Goal: Information Seeking & Learning: Learn about a topic

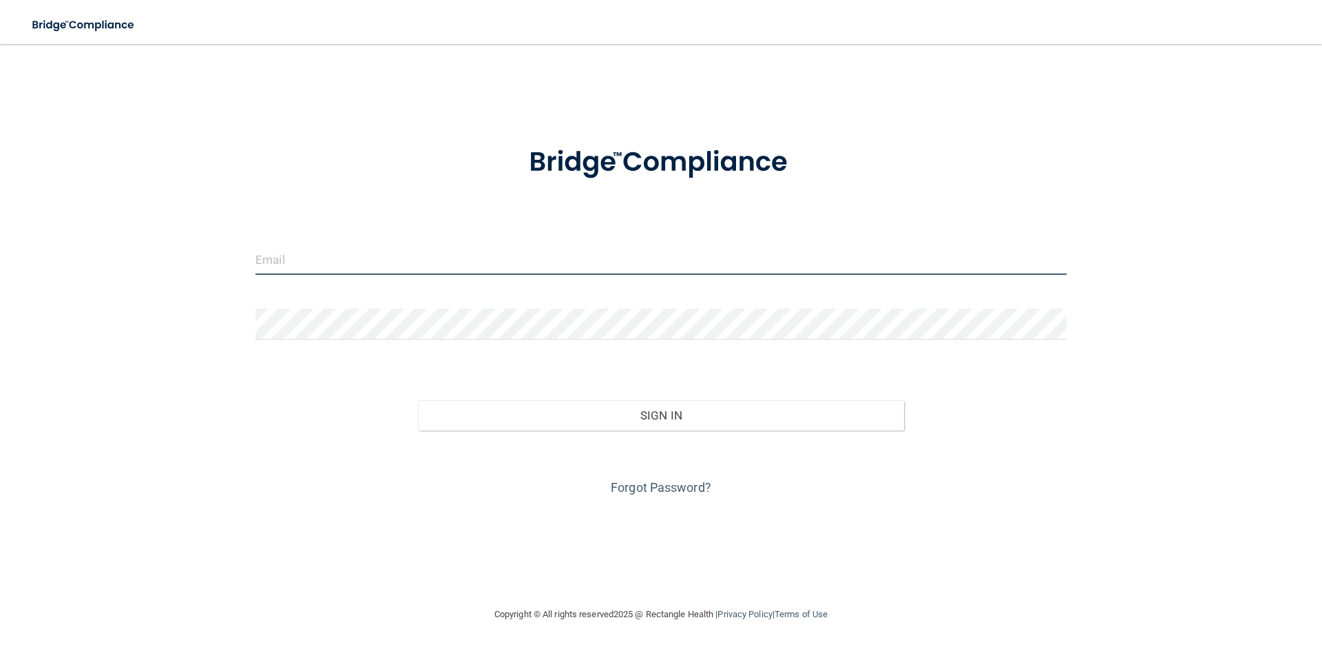
click at [388, 268] on input "email" at bounding box center [661, 259] width 811 height 31
type input "[EMAIL_ADDRESS][DOMAIN_NAME]"
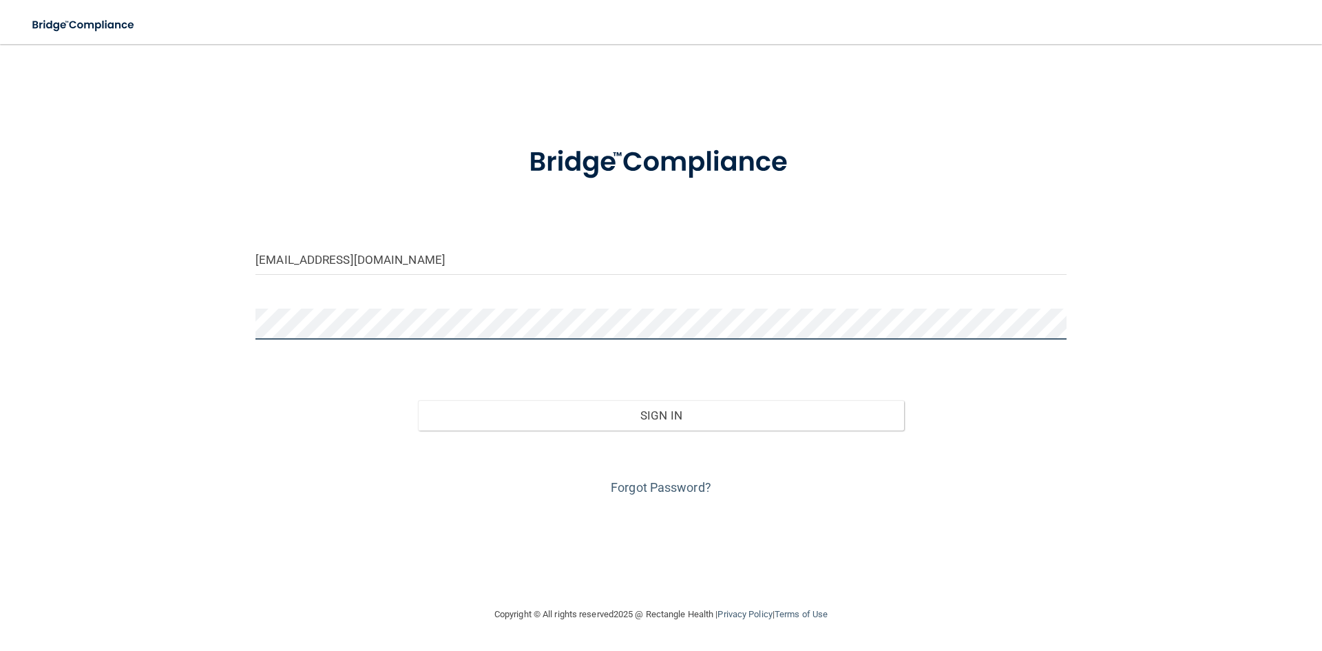
click at [418, 400] on button "Sign In" at bounding box center [661, 415] width 487 height 30
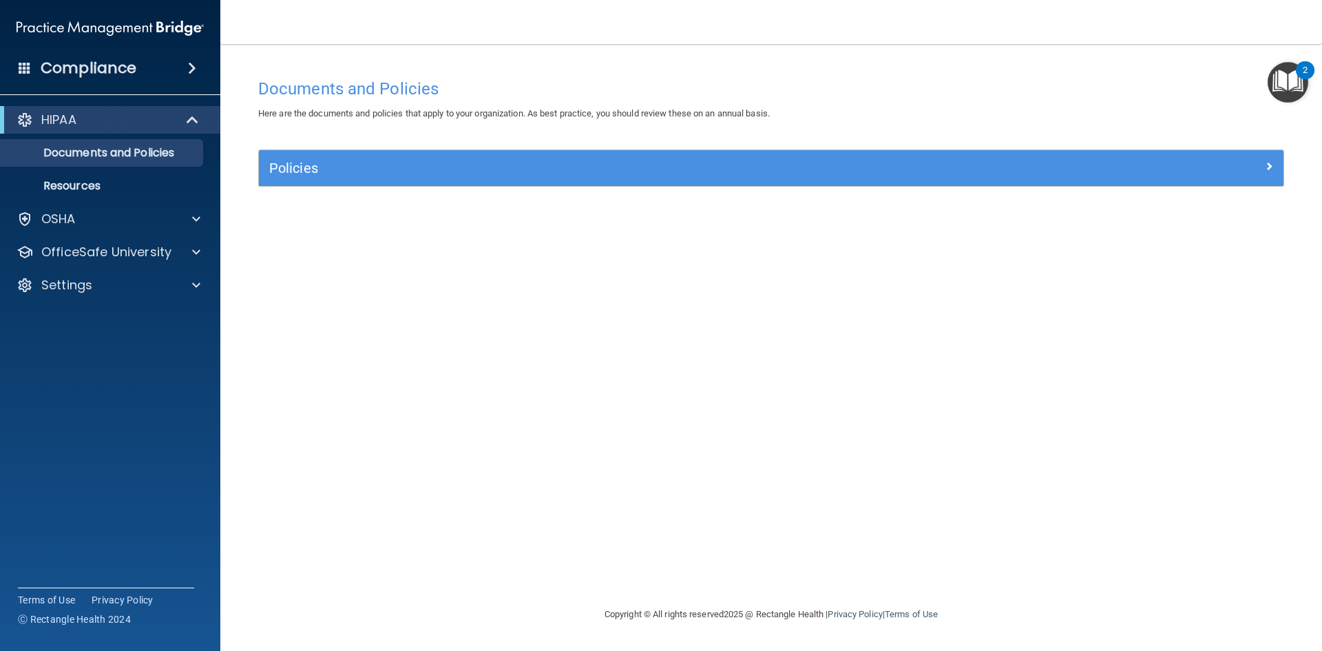
click at [1288, 74] on img "Open Resource Center, 2 new notifications" at bounding box center [1288, 82] width 41 height 41
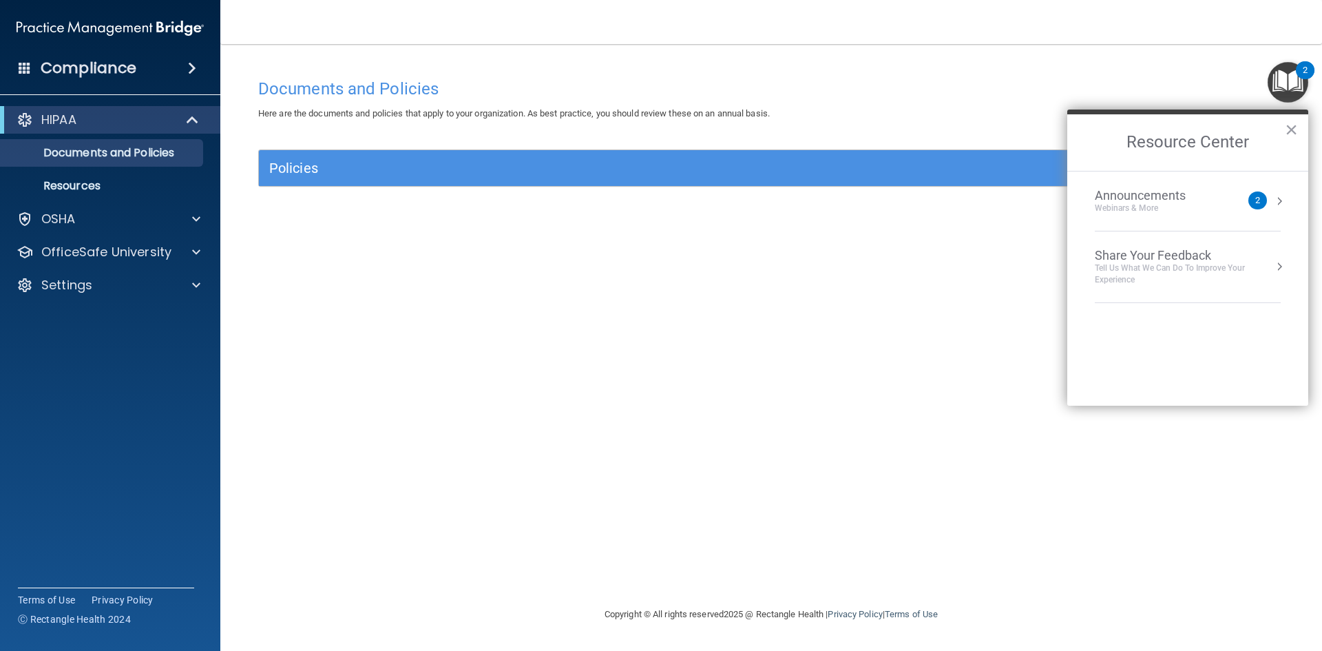
click at [1147, 198] on div "Announcements" at bounding box center [1154, 195] width 118 height 15
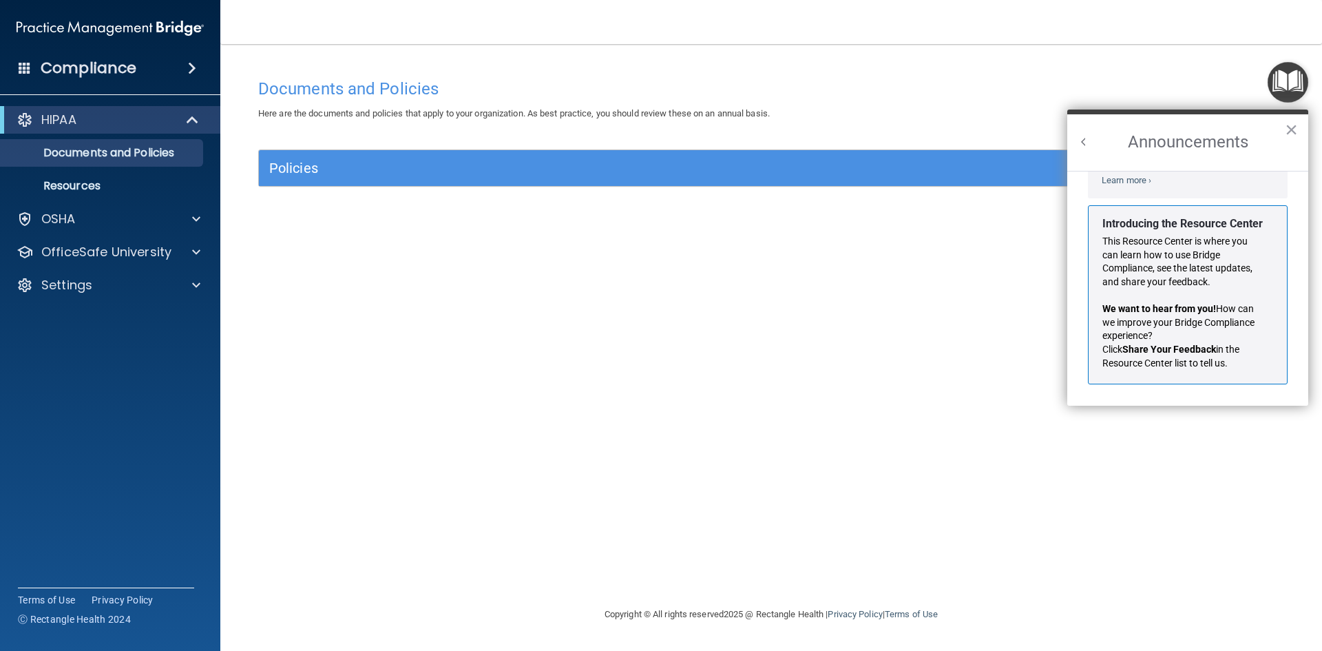
scroll to position [242, 0]
click at [1289, 85] on img "Open Resource Center" at bounding box center [1288, 82] width 41 height 41
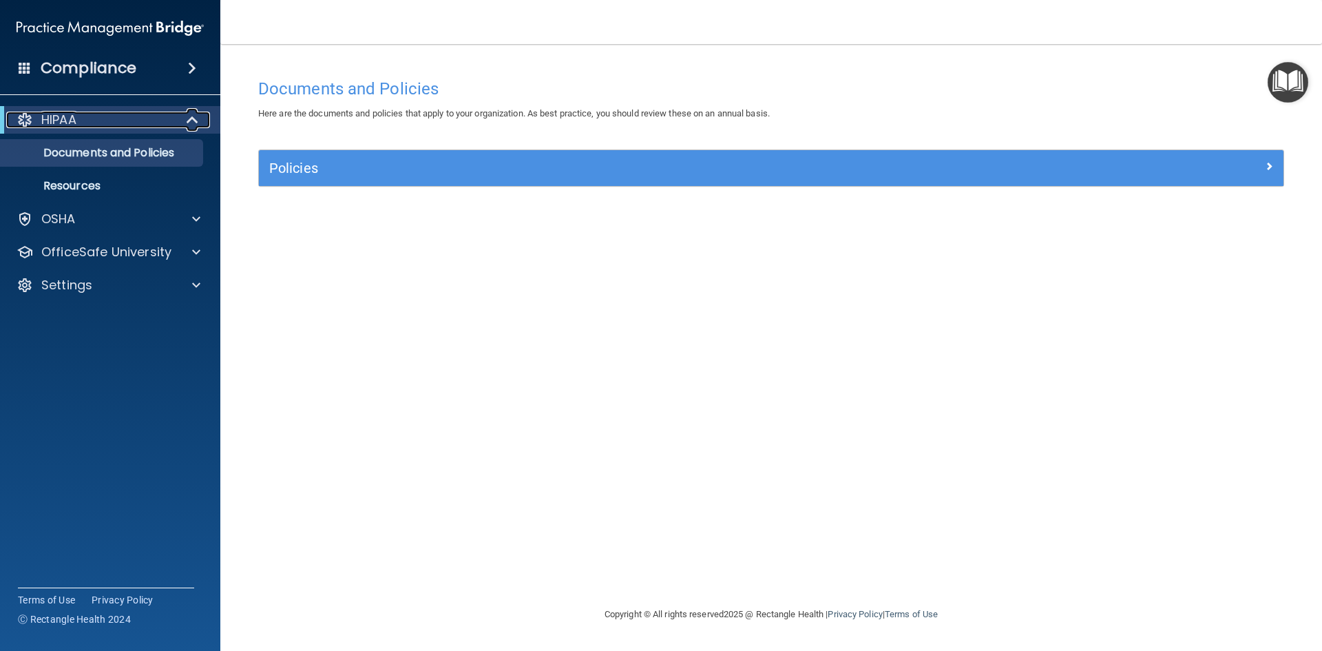
click at [138, 123] on div "HIPAA" at bounding box center [91, 120] width 170 height 17
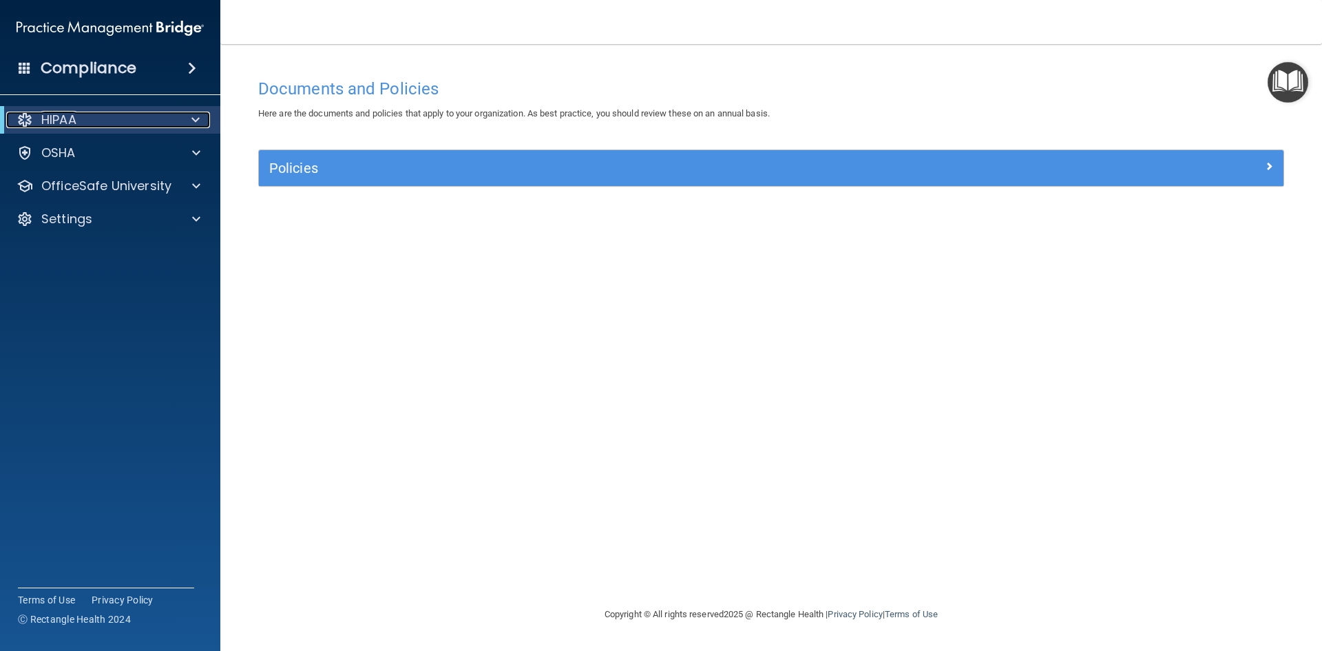
click at [194, 127] on span at bounding box center [195, 120] width 8 height 17
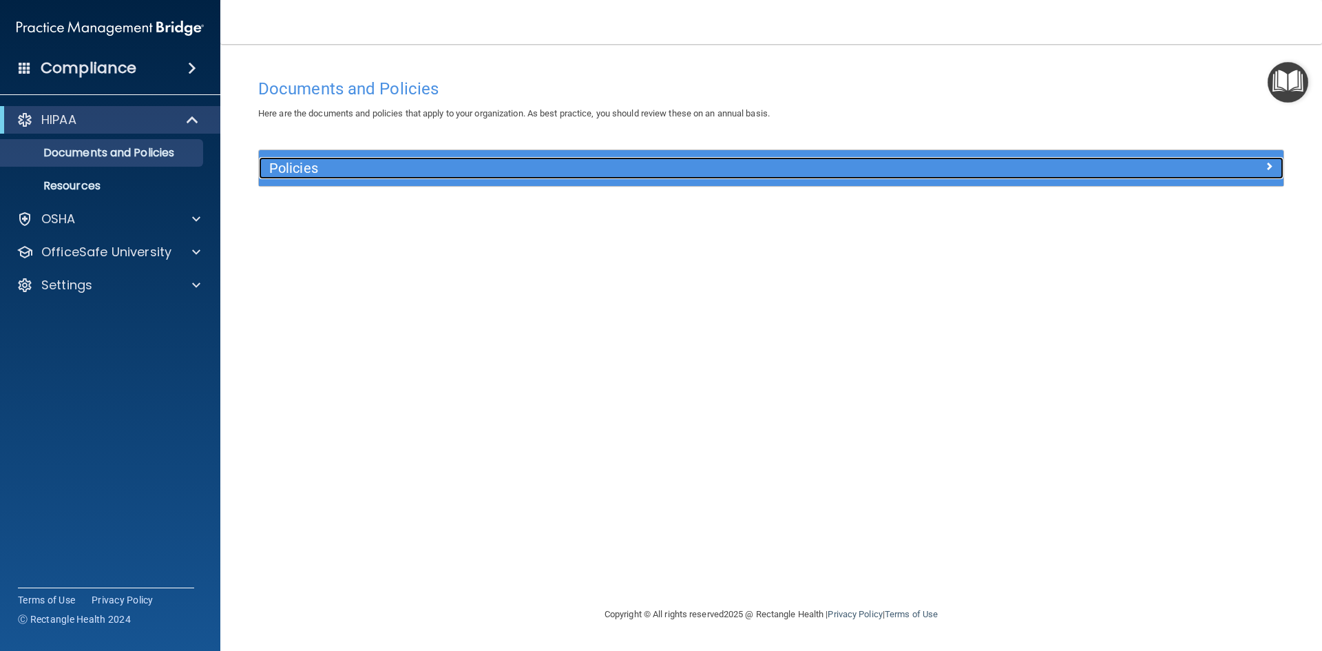
click at [298, 169] on h5 "Policies" at bounding box center [643, 167] width 748 height 15
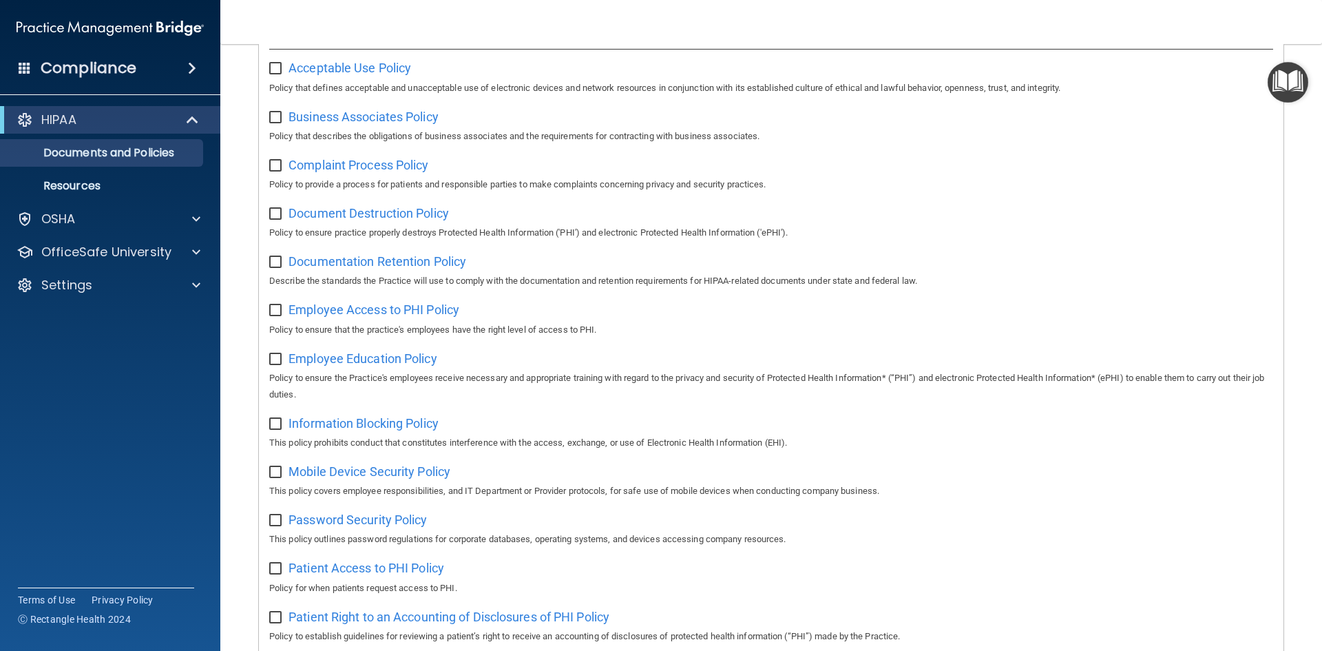
scroll to position [0, 0]
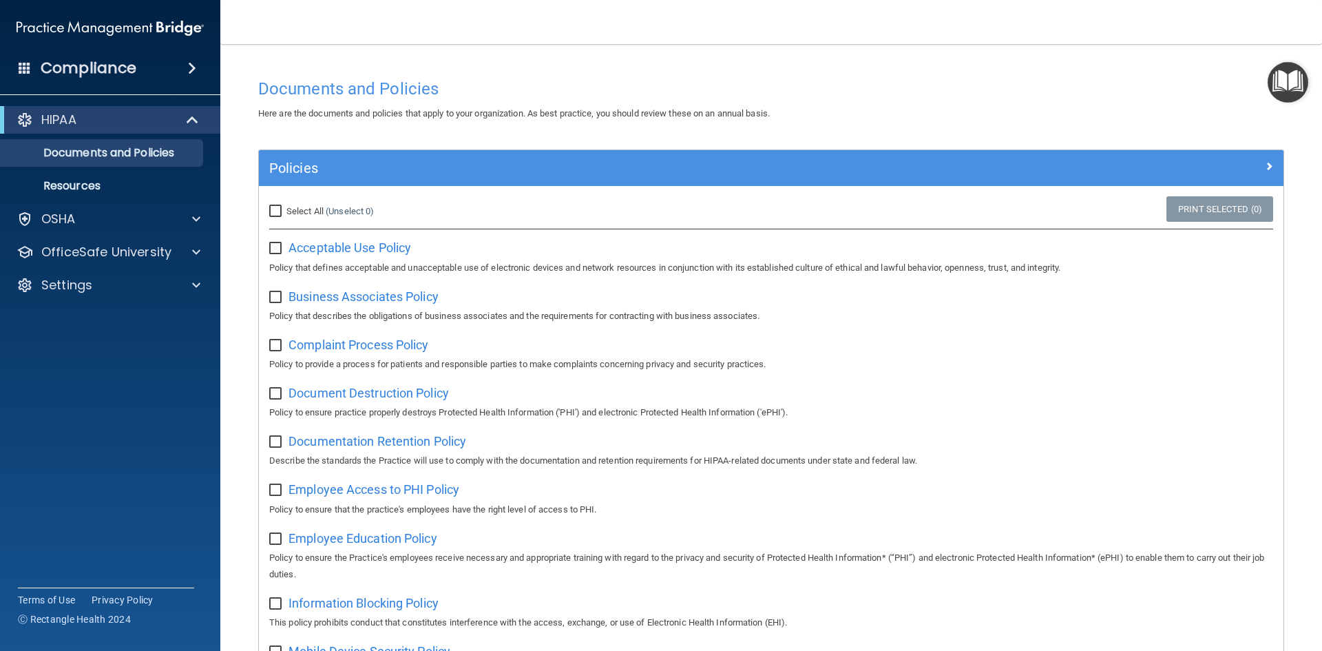
click at [271, 214] on input "Select All (Unselect 0) Unselect All" at bounding box center [277, 211] width 16 height 11
checkbox input "true"
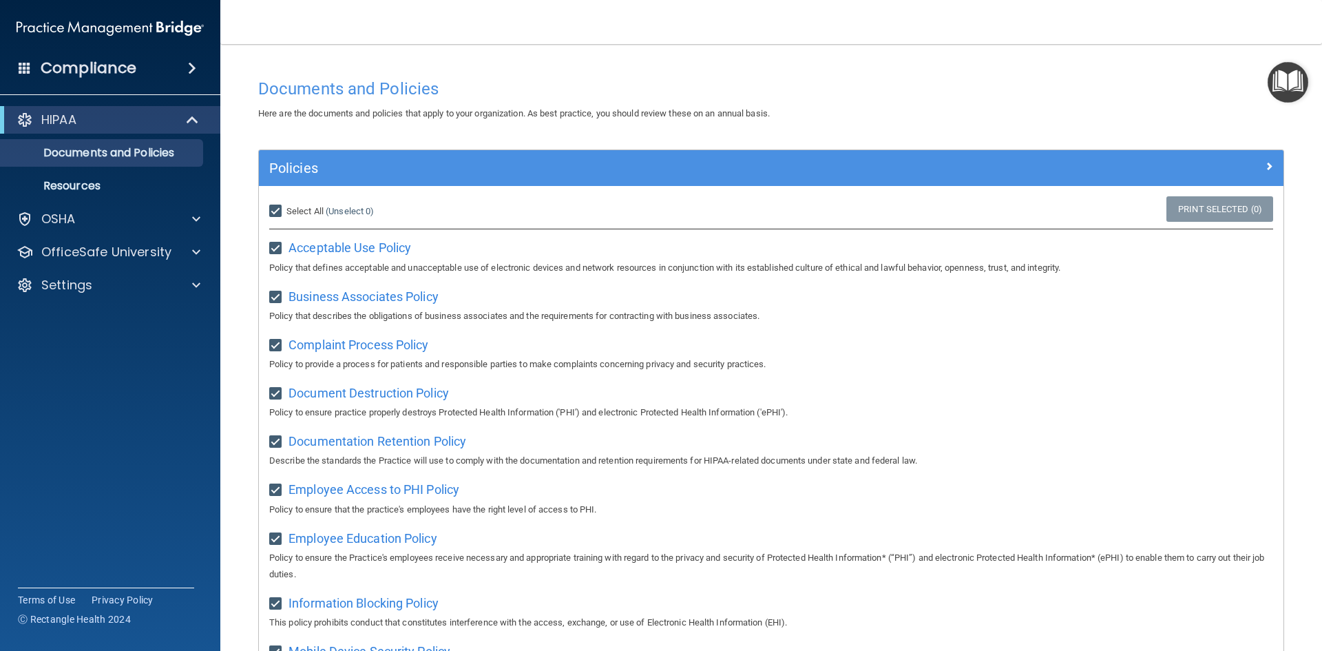
checkbox input "true"
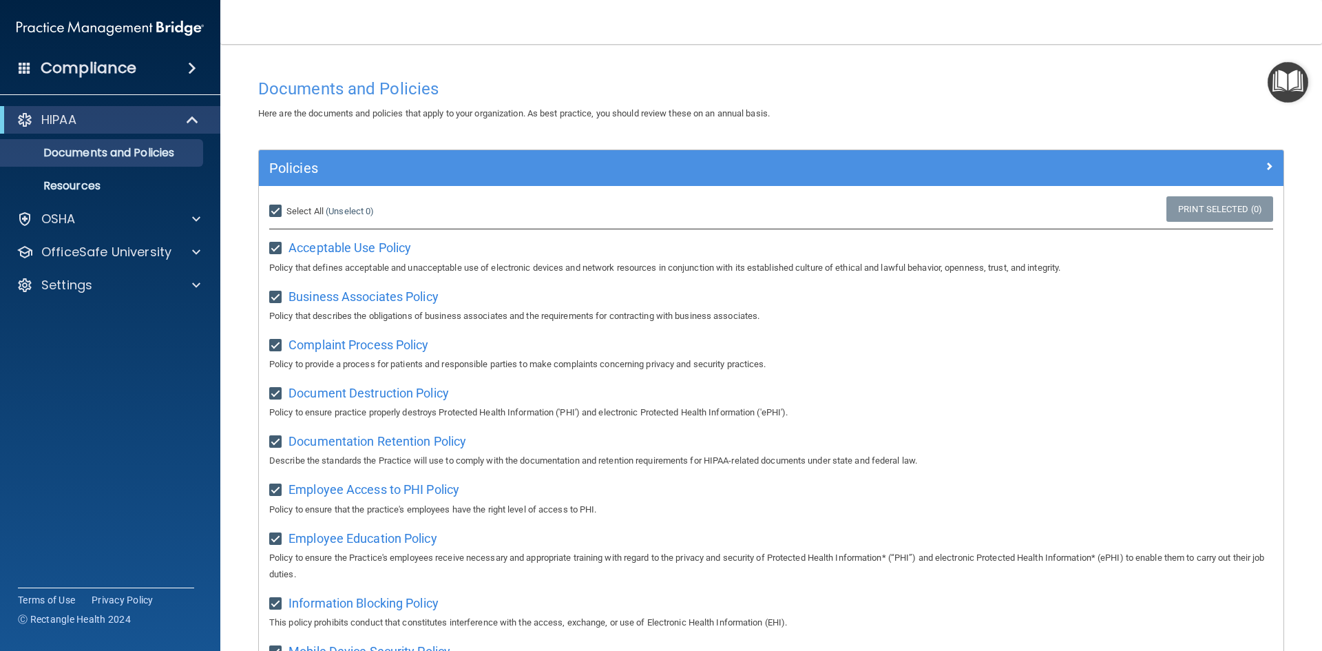
checkbox input "true"
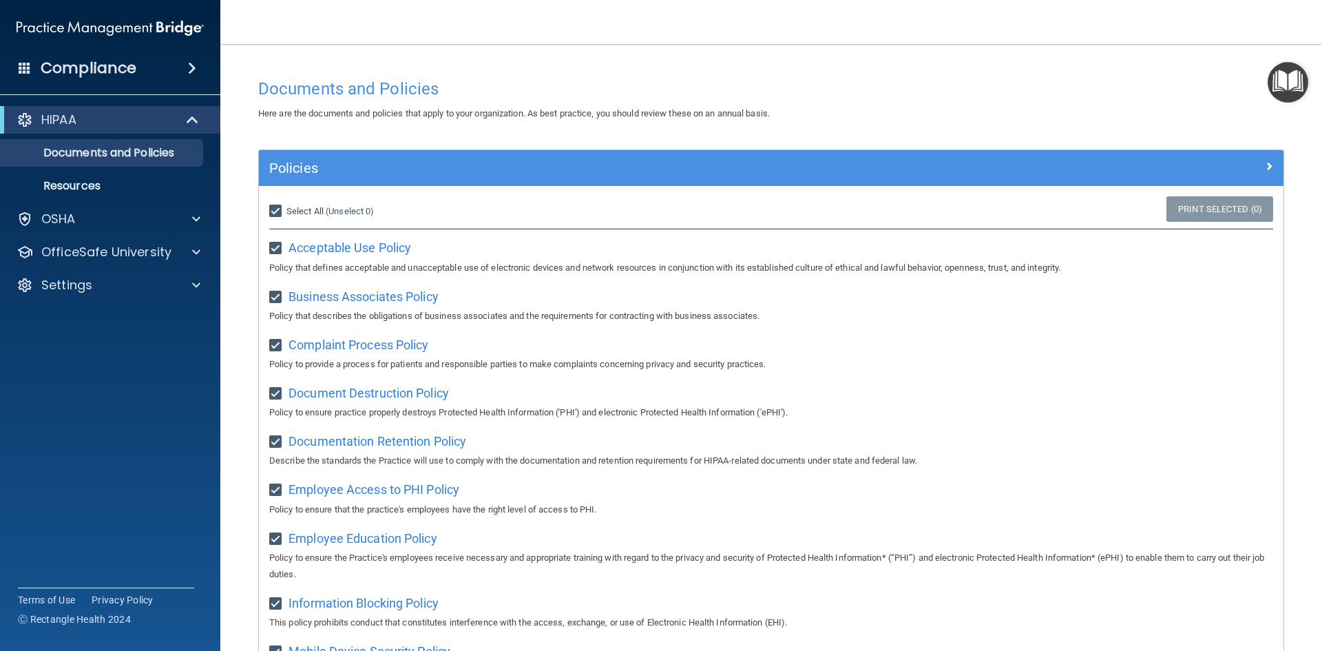
checkbox input "true"
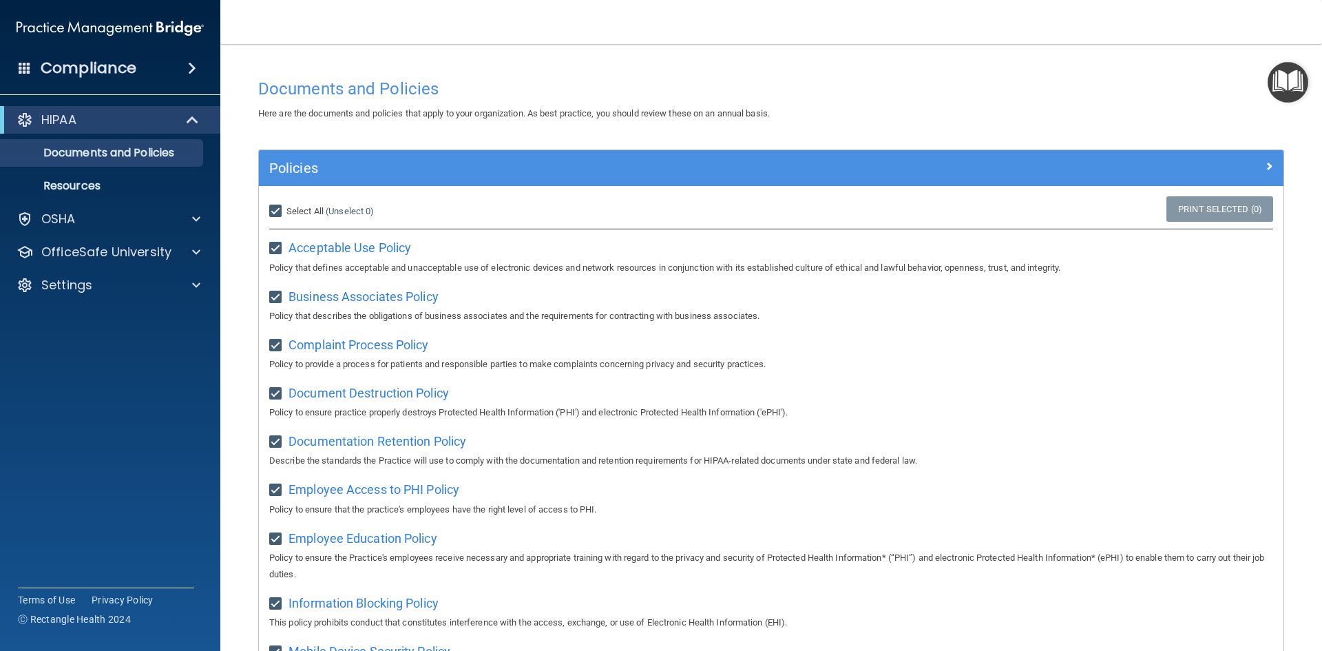
checkbox input "true"
click at [274, 208] on input "Select All (Unselect 21) Unselect All" at bounding box center [277, 211] width 16 height 11
checkbox input "false"
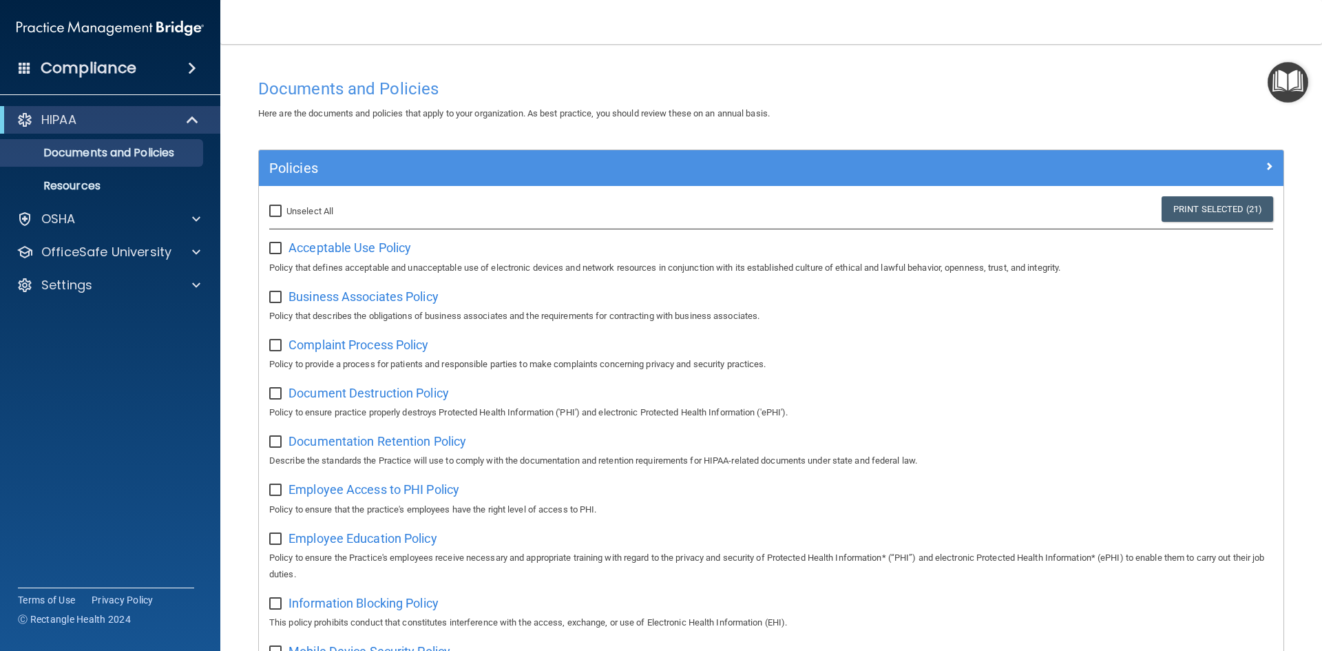
checkbox input "false"
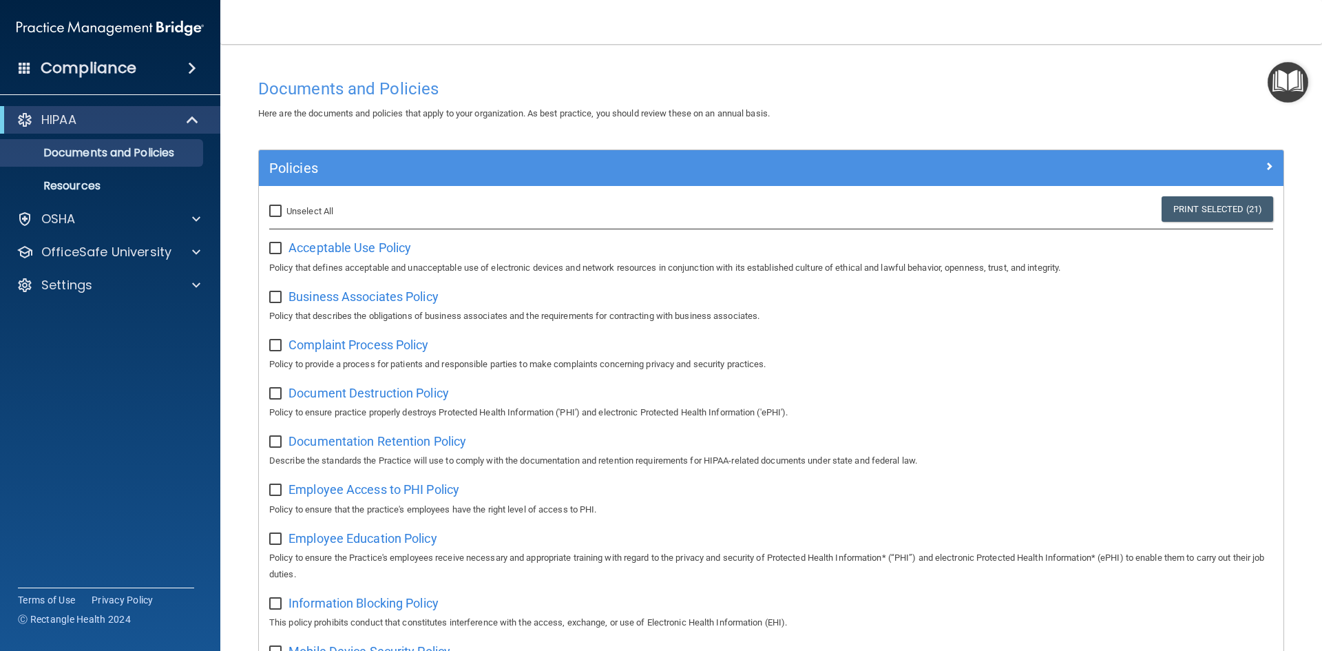
checkbox input "false"
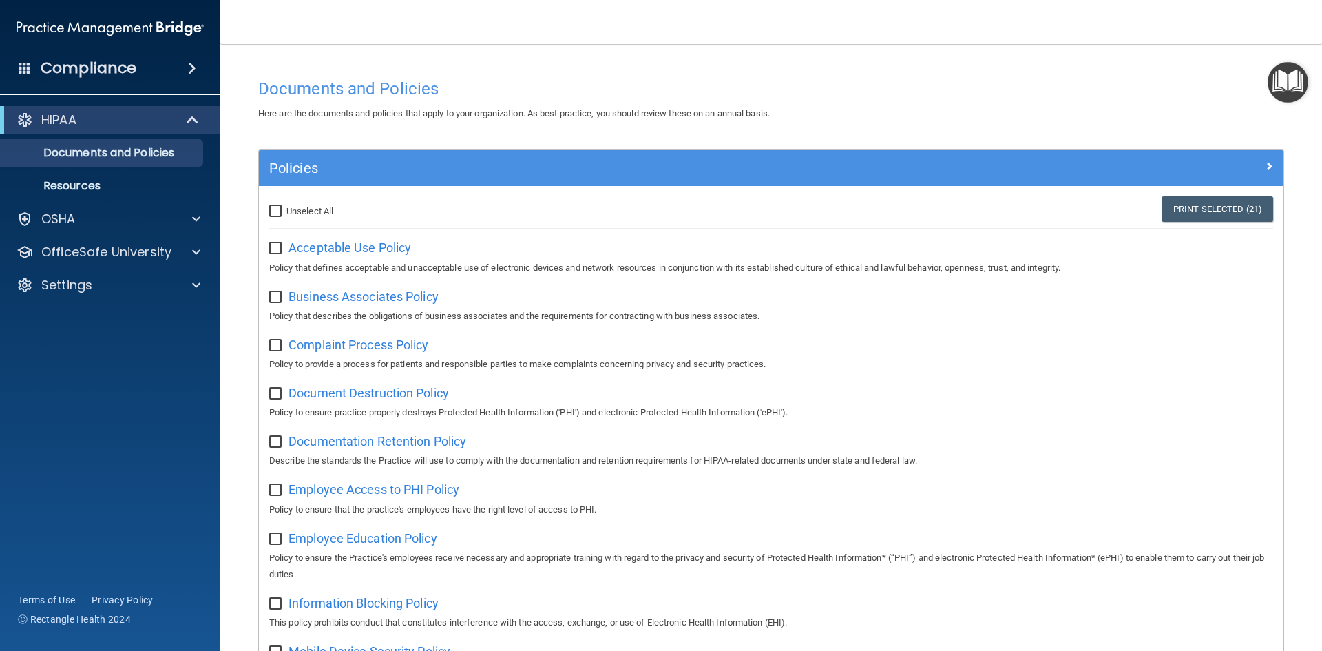
checkbox input "false"
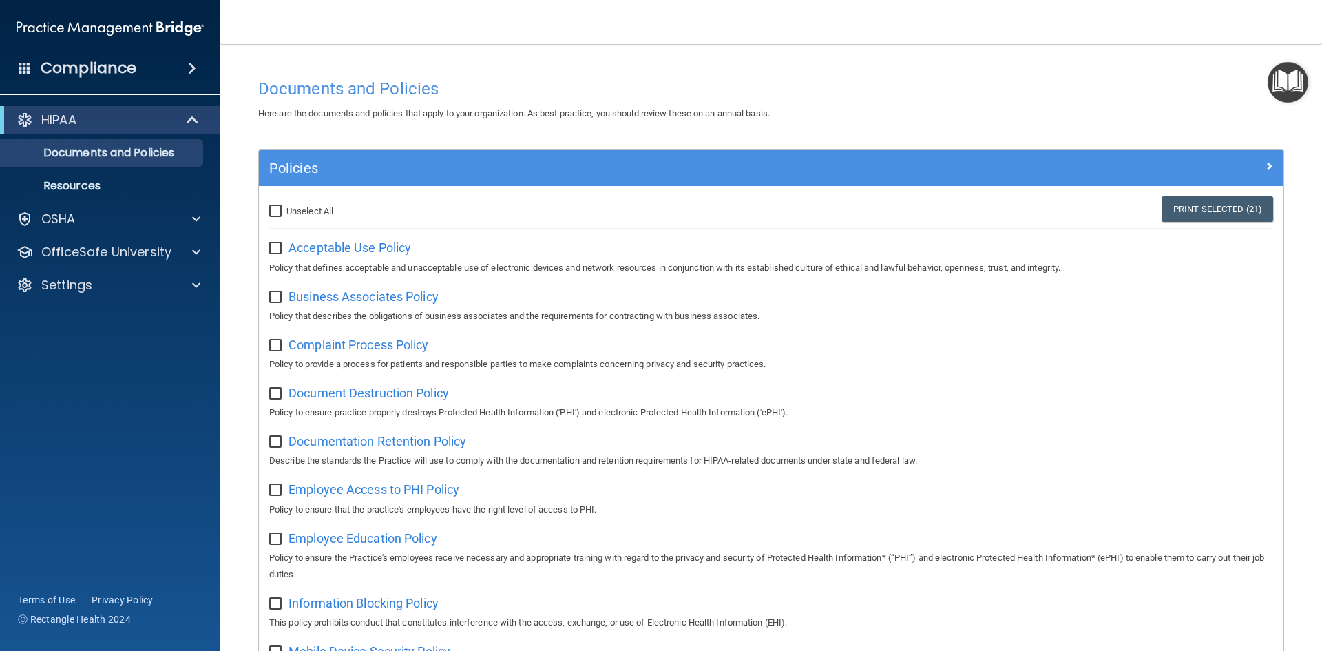
checkbox input "false"
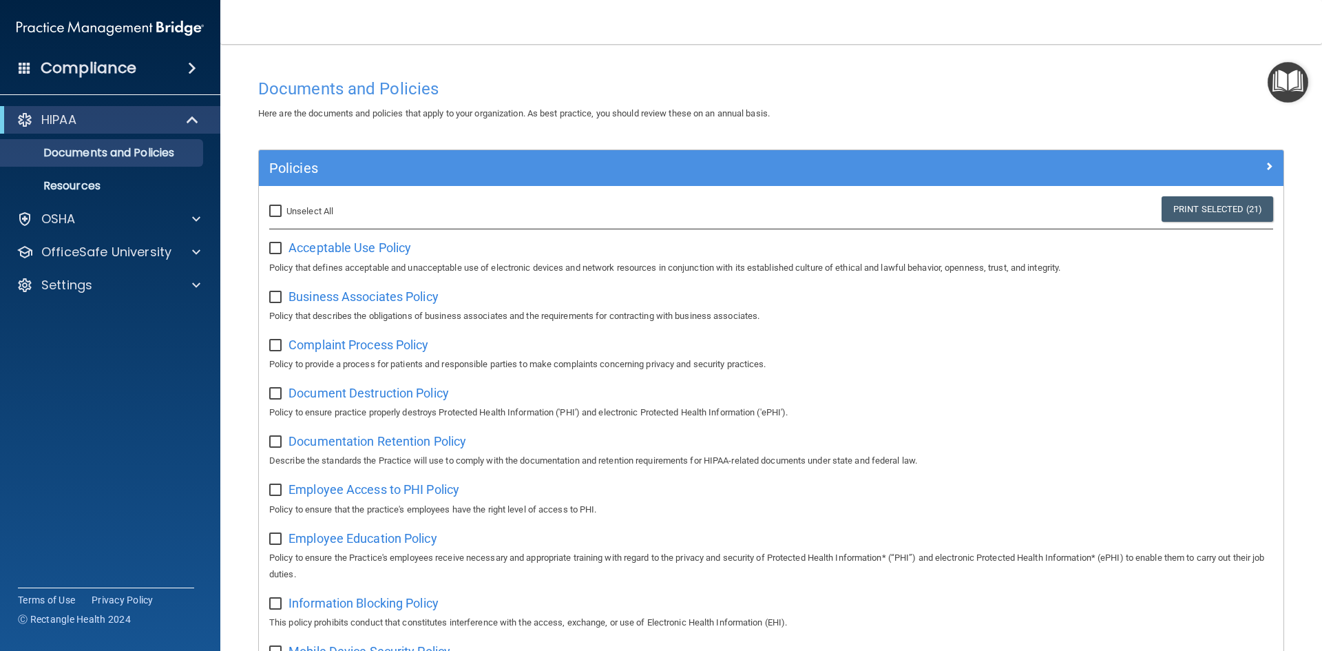
checkbox input "false"
click at [112, 64] on h4 "Compliance" at bounding box center [89, 68] width 96 height 19
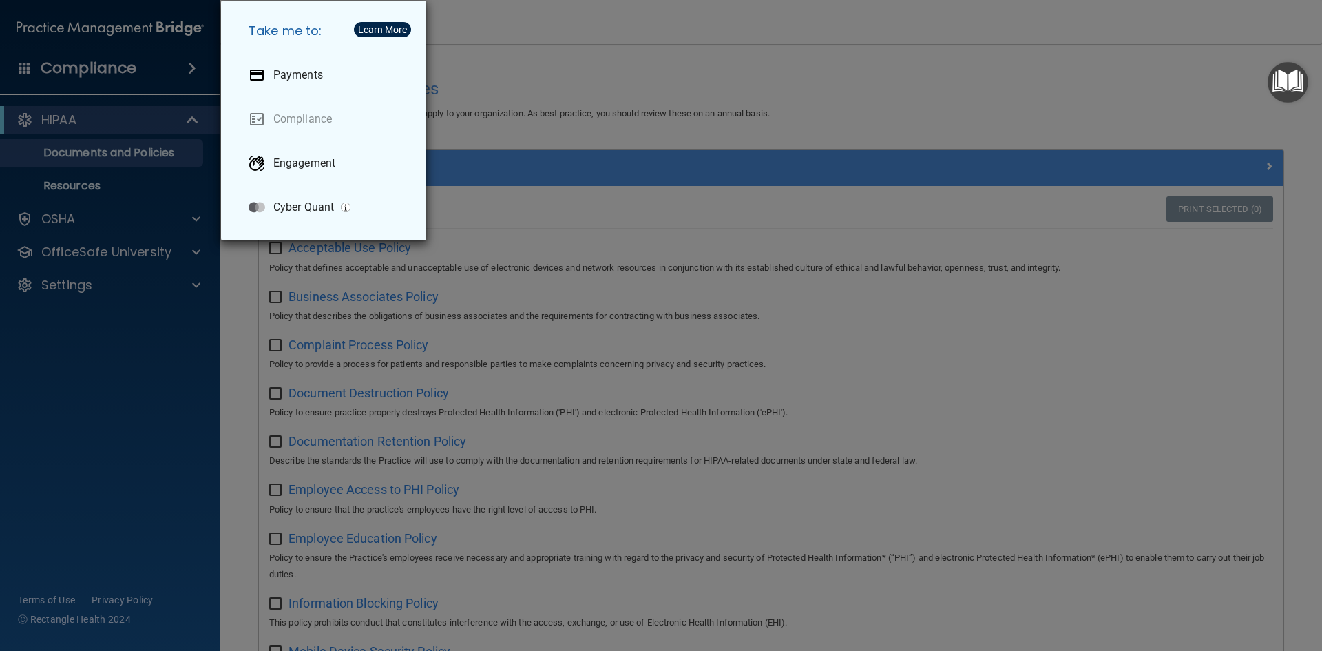
click at [61, 34] on div "Take me to: Payments Compliance Engagement Cyber Quant" at bounding box center [661, 325] width 1322 height 651
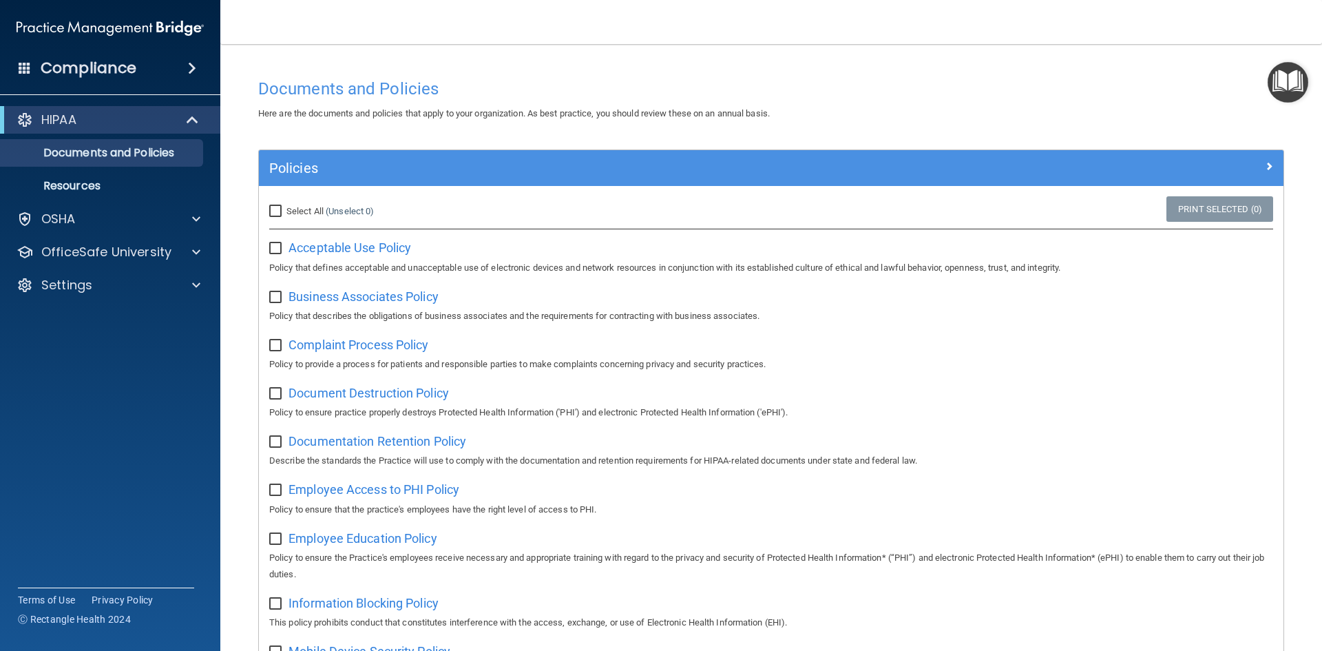
drag, startPoint x: 0, startPoint y: 59, endPoint x: 18, endPoint y: 65, distance: 19.2
click at [3, 59] on div at bounding box center [661, 325] width 1322 height 651
click at [20, 66] on span at bounding box center [25, 67] width 12 height 12
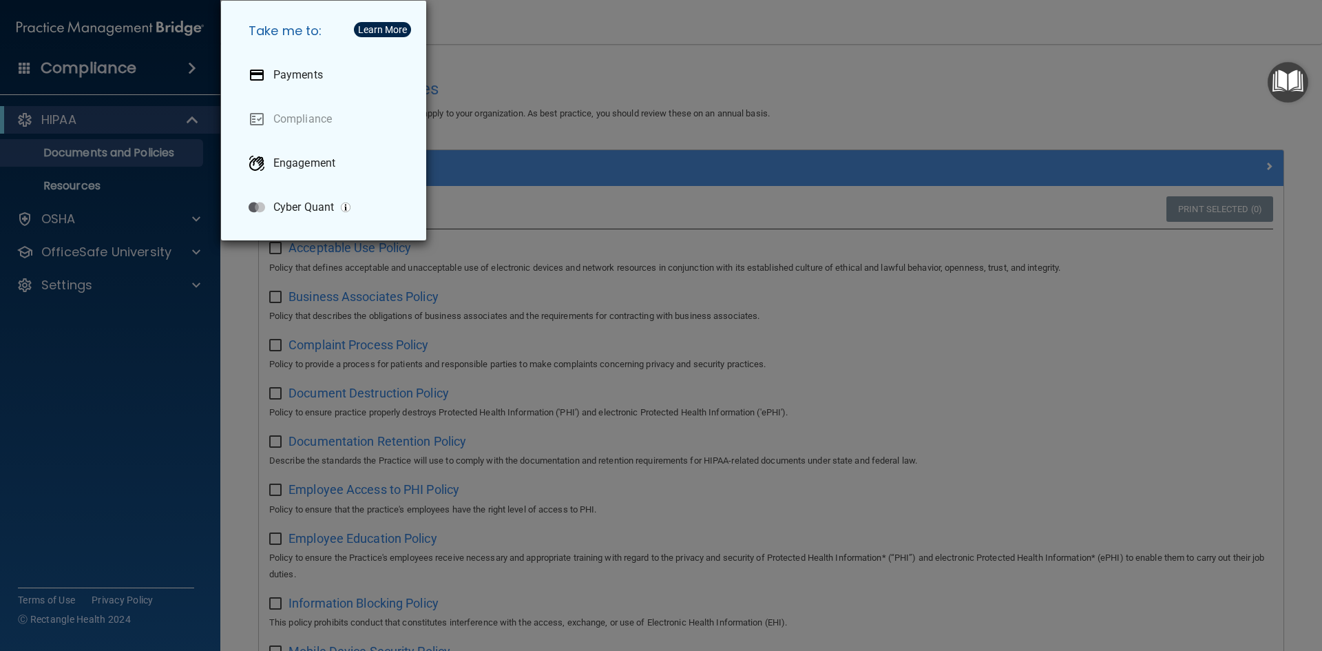
click at [657, 87] on div "Take me to: Payments Compliance Engagement Cyber Quant" at bounding box center [661, 325] width 1322 height 651
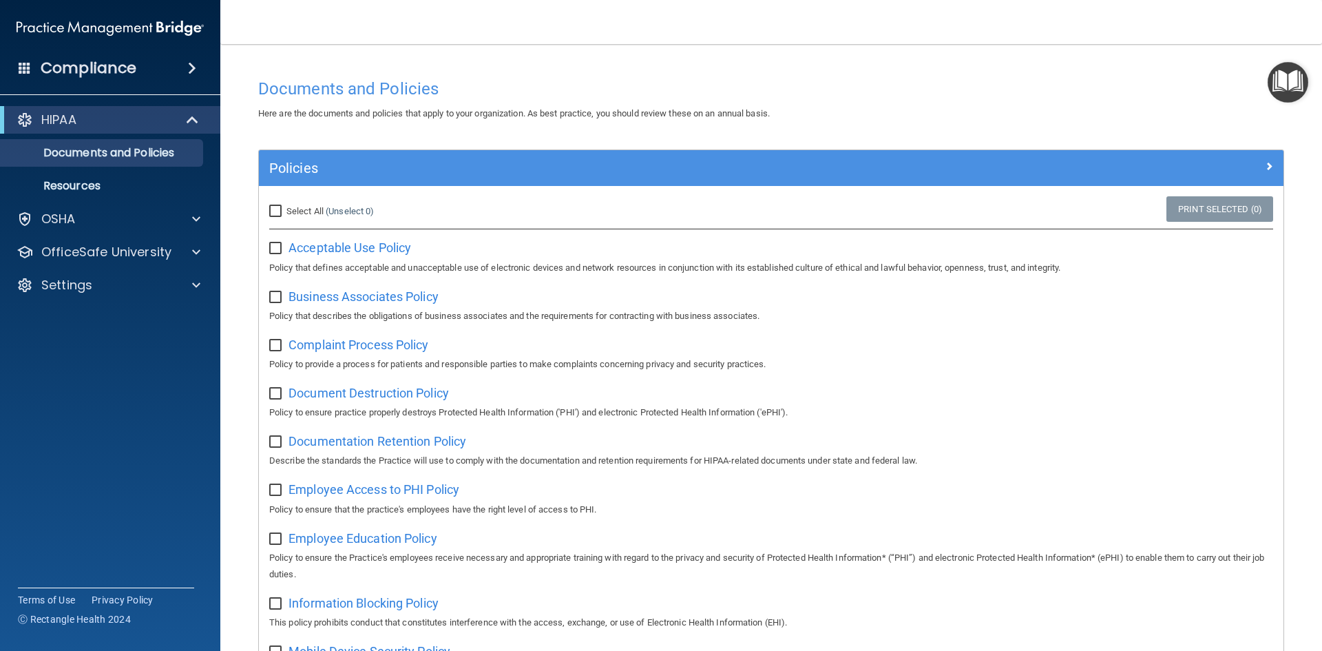
click at [178, 17] on img at bounding box center [110, 28] width 187 height 28
click at [112, 221] on div "OSHA" at bounding box center [91, 219] width 171 height 17
click at [1297, 87] on img "Open Resource Center" at bounding box center [1288, 82] width 41 height 41
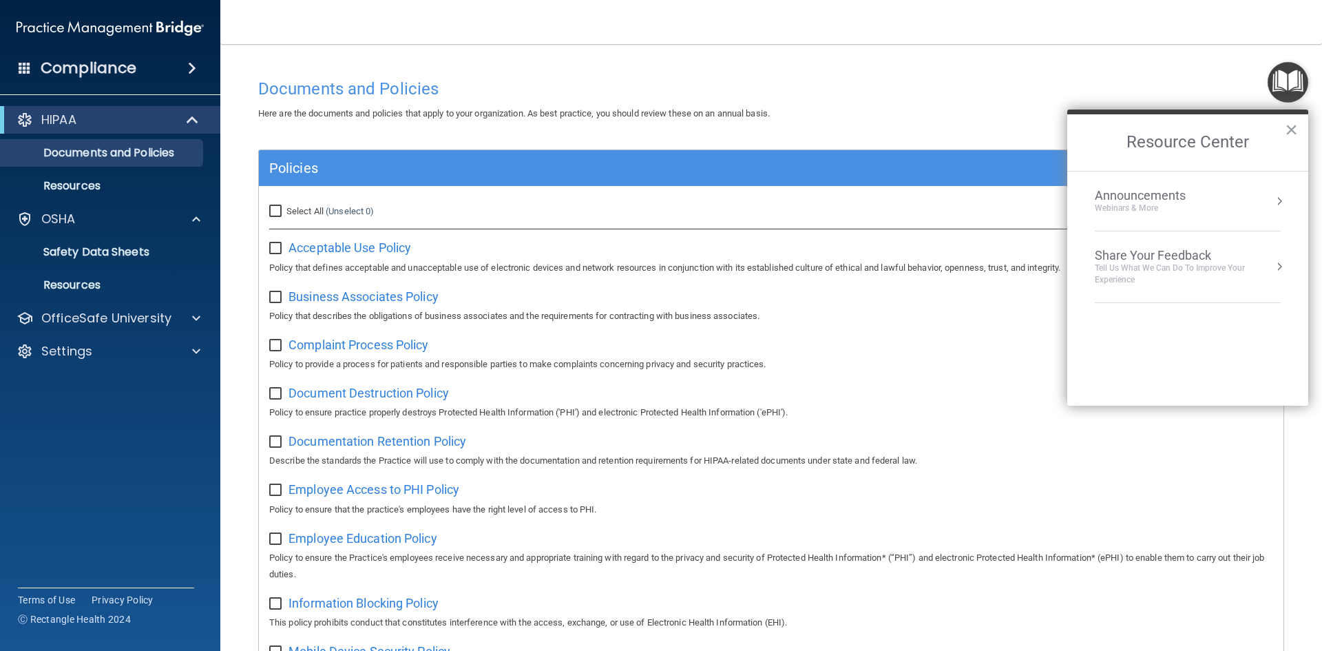
click at [1086, 48] on main "Documents and Policies Here are the documents and policies that apply to your o…" at bounding box center [771, 347] width 1102 height 607
click at [28, 67] on span at bounding box center [25, 67] width 12 height 12
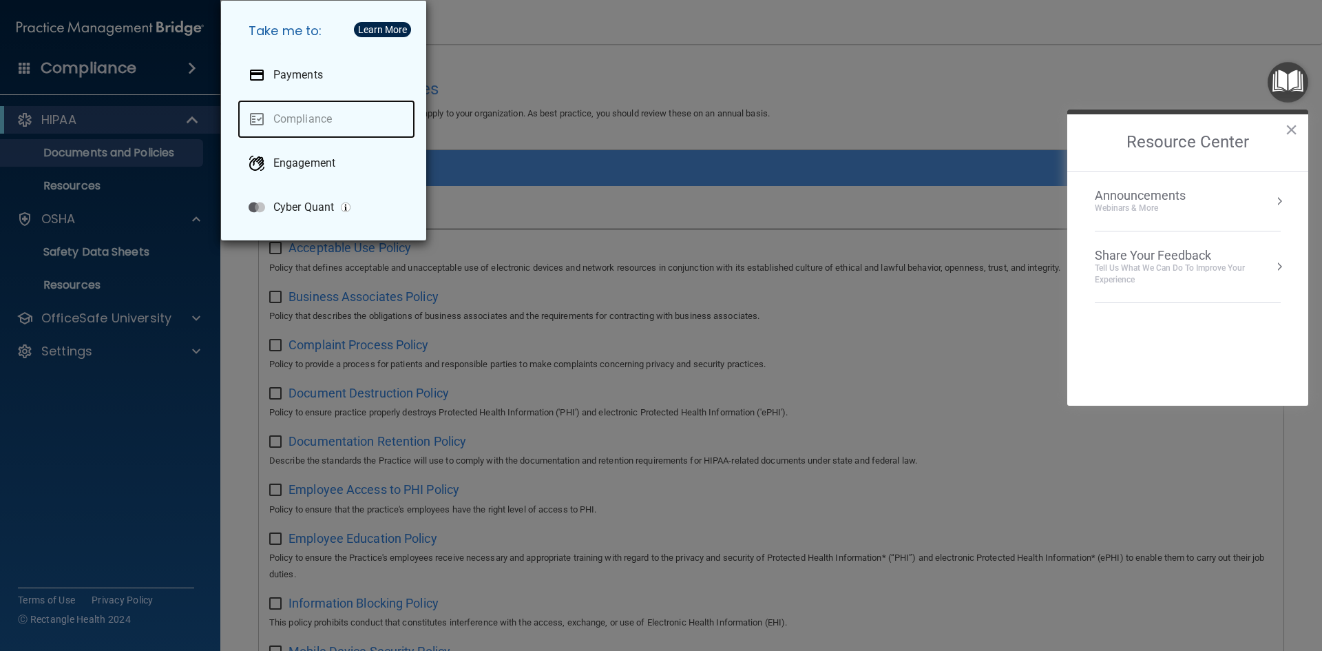
click at [278, 118] on link "Compliance" at bounding box center [327, 119] width 178 height 39
click at [316, 119] on link "Compliance" at bounding box center [327, 119] width 178 height 39
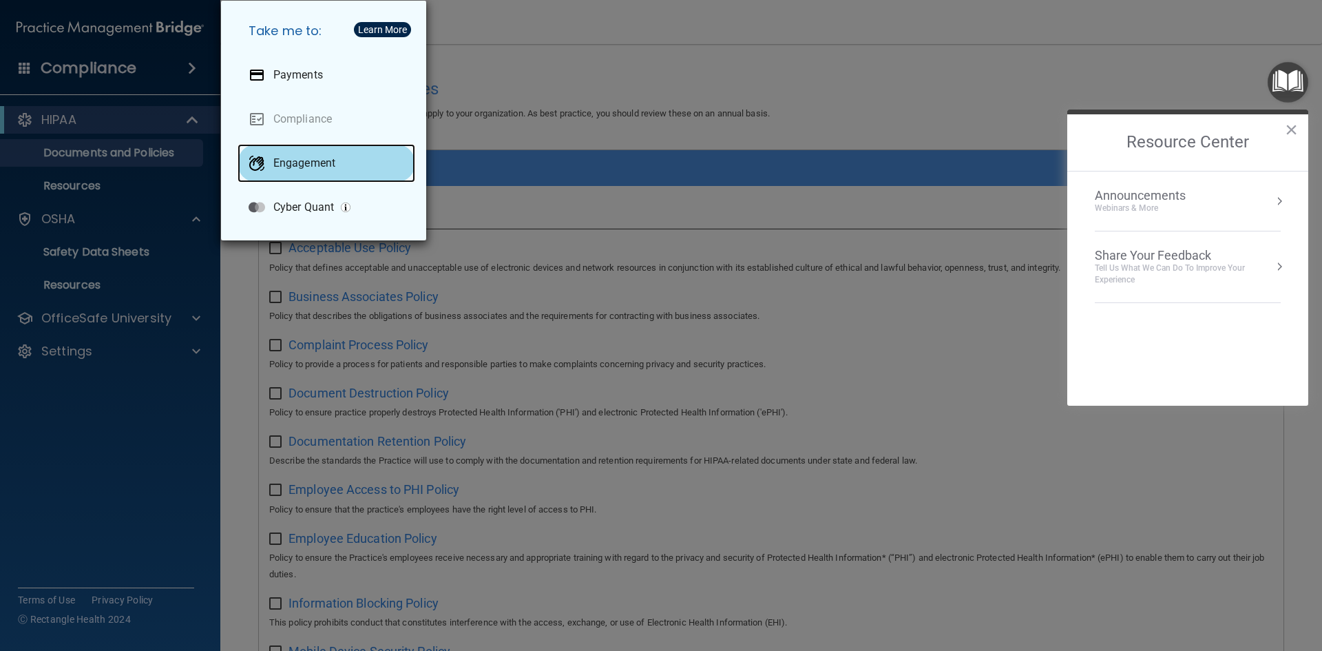
click at [315, 174] on div "Engagement" at bounding box center [327, 163] width 178 height 39
click at [381, 28] on div "Learn More" at bounding box center [382, 30] width 49 height 10
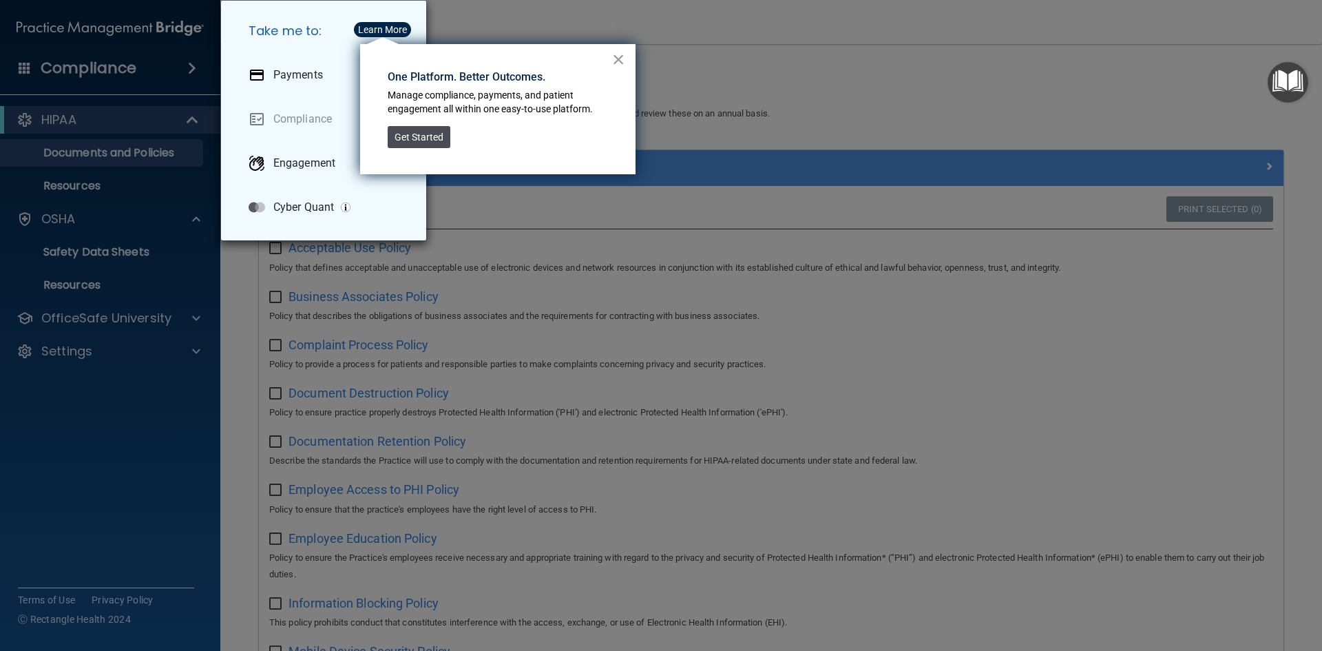
click at [418, 142] on button "Get Started" at bounding box center [419, 137] width 63 height 22
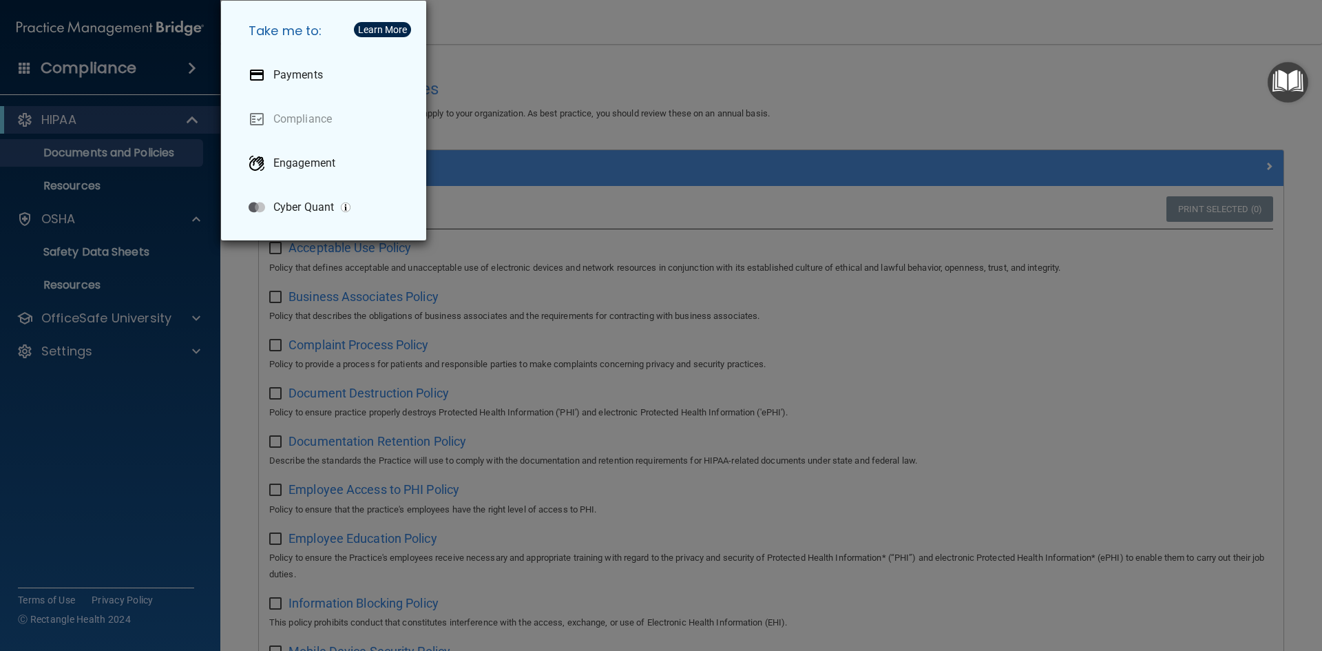
click at [346, 208] on img "button" at bounding box center [346, 207] width 10 height 10
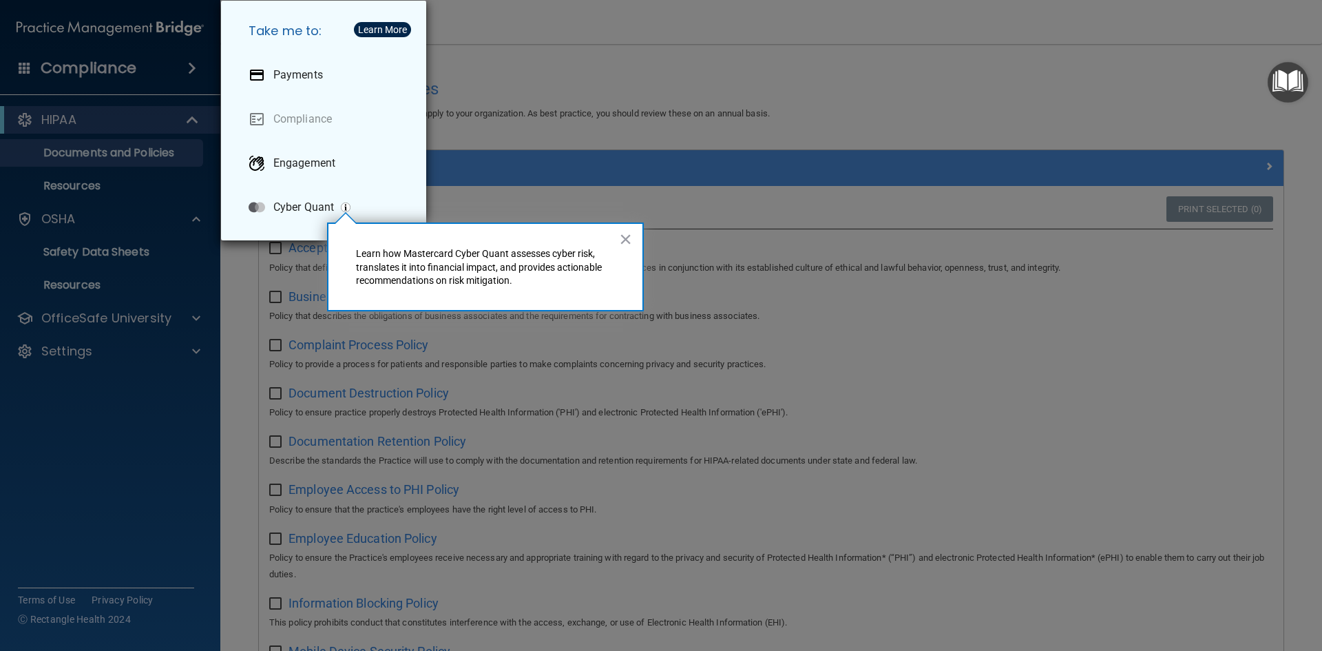
click at [79, 406] on div "Take me to: Payments Compliance Engagement Cyber Quant" at bounding box center [661, 325] width 1322 height 651
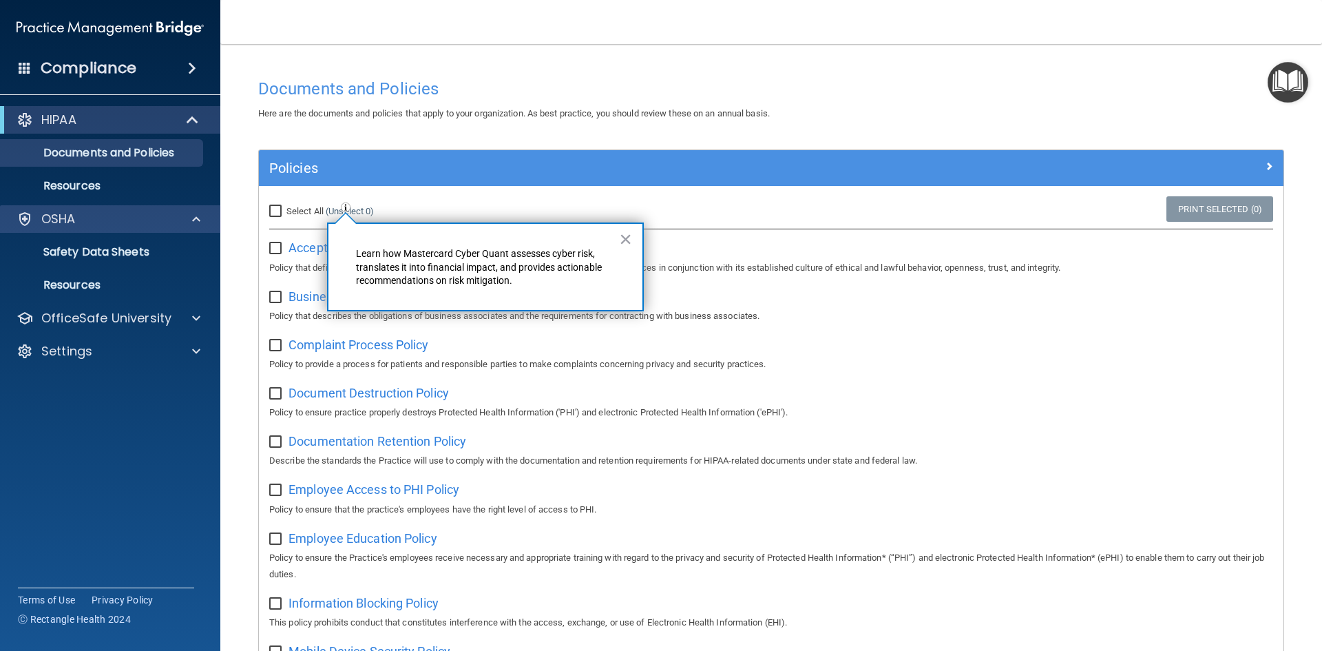
click at [74, 227] on div "OSHA" at bounding box center [110, 219] width 221 height 28
click at [149, 119] on div "HIPAA" at bounding box center [91, 120] width 170 height 17
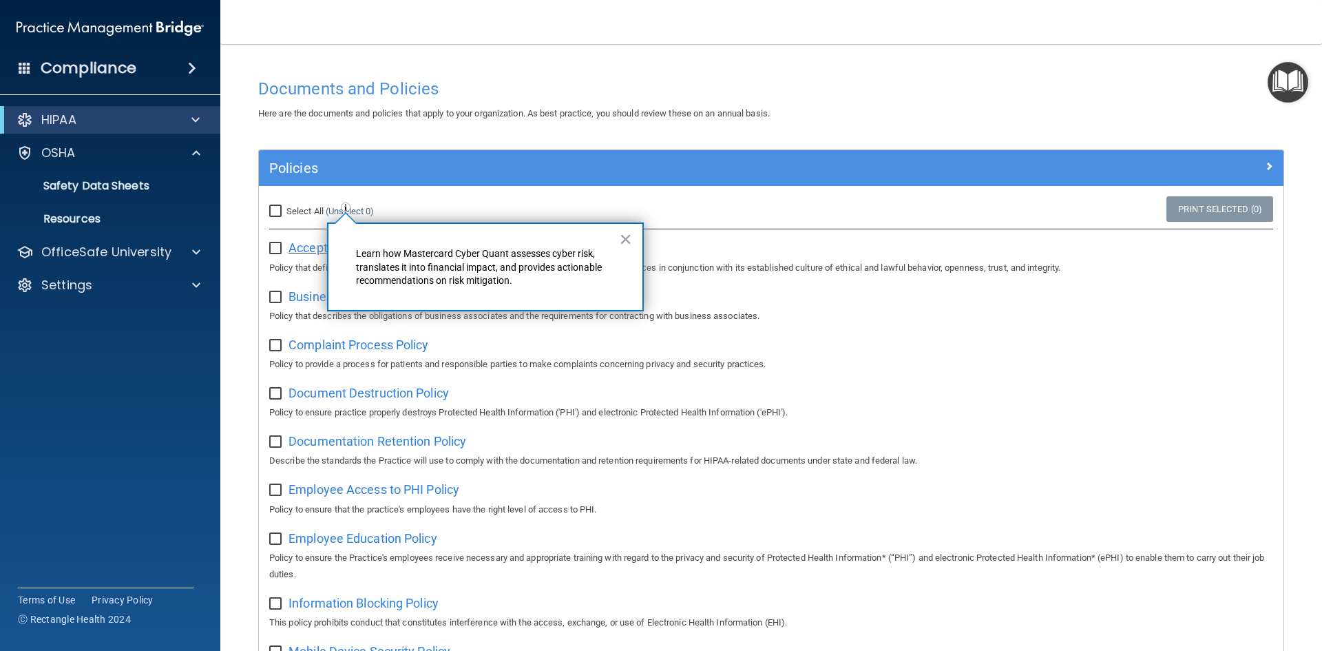
click at [315, 248] on span "Acceptable Use Policy" at bounding box center [350, 247] width 123 height 14
click at [627, 240] on button "×" at bounding box center [625, 239] width 13 height 22
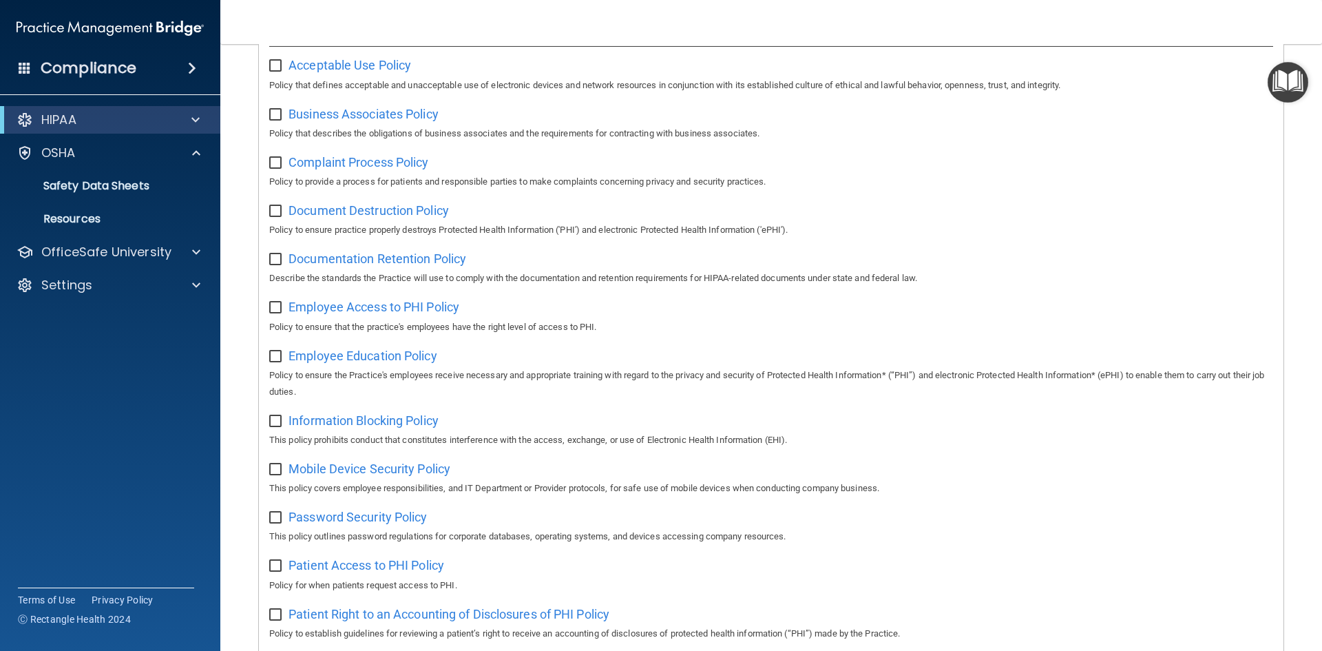
scroll to position [207, 0]
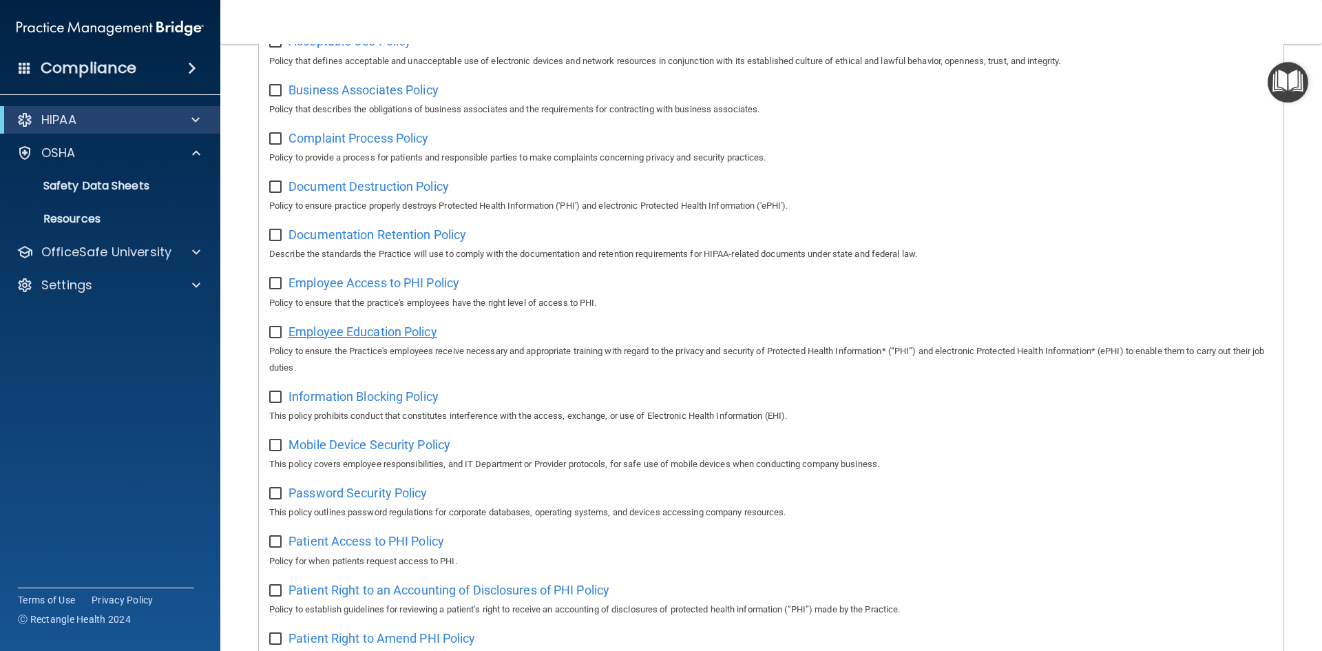
click at [428, 339] on span "Employee Education Policy" at bounding box center [363, 331] width 149 height 14
click at [141, 292] on div "Settings" at bounding box center [91, 285] width 171 height 17
click at [143, 245] on p "OfficeSafe University" at bounding box center [106, 252] width 130 height 17
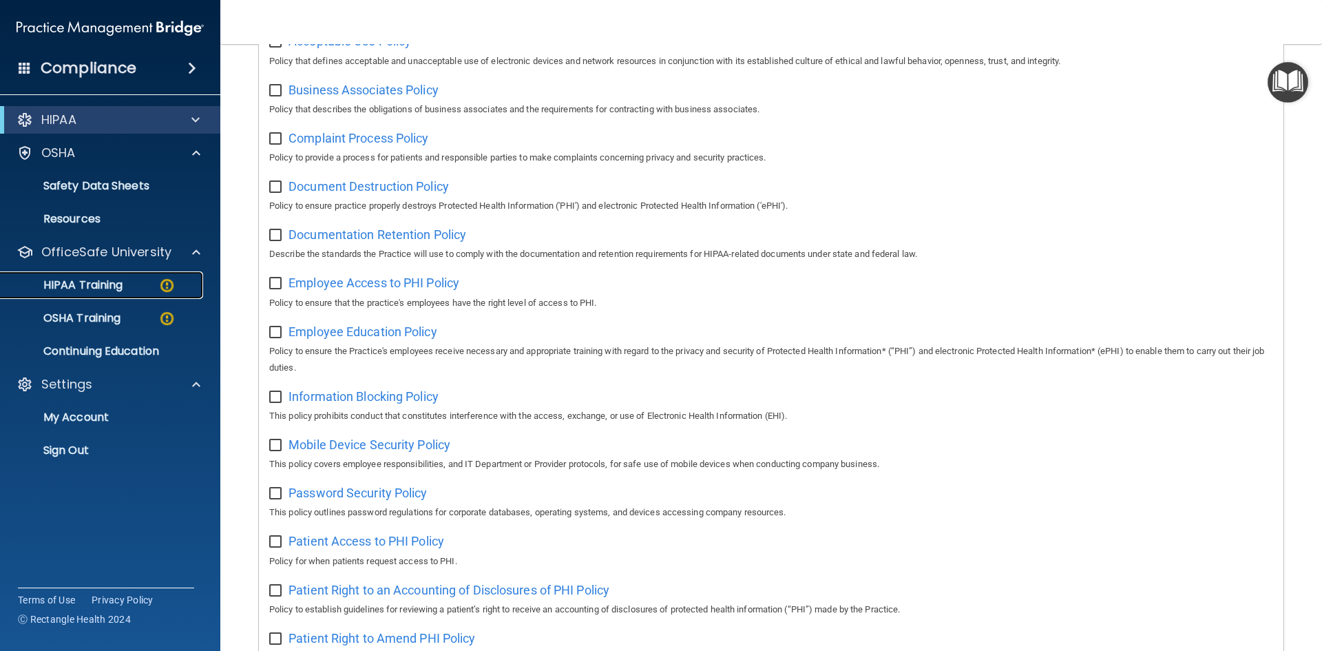
click at [123, 284] on p "HIPAA Training" at bounding box center [66, 285] width 114 height 14
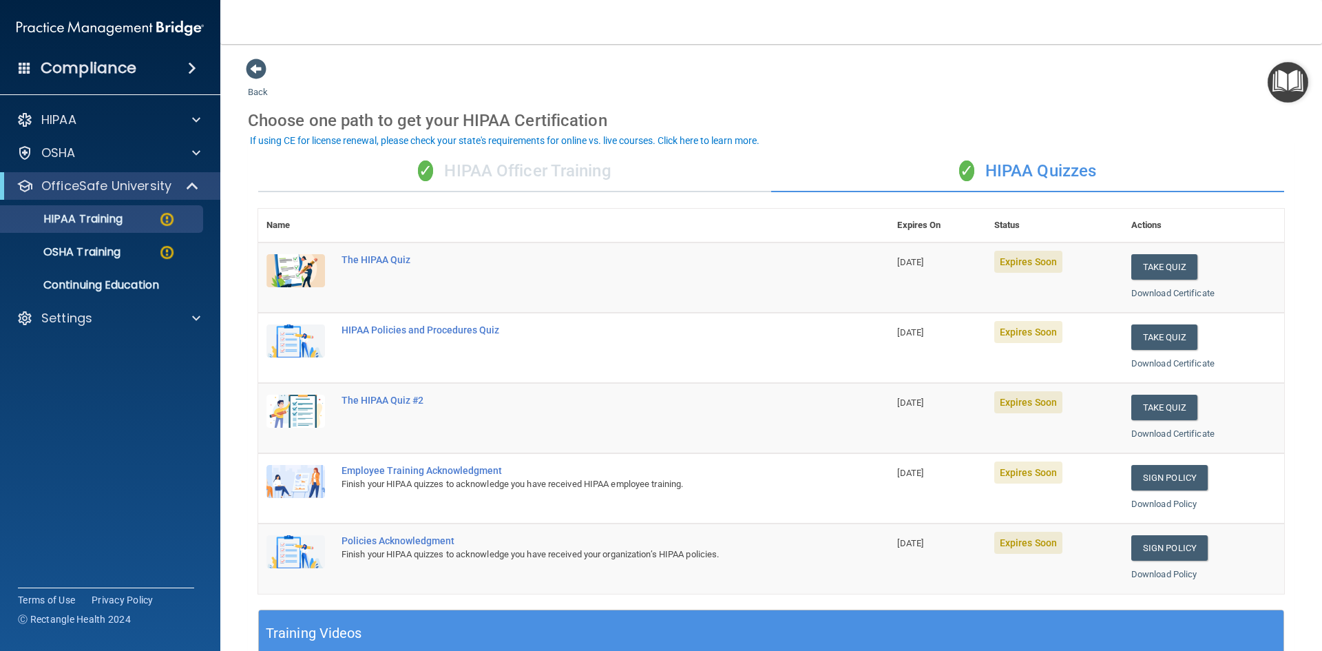
click at [560, 175] on div "✓ HIPAA Officer Training" at bounding box center [514, 171] width 513 height 41
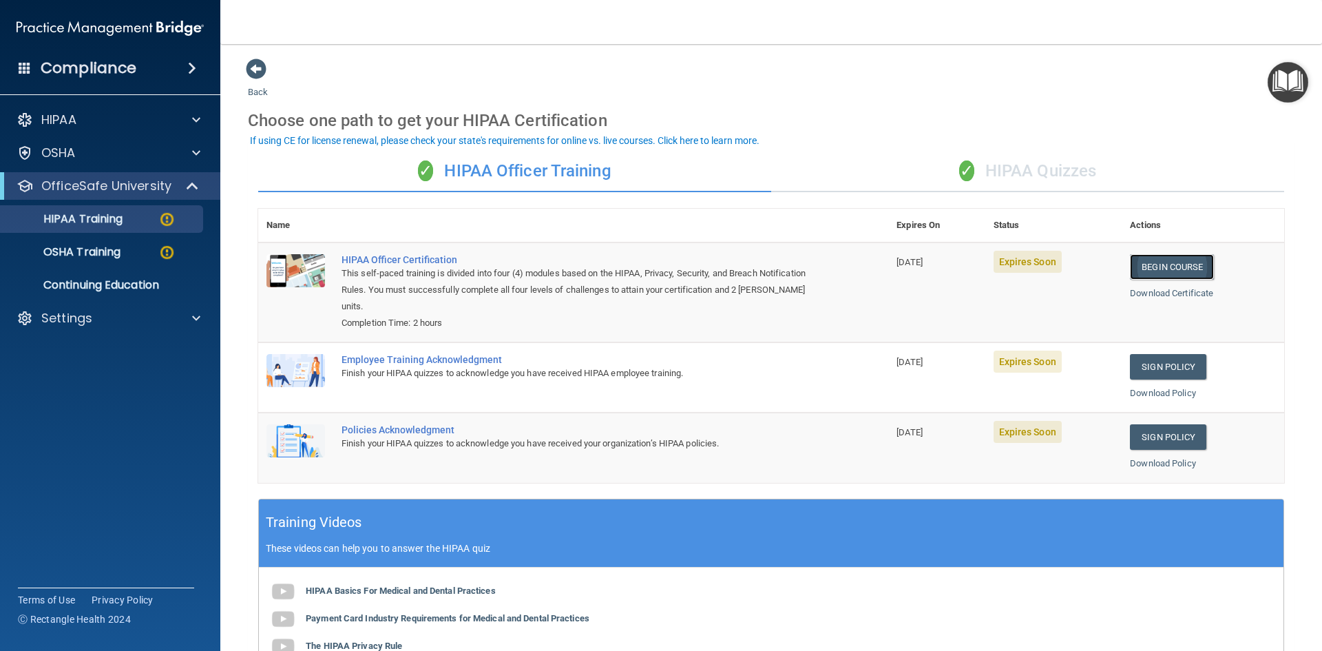
click at [1163, 271] on link "Begin Course" at bounding box center [1172, 266] width 84 height 25
click at [1154, 292] on link "Download Certificate" at bounding box center [1171, 293] width 83 height 10
click at [1172, 391] on link "Download Policy" at bounding box center [1163, 393] width 66 height 10
click at [1180, 361] on link "Sign Policy" at bounding box center [1168, 366] width 76 height 25
click at [1160, 439] on link "Sign Policy" at bounding box center [1168, 436] width 76 height 25
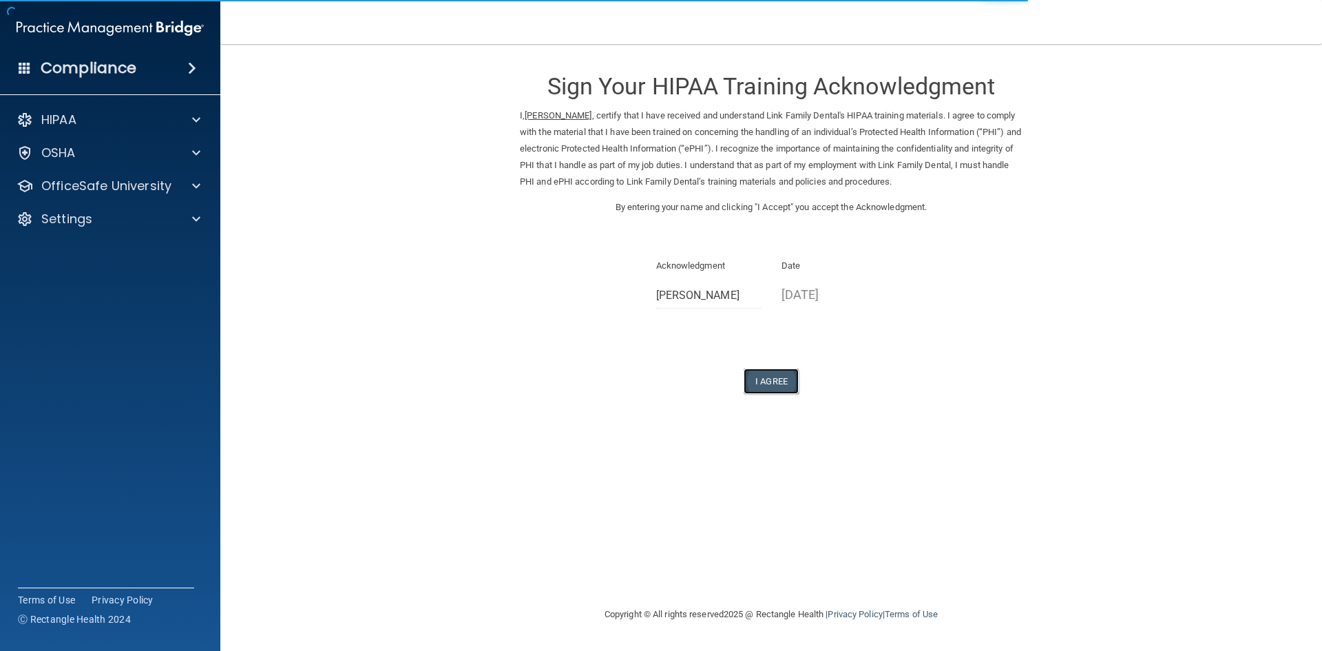
click at [783, 384] on button "I Agree" at bounding box center [771, 380] width 55 height 25
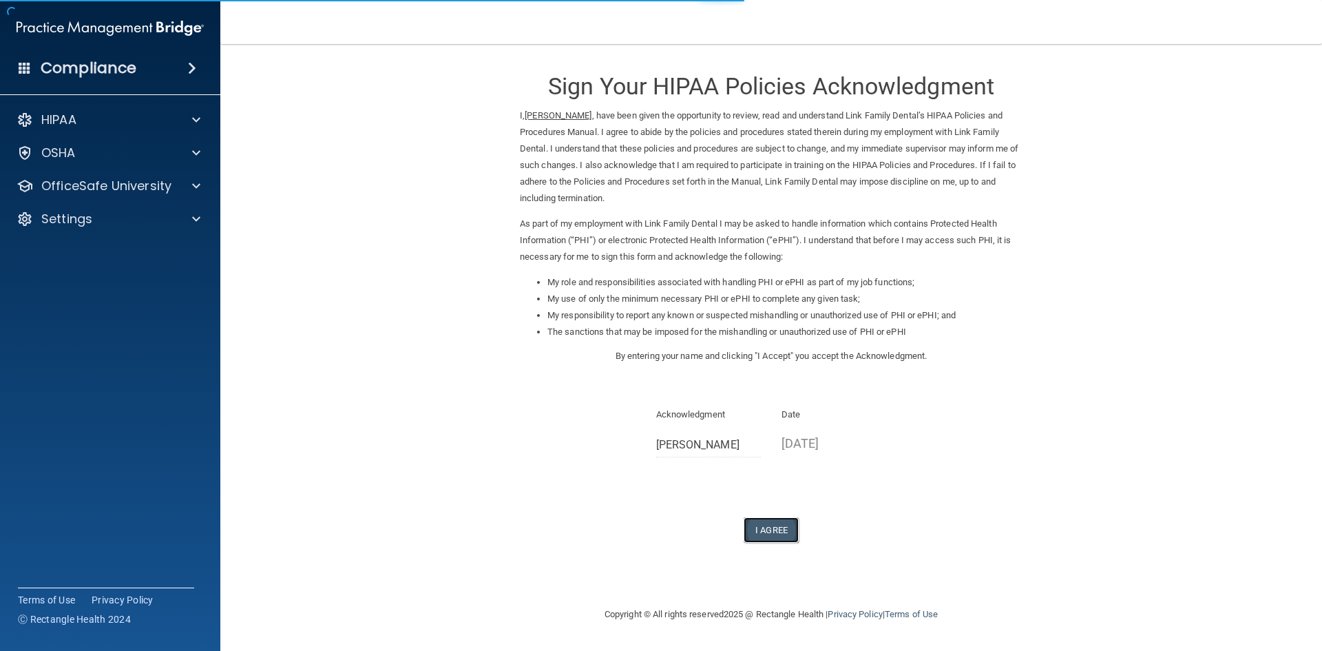
click at [782, 525] on button "I Agree" at bounding box center [771, 529] width 55 height 25
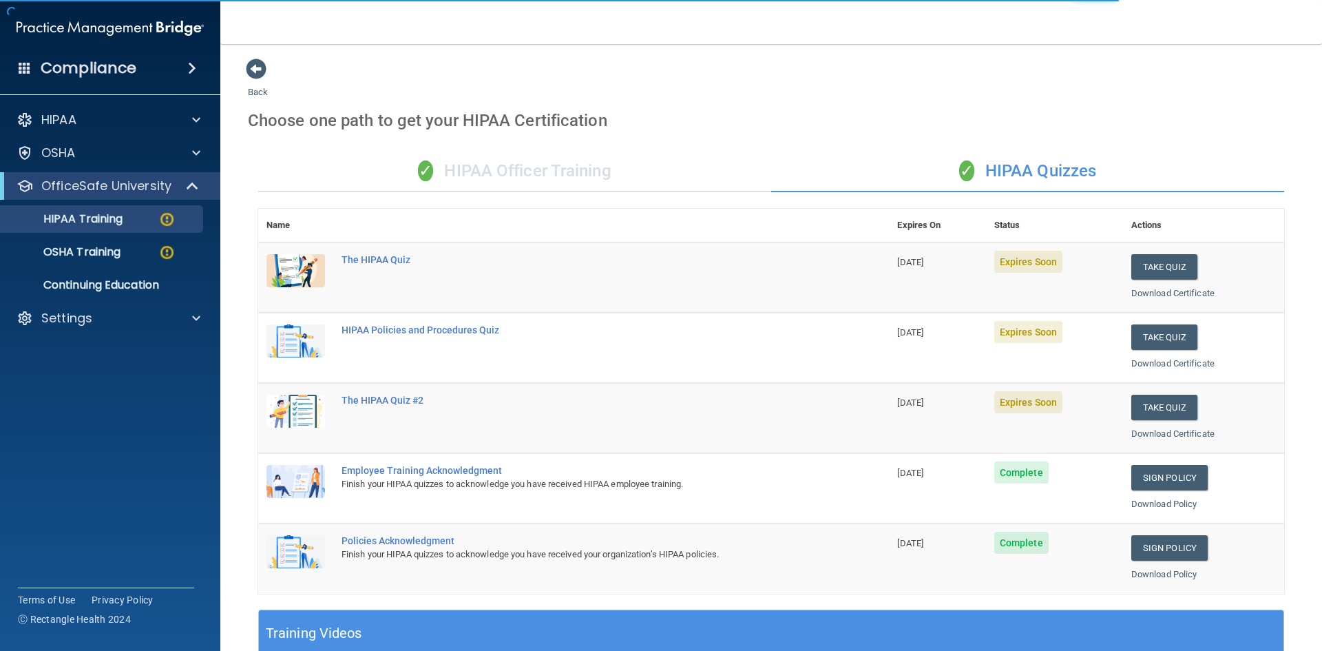
click at [530, 186] on div "✓ HIPAA Officer Training" at bounding box center [514, 171] width 513 height 41
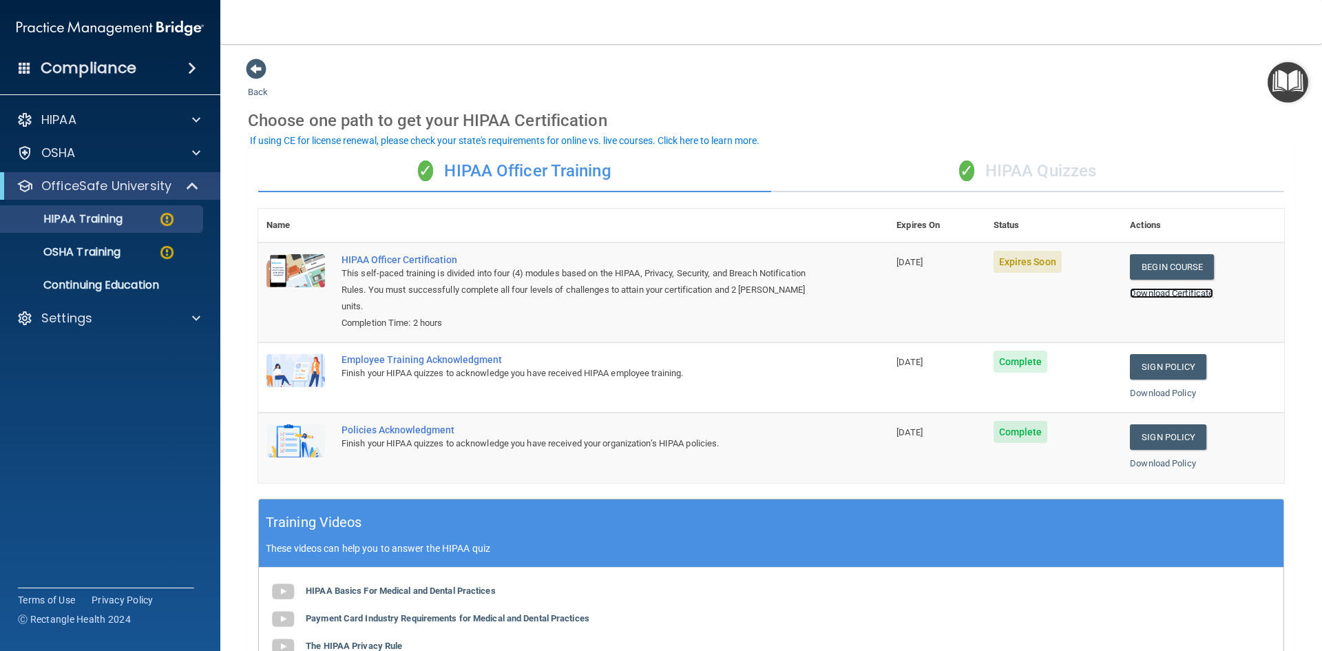
click at [1178, 293] on link "Download Certificate" at bounding box center [1171, 293] width 83 height 10
click at [1172, 267] on link "Begin Course" at bounding box center [1172, 266] width 84 height 25
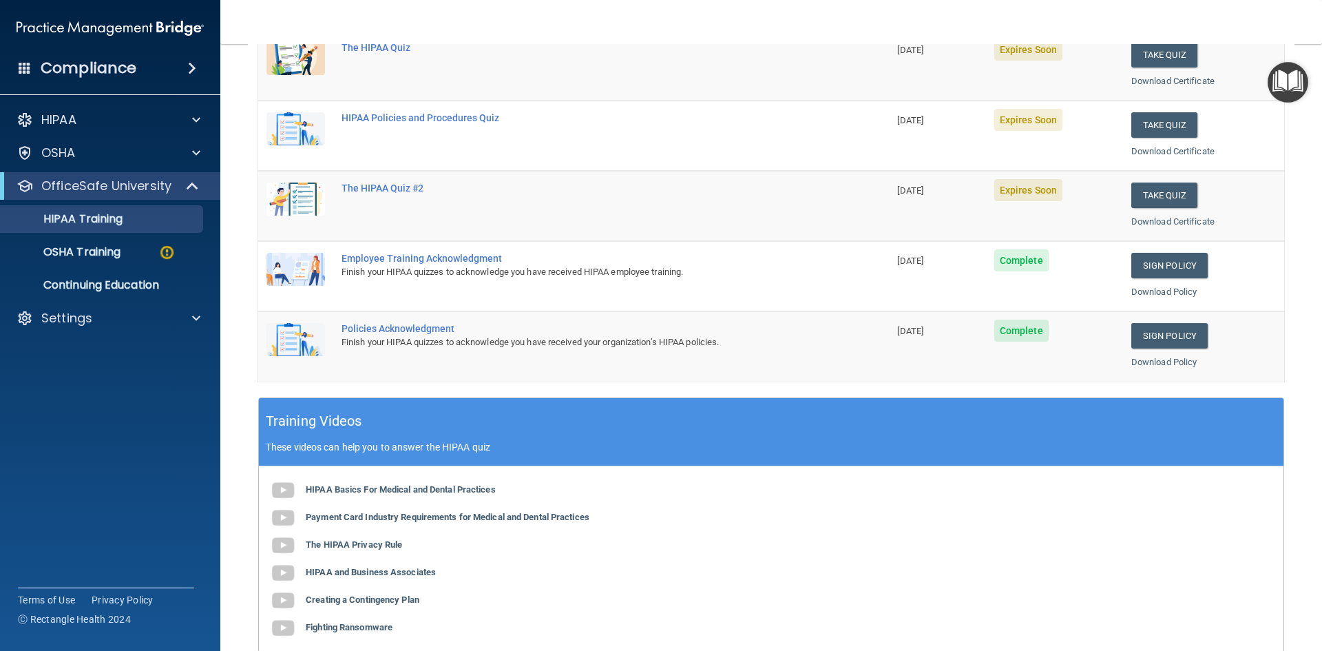
scroll to position [42, 0]
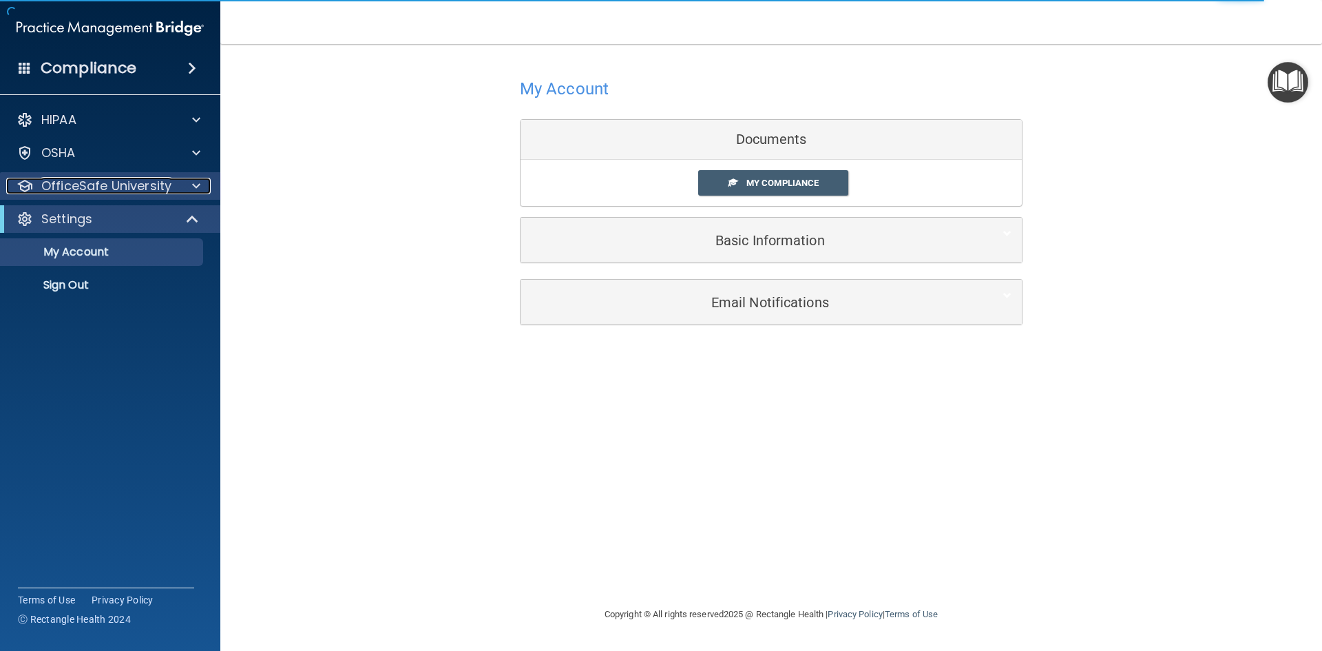
click at [162, 186] on p "OfficeSafe University" at bounding box center [106, 186] width 130 height 17
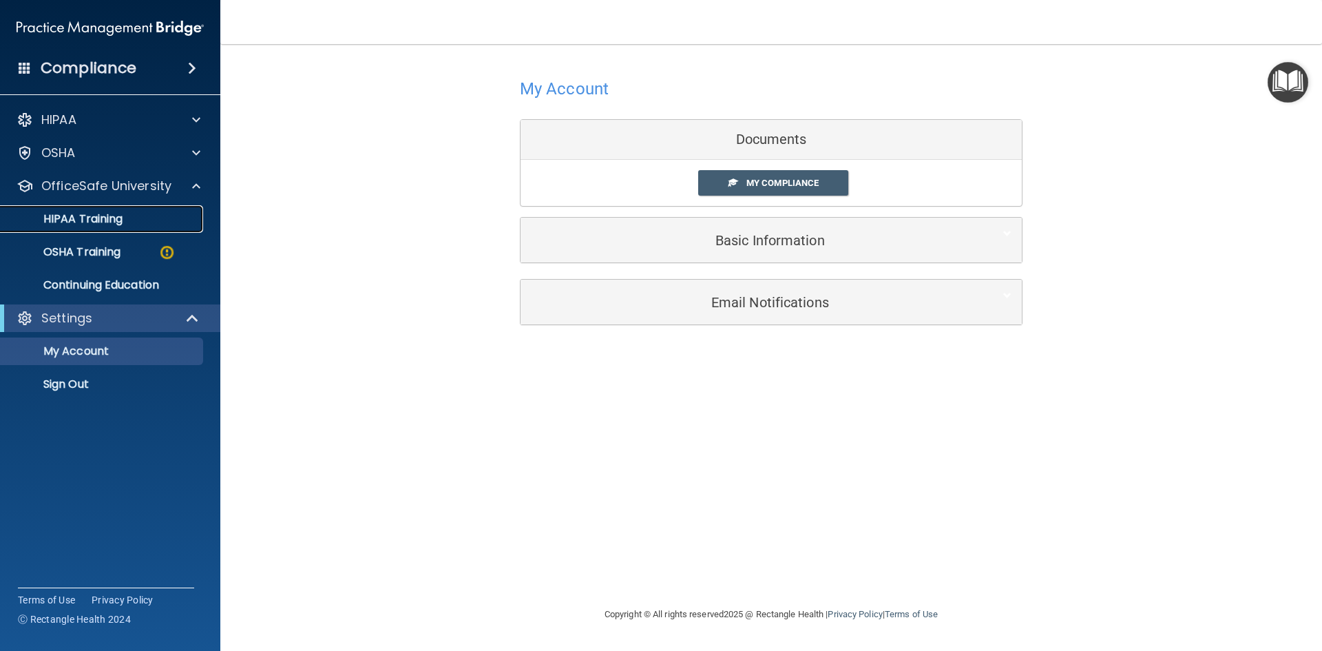
click at [113, 222] on p "HIPAA Training" at bounding box center [66, 219] width 114 height 14
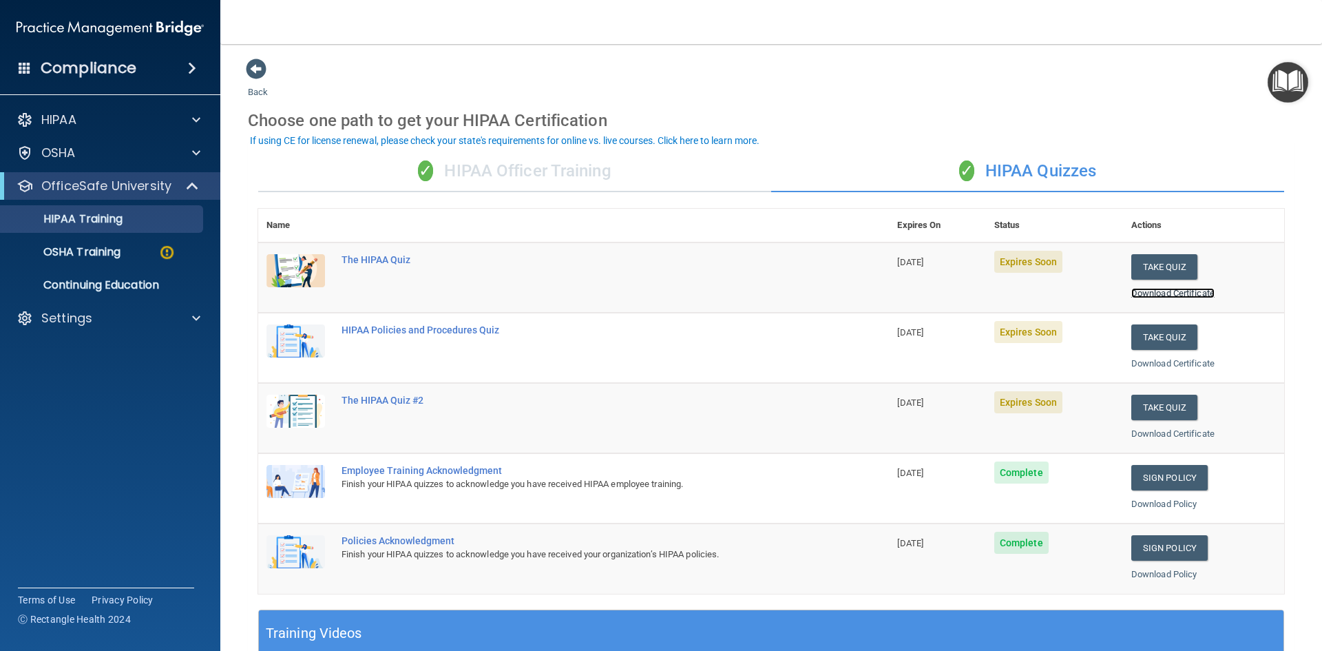
click at [1165, 298] on link "Download Certificate" at bounding box center [1173, 293] width 83 height 10
click at [1167, 278] on button "Take Quiz" at bounding box center [1165, 266] width 66 height 25
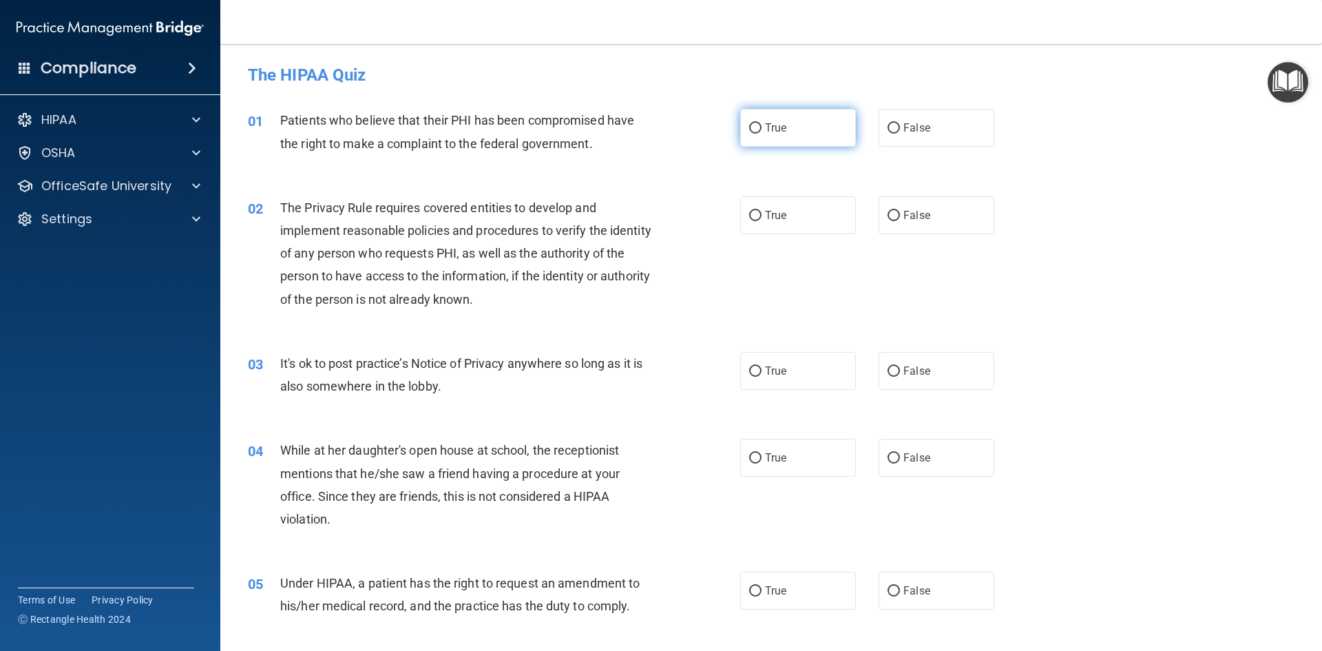
click at [780, 133] on span "True" at bounding box center [775, 127] width 21 height 13
click at [762, 133] on input "True" at bounding box center [755, 128] width 12 height 10
radio input "true"
click at [765, 218] on span "True" at bounding box center [775, 215] width 21 height 13
click at [762, 218] on input "True" at bounding box center [755, 216] width 12 height 10
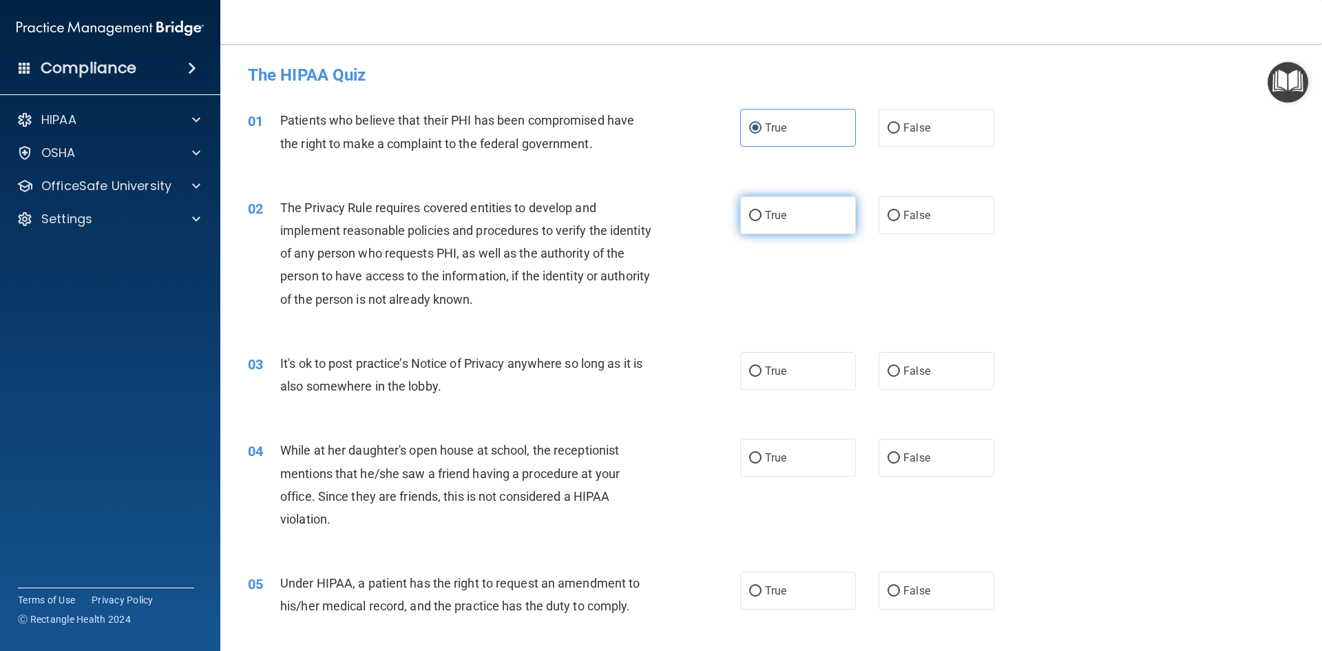
radio input "true"
click at [804, 371] on label "True" at bounding box center [798, 371] width 116 height 38
click at [762, 371] on input "True" at bounding box center [755, 371] width 12 height 10
radio input "true"
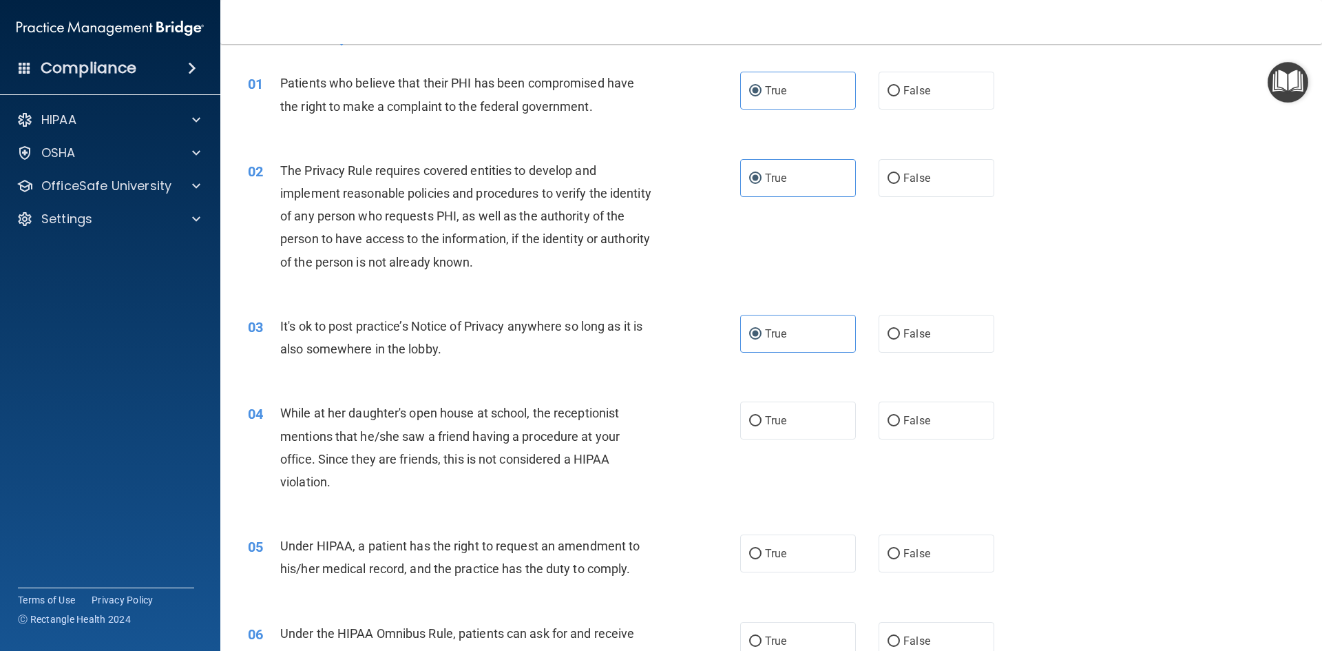
scroll to position [69, 0]
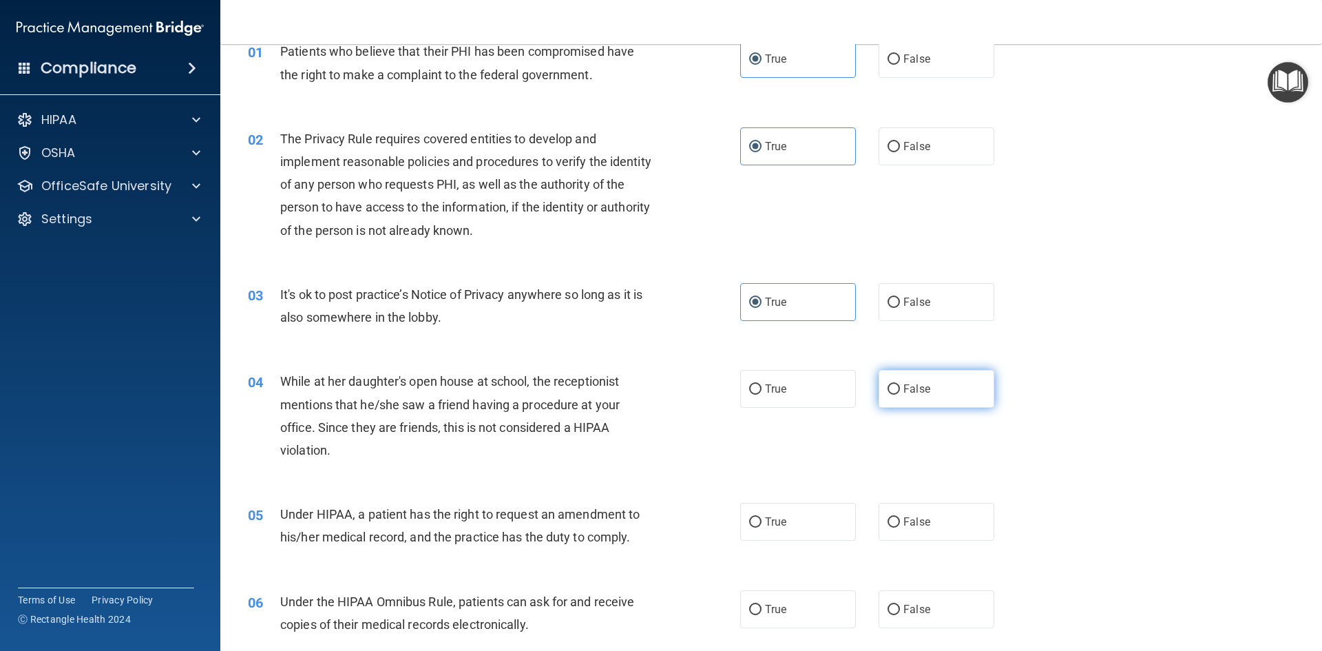
click at [904, 402] on label "False" at bounding box center [937, 389] width 116 height 38
click at [900, 395] on input "False" at bounding box center [894, 389] width 12 height 10
radio input "true"
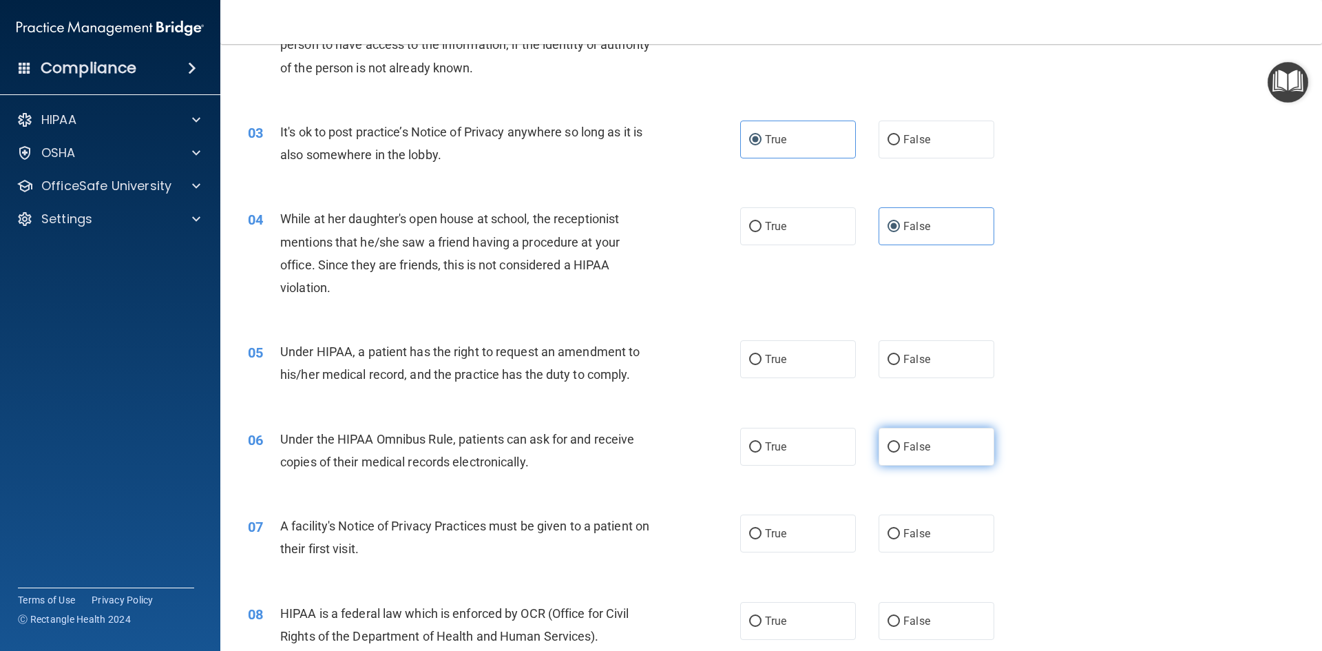
scroll to position [276, 0]
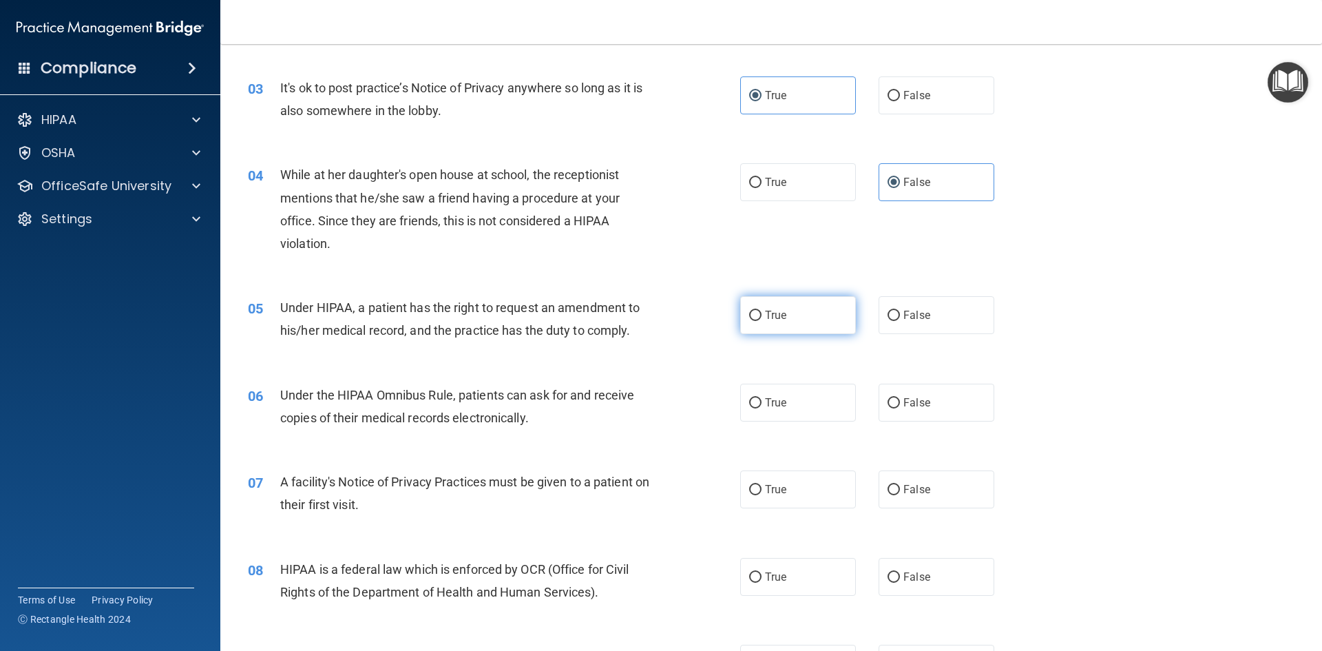
click at [781, 322] on label "True" at bounding box center [798, 315] width 116 height 38
click at [762, 321] on input "True" at bounding box center [755, 316] width 12 height 10
radio input "true"
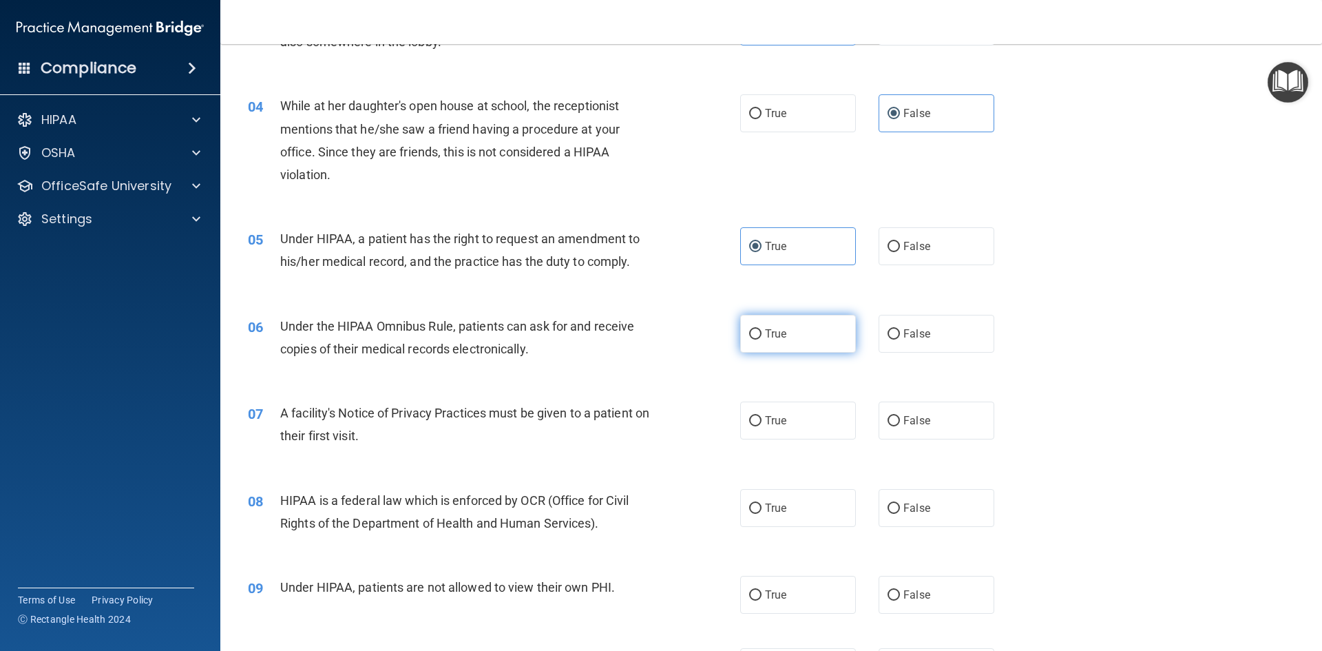
click at [769, 344] on label "True" at bounding box center [798, 334] width 116 height 38
click at [762, 340] on input "True" at bounding box center [755, 334] width 12 height 10
radio input "true"
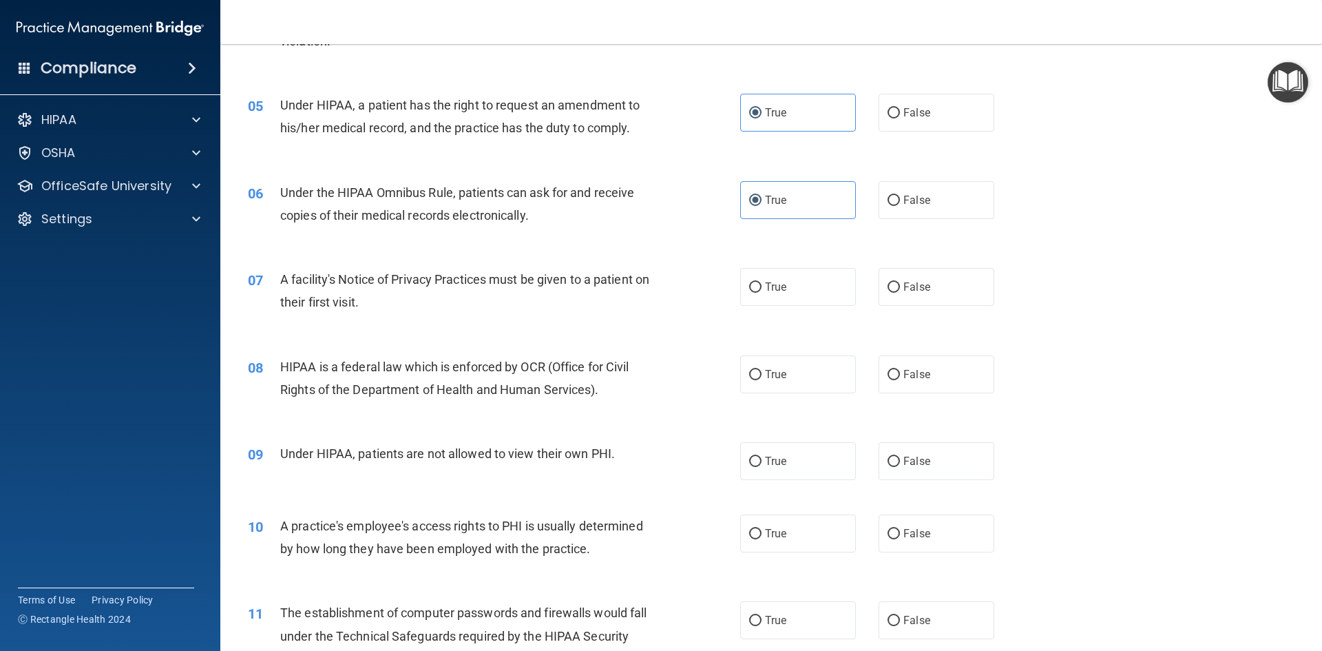
scroll to position [482, 0]
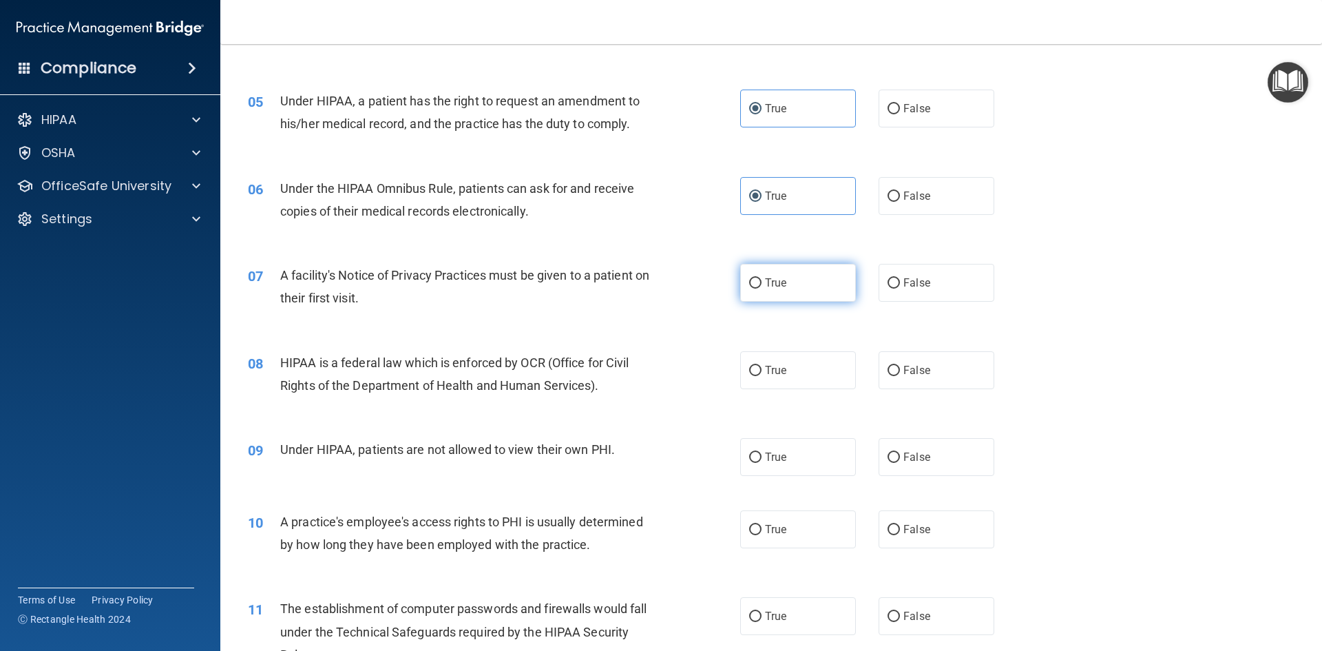
click at [789, 298] on label "True" at bounding box center [798, 283] width 116 height 38
click at [762, 289] on input "True" at bounding box center [755, 283] width 12 height 10
radio input "true"
click at [776, 376] on span "True" at bounding box center [775, 370] width 21 height 13
click at [762, 376] on input "True" at bounding box center [755, 371] width 12 height 10
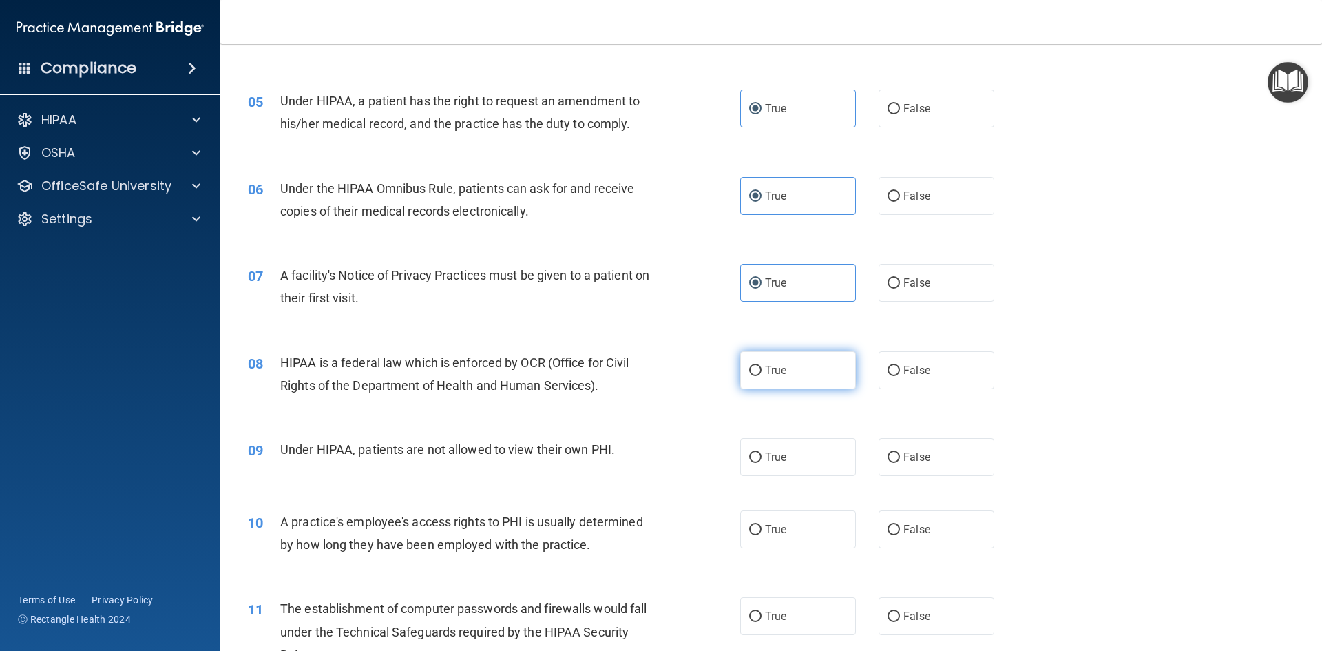
radio input "true"
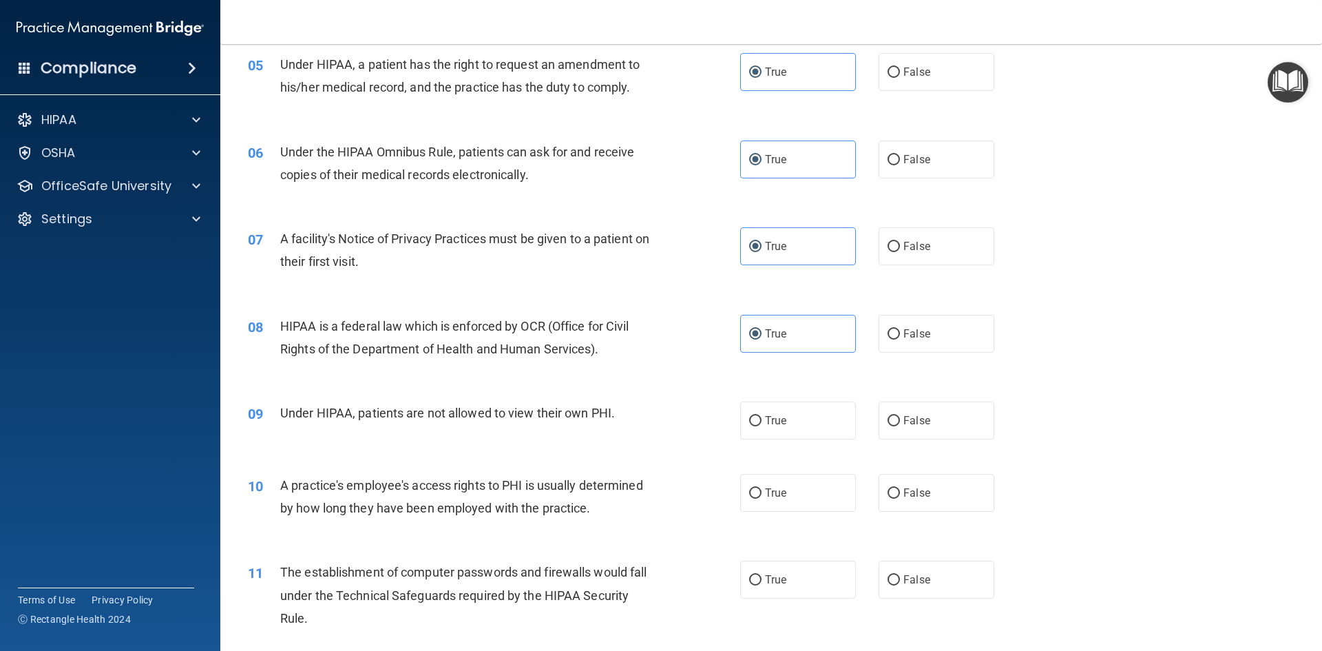
scroll to position [551, 0]
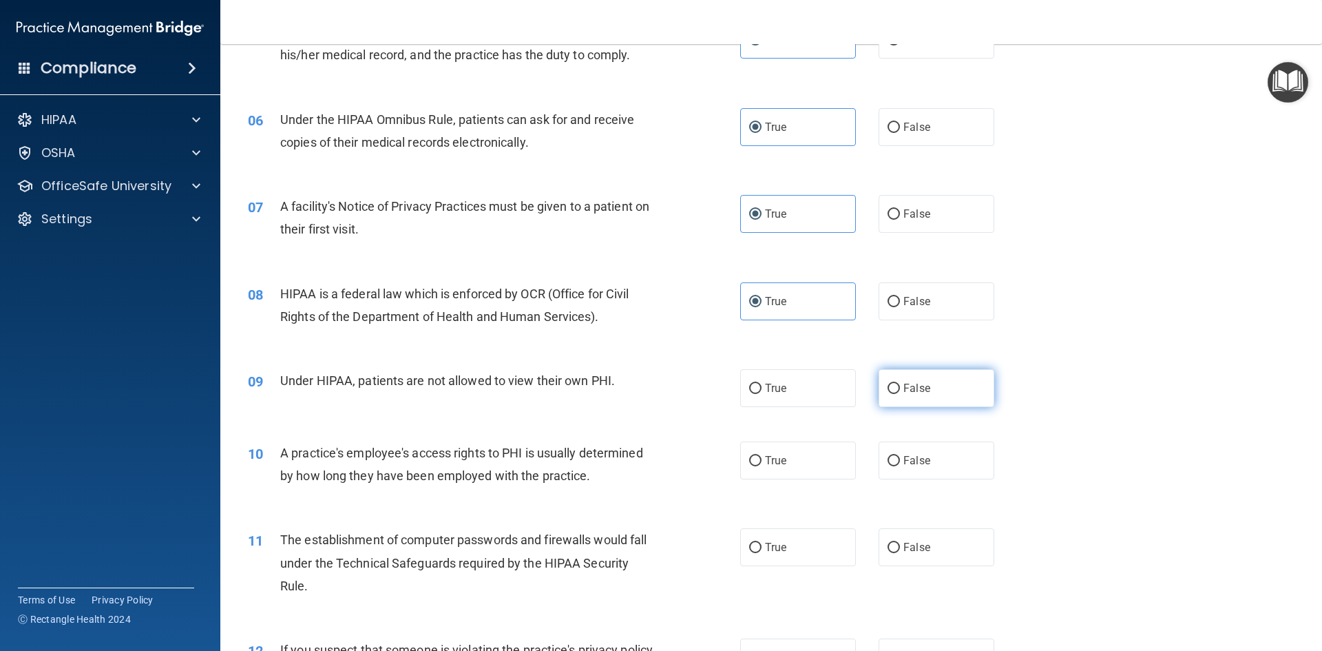
click at [925, 397] on label "False" at bounding box center [937, 388] width 116 height 38
click at [900, 394] on input "False" at bounding box center [894, 389] width 12 height 10
radio input "true"
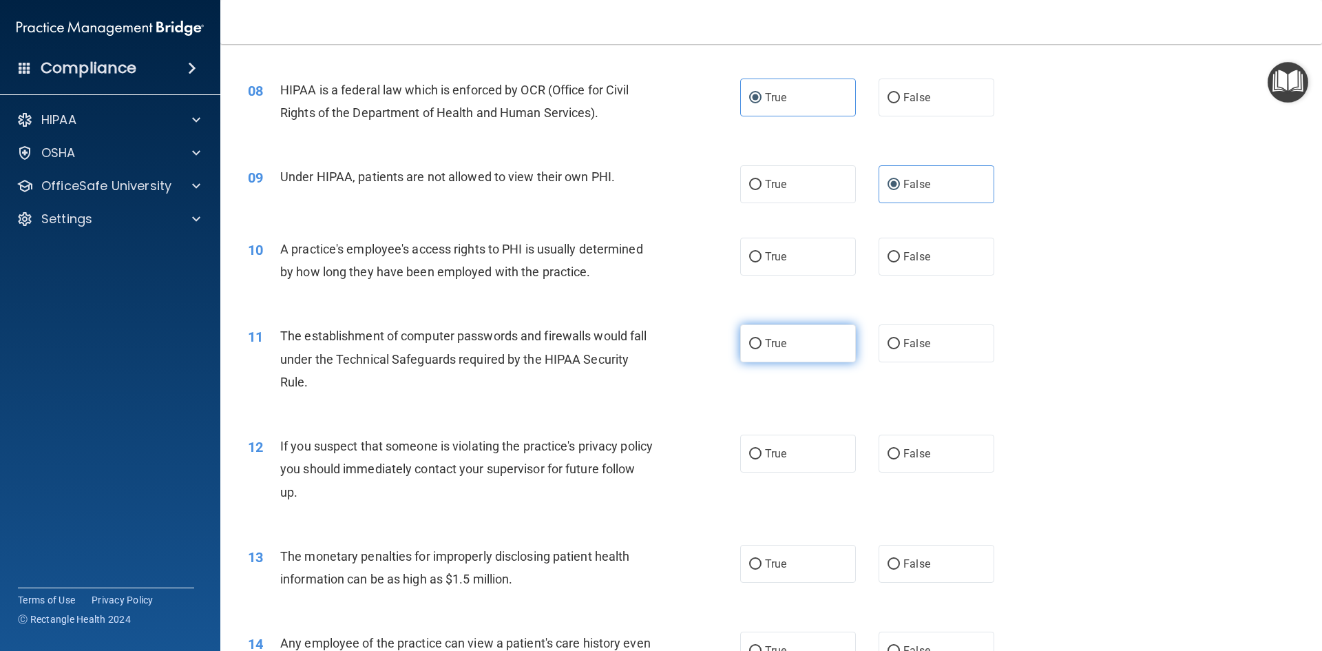
scroll to position [758, 0]
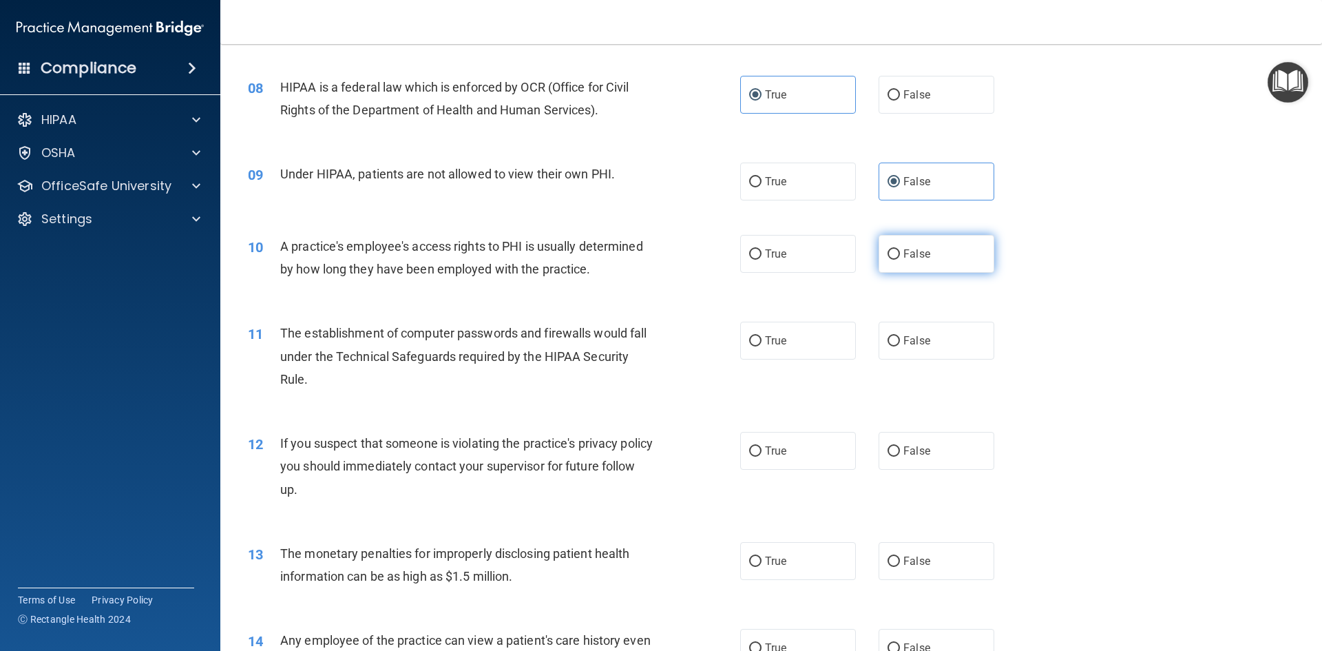
click at [922, 260] on span "False" at bounding box center [917, 253] width 27 height 13
click at [900, 260] on input "False" at bounding box center [894, 254] width 12 height 10
radio input "true"
click at [771, 347] on label "True" at bounding box center [798, 341] width 116 height 38
click at [762, 346] on input "True" at bounding box center [755, 341] width 12 height 10
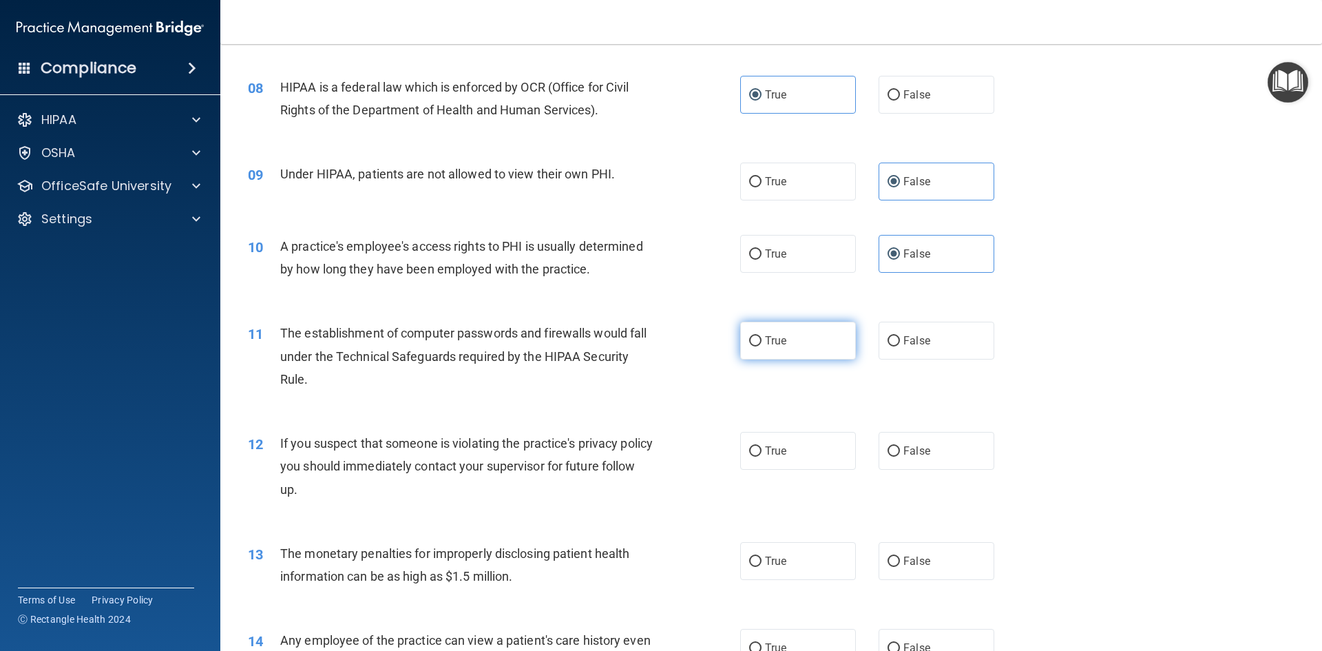
radio input "true"
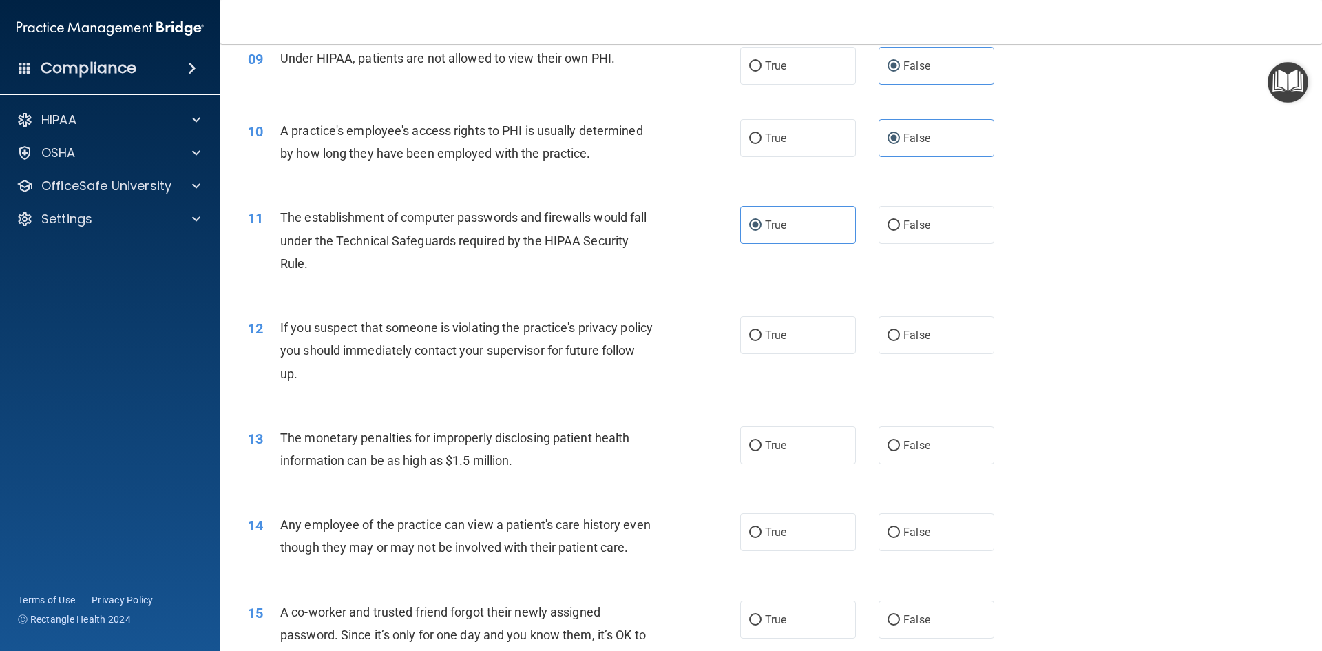
scroll to position [895, 0]
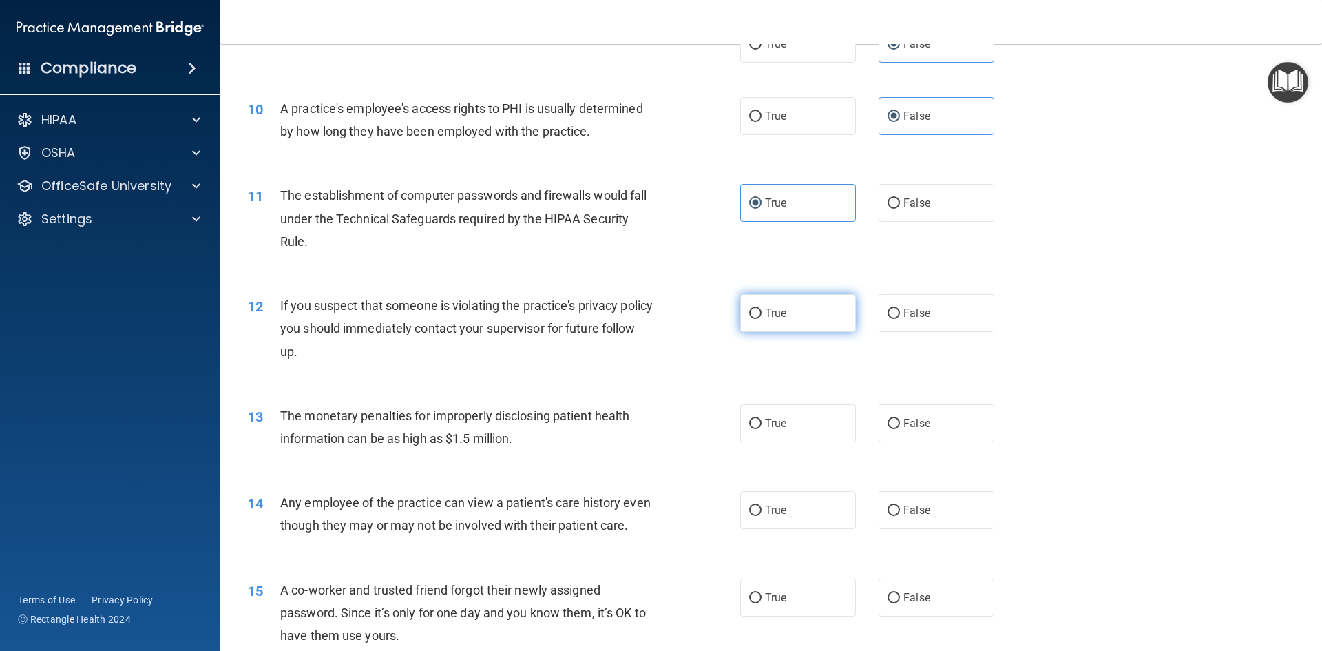
click at [806, 323] on label "True" at bounding box center [798, 313] width 116 height 38
click at [762, 319] on input "True" at bounding box center [755, 314] width 12 height 10
radio input "true"
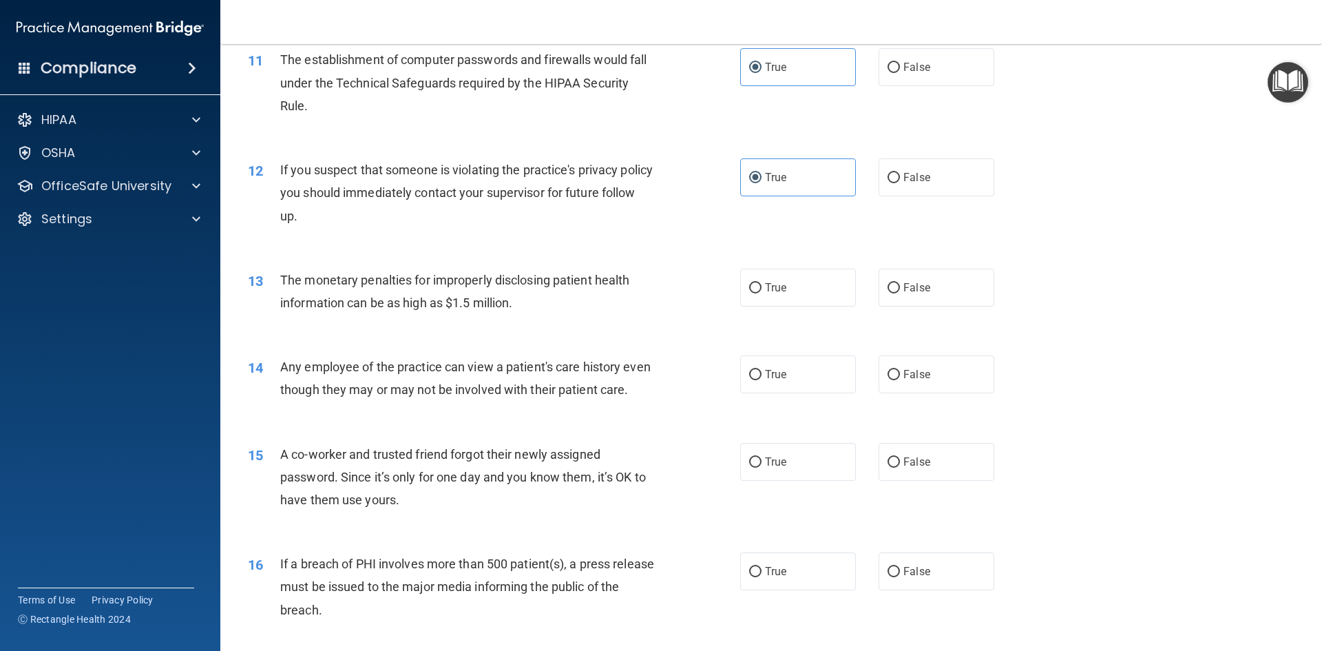
scroll to position [1033, 0]
click at [749, 293] on label "True" at bounding box center [798, 286] width 116 height 38
click at [749, 291] on input "True" at bounding box center [755, 286] width 12 height 10
radio input "true"
click at [911, 384] on label "False" at bounding box center [937, 372] width 116 height 38
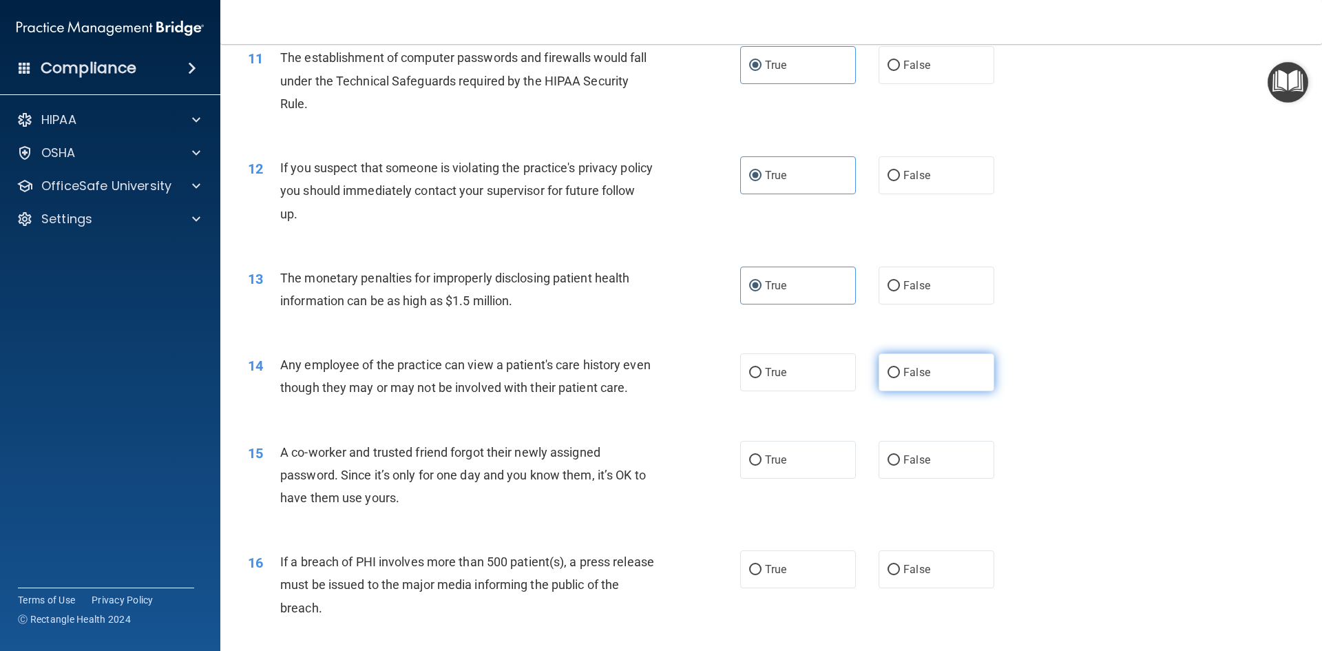
click at [900, 378] on input "False" at bounding box center [894, 373] width 12 height 10
radio input "true"
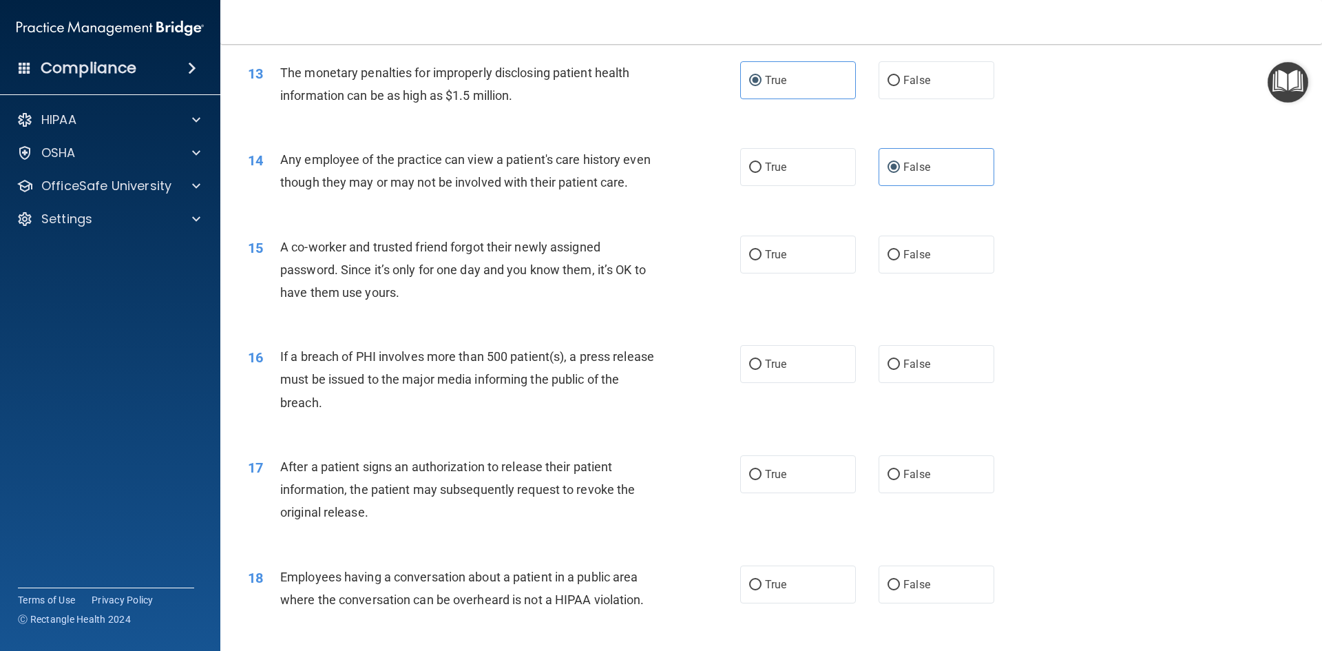
scroll to position [1240, 0]
click at [880, 272] on label "False" at bounding box center [937, 253] width 116 height 38
click at [888, 259] on input "False" at bounding box center [894, 254] width 12 height 10
radio input "true"
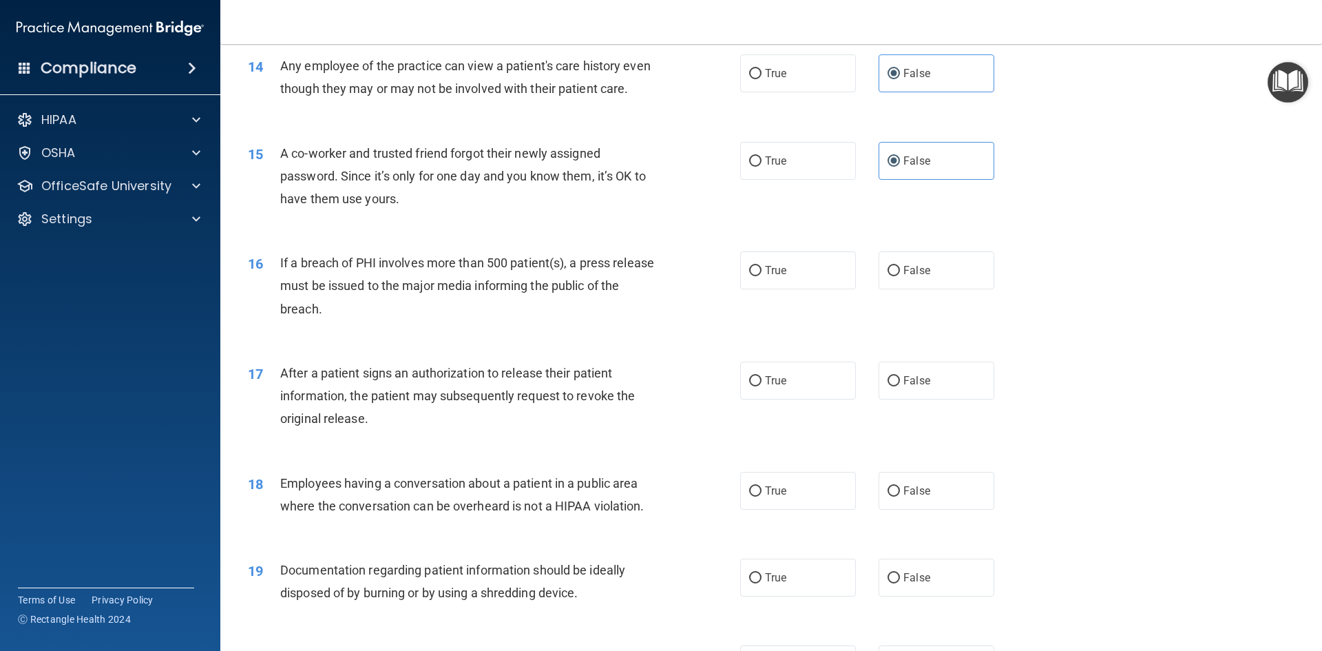
scroll to position [1378, 0]
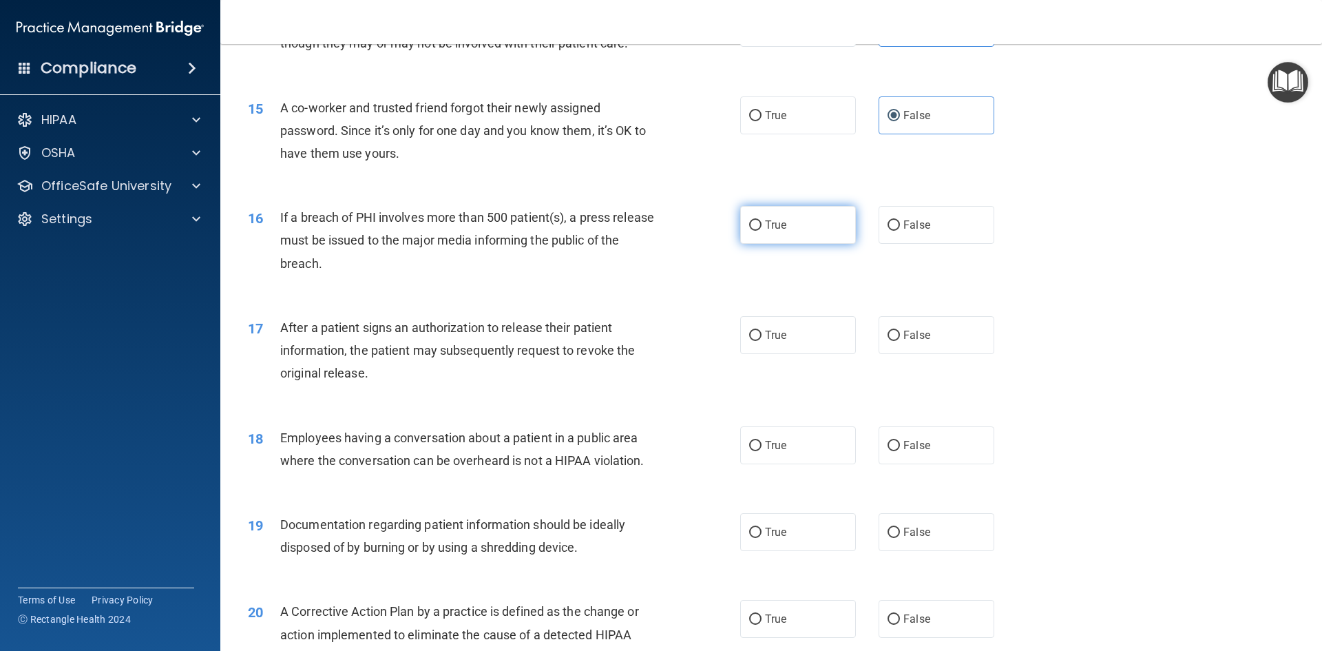
click at [790, 244] on label "True" at bounding box center [798, 225] width 116 height 38
click at [762, 231] on input "True" at bounding box center [755, 225] width 12 height 10
radio input "true"
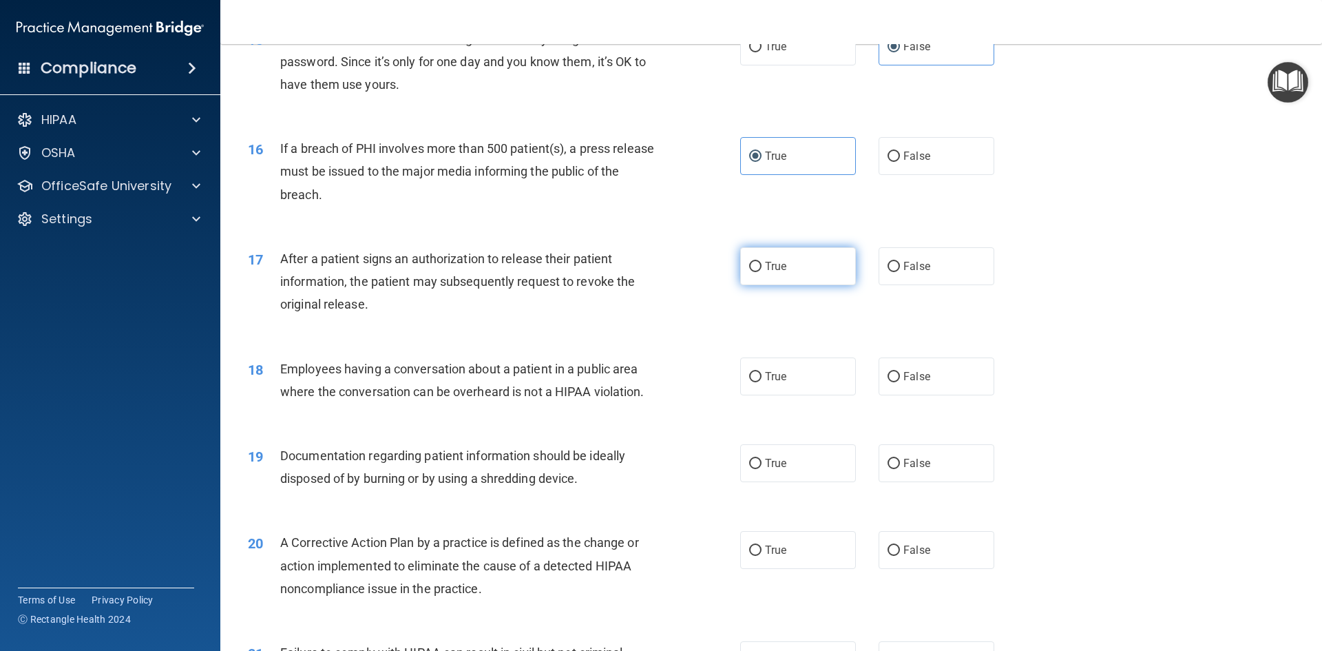
click at [804, 285] on label "True" at bounding box center [798, 266] width 116 height 38
click at [762, 272] on input "True" at bounding box center [755, 267] width 12 height 10
radio input "true"
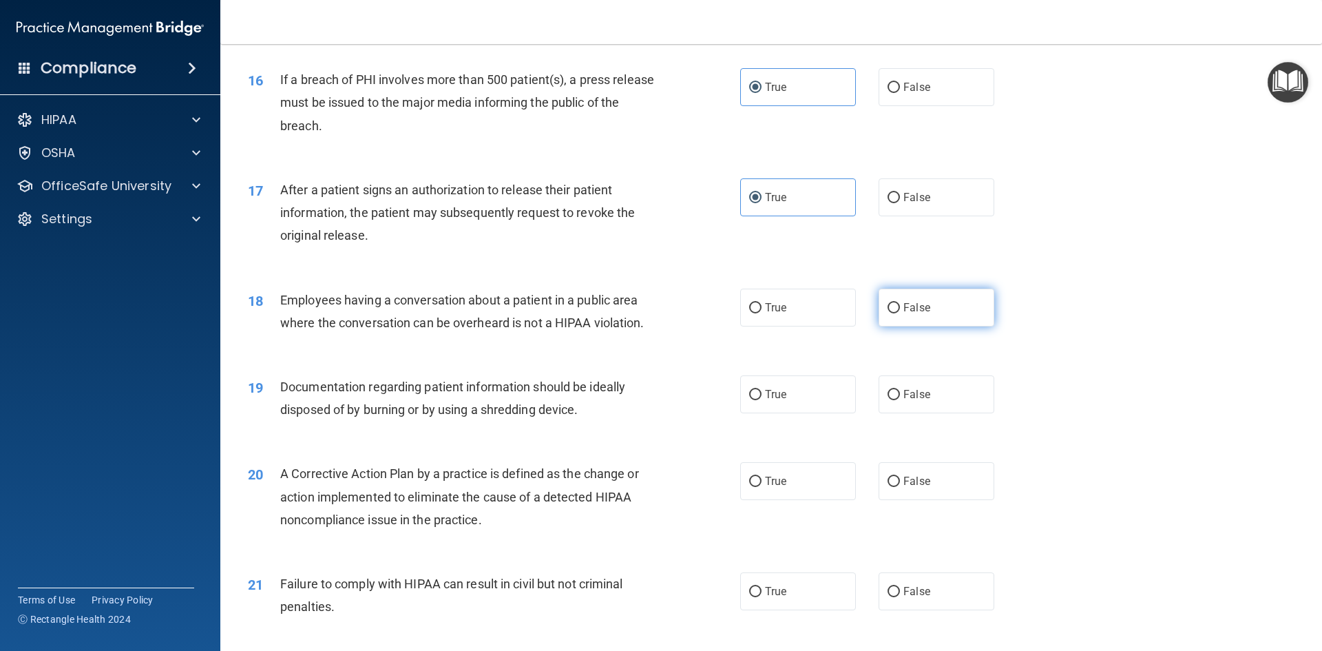
click at [892, 313] on input "False" at bounding box center [894, 308] width 12 height 10
radio input "true"
click at [779, 326] on label "True" at bounding box center [798, 308] width 116 height 38
click at [762, 313] on input "True" at bounding box center [755, 308] width 12 height 10
radio input "true"
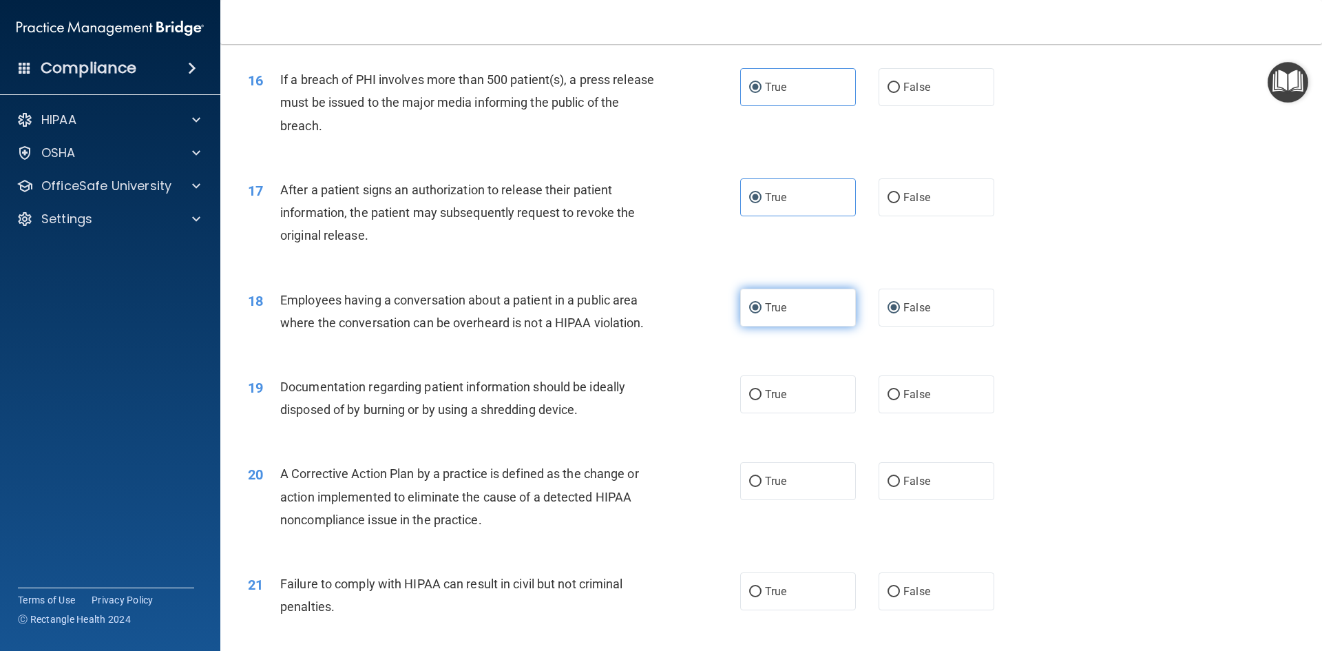
radio input "false"
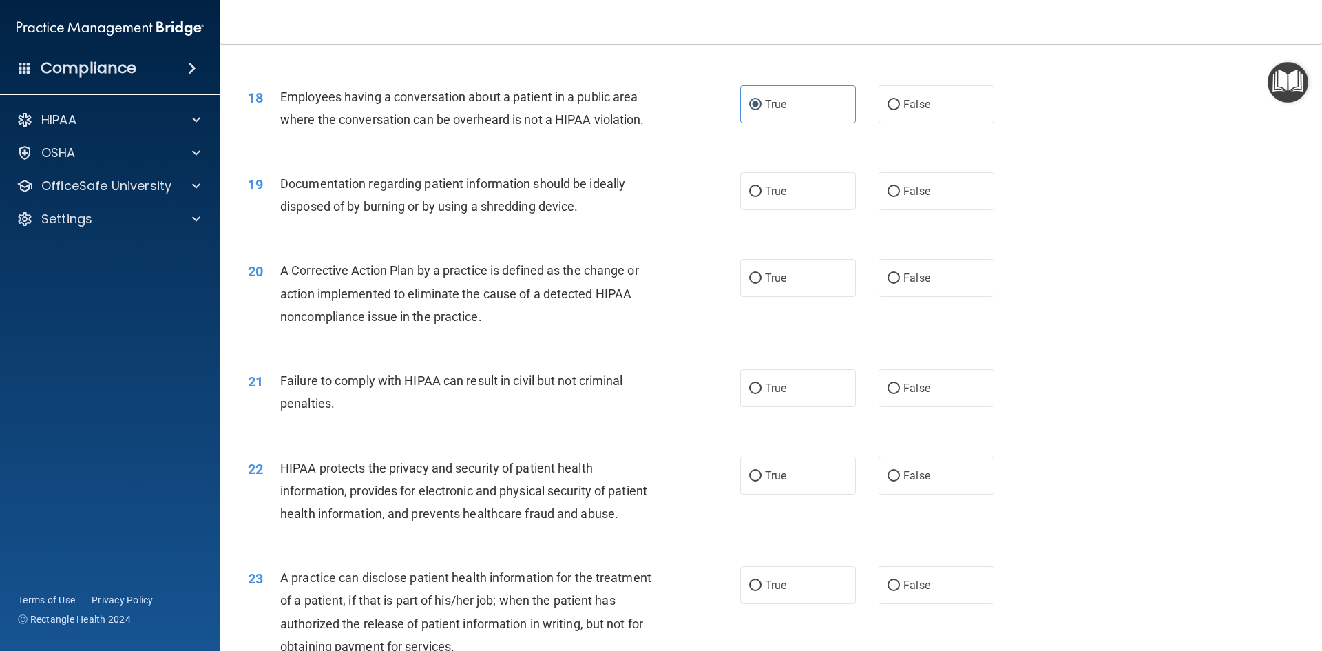
scroll to position [1722, 0]
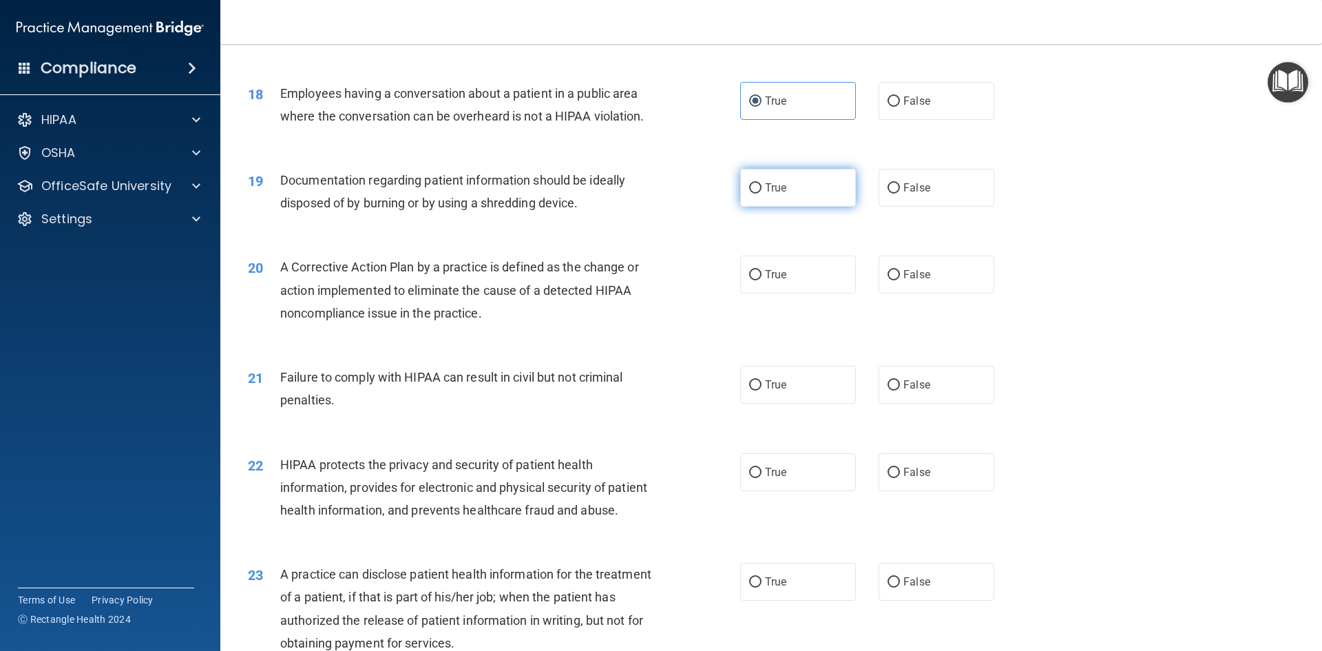
click at [842, 207] on label "True" at bounding box center [798, 188] width 116 height 38
click at [762, 194] on input "True" at bounding box center [755, 188] width 12 height 10
radio input "true"
click at [888, 280] on input "False" at bounding box center [894, 275] width 12 height 10
radio input "true"
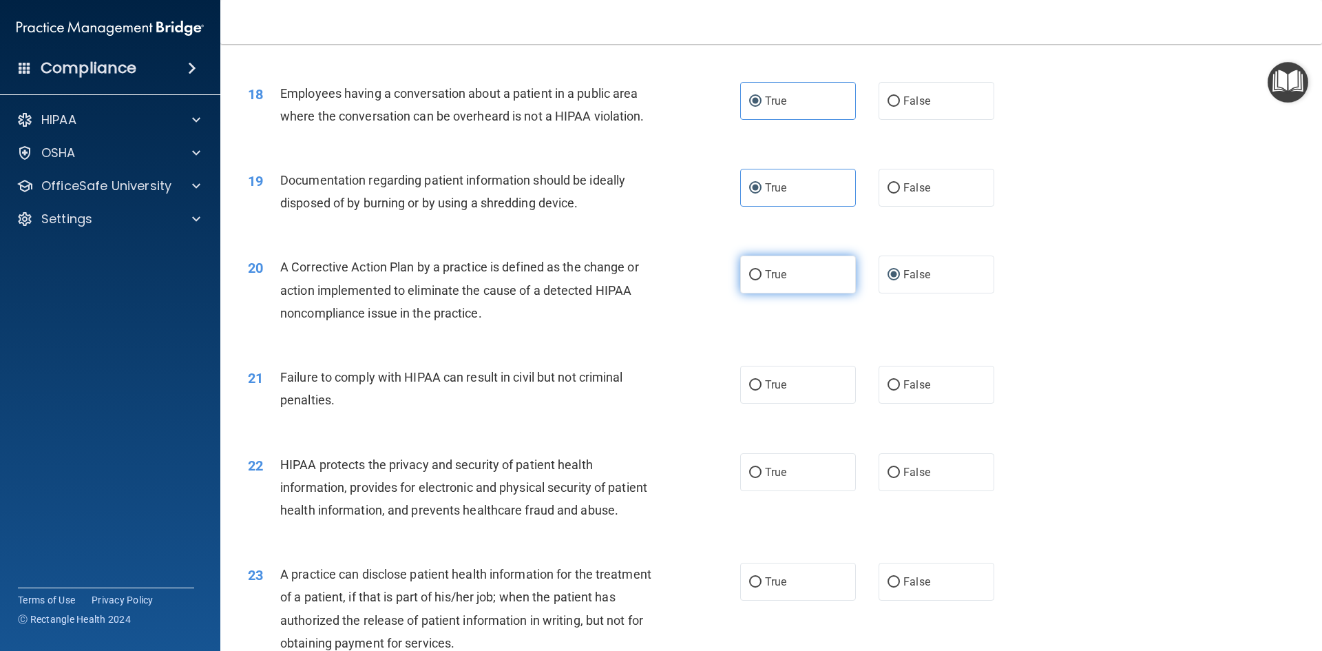
click at [740, 293] on label "True" at bounding box center [798, 275] width 116 height 38
click at [749, 280] on input "True" at bounding box center [755, 275] width 12 height 10
radio input "true"
radio input "false"
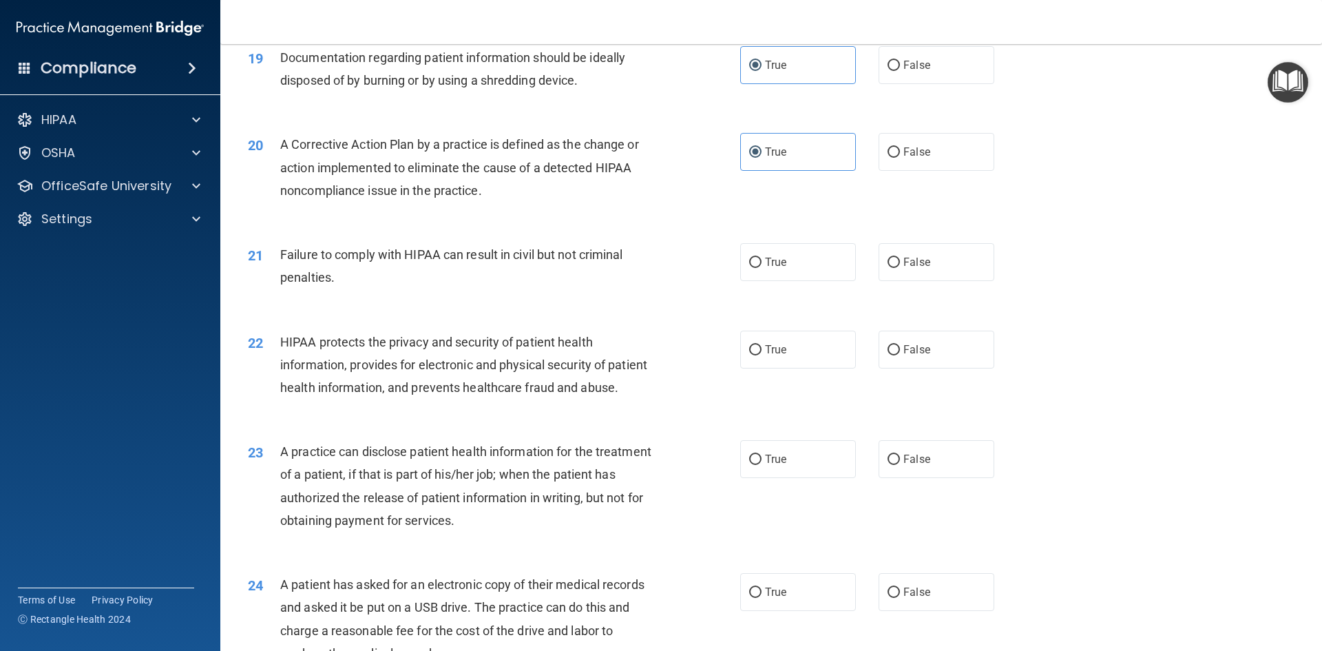
scroll to position [1860, 0]
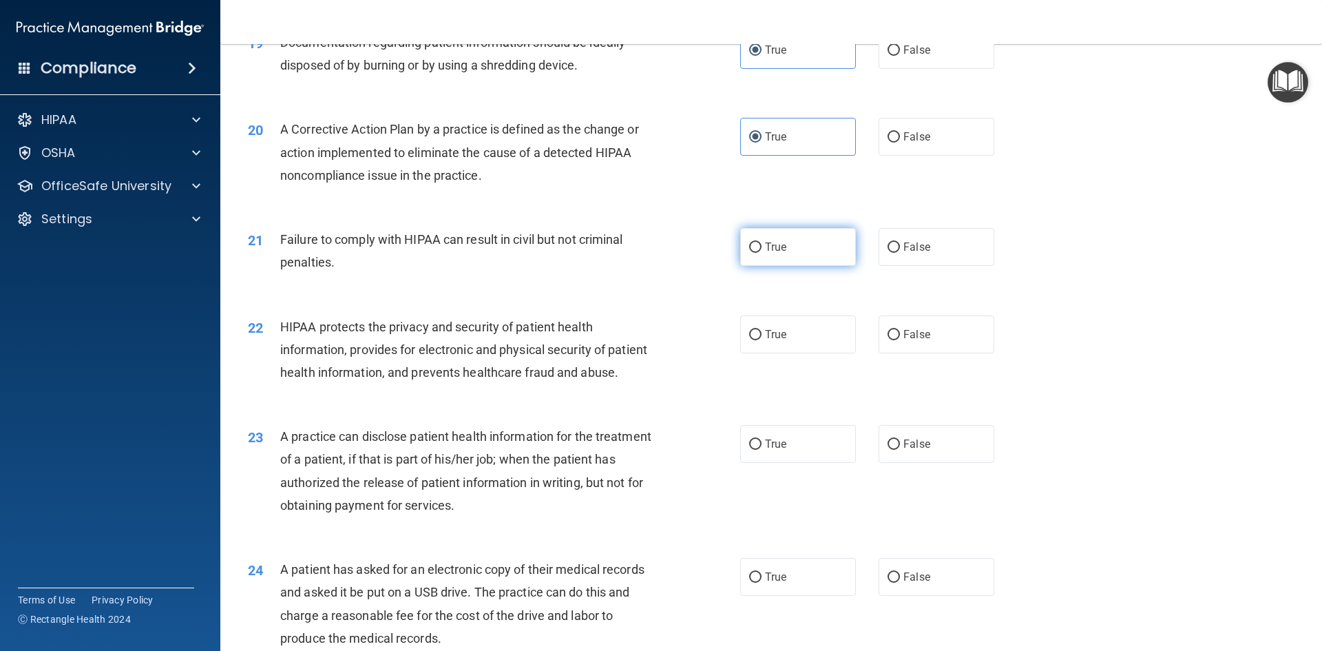
click at [787, 266] on label "True" at bounding box center [798, 247] width 116 height 38
click at [762, 253] on input "True" at bounding box center [755, 247] width 12 height 10
radio input "true"
click at [917, 266] on label "False" at bounding box center [937, 247] width 116 height 38
click at [900, 253] on input "False" at bounding box center [894, 247] width 12 height 10
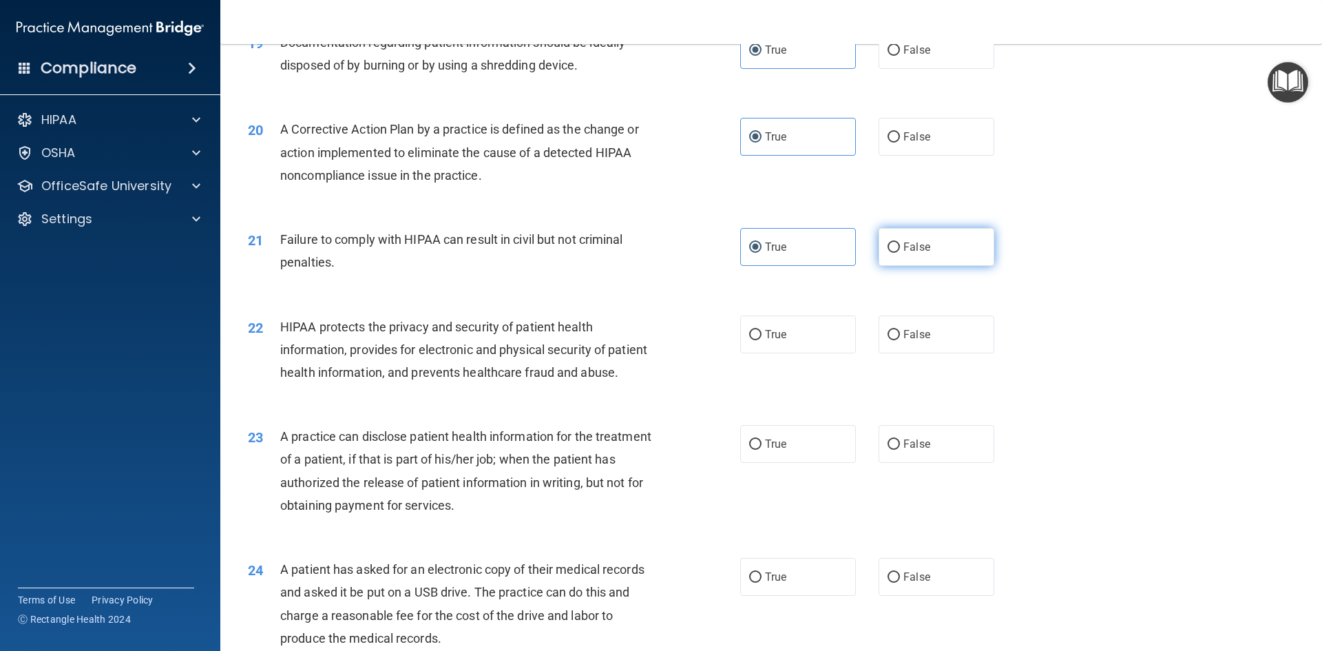
radio input "true"
radio input "false"
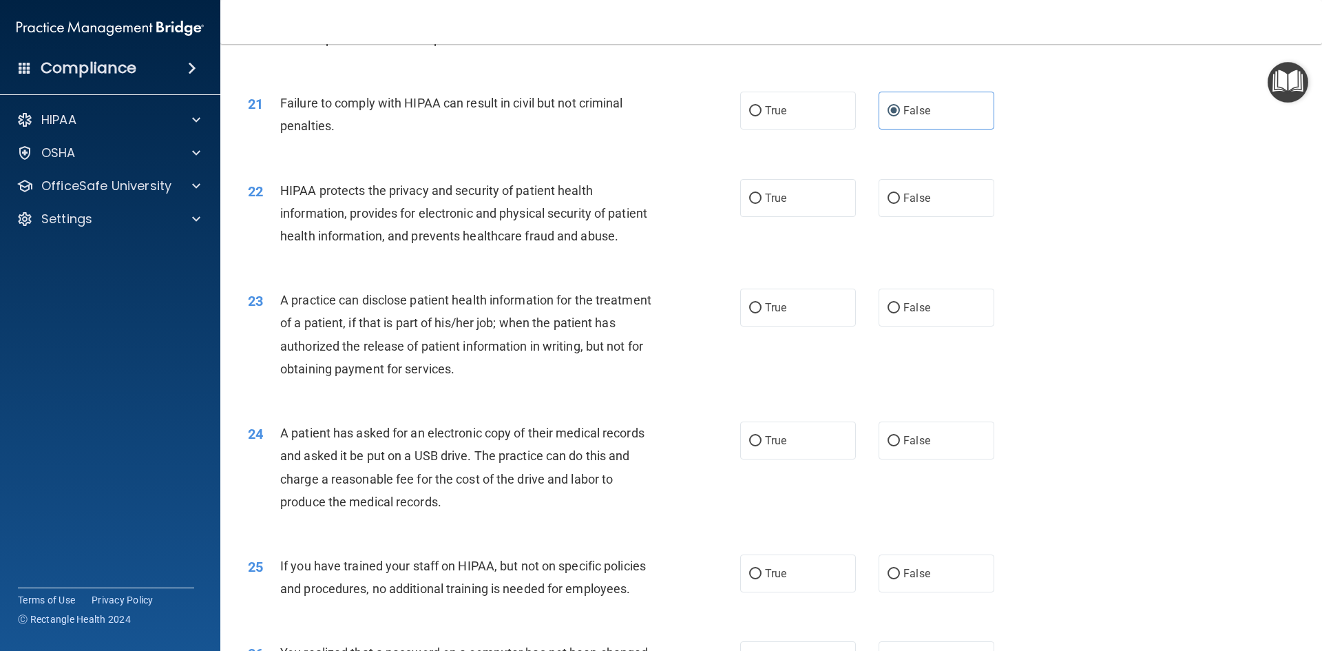
scroll to position [1997, 0]
click at [783, 216] on label "True" at bounding box center [798, 197] width 116 height 38
click at [762, 202] on input "True" at bounding box center [755, 197] width 12 height 10
radio input "true"
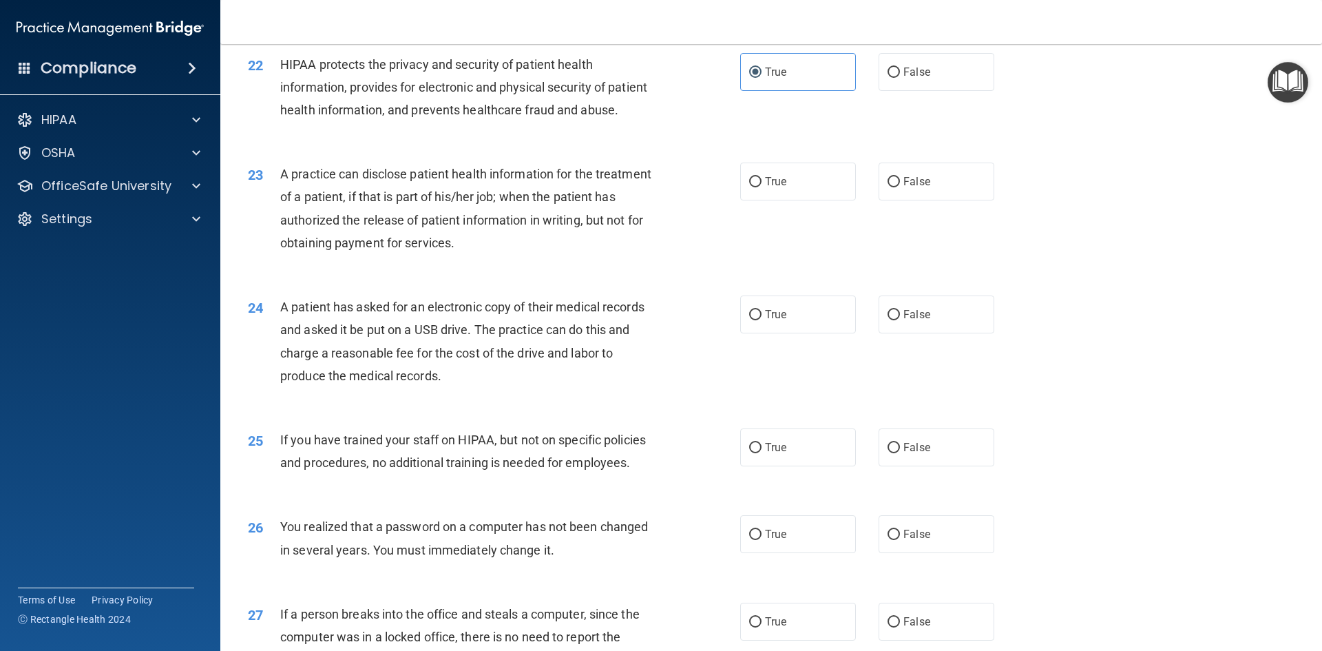
scroll to position [2135, 0]
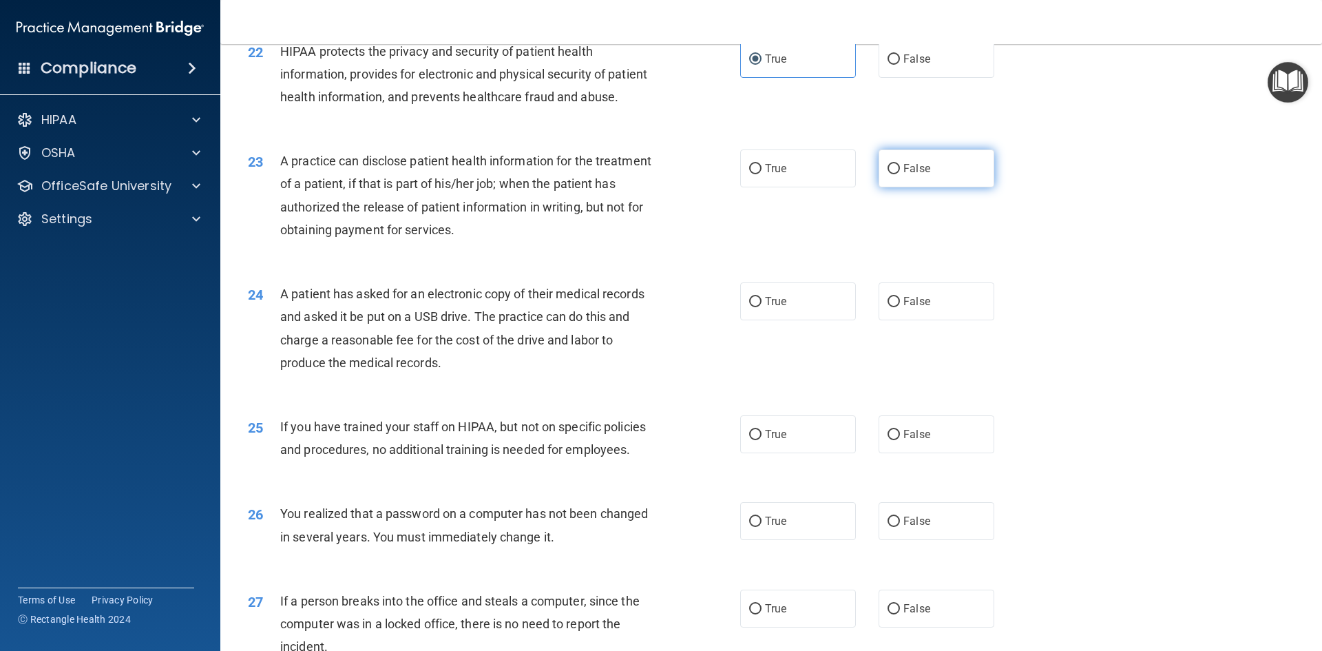
click at [893, 174] on input "False" at bounding box center [894, 169] width 12 height 10
radio input "true"
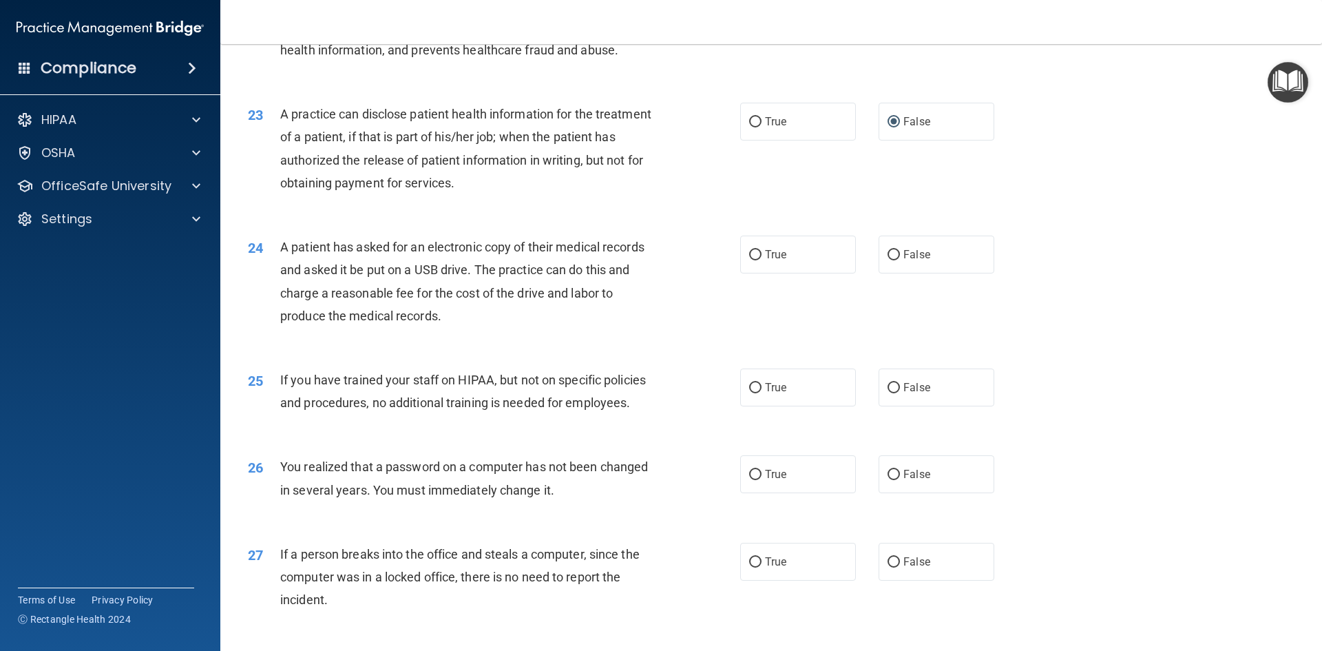
scroll to position [2273, 0]
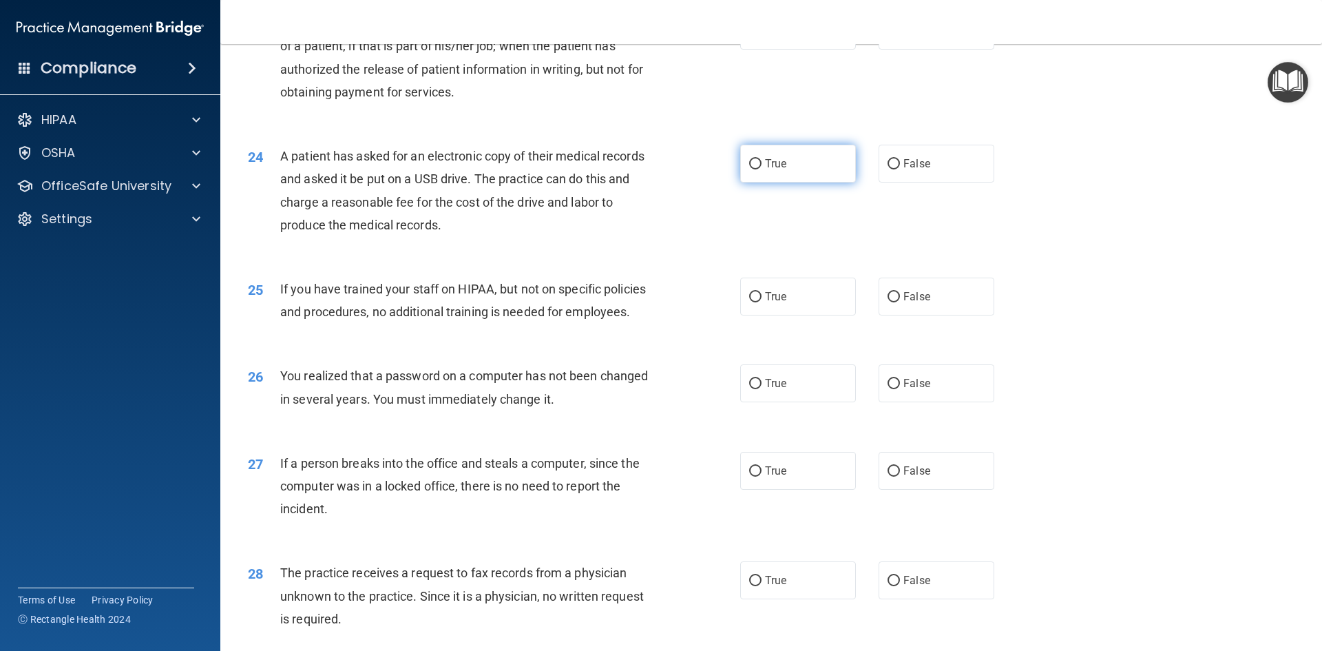
click at [745, 183] on label "True" at bounding box center [798, 164] width 116 height 38
click at [749, 169] on input "True" at bounding box center [755, 164] width 12 height 10
radio input "true"
click at [904, 170] on span "False" at bounding box center [917, 163] width 27 height 13
click at [900, 169] on input "False" at bounding box center [894, 164] width 12 height 10
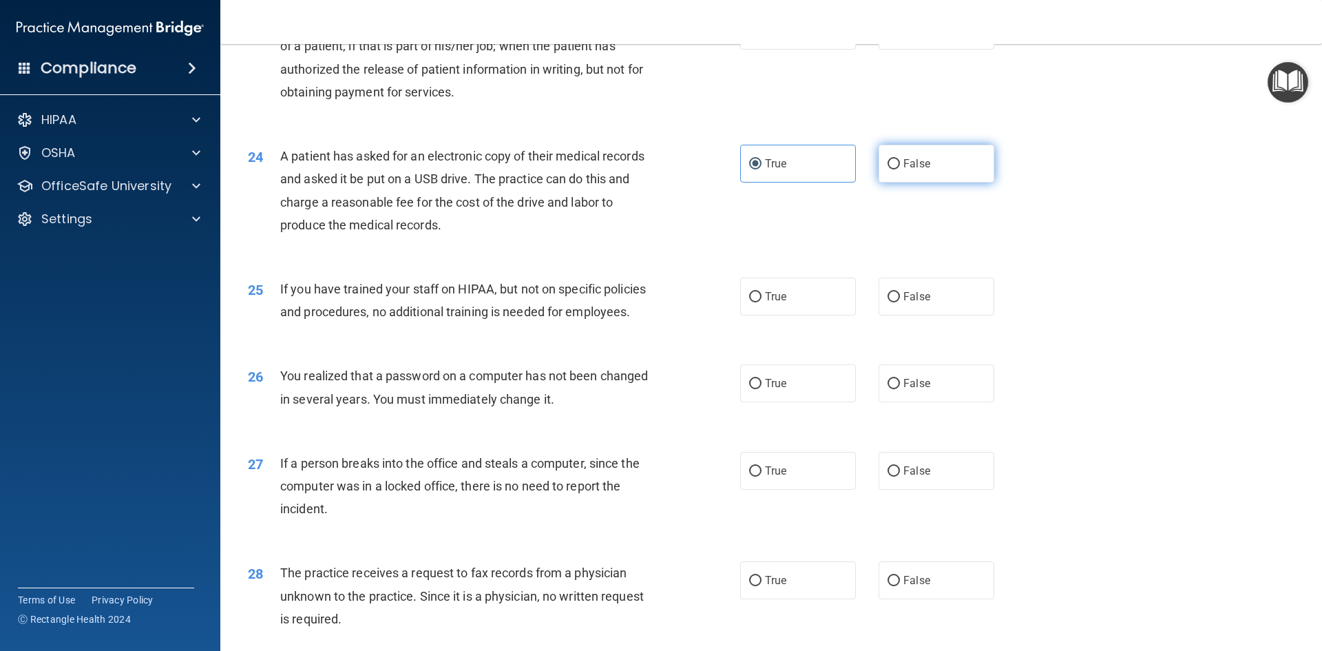
radio input "true"
radio input "false"
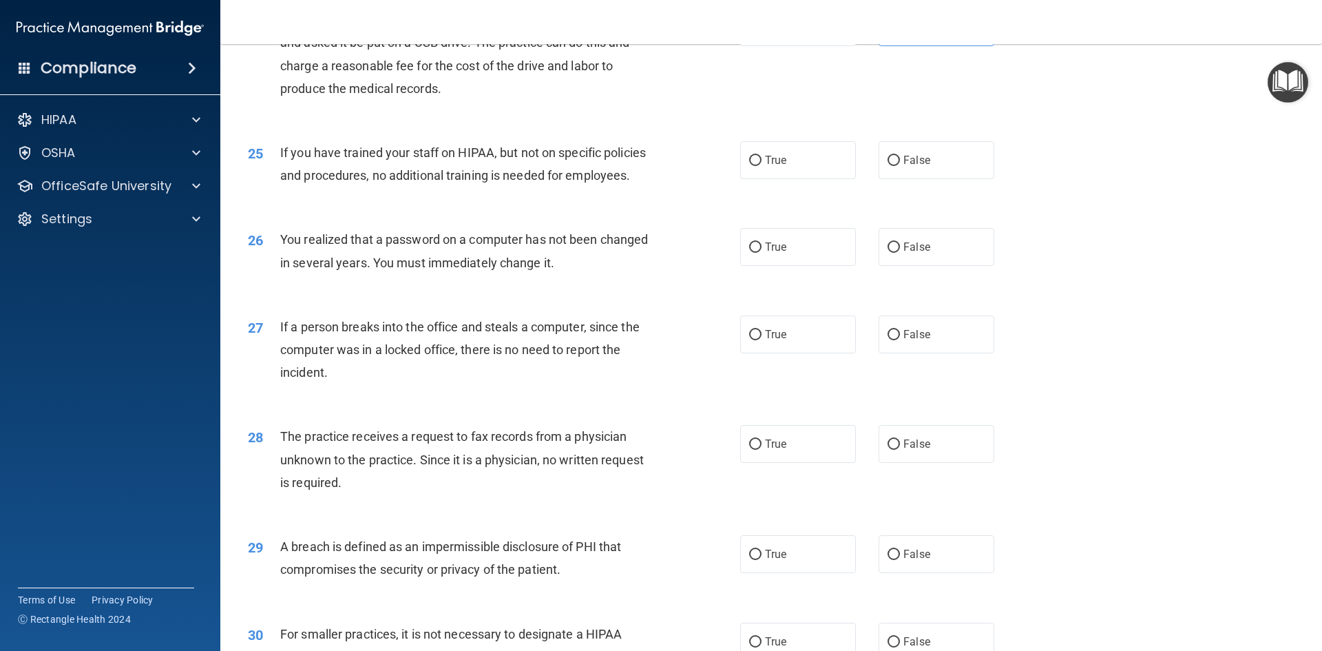
scroll to position [2411, 0]
click at [925, 178] on label "False" at bounding box center [937, 159] width 116 height 38
click at [900, 165] on input "False" at bounding box center [894, 159] width 12 height 10
radio input "true"
click at [752, 264] on label "True" at bounding box center [798, 246] width 116 height 38
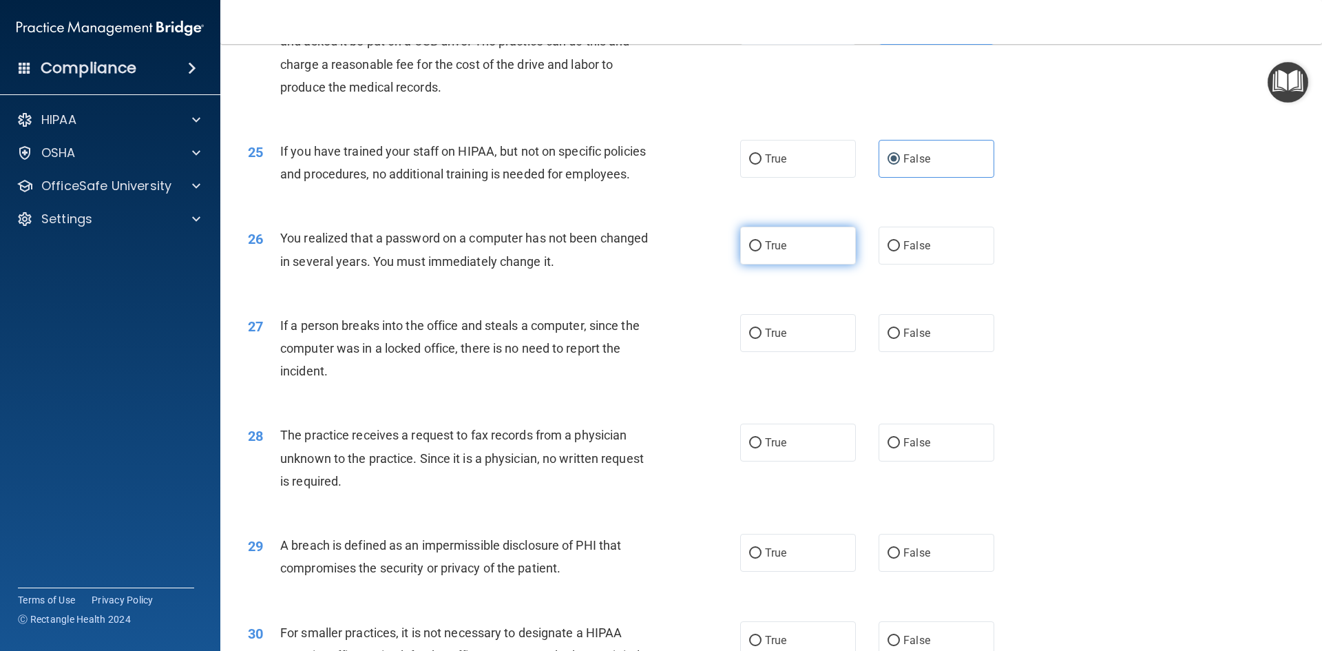
click at [752, 251] on input "True" at bounding box center [755, 246] width 12 height 10
radio input "true"
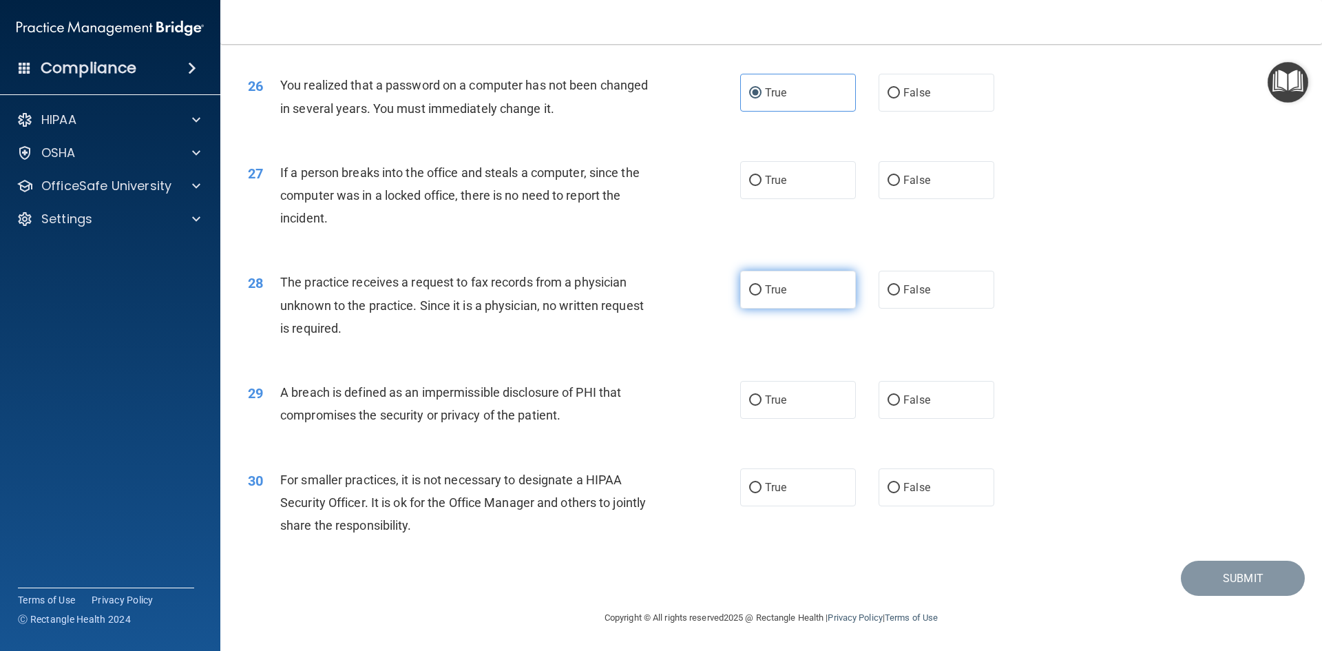
scroll to position [2609, 0]
click at [894, 183] on label "False" at bounding box center [937, 180] width 116 height 38
click at [894, 183] on input "False" at bounding box center [894, 181] width 12 height 10
radio input "true"
click at [821, 300] on label "True" at bounding box center [798, 290] width 116 height 38
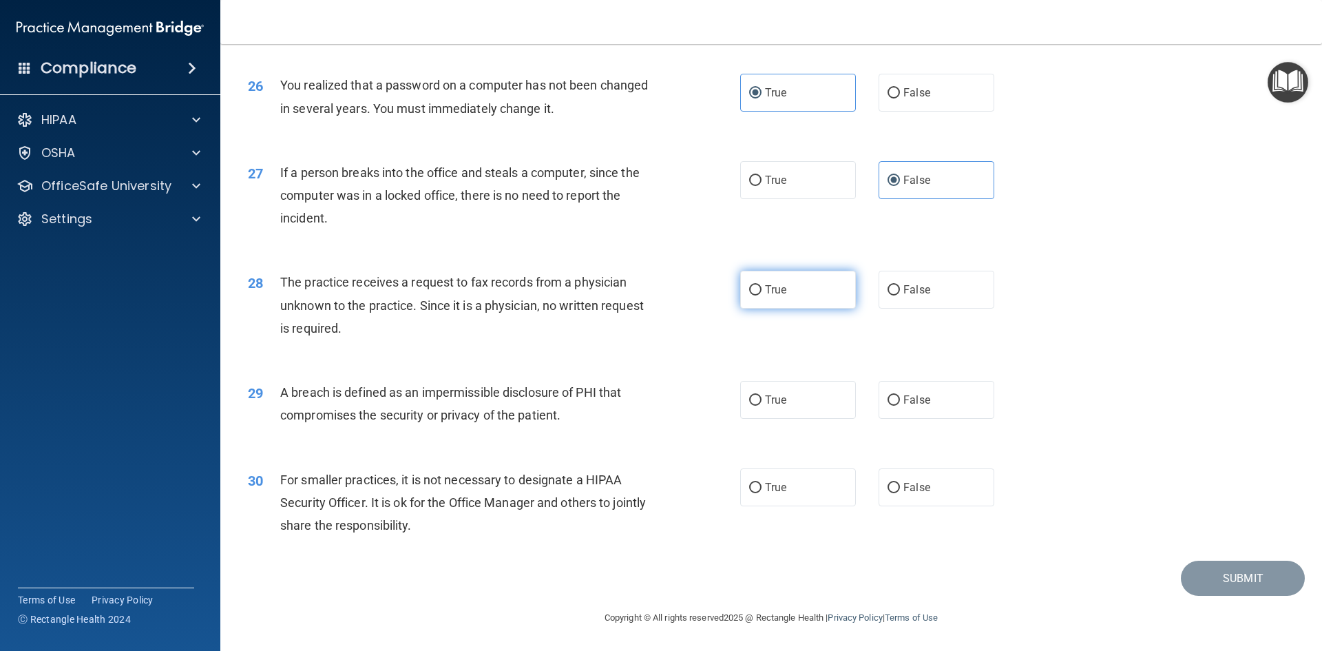
click at [762, 295] on input "True" at bounding box center [755, 290] width 12 height 10
radio input "true"
click at [778, 410] on label "True" at bounding box center [798, 400] width 116 height 38
click at [762, 406] on input "True" at bounding box center [755, 400] width 12 height 10
radio input "true"
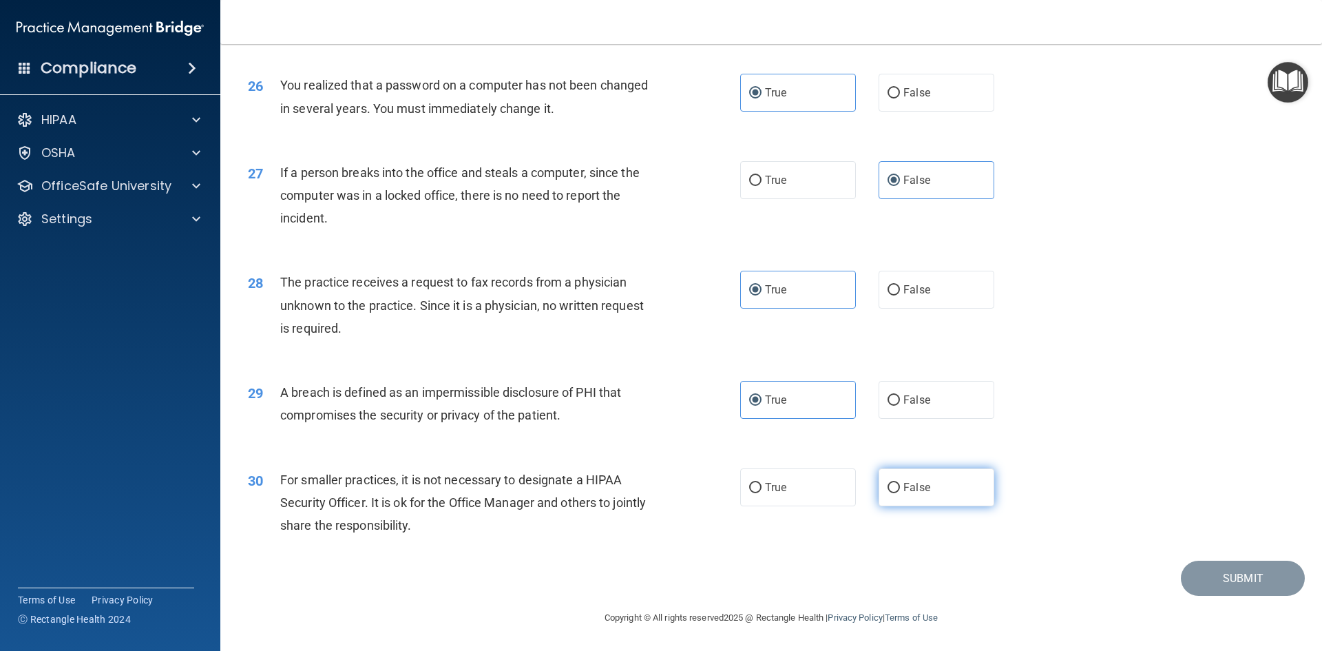
click at [933, 490] on label "False" at bounding box center [937, 487] width 116 height 38
click at [900, 490] on input "False" at bounding box center [894, 488] width 12 height 10
radio input "true"
click at [1212, 588] on button "Submit" at bounding box center [1243, 578] width 124 height 35
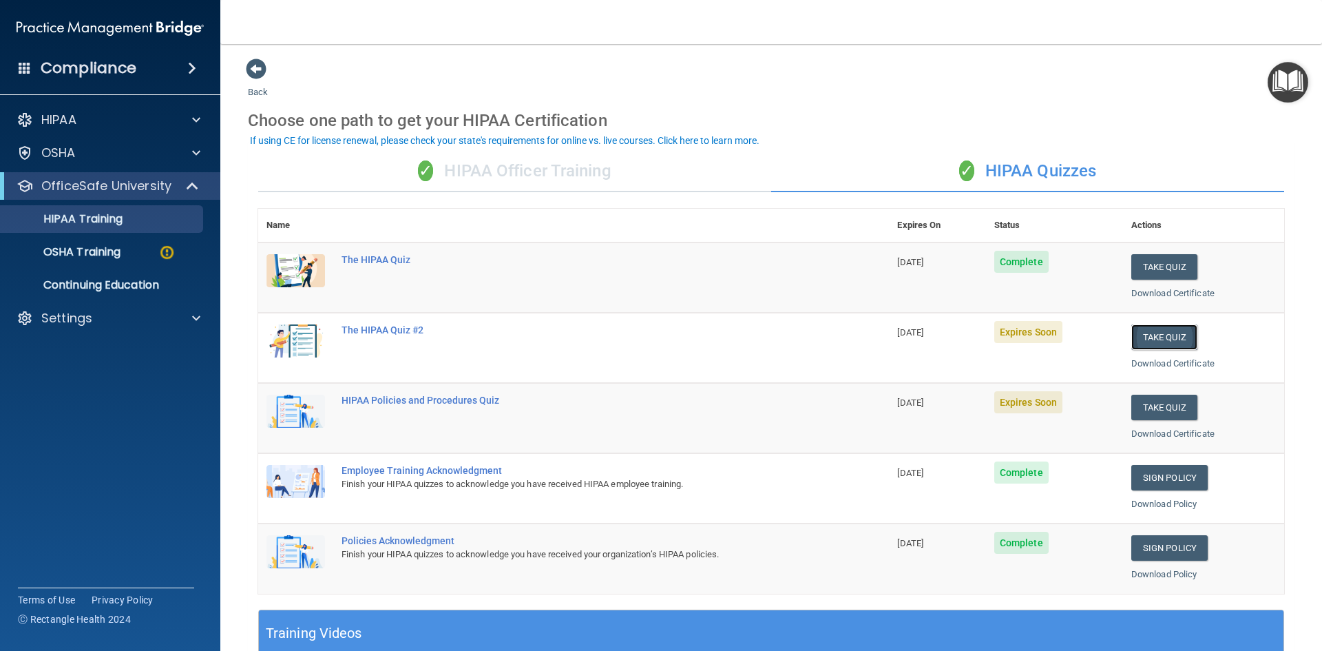
click at [1155, 335] on button "Take Quiz" at bounding box center [1165, 336] width 66 height 25
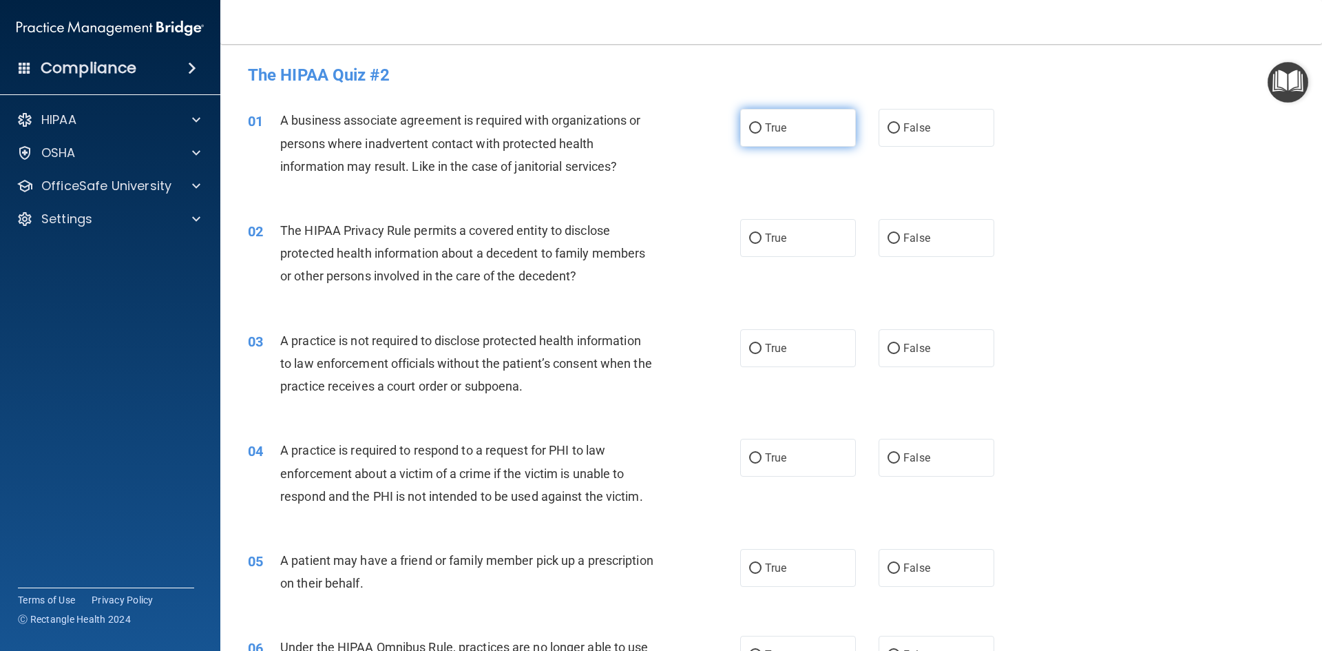
click at [776, 136] on label "True" at bounding box center [798, 128] width 116 height 38
click at [762, 134] on input "True" at bounding box center [755, 128] width 12 height 10
radio input "true"
click at [765, 249] on label "True" at bounding box center [798, 238] width 116 height 38
click at [762, 244] on input "True" at bounding box center [755, 238] width 12 height 10
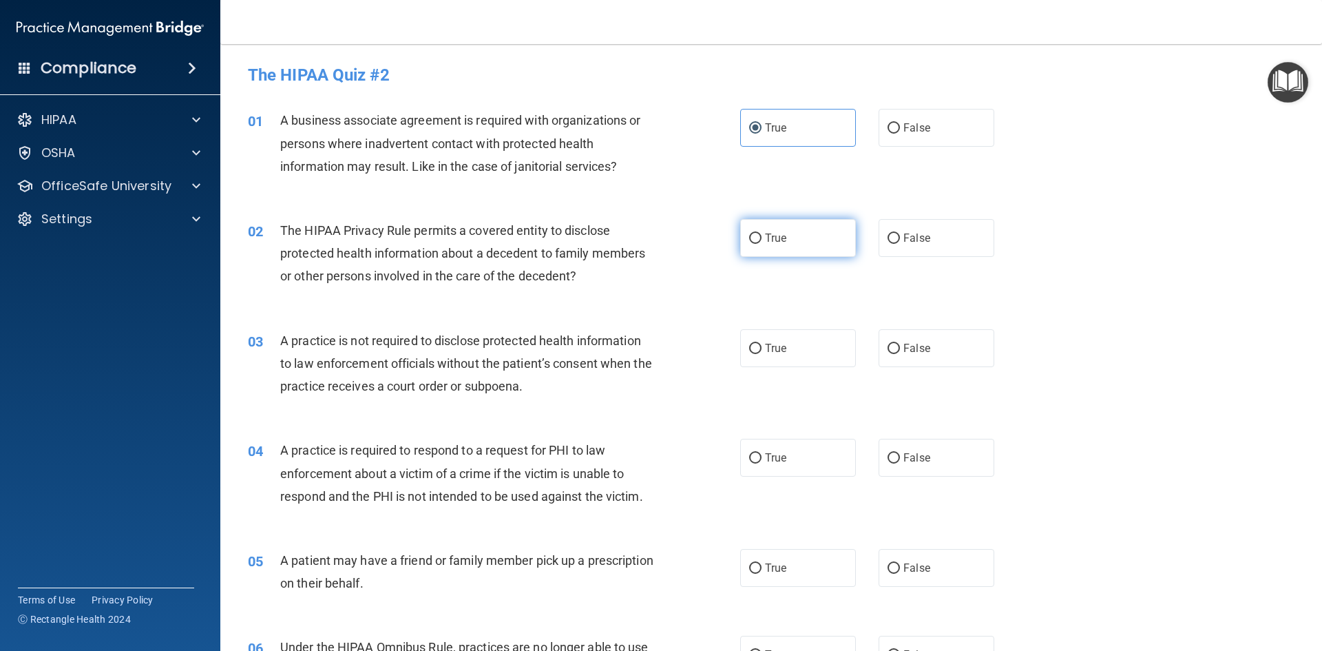
radio input "true"
click at [937, 360] on label "False" at bounding box center [937, 348] width 116 height 38
click at [900, 354] on input "False" at bounding box center [894, 349] width 12 height 10
radio input "true"
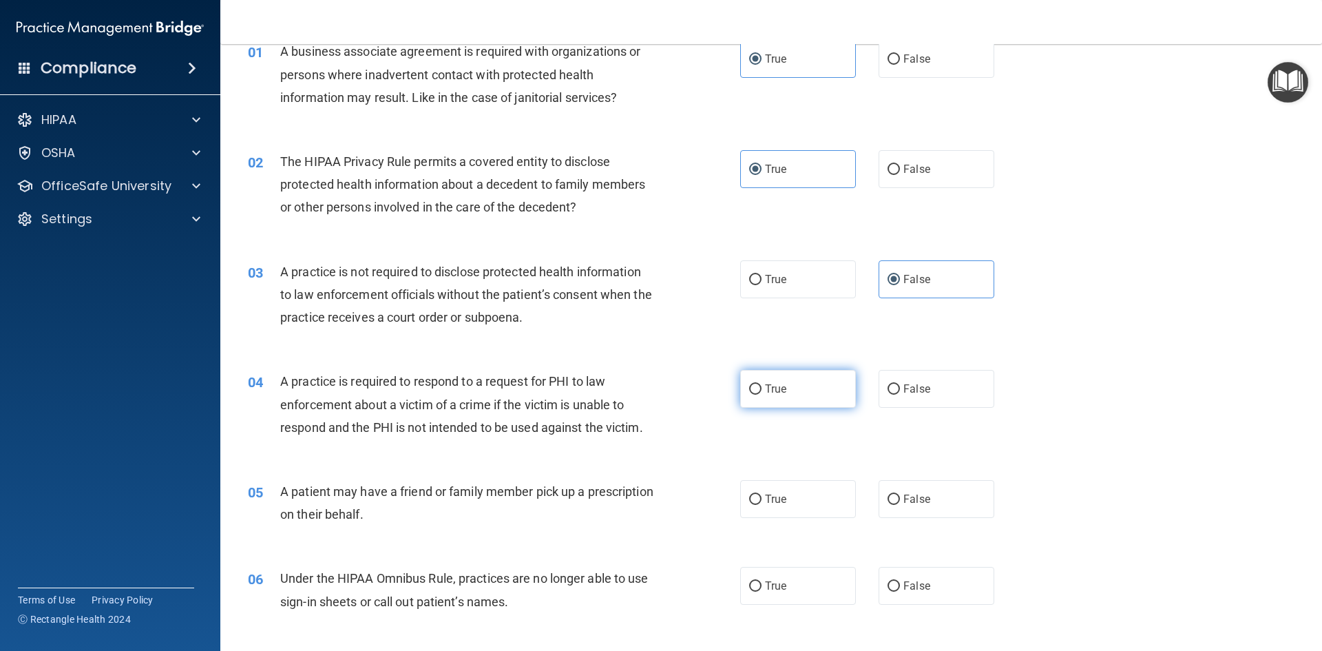
click at [773, 391] on span "True" at bounding box center [775, 388] width 21 height 13
click at [762, 391] on input "True" at bounding box center [755, 389] width 12 height 10
radio input "true"
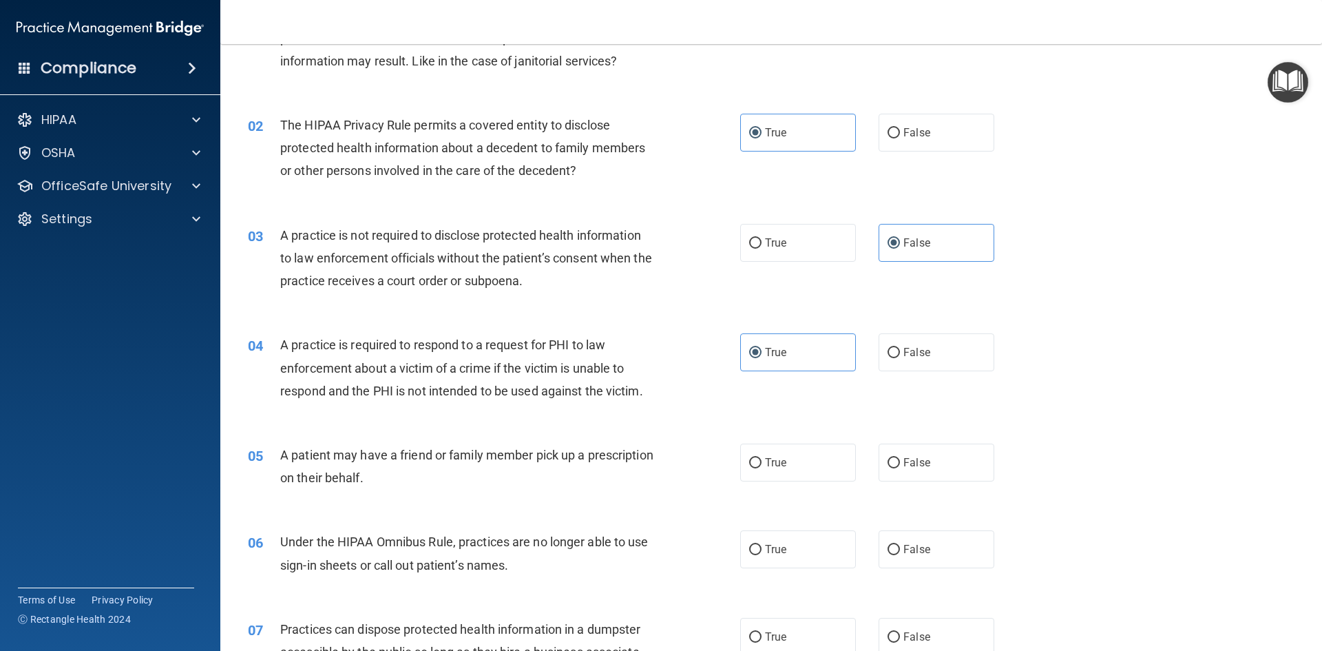
scroll to position [138, 0]
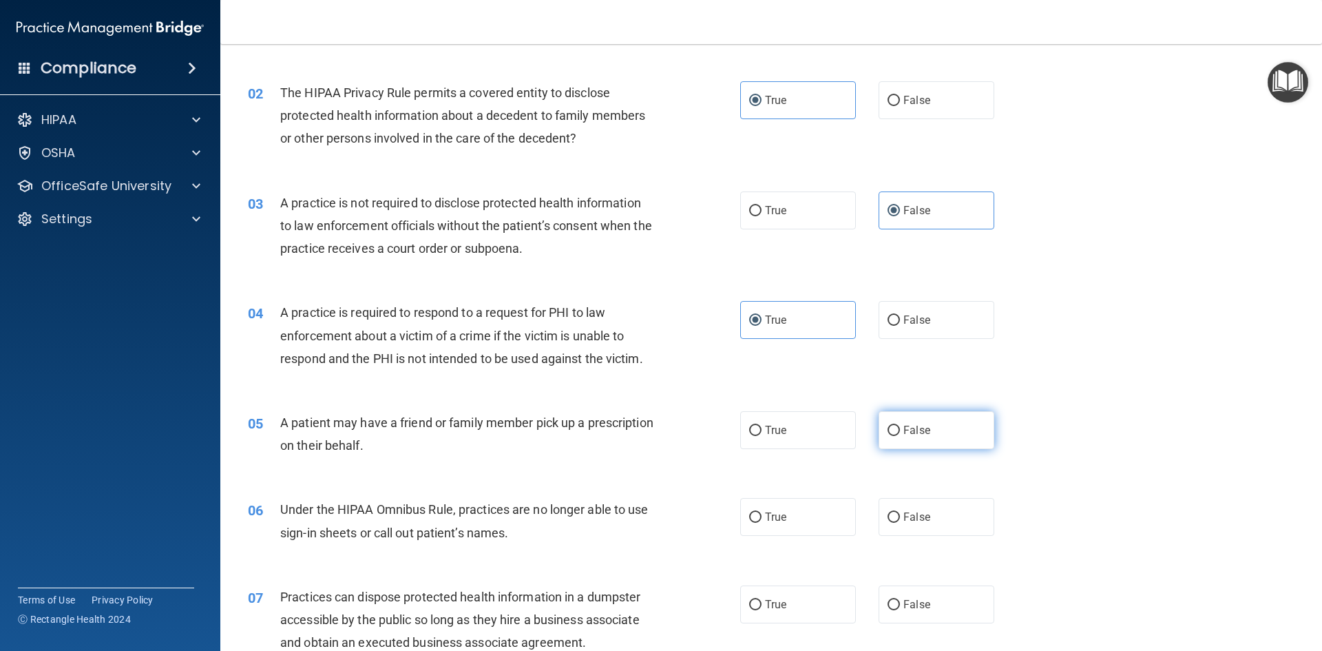
click at [903, 437] on label "False" at bounding box center [937, 430] width 116 height 38
click at [900, 436] on input "False" at bounding box center [894, 431] width 12 height 10
radio input "true"
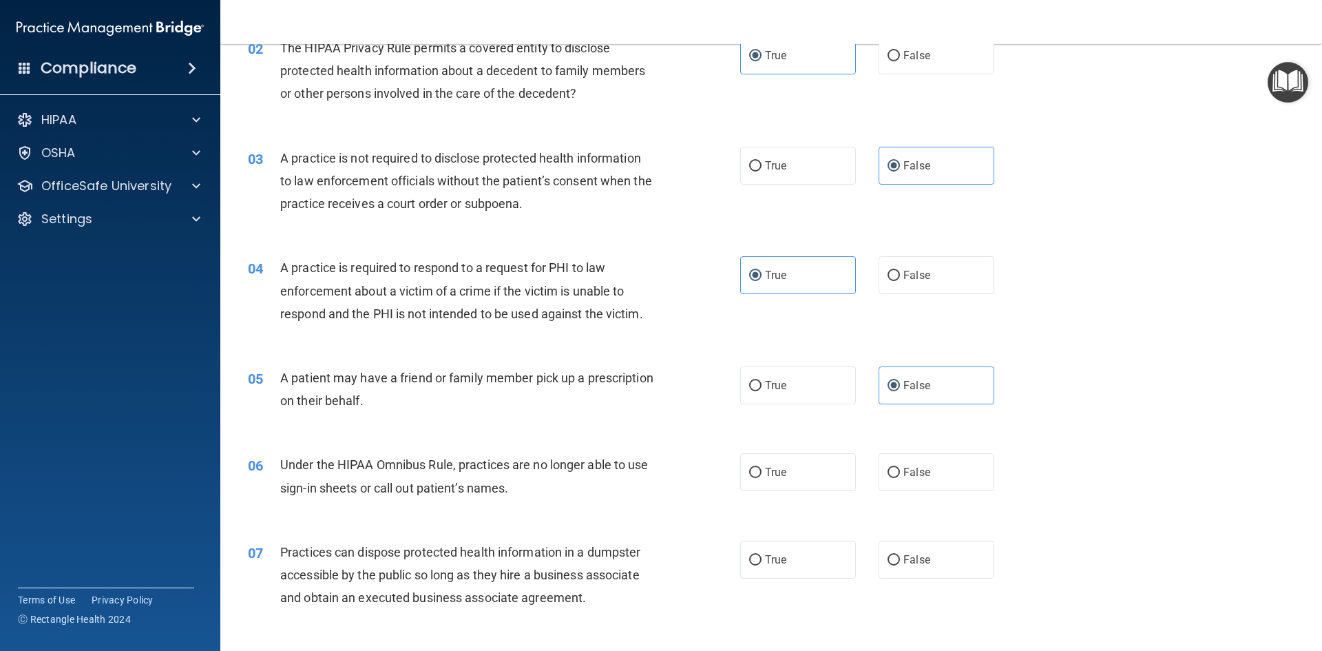
scroll to position [207, 0]
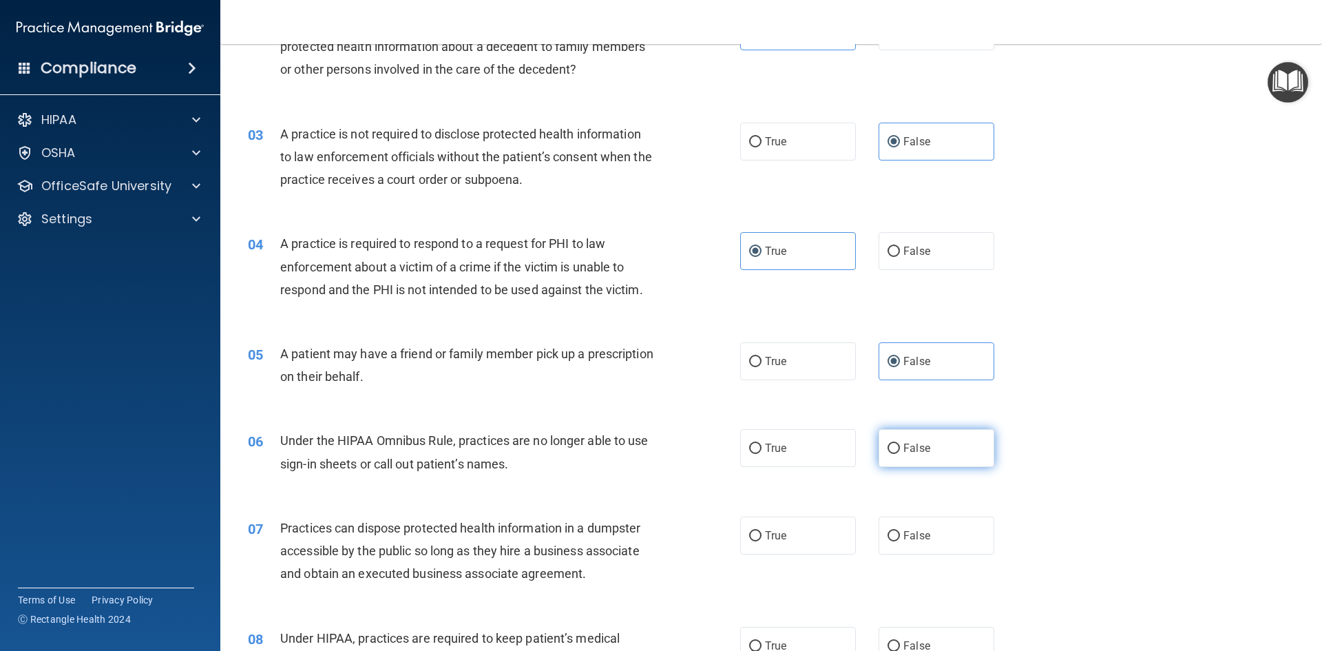
click at [905, 454] on span "False" at bounding box center [917, 448] width 27 height 13
click at [900, 454] on input "False" at bounding box center [894, 449] width 12 height 10
radio input "true"
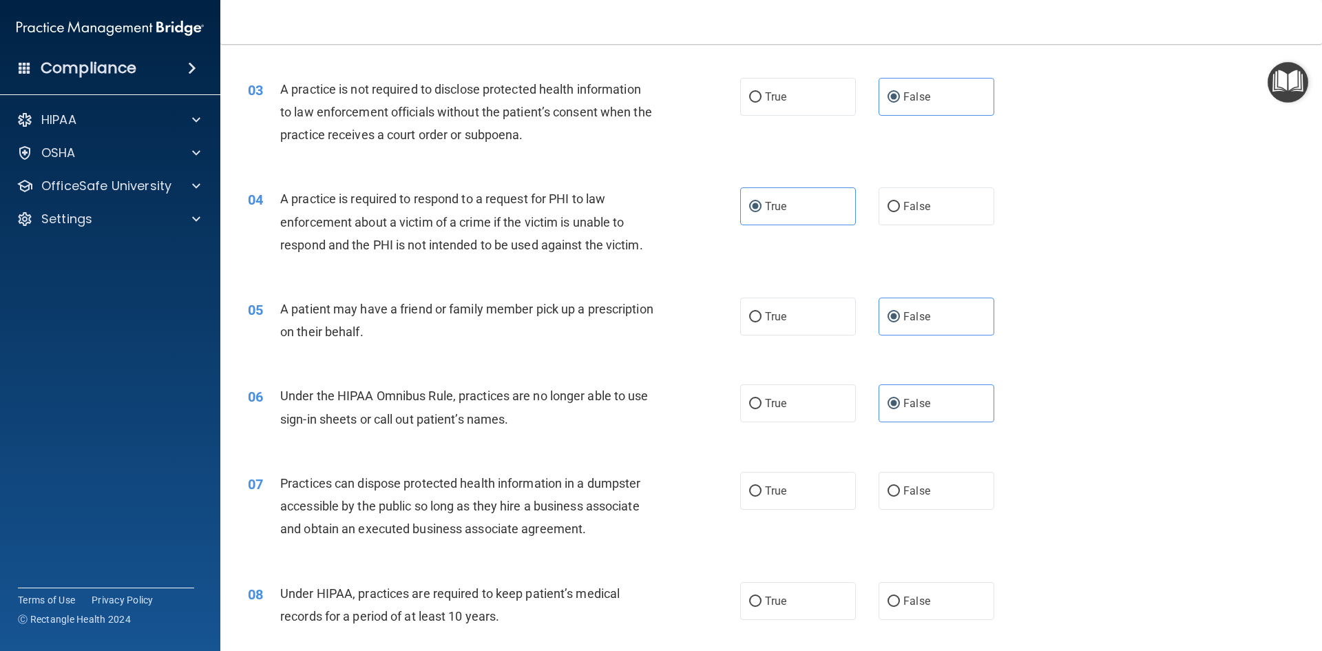
scroll to position [276, 0]
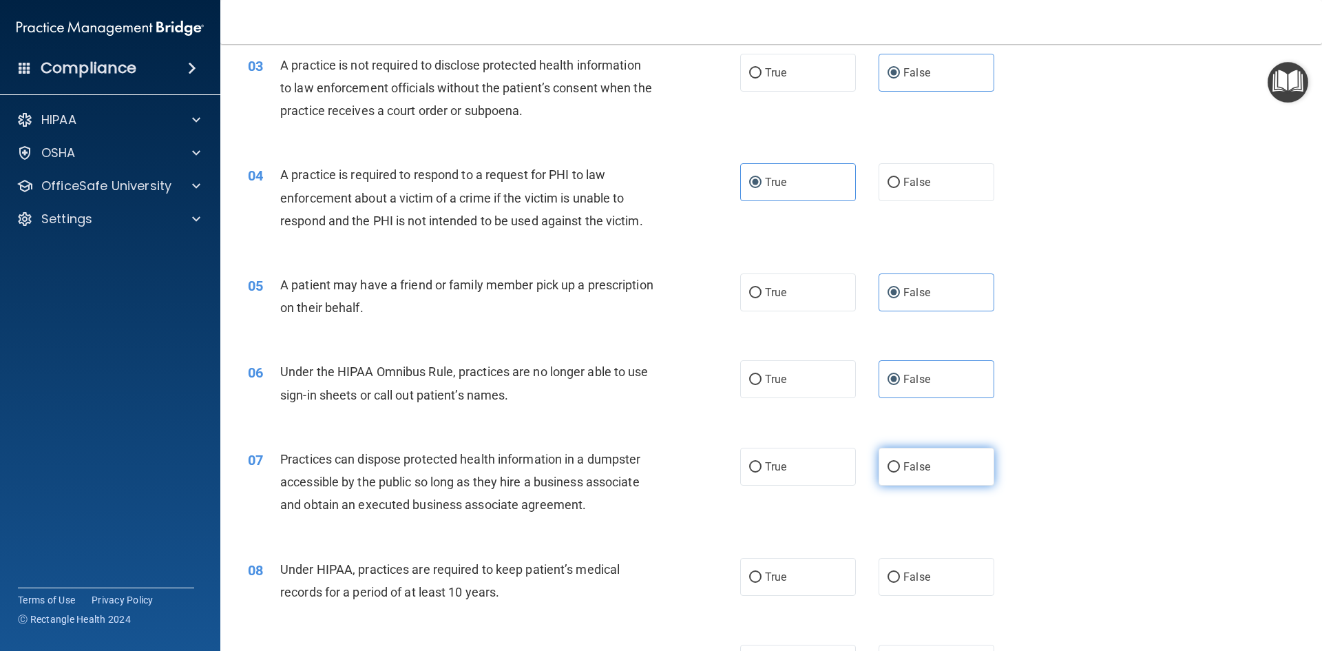
click at [922, 461] on span "False" at bounding box center [917, 466] width 27 height 13
click at [900, 462] on input "False" at bounding box center [894, 467] width 12 height 10
radio input "true"
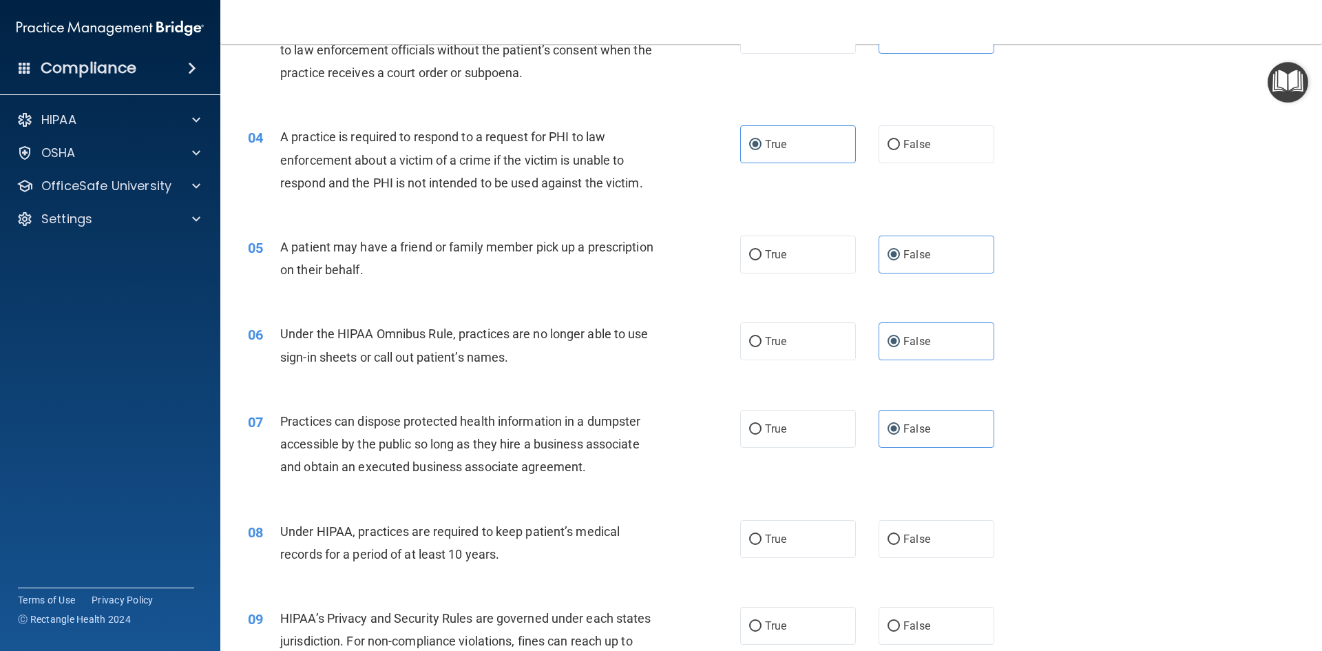
scroll to position [344, 0]
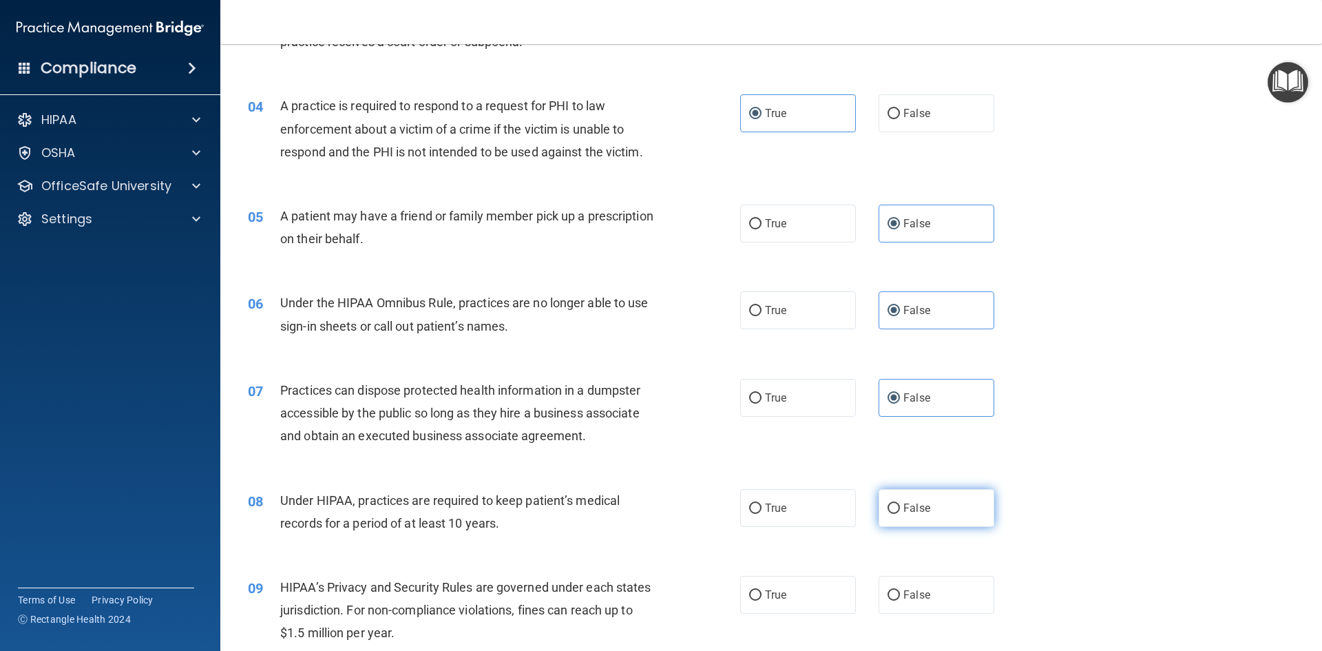
click at [935, 518] on label "False" at bounding box center [937, 508] width 116 height 38
click at [900, 514] on input "False" at bounding box center [894, 508] width 12 height 10
radio input "true"
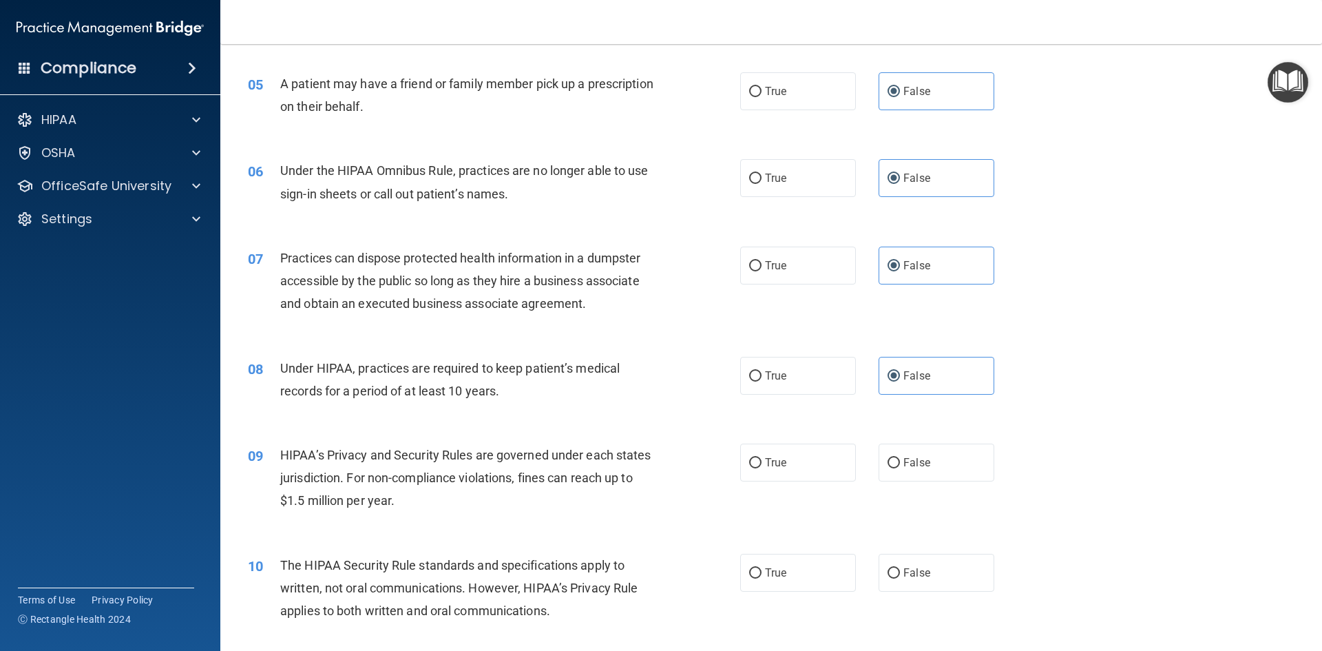
scroll to position [482, 0]
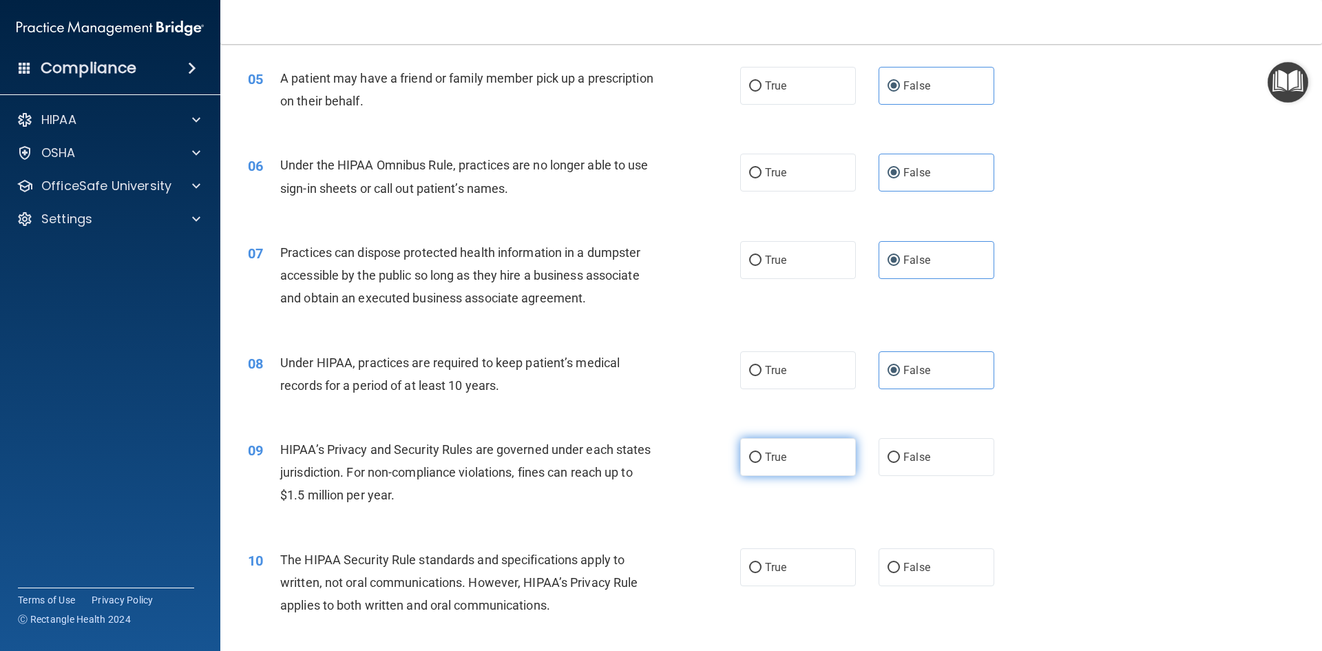
click at [800, 461] on label "True" at bounding box center [798, 457] width 116 height 38
click at [762, 461] on input "True" at bounding box center [755, 458] width 12 height 10
radio input "true"
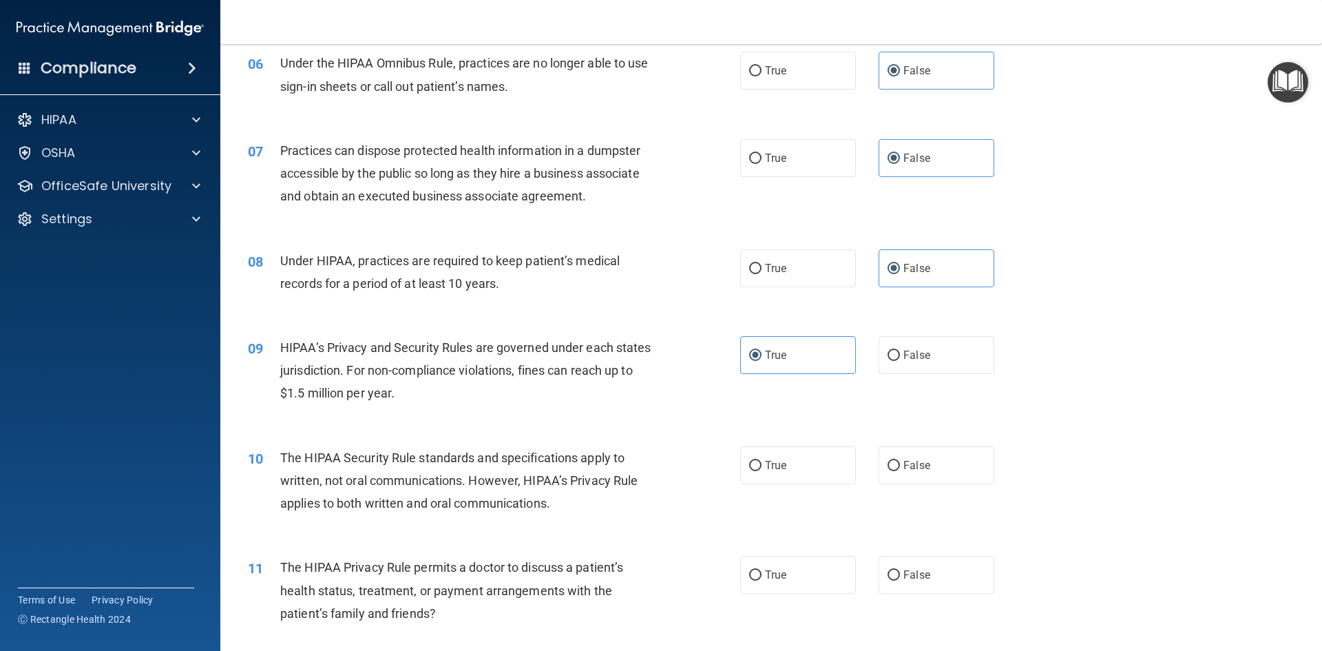
scroll to position [620, 0]
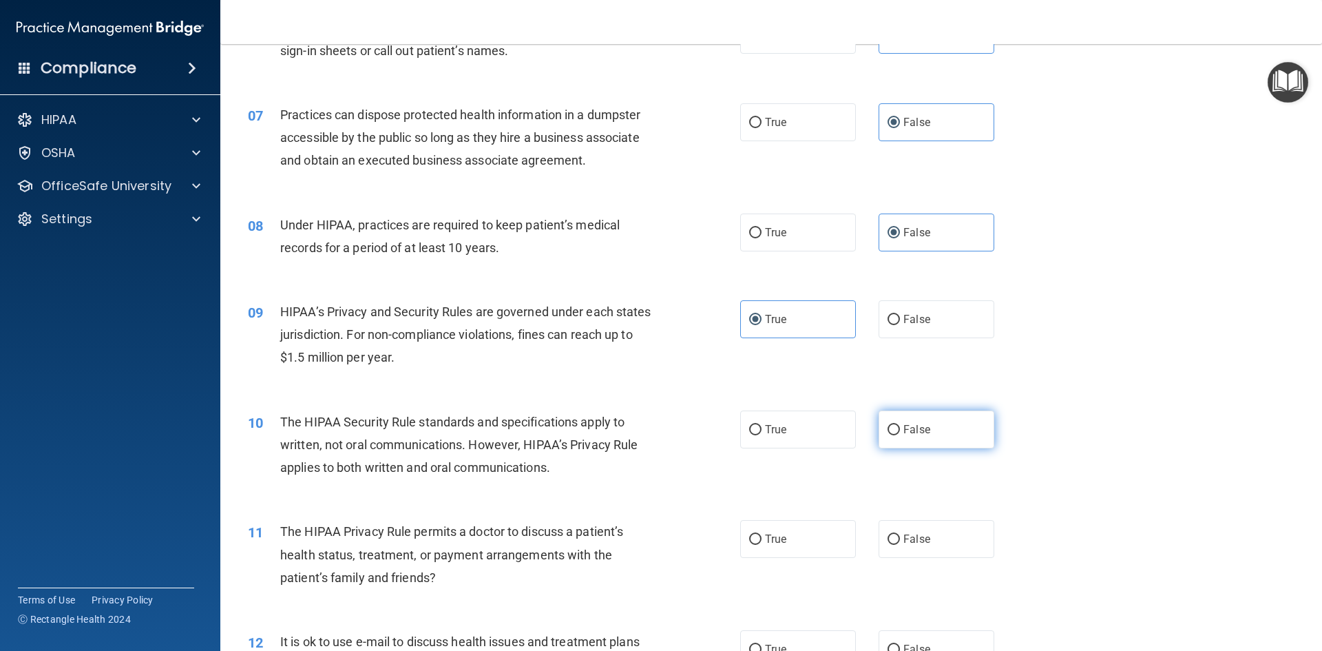
click at [944, 430] on label "False" at bounding box center [937, 430] width 116 height 38
click at [900, 430] on input "False" at bounding box center [894, 430] width 12 height 10
radio input "true"
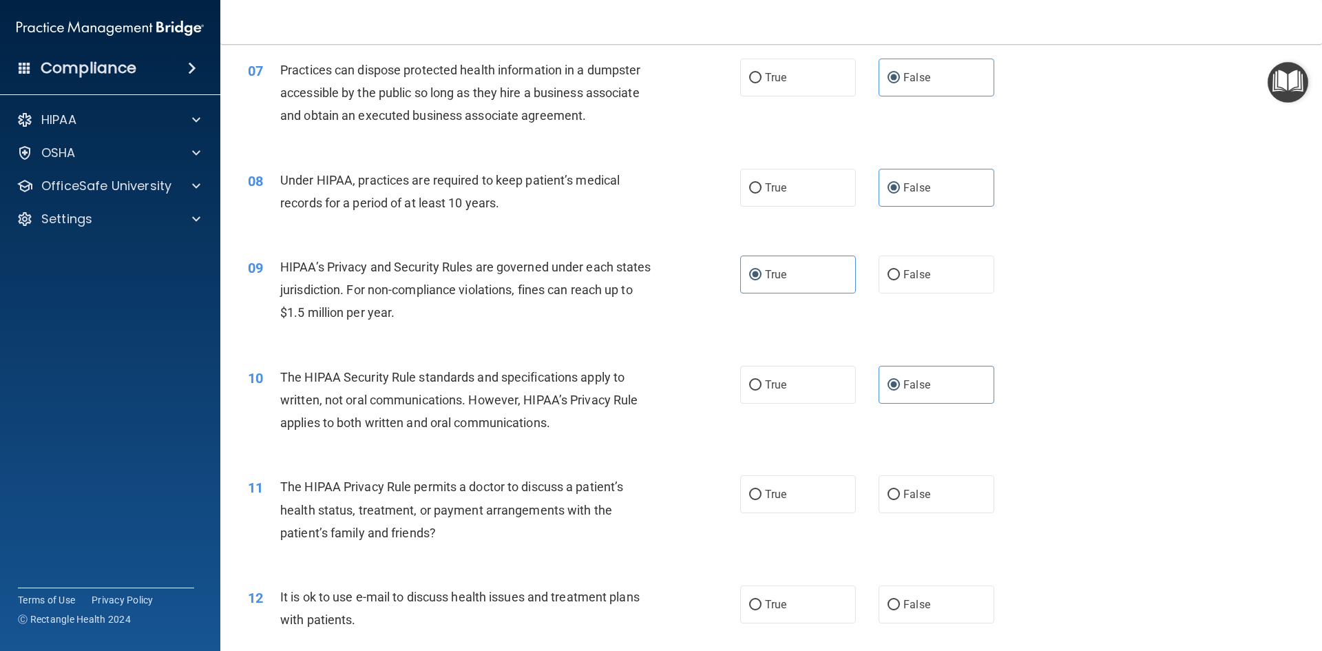
scroll to position [689, 0]
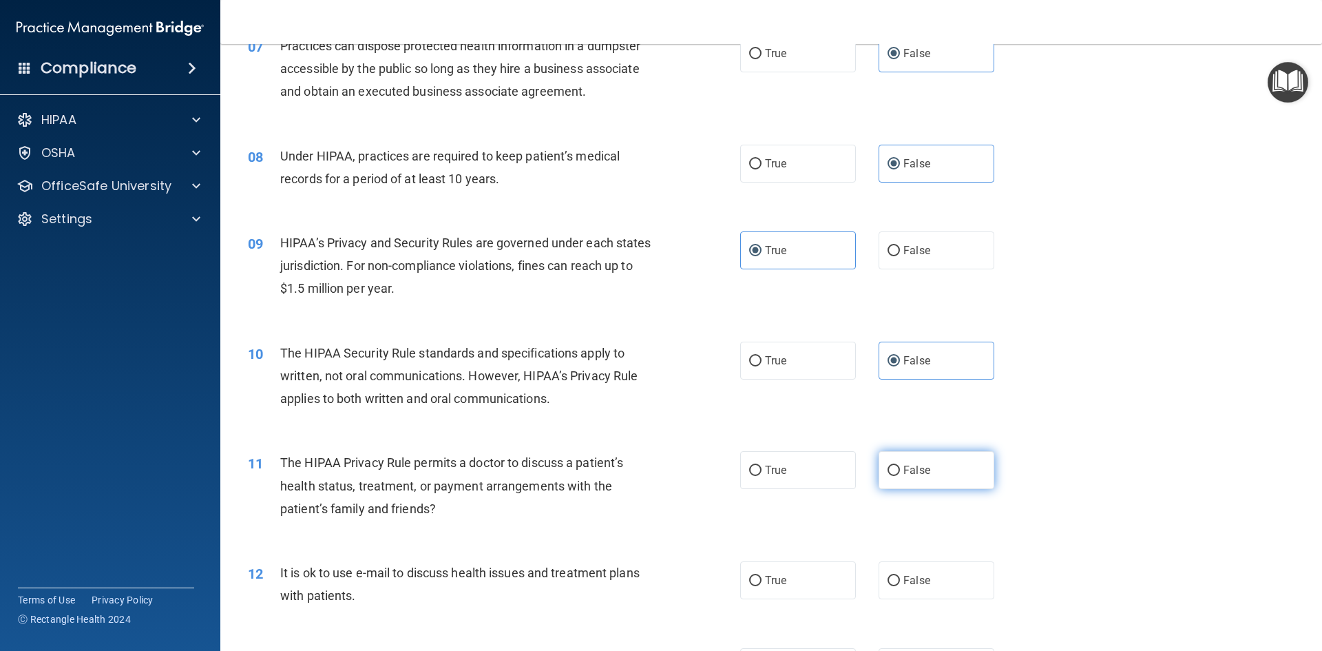
click at [884, 479] on label "False" at bounding box center [937, 470] width 116 height 38
click at [888, 476] on input "False" at bounding box center [894, 471] width 12 height 10
radio input "true"
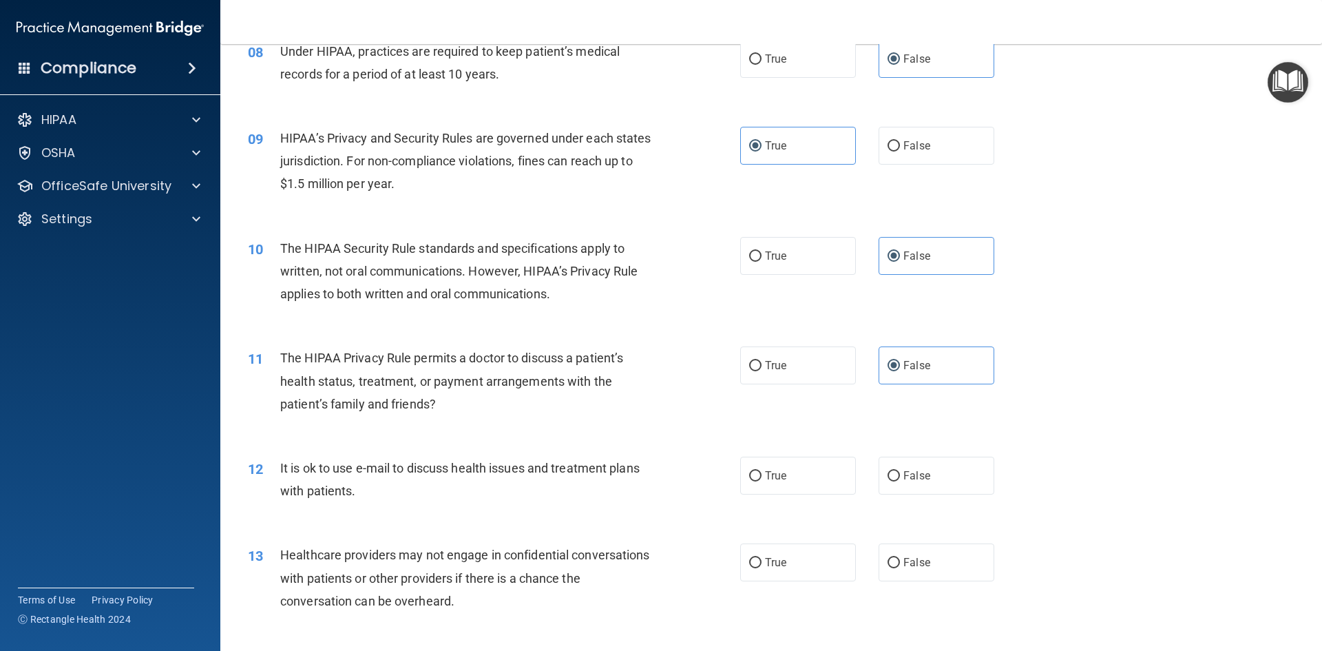
scroll to position [827, 0]
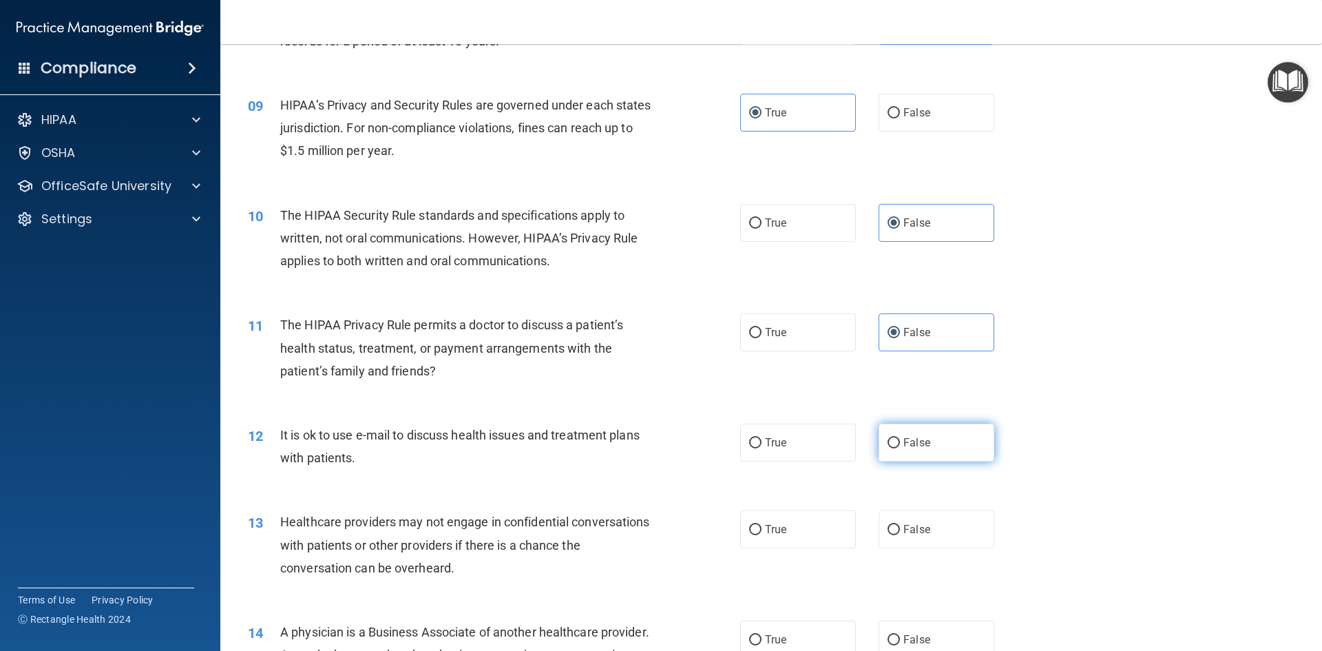
click at [922, 454] on label "False" at bounding box center [937, 443] width 116 height 38
click at [900, 448] on input "False" at bounding box center [894, 443] width 12 height 10
radio input "true"
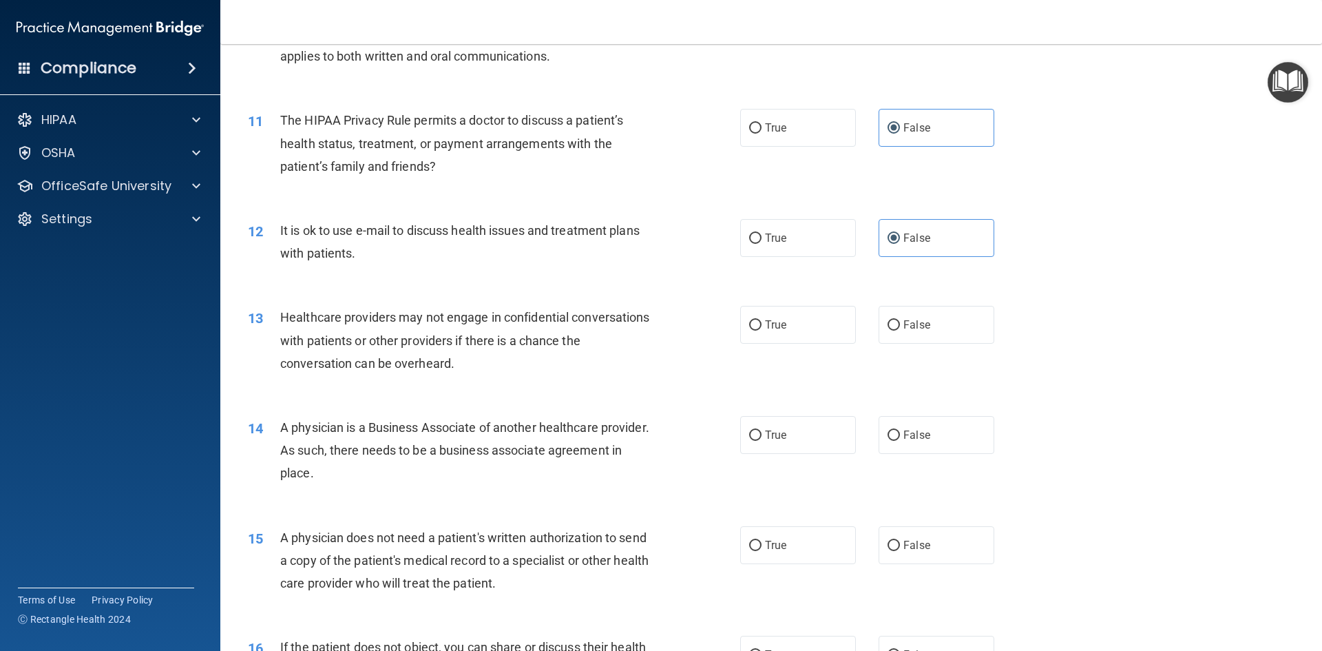
scroll to position [1033, 0]
click at [809, 328] on label "True" at bounding box center [798, 323] width 116 height 38
click at [762, 328] on input "True" at bounding box center [755, 323] width 12 height 10
radio input "true"
click at [977, 325] on label "False" at bounding box center [937, 323] width 116 height 38
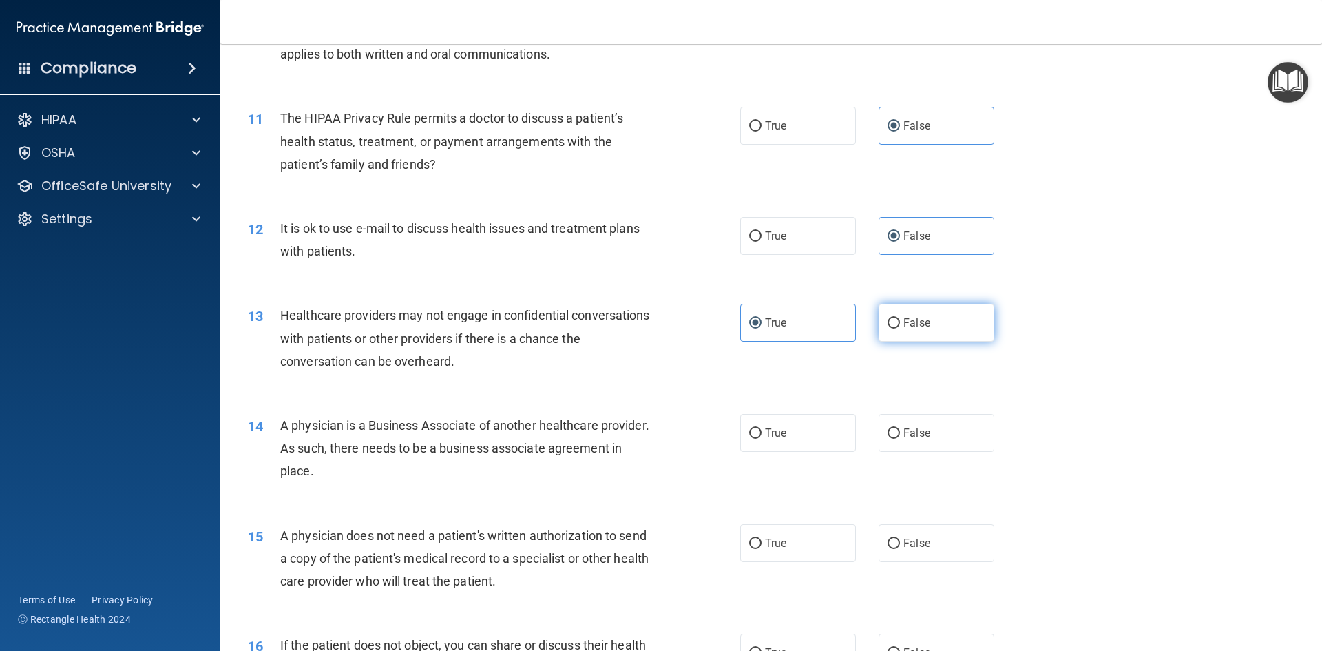
click at [900, 325] on input "False" at bounding box center [894, 323] width 12 height 10
radio input "true"
radio input "false"
click at [904, 429] on span "False" at bounding box center [917, 432] width 27 height 13
click at [898, 429] on input "False" at bounding box center [894, 433] width 12 height 10
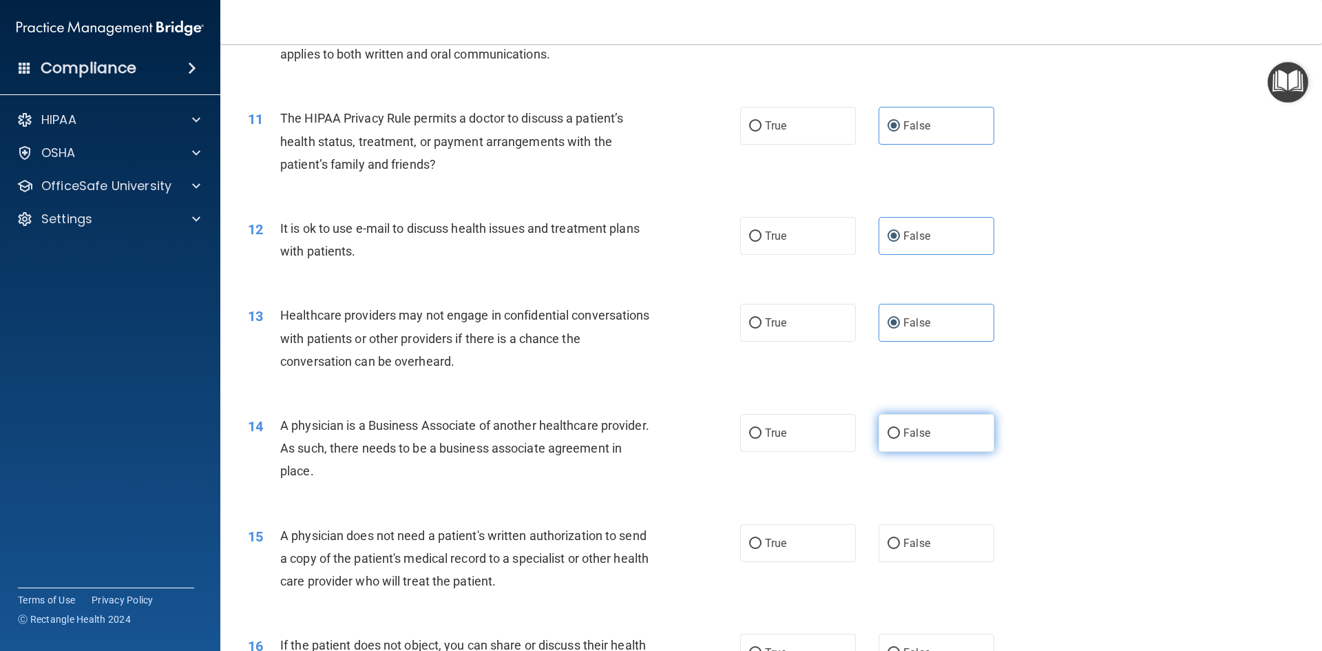
radio input "true"
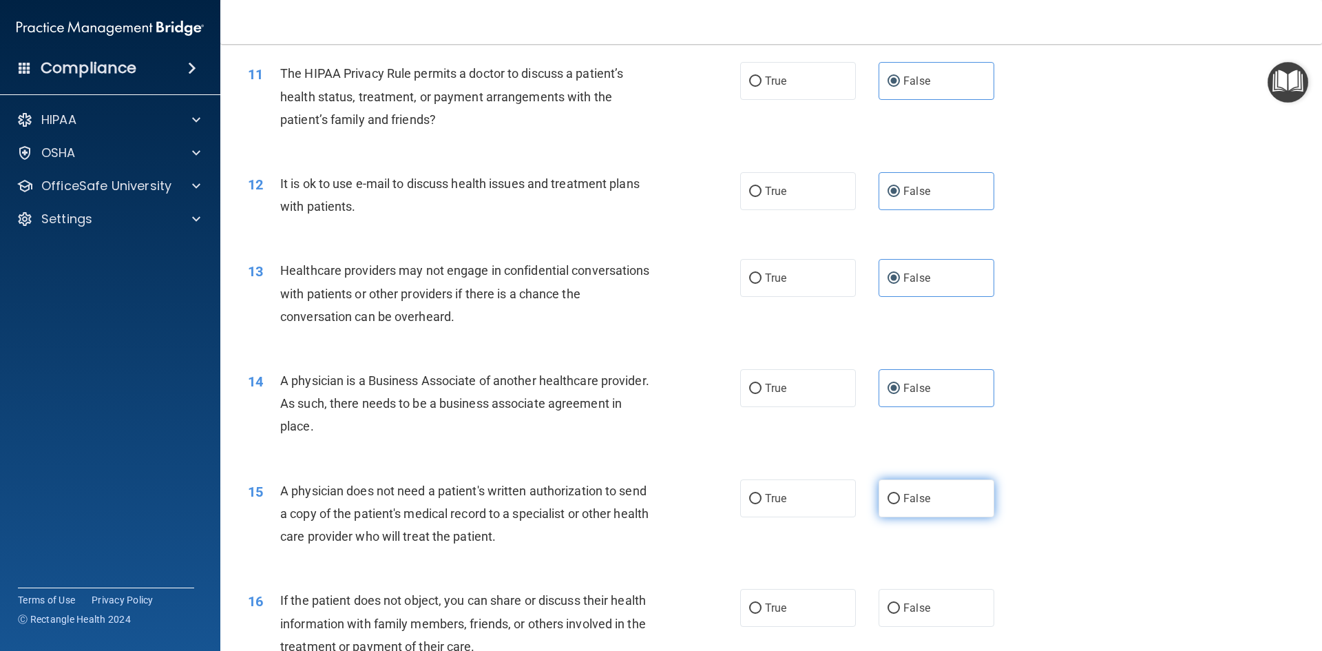
scroll to position [1102, 0]
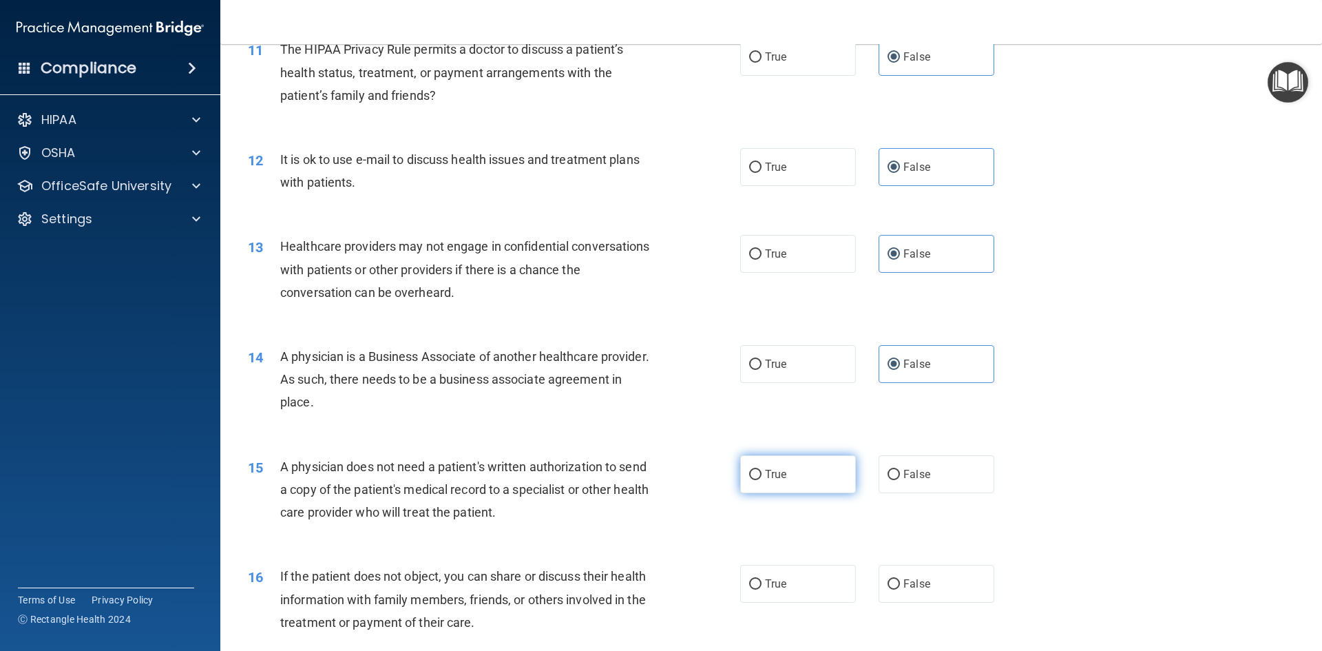
click at [768, 477] on span "True" at bounding box center [775, 474] width 21 height 13
click at [762, 477] on input "True" at bounding box center [755, 475] width 12 height 10
radio input "true"
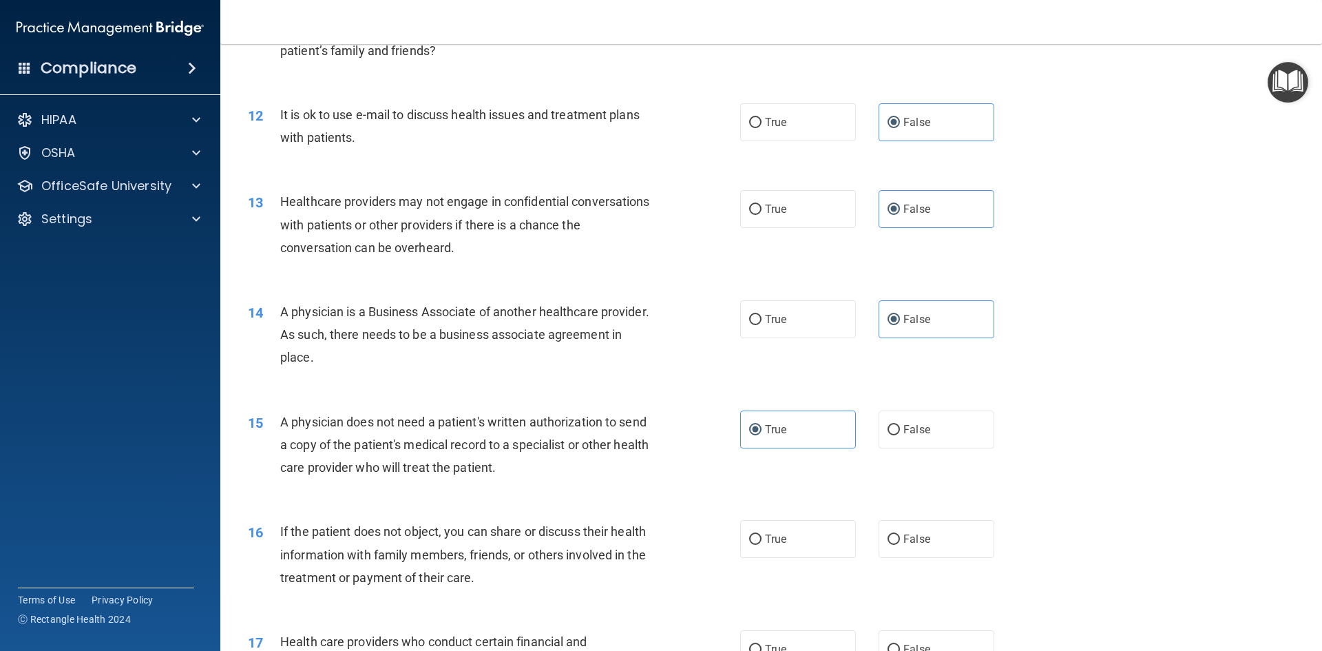
scroll to position [1171, 0]
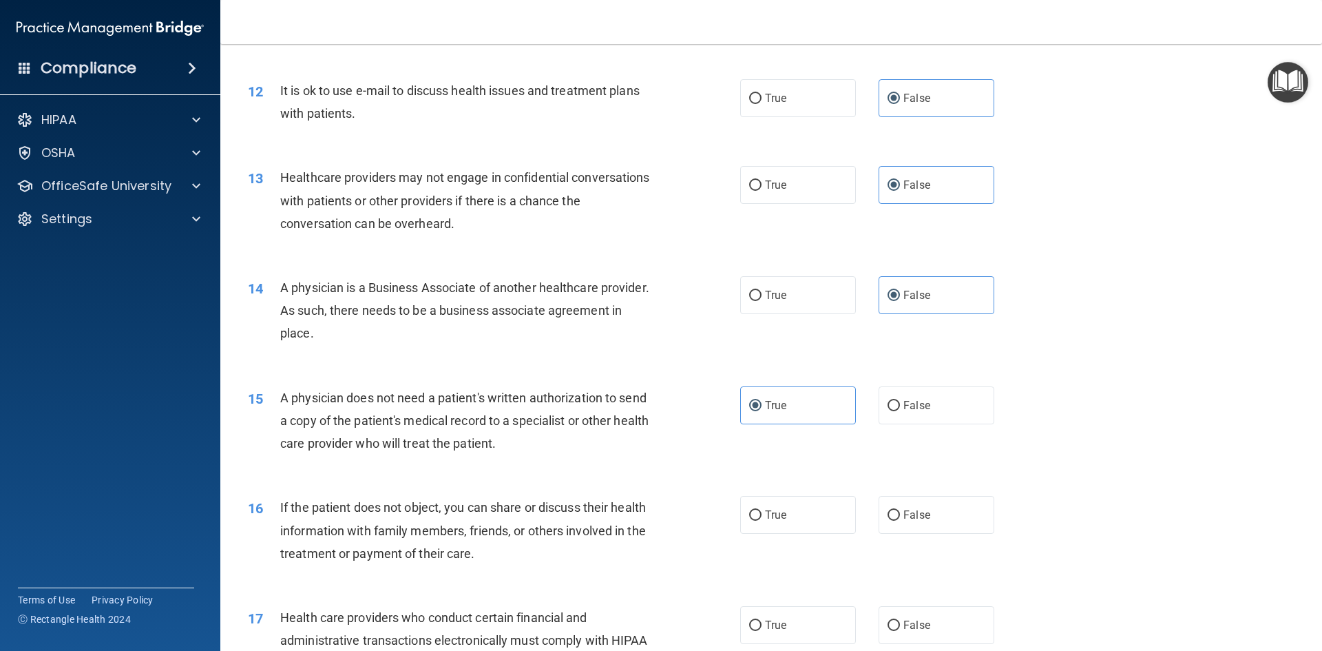
click at [722, 522] on div "16 If the patient does not object, you can share or discuss their health inform…" at bounding box center [494, 534] width 534 height 76
click at [749, 513] on input "True" at bounding box center [755, 515] width 12 height 10
radio input "true"
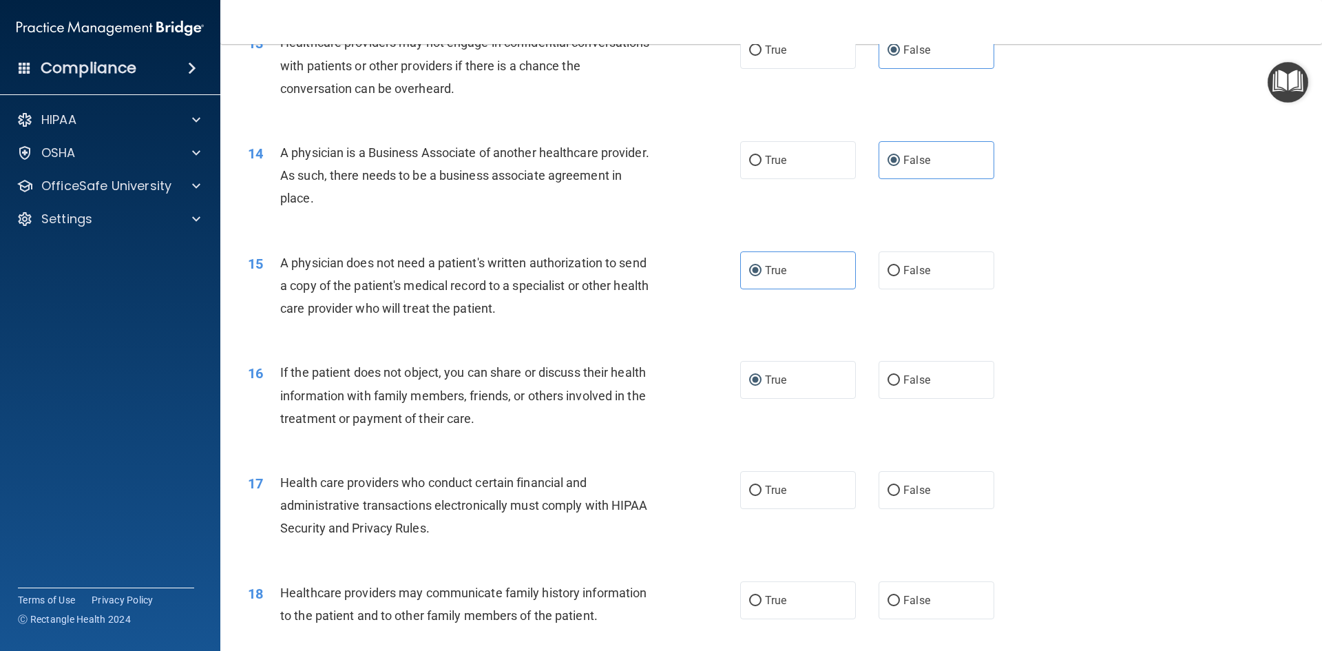
scroll to position [1309, 0]
click at [771, 490] on span "True" at bounding box center [775, 487] width 21 height 13
click at [762, 490] on input "True" at bounding box center [755, 488] width 12 height 10
radio input "true"
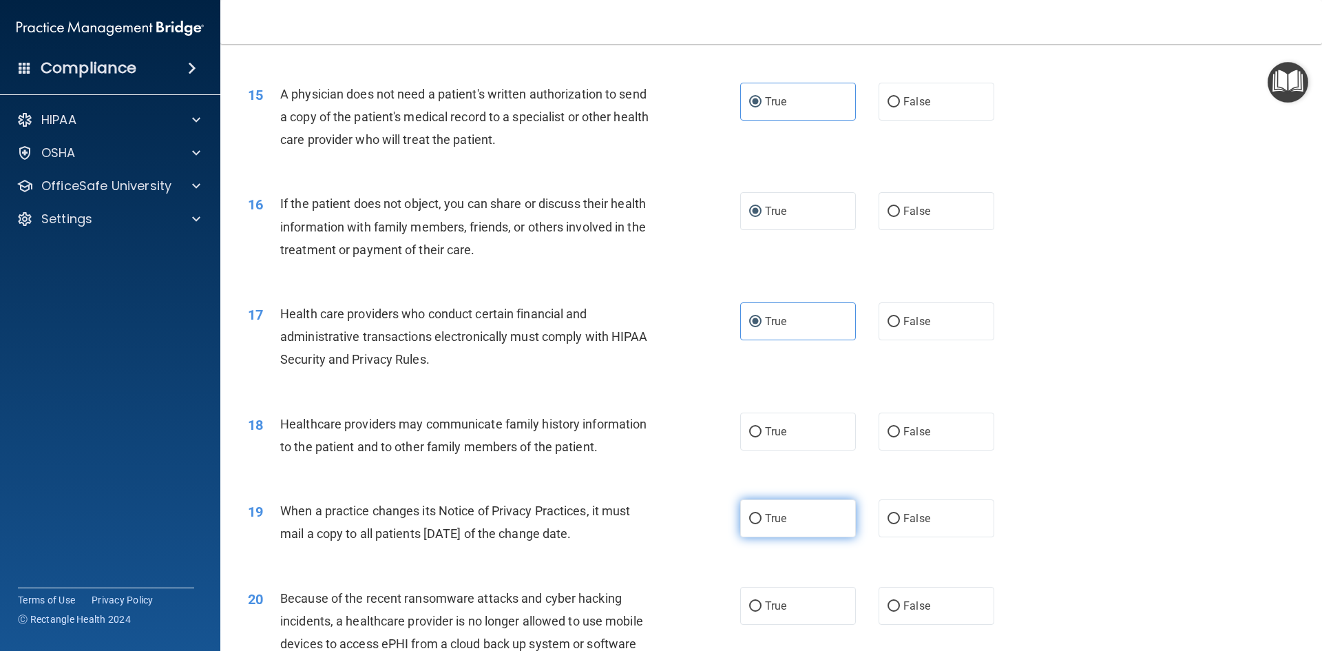
scroll to position [1515, 0]
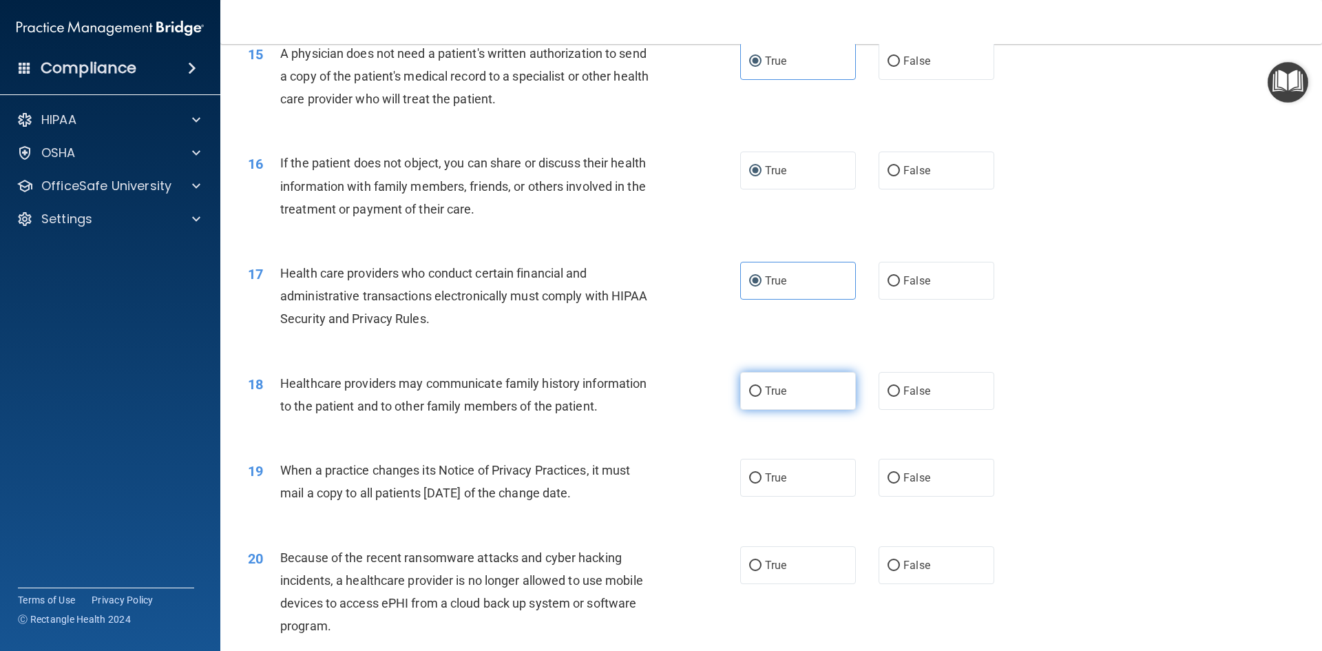
click at [787, 384] on label "True" at bounding box center [798, 391] width 116 height 38
click at [762, 386] on input "True" at bounding box center [755, 391] width 12 height 10
radio input "true"
click at [945, 399] on label "False" at bounding box center [937, 391] width 116 height 38
click at [900, 397] on input "False" at bounding box center [894, 391] width 12 height 10
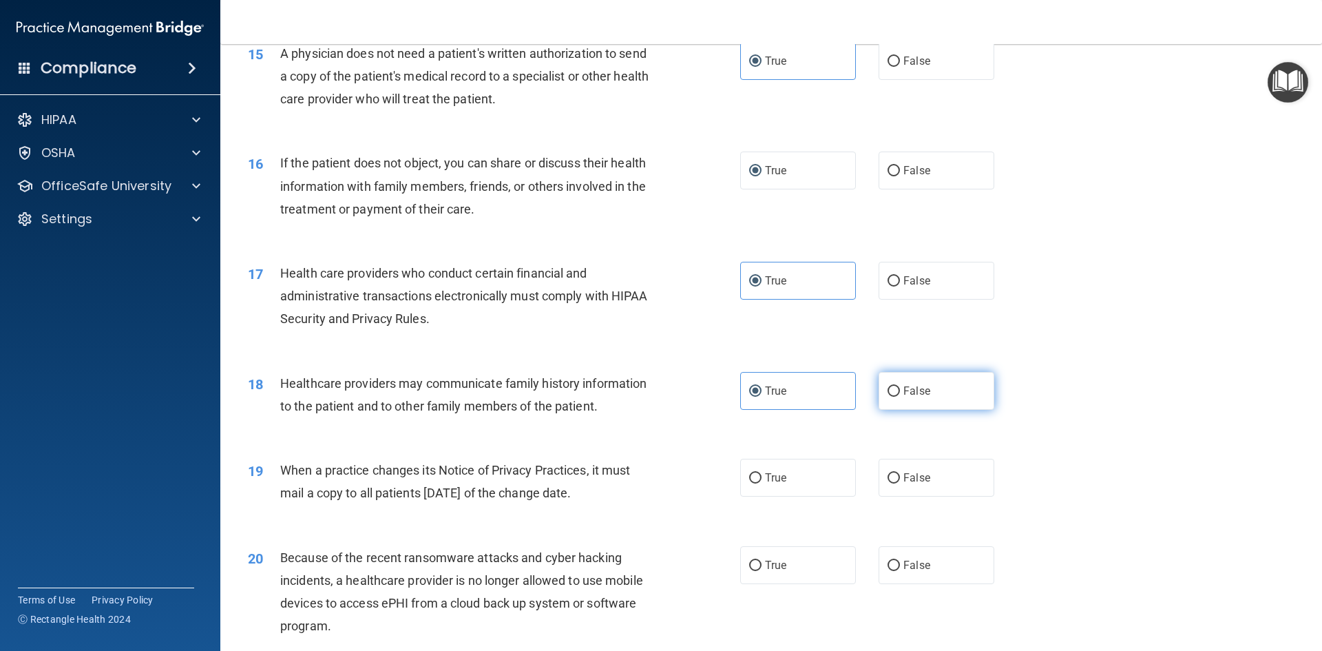
radio input "true"
radio input "false"
click at [766, 478] on span "True" at bounding box center [775, 477] width 21 height 13
click at [762, 478] on input "True" at bounding box center [755, 478] width 12 height 10
radio input "true"
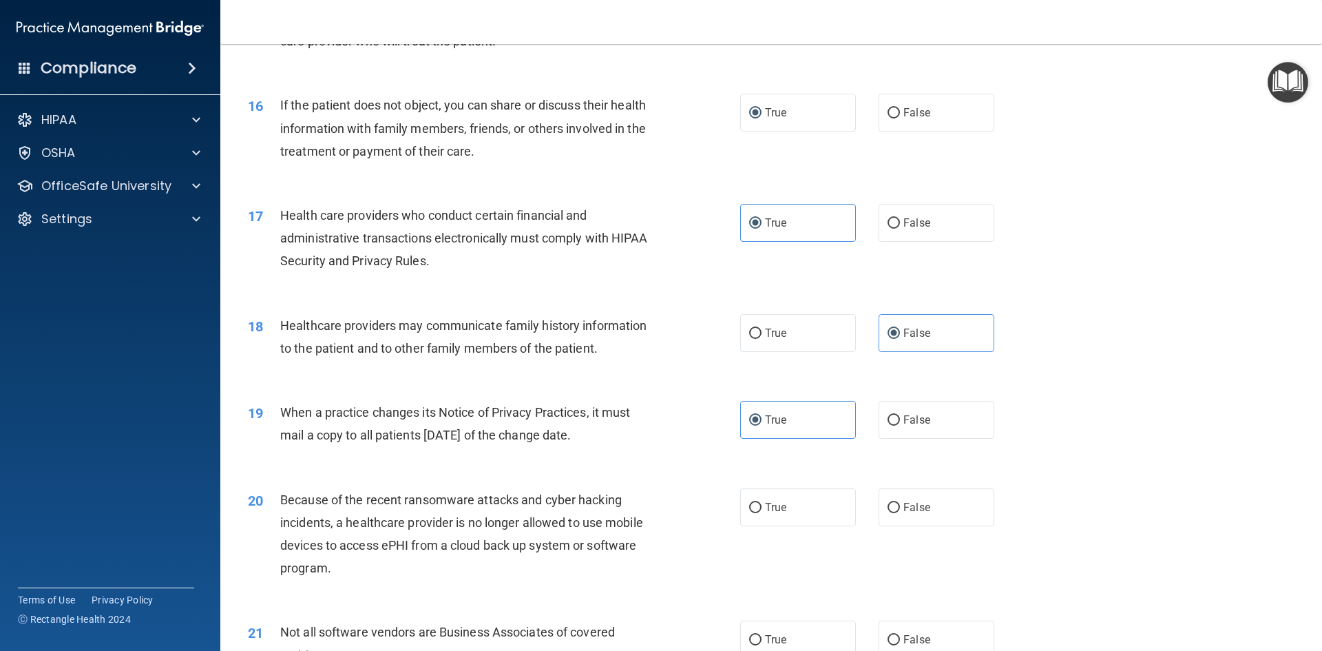
scroll to position [1653, 0]
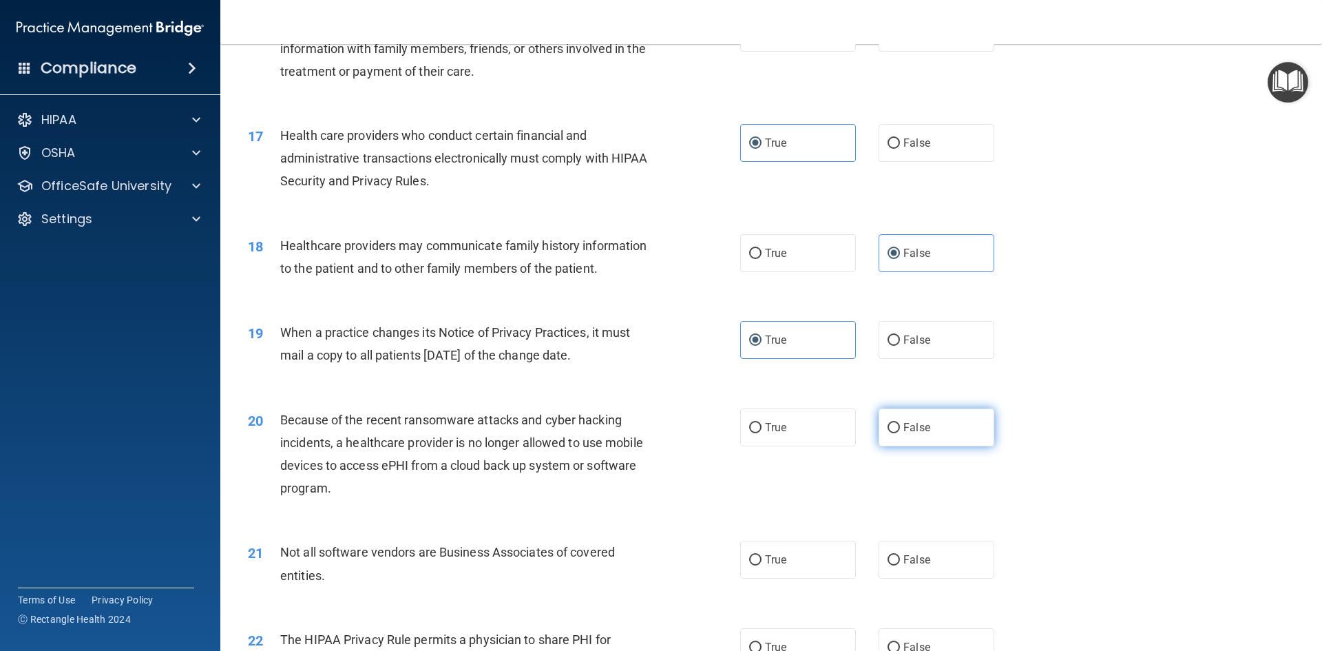
click at [912, 422] on span "False" at bounding box center [917, 427] width 27 height 13
click at [900, 423] on input "False" at bounding box center [894, 428] width 12 height 10
radio input "true"
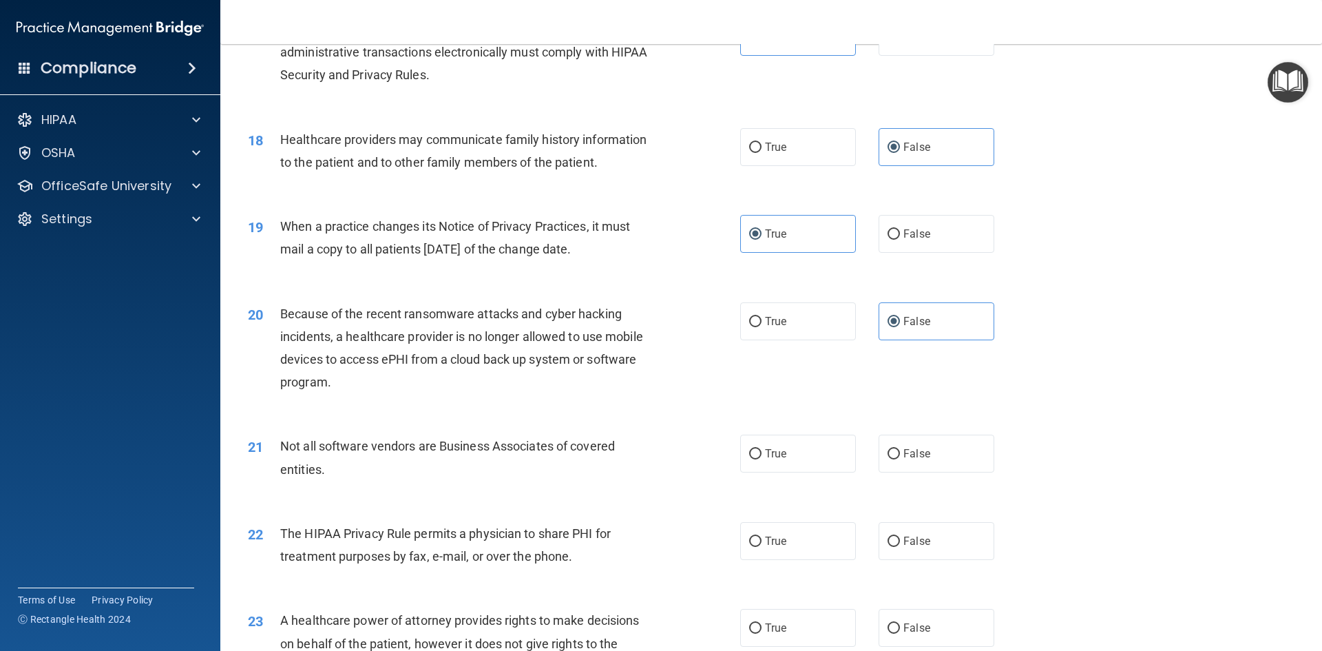
scroll to position [1791, 0]
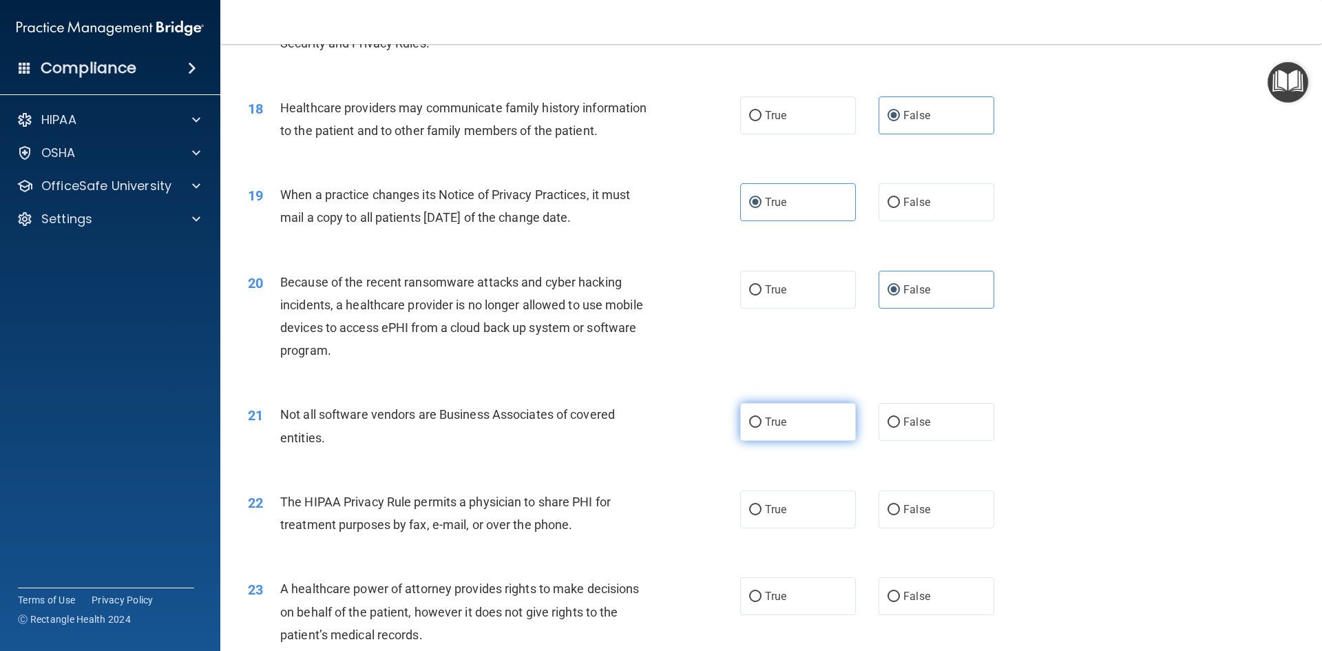
click at [740, 420] on label "True" at bounding box center [798, 422] width 116 height 38
click at [749, 420] on input "True" at bounding box center [755, 422] width 12 height 10
radio input "true"
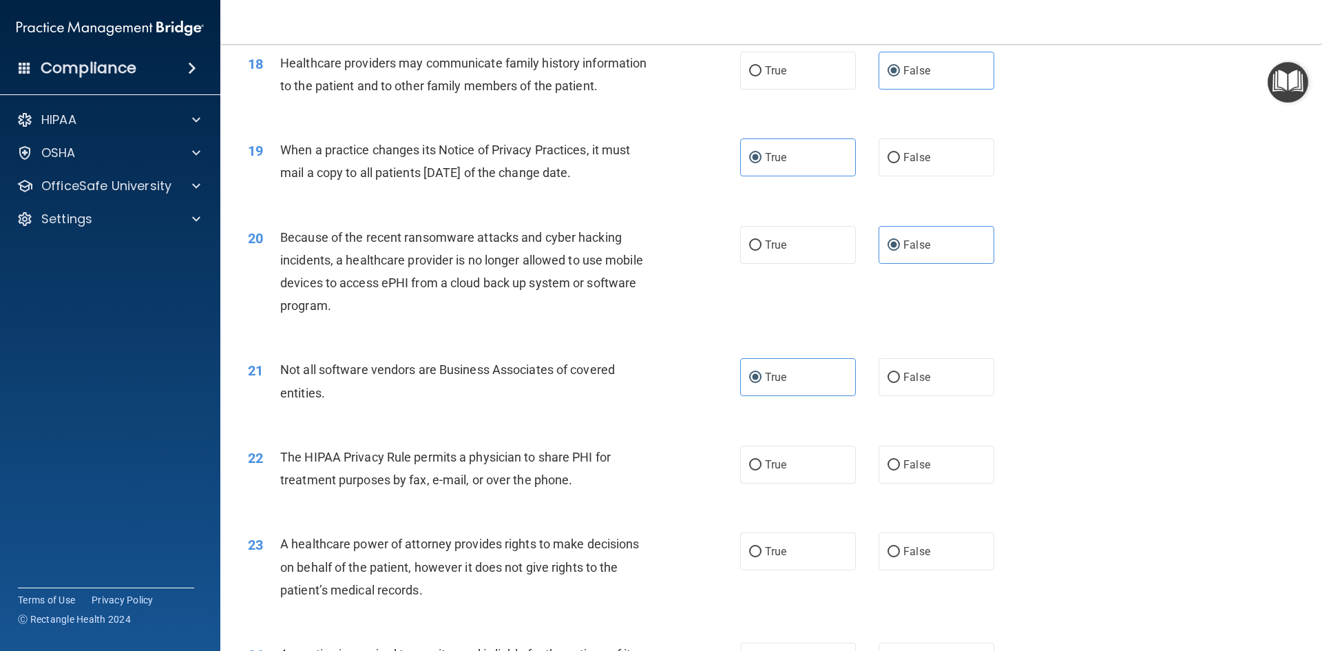
scroll to position [1860, 0]
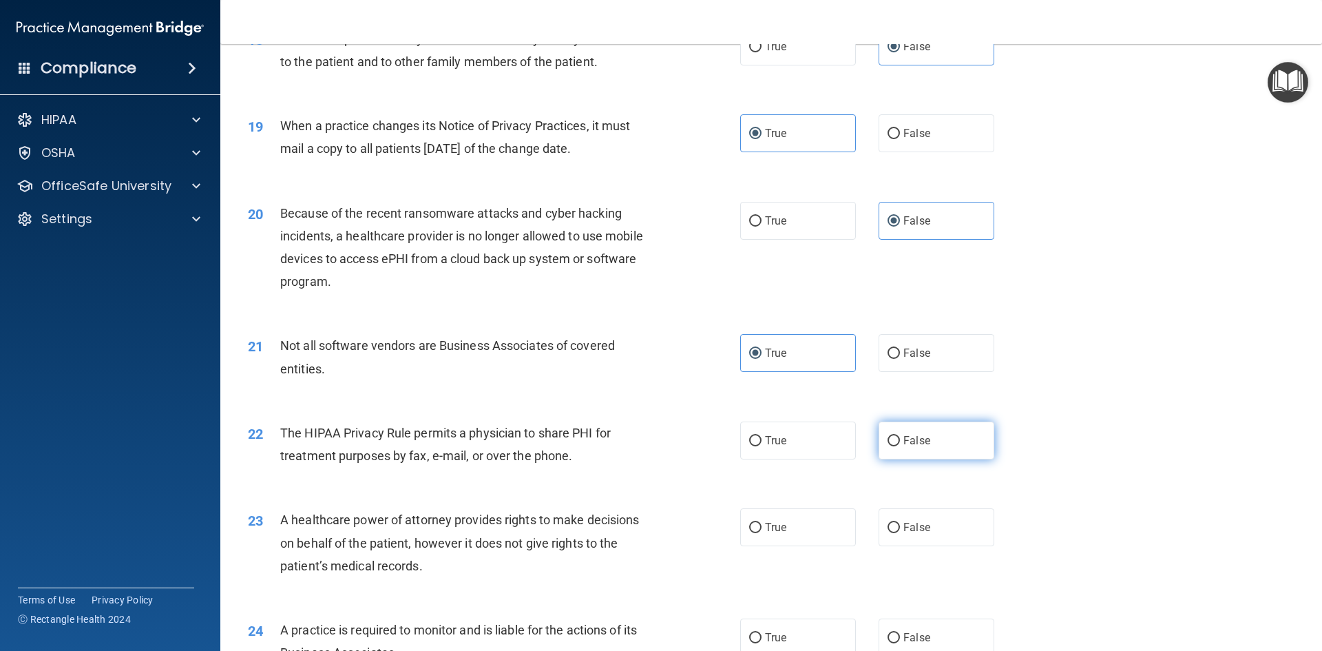
click at [945, 452] on label "False" at bounding box center [937, 441] width 116 height 38
click at [900, 446] on input "False" at bounding box center [894, 441] width 12 height 10
radio input "true"
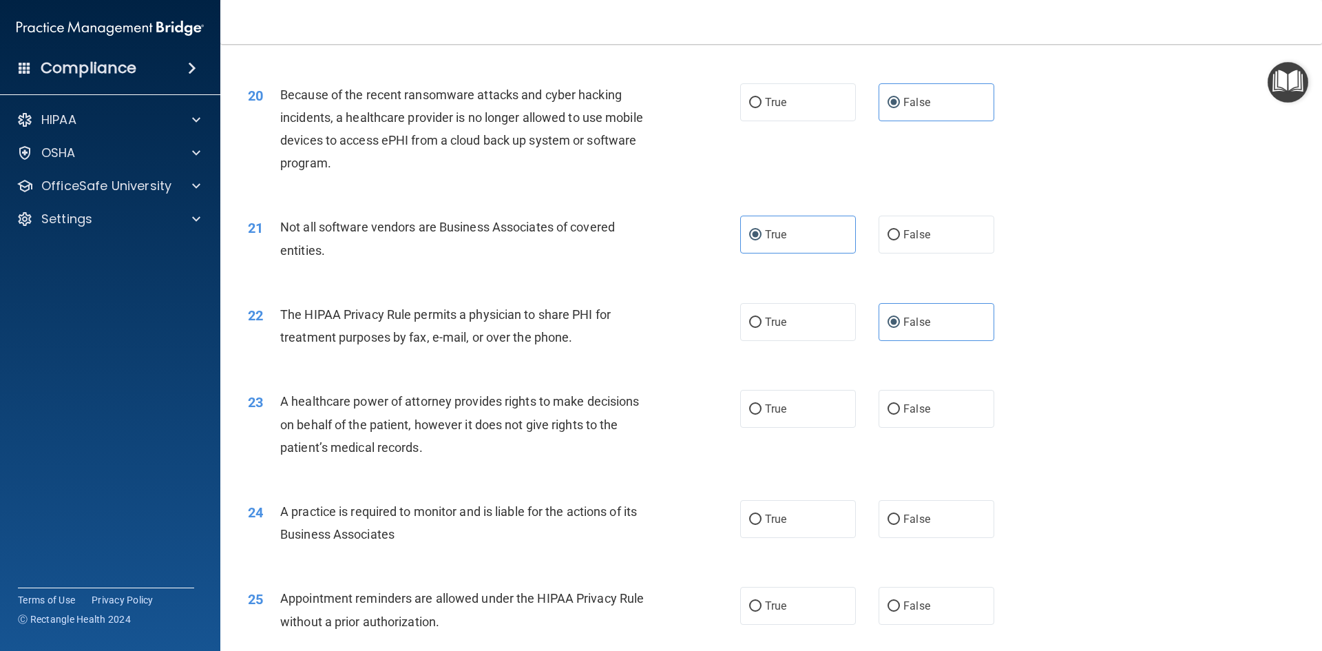
scroll to position [1997, 0]
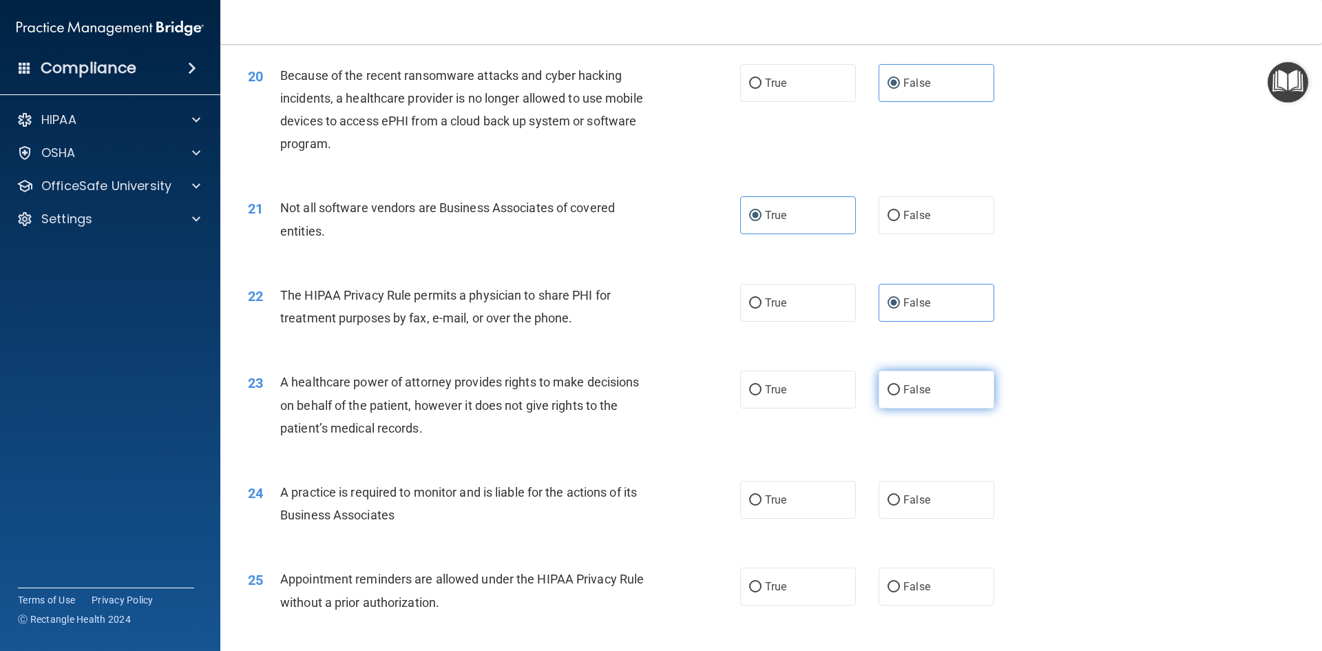
click at [911, 408] on label "False" at bounding box center [937, 390] width 116 height 38
click at [900, 395] on input "False" at bounding box center [894, 390] width 12 height 10
radio input "true"
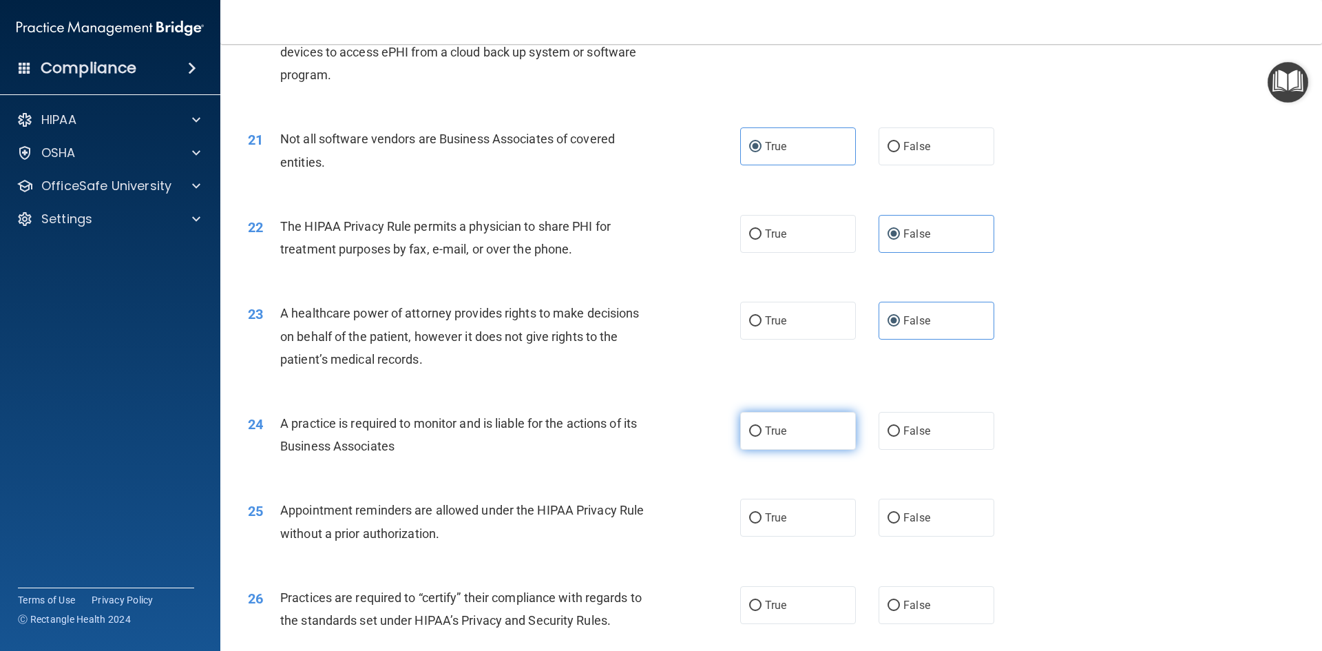
click at [774, 433] on span "True" at bounding box center [775, 430] width 21 height 13
click at [762, 433] on input "True" at bounding box center [755, 431] width 12 height 10
radio input "true"
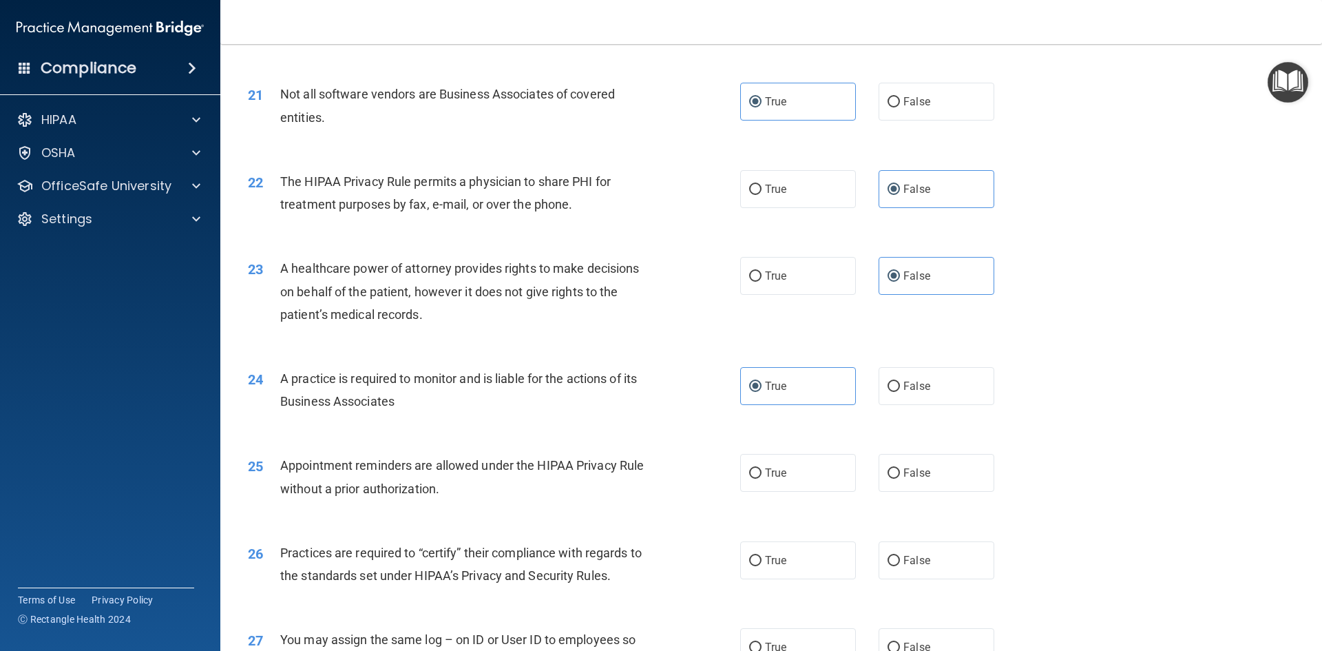
scroll to position [2135, 0]
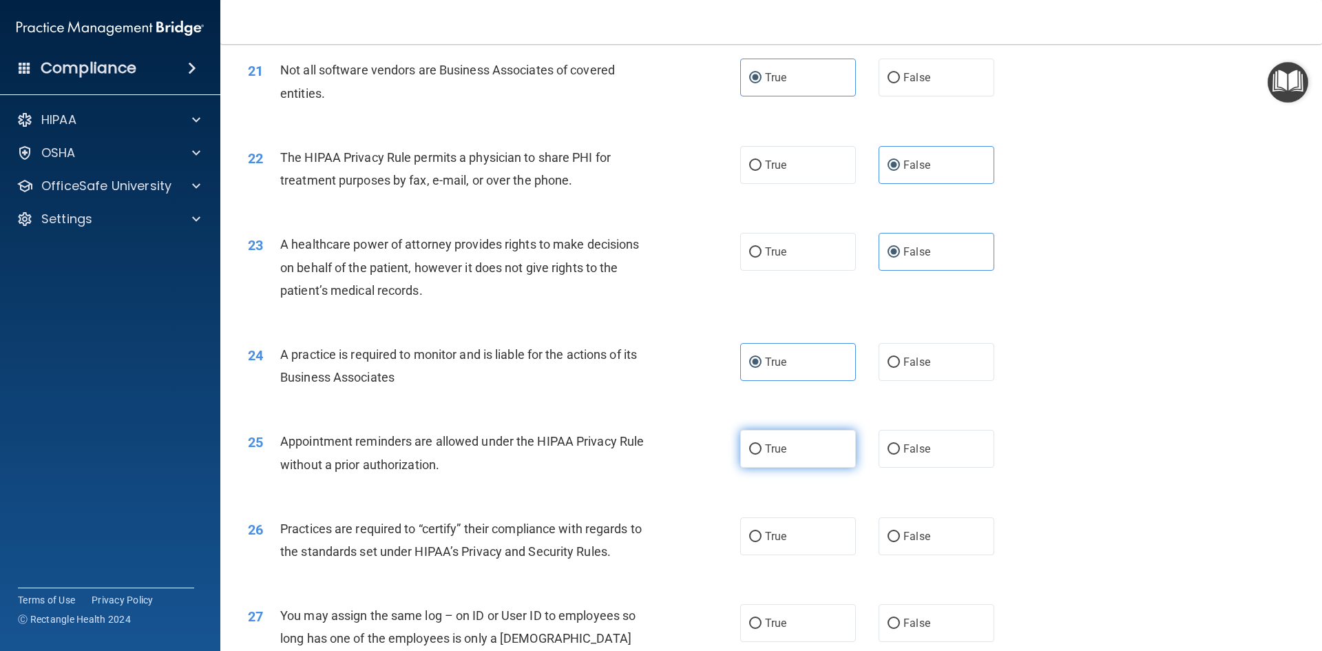
click at [775, 443] on span "True" at bounding box center [775, 448] width 21 height 13
click at [776, 443] on span "True" at bounding box center [775, 448] width 21 height 13
click at [762, 444] on input "True" at bounding box center [755, 449] width 12 height 10
radio input "true"
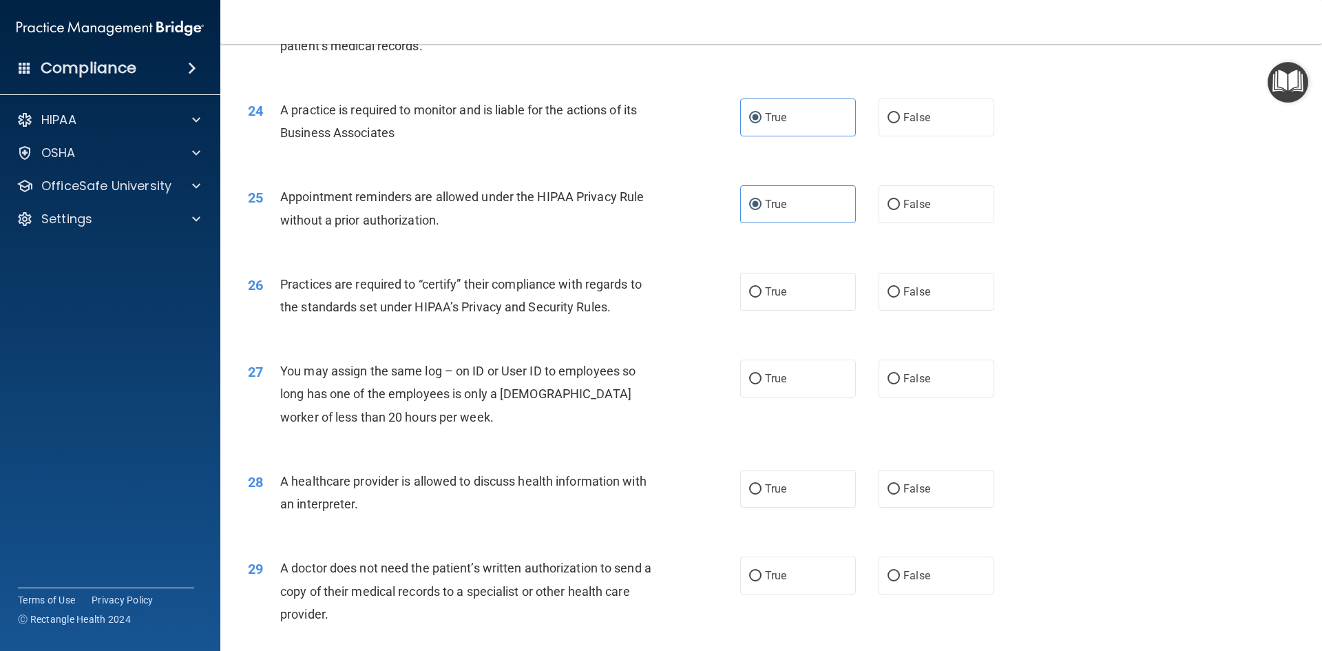
scroll to position [2411, 0]
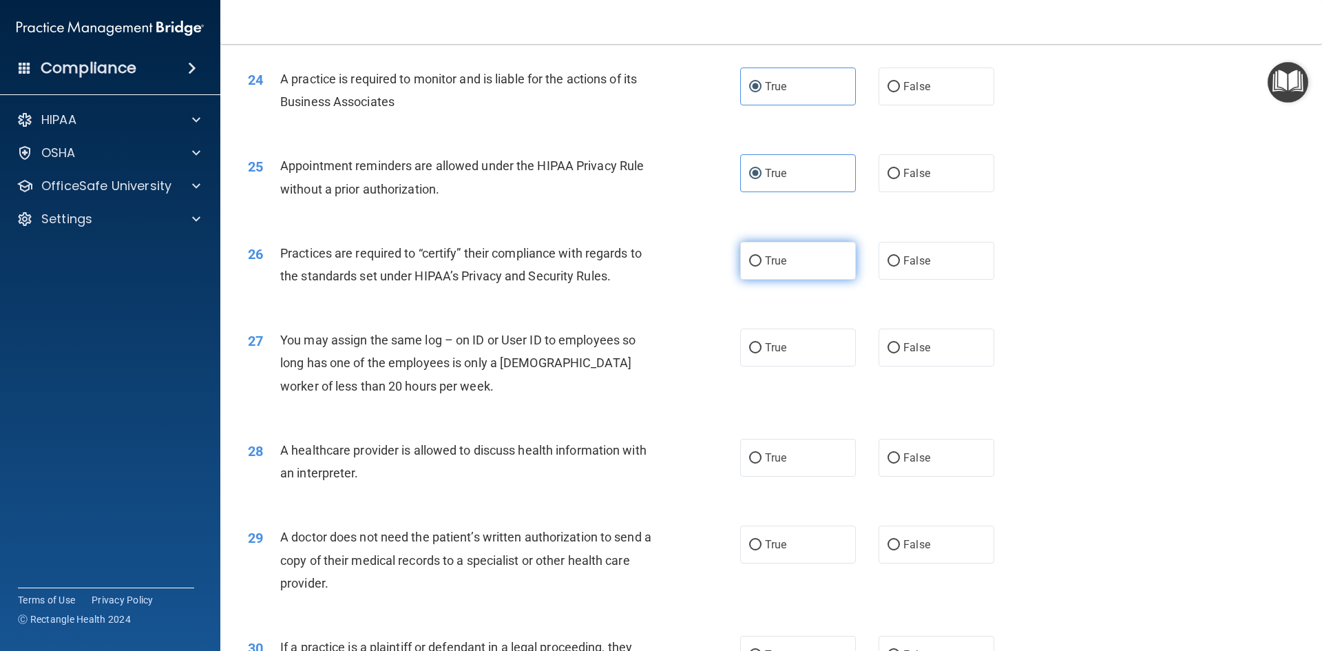
click at [776, 261] on span "True" at bounding box center [775, 260] width 21 height 13
click at [762, 261] on input "True" at bounding box center [755, 261] width 12 height 10
radio input "true"
click at [946, 355] on label "False" at bounding box center [937, 348] width 116 height 38
click at [900, 353] on input "False" at bounding box center [894, 348] width 12 height 10
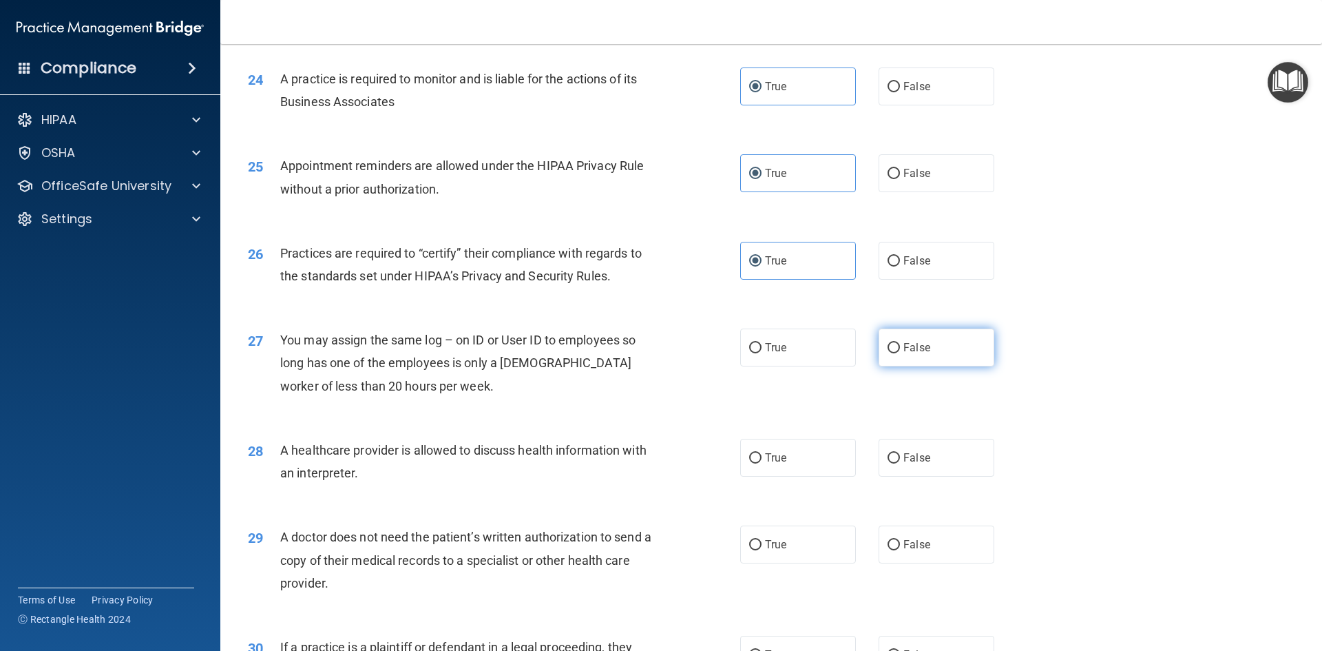
radio input "true"
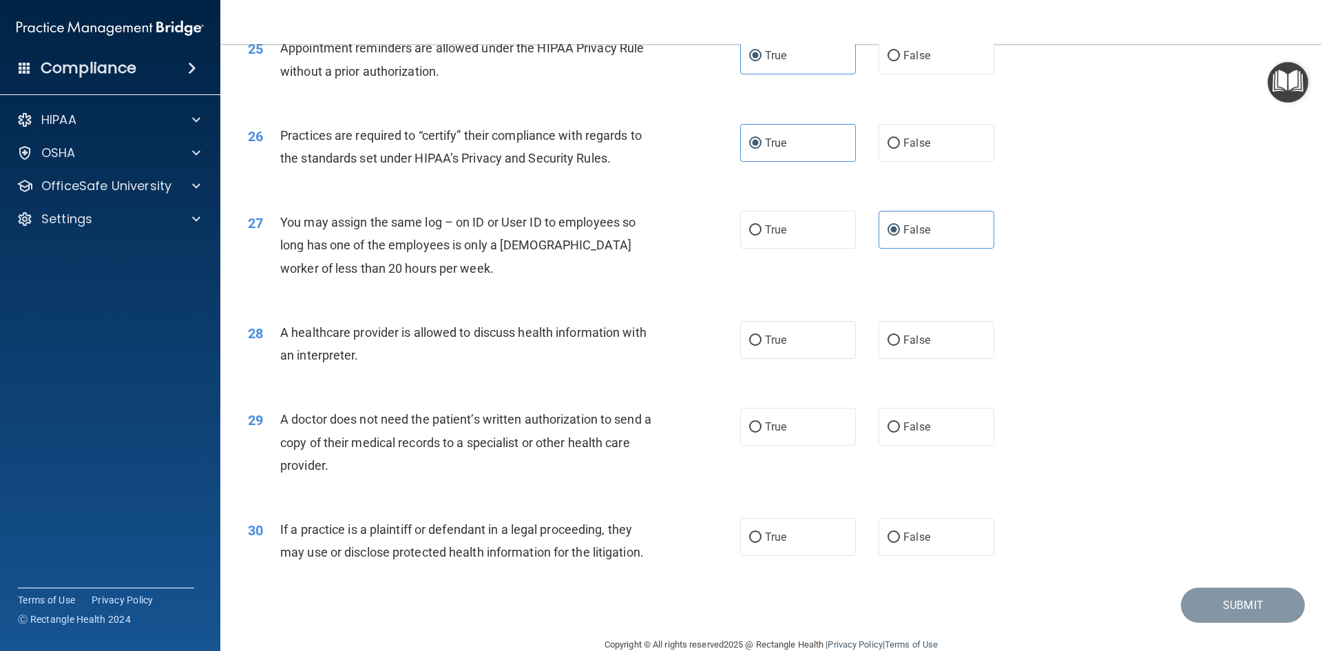
scroll to position [2548, 0]
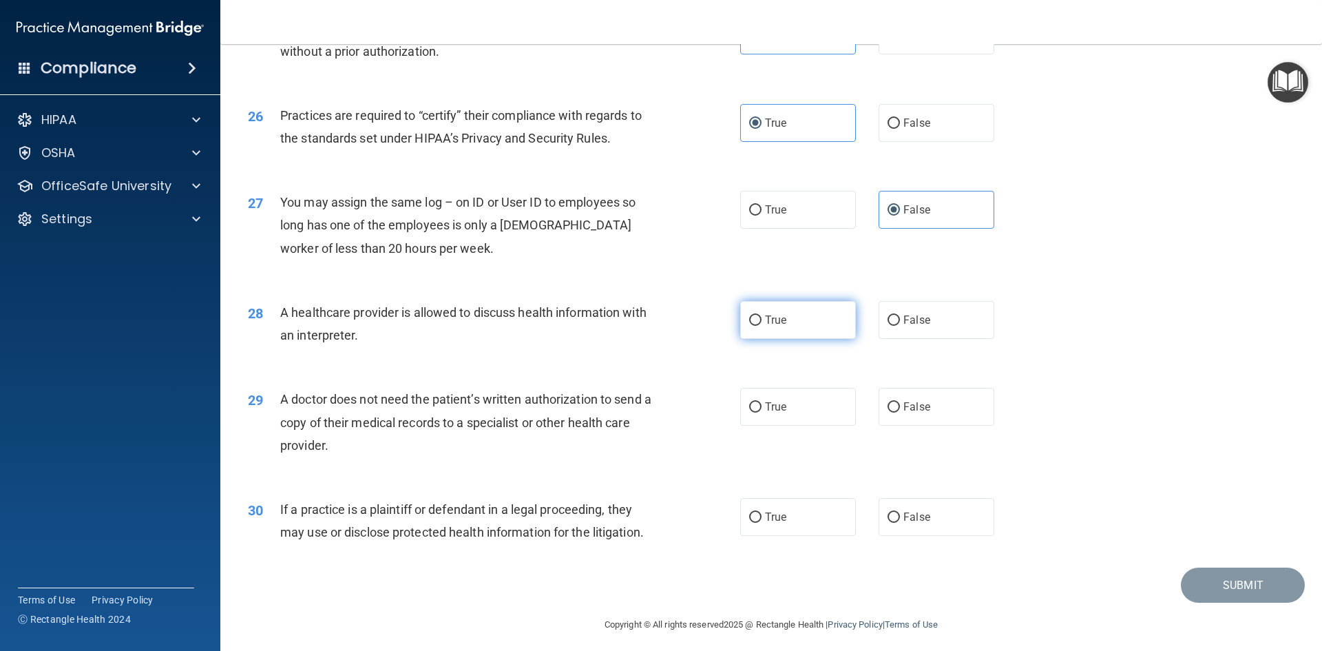
click at [771, 333] on label "True" at bounding box center [798, 320] width 116 height 38
click at [762, 326] on input "True" at bounding box center [755, 320] width 12 height 10
radio input "true"
click at [966, 330] on label "False" at bounding box center [937, 320] width 116 height 38
click at [900, 326] on input "False" at bounding box center [894, 320] width 12 height 10
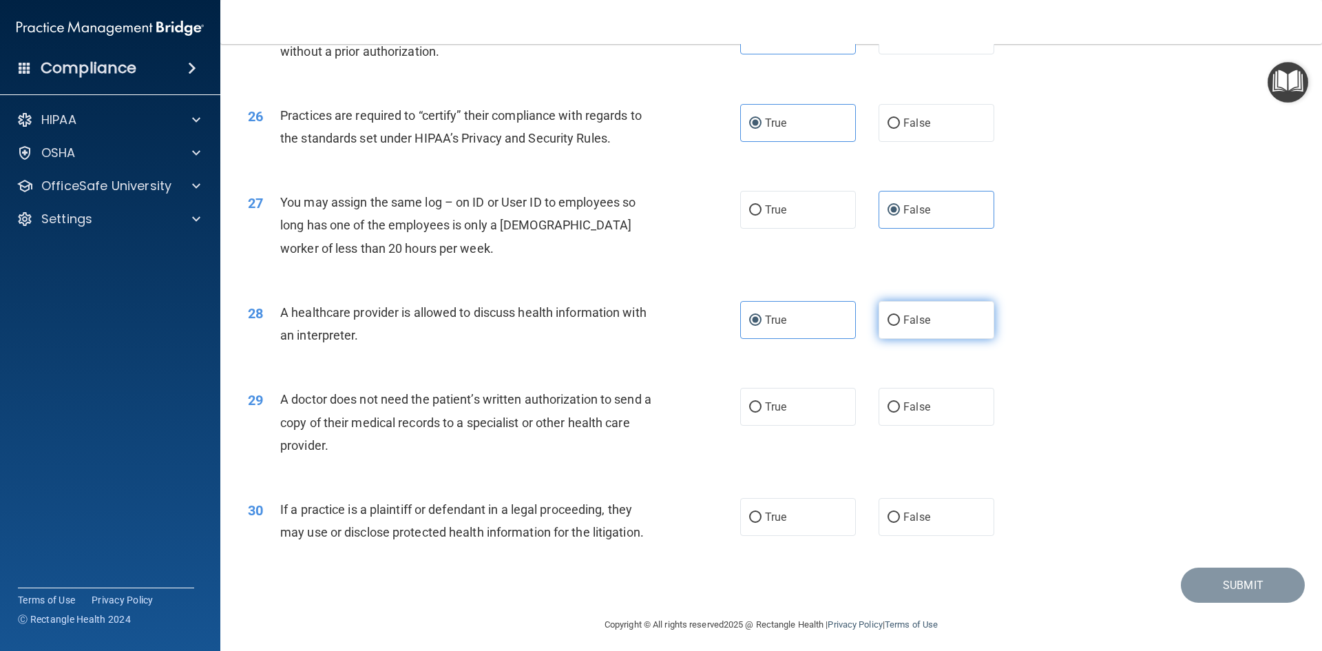
radio input "true"
radio input "false"
click at [738, 386] on div "29 A doctor does not need the patient’s written authorization to send a copy of…" at bounding box center [772, 426] width 1068 height 110
click at [758, 400] on label "True" at bounding box center [798, 407] width 116 height 38
click at [758, 402] on input "True" at bounding box center [755, 407] width 12 height 10
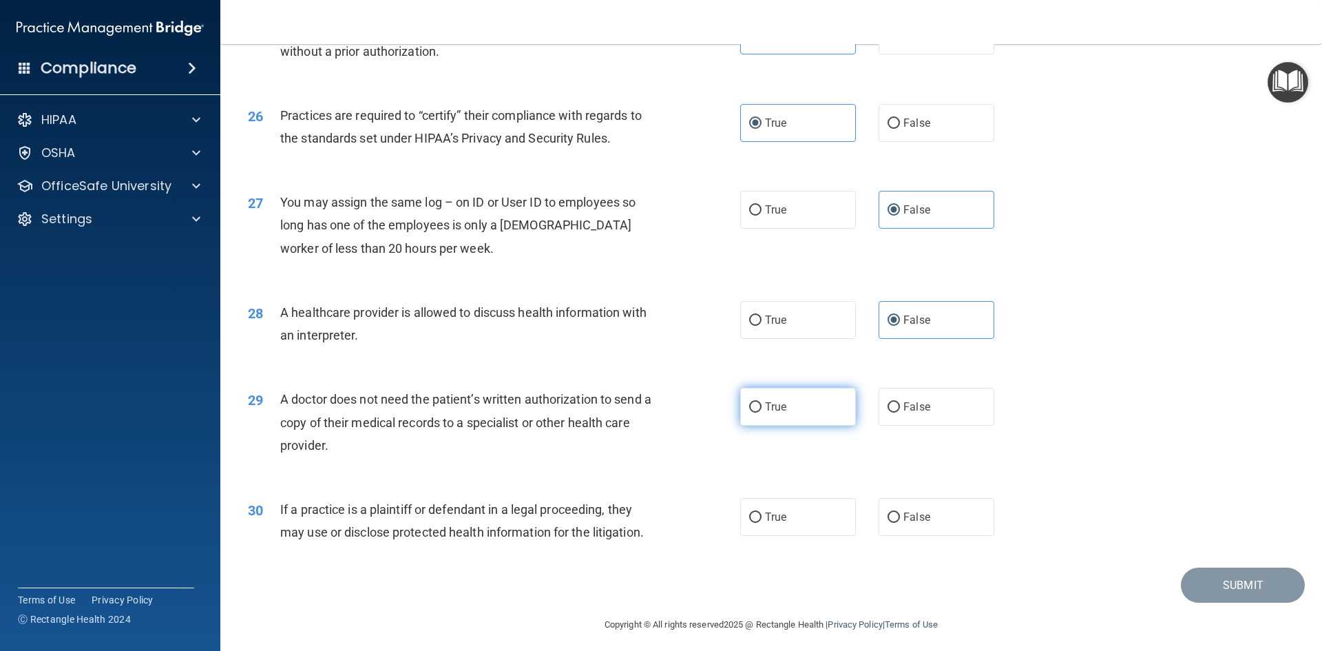
radio input "true"
click at [785, 529] on label "True" at bounding box center [798, 517] width 116 height 38
click at [762, 523] on input "True" at bounding box center [755, 517] width 12 height 10
radio input "true"
click at [1208, 585] on button "Submit" at bounding box center [1243, 585] width 124 height 35
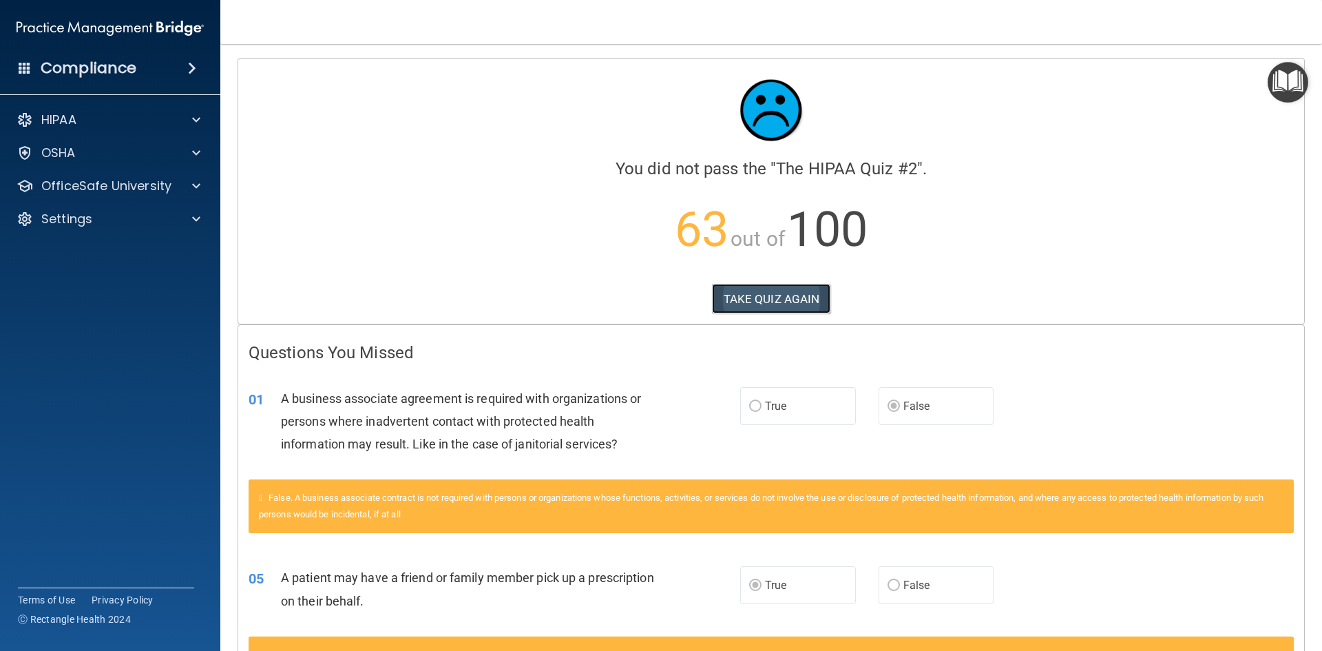
click at [796, 299] on button "TAKE QUIZ AGAIN" at bounding box center [771, 299] width 119 height 30
click at [771, 295] on button "TAKE QUIZ AGAIN" at bounding box center [771, 299] width 119 height 30
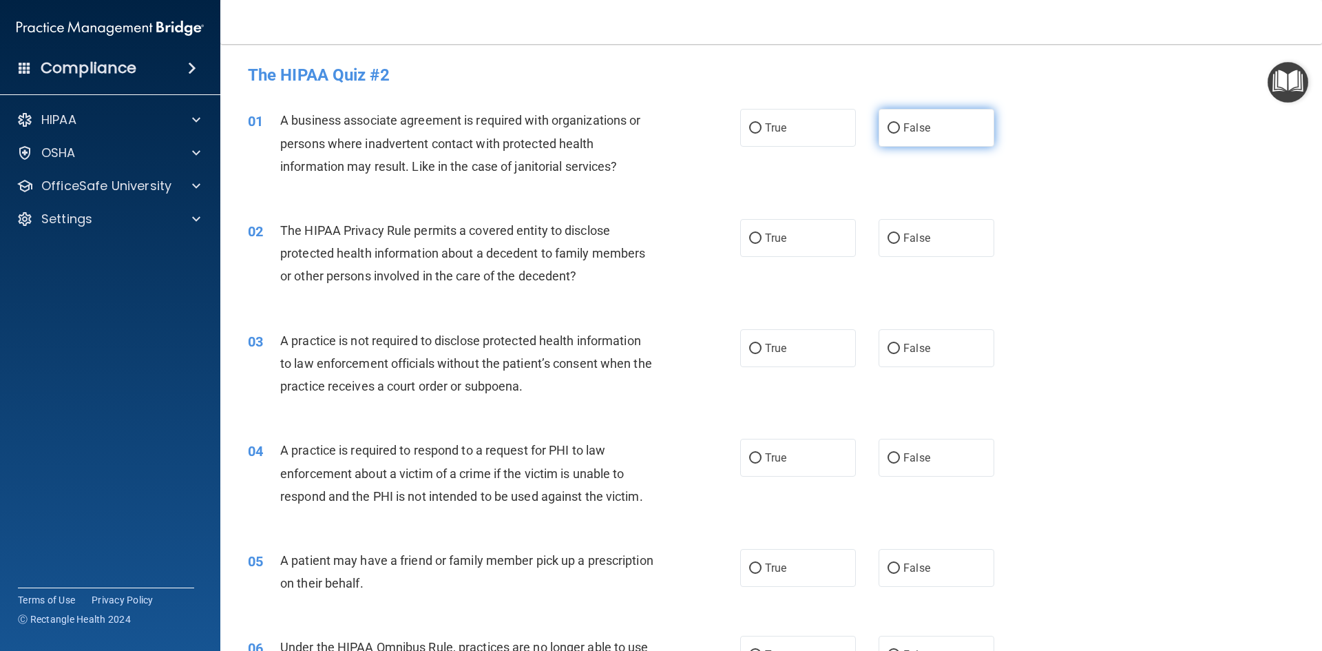
click at [932, 132] on label "False" at bounding box center [937, 128] width 116 height 38
click at [900, 132] on input "False" at bounding box center [894, 128] width 12 height 10
radio input "true"
click at [804, 244] on label "True" at bounding box center [798, 238] width 116 height 38
click at [762, 244] on input "True" at bounding box center [755, 238] width 12 height 10
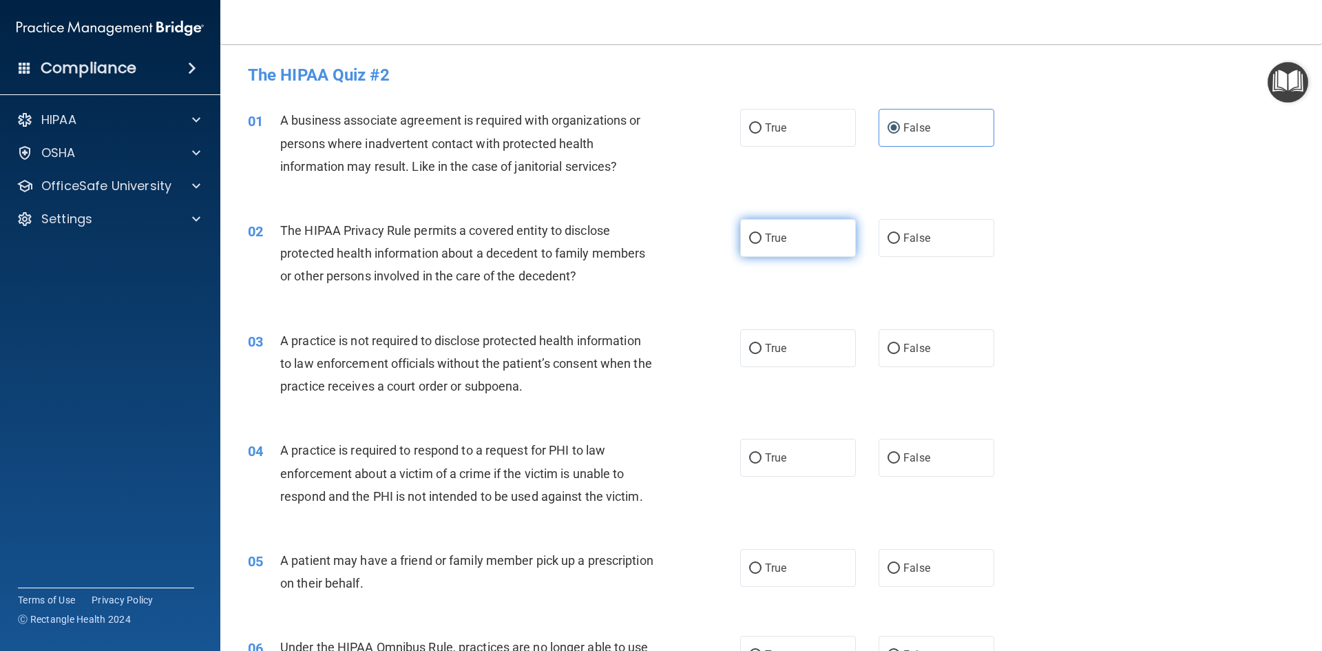
radio input "true"
click at [949, 362] on label "False" at bounding box center [937, 348] width 116 height 38
click at [900, 354] on input "False" at bounding box center [894, 349] width 12 height 10
radio input "true"
click at [757, 458] on label "True" at bounding box center [798, 458] width 116 height 38
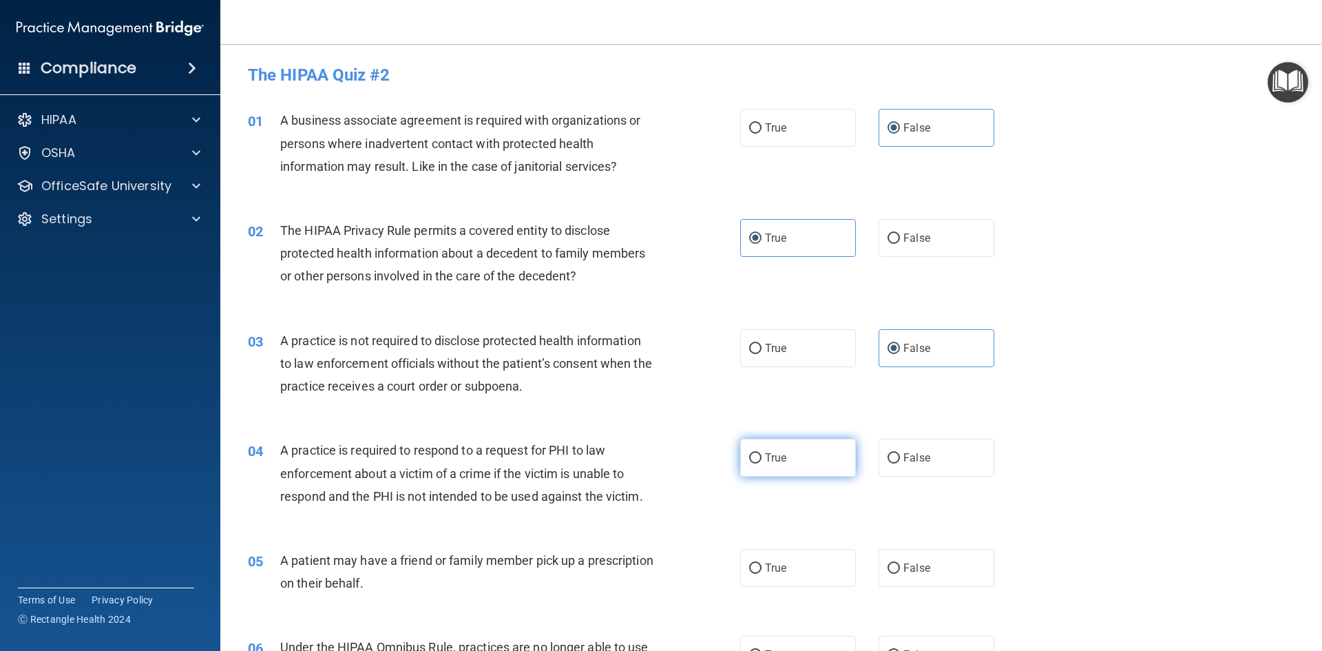
click at [757, 458] on input "True" at bounding box center [755, 458] width 12 height 10
radio input "true"
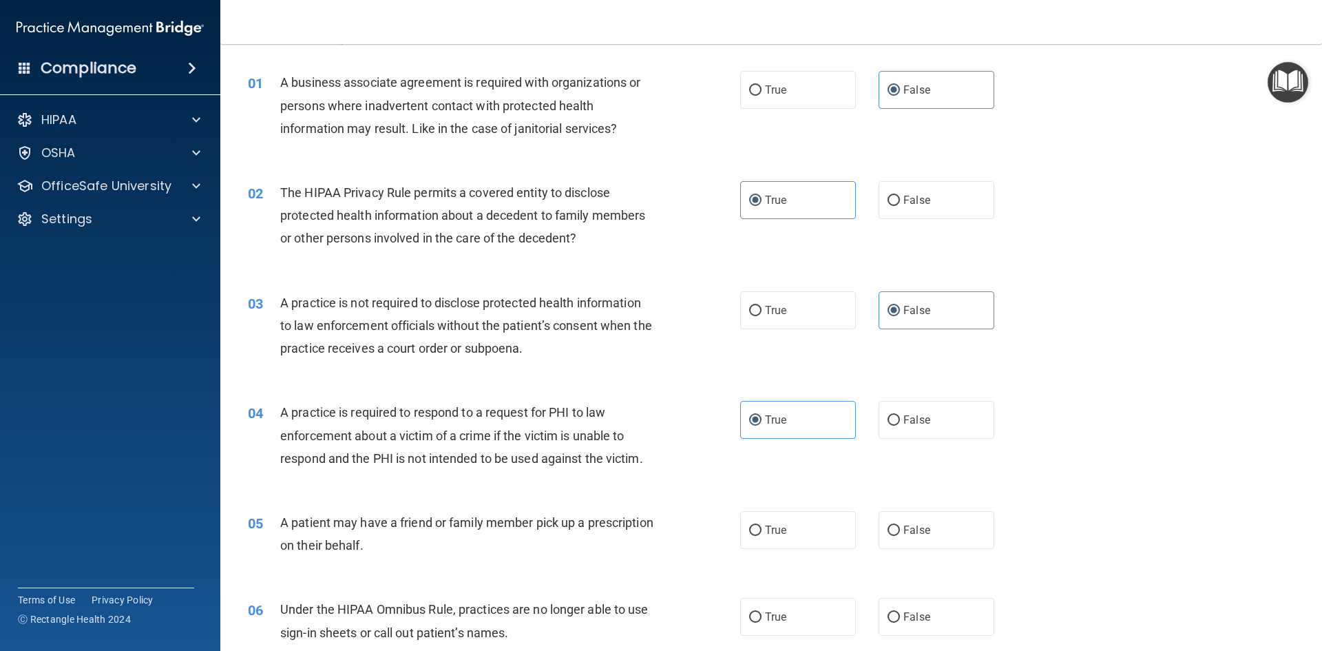
scroll to position [69, 0]
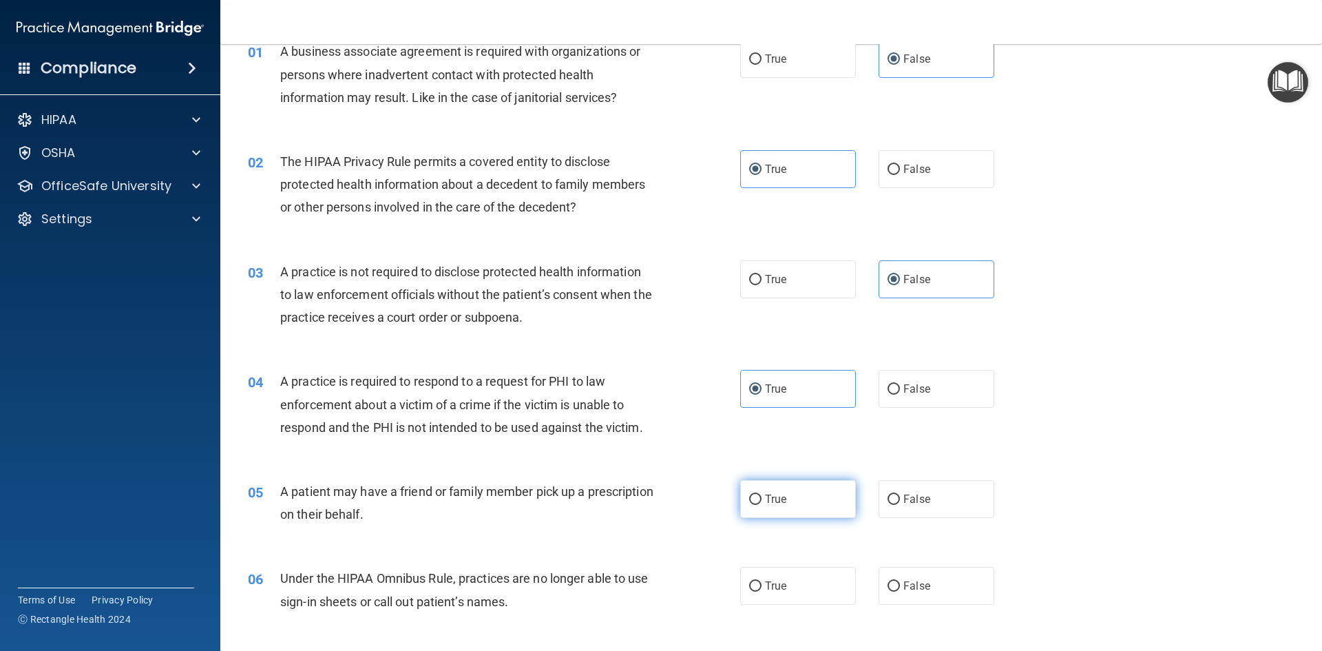
click at [767, 495] on span "True" at bounding box center [775, 498] width 21 height 13
click at [762, 495] on input "True" at bounding box center [755, 500] width 12 height 10
radio input "true"
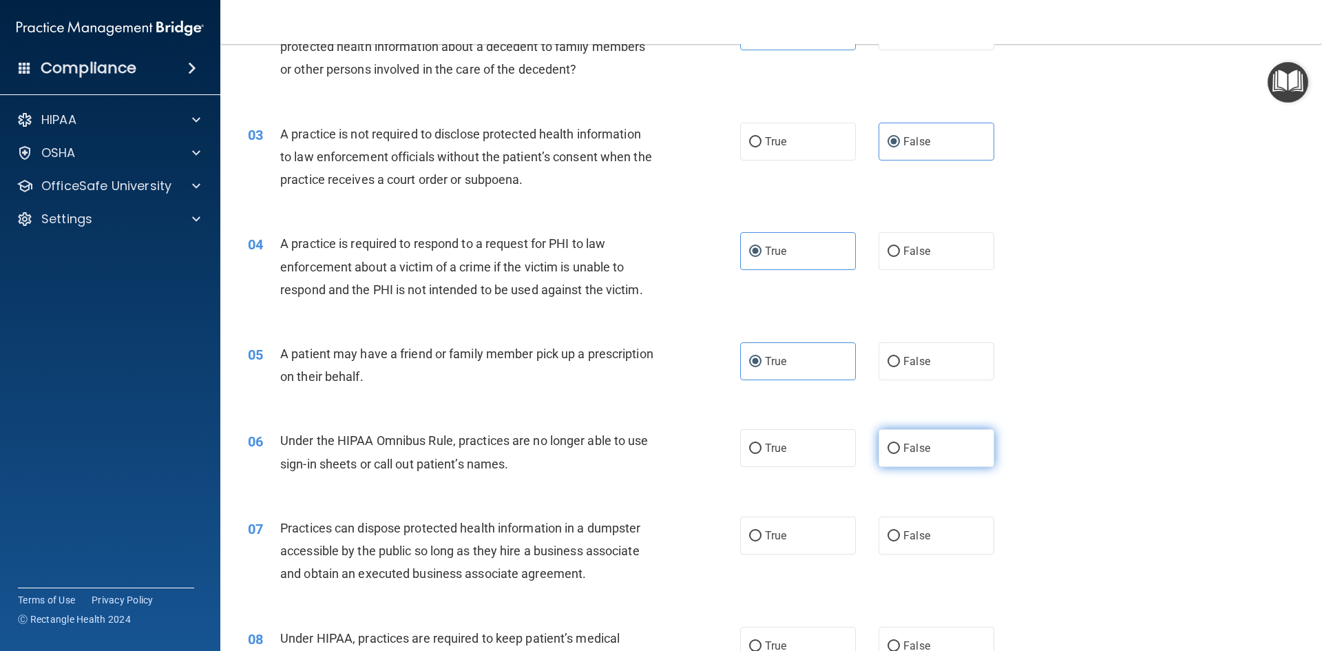
click at [926, 450] on label "False" at bounding box center [937, 448] width 116 height 38
click at [900, 450] on input "False" at bounding box center [894, 449] width 12 height 10
radio input "true"
click at [936, 533] on label "False" at bounding box center [937, 536] width 116 height 38
click at [900, 533] on input "False" at bounding box center [894, 536] width 12 height 10
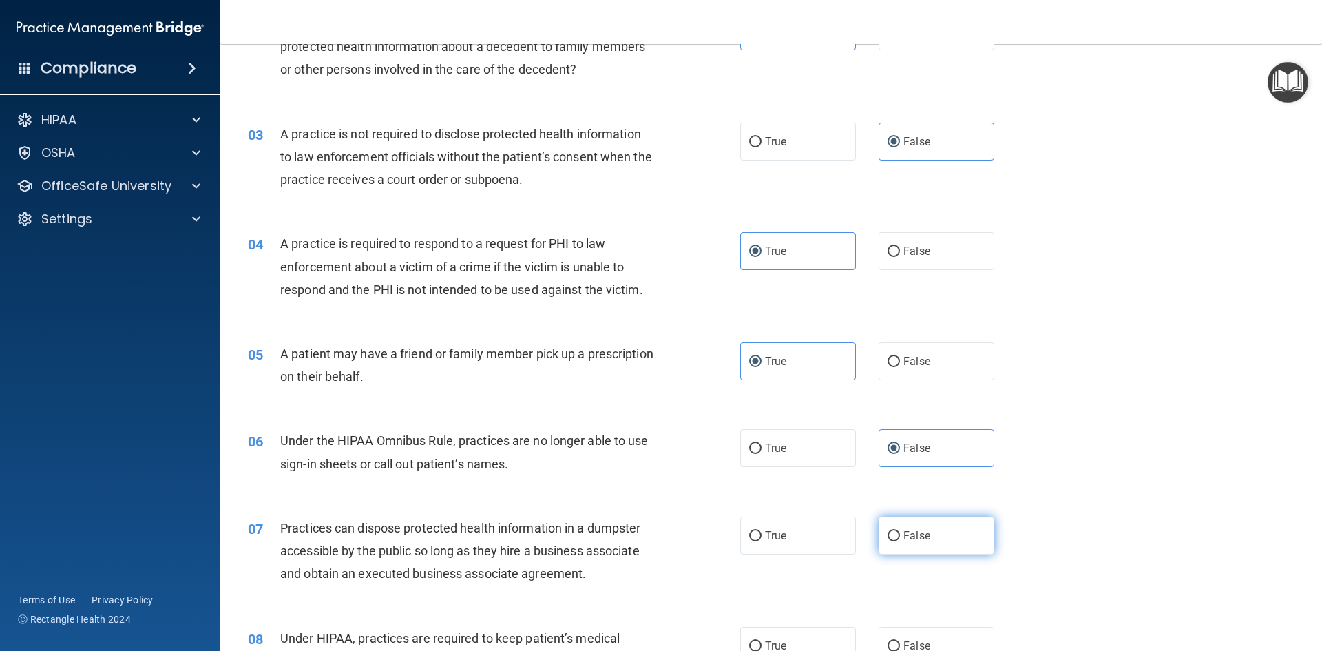
radio input "true"
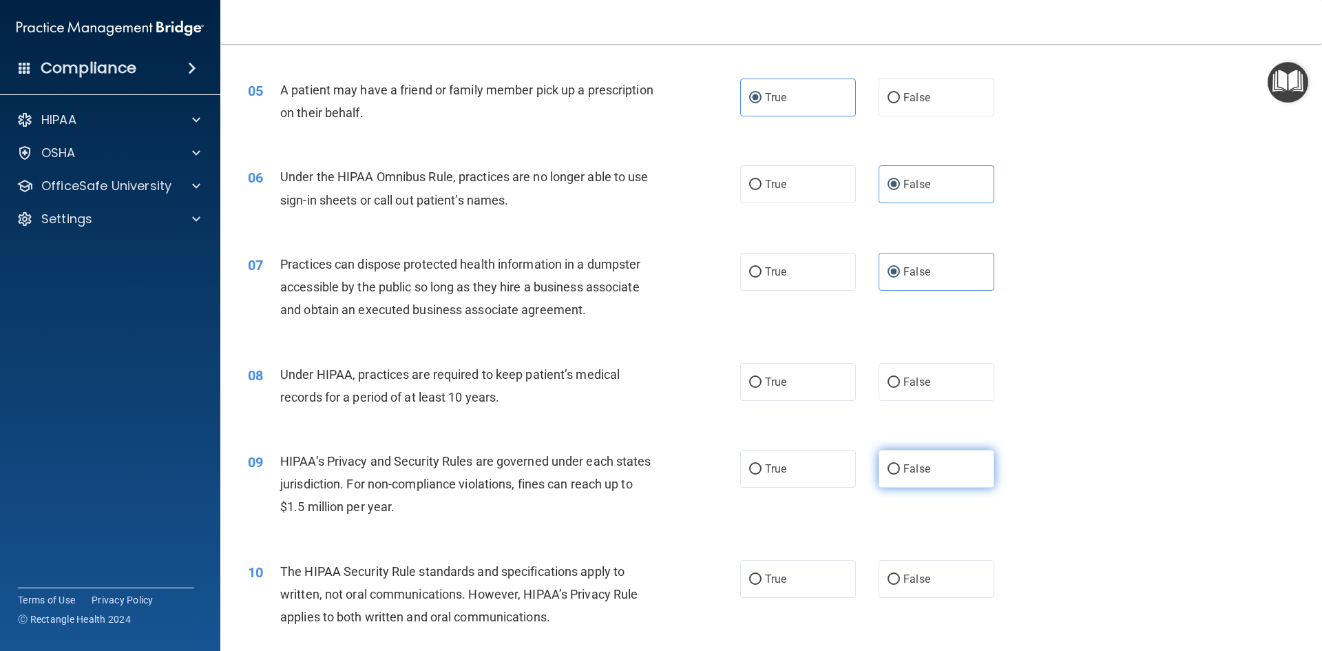
scroll to position [482, 0]
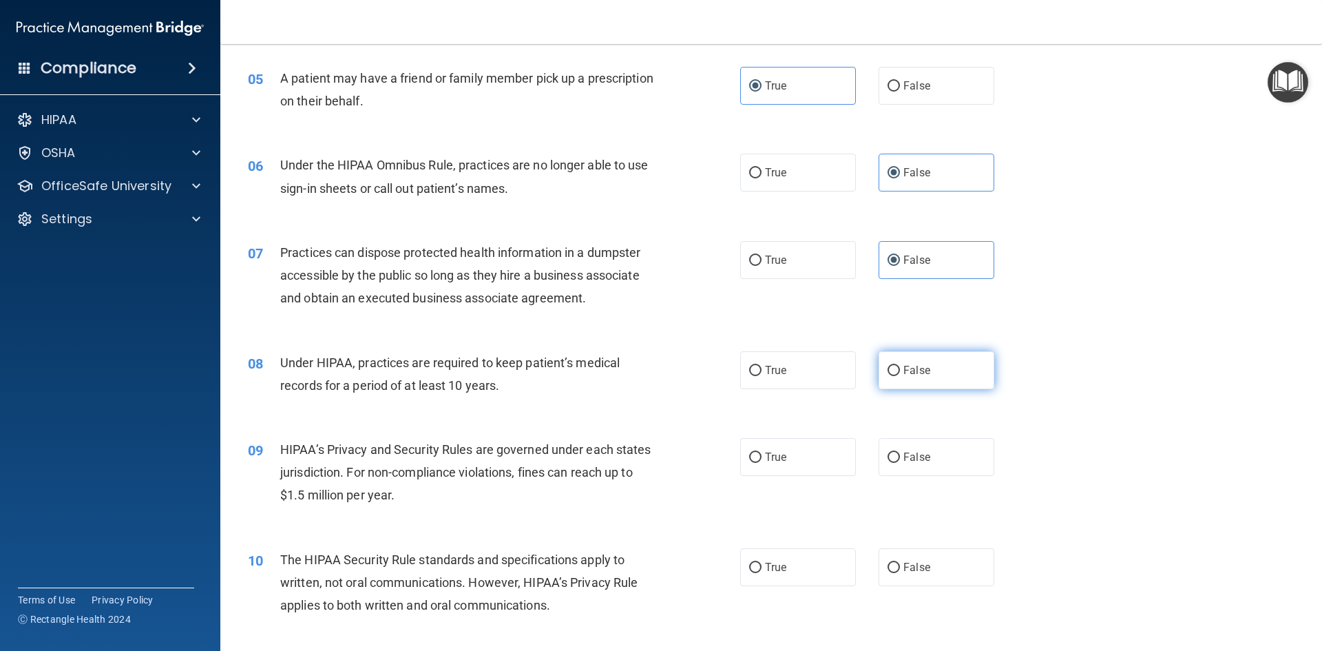
click at [933, 374] on label "False" at bounding box center [937, 370] width 116 height 38
click at [900, 374] on input "False" at bounding box center [894, 371] width 12 height 10
radio input "true"
click at [906, 458] on span "False" at bounding box center [917, 456] width 27 height 13
click at [900, 458] on input "False" at bounding box center [894, 458] width 12 height 10
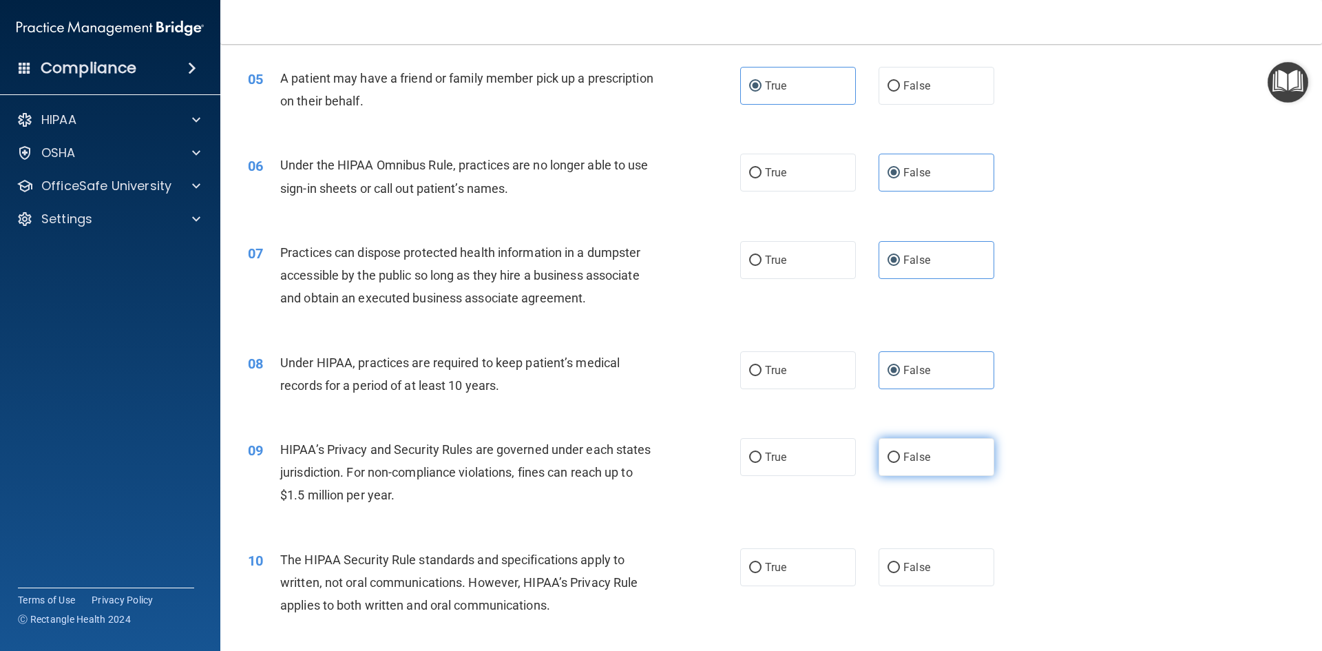
radio input "true"
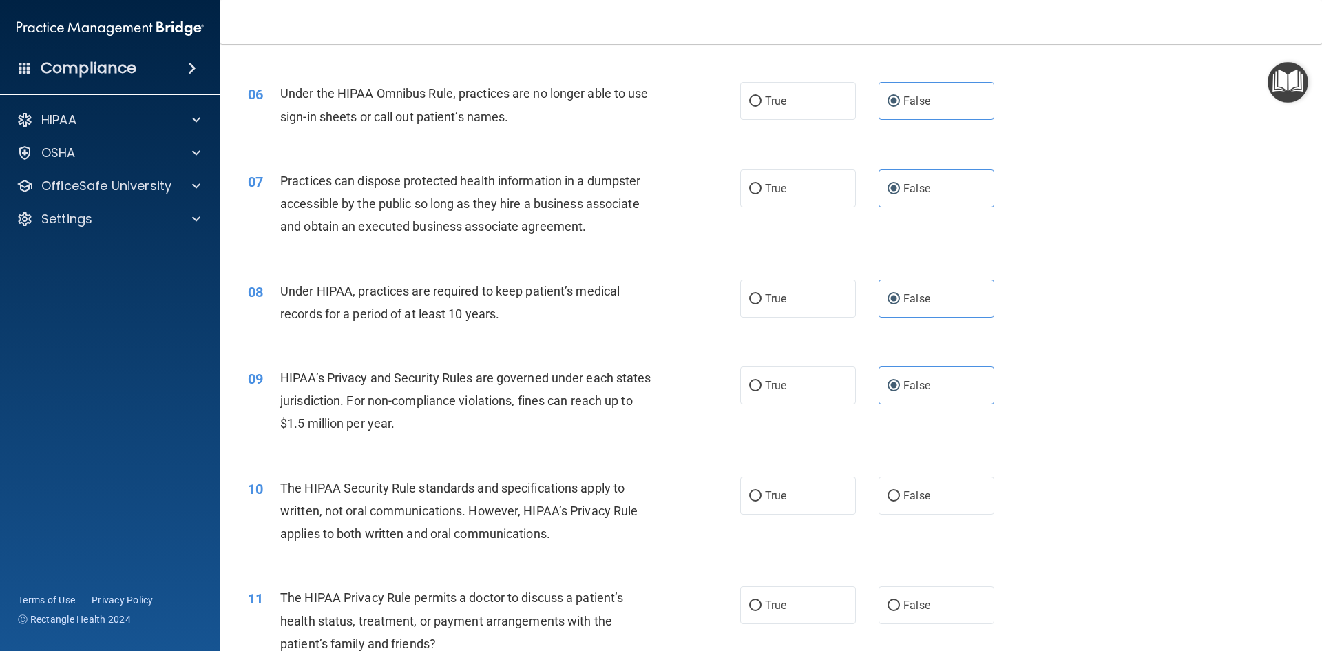
scroll to position [689, 0]
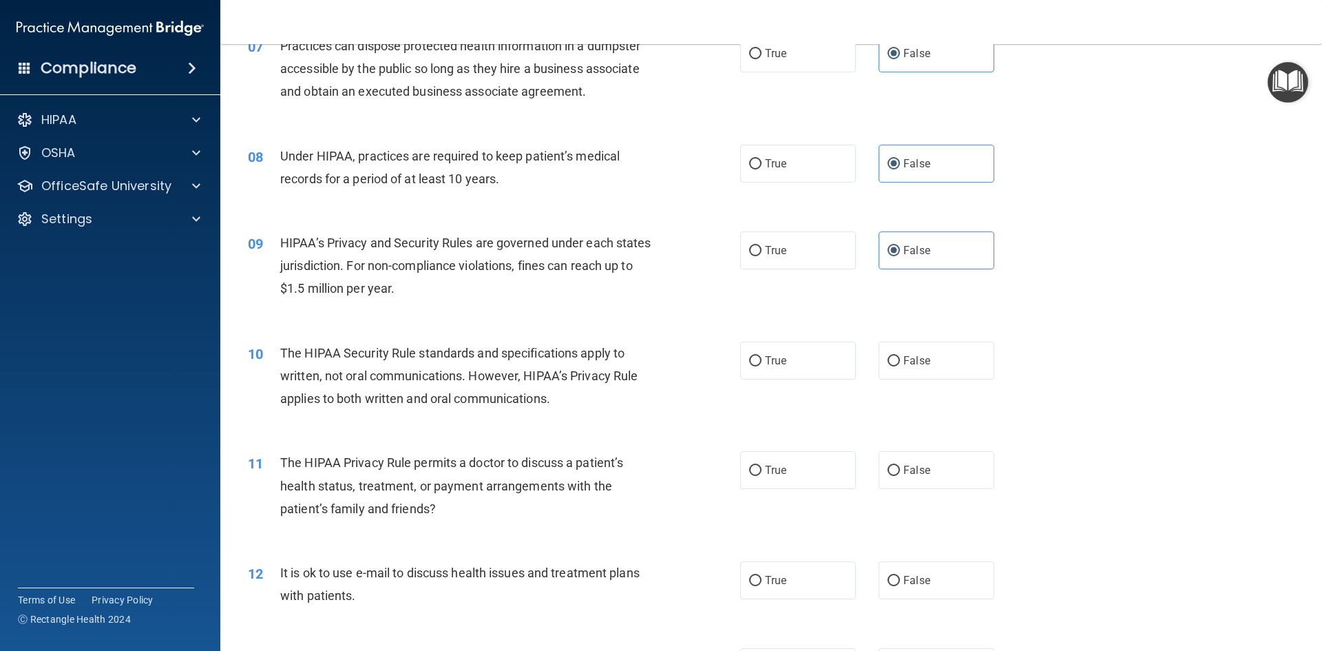
click at [821, 380] on div "10 The HIPAA Security Rule standards and specifications apply to written, not o…" at bounding box center [772, 379] width 1068 height 110
click at [817, 364] on label "True" at bounding box center [798, 361] width 116 height 38
click at [762, 364] on input "True" at bounding box center [755, 361] width 12 height 10
radio input "true"
click at [803, 477] on label "True" at bounding box center [798, 470] width 116 height 38
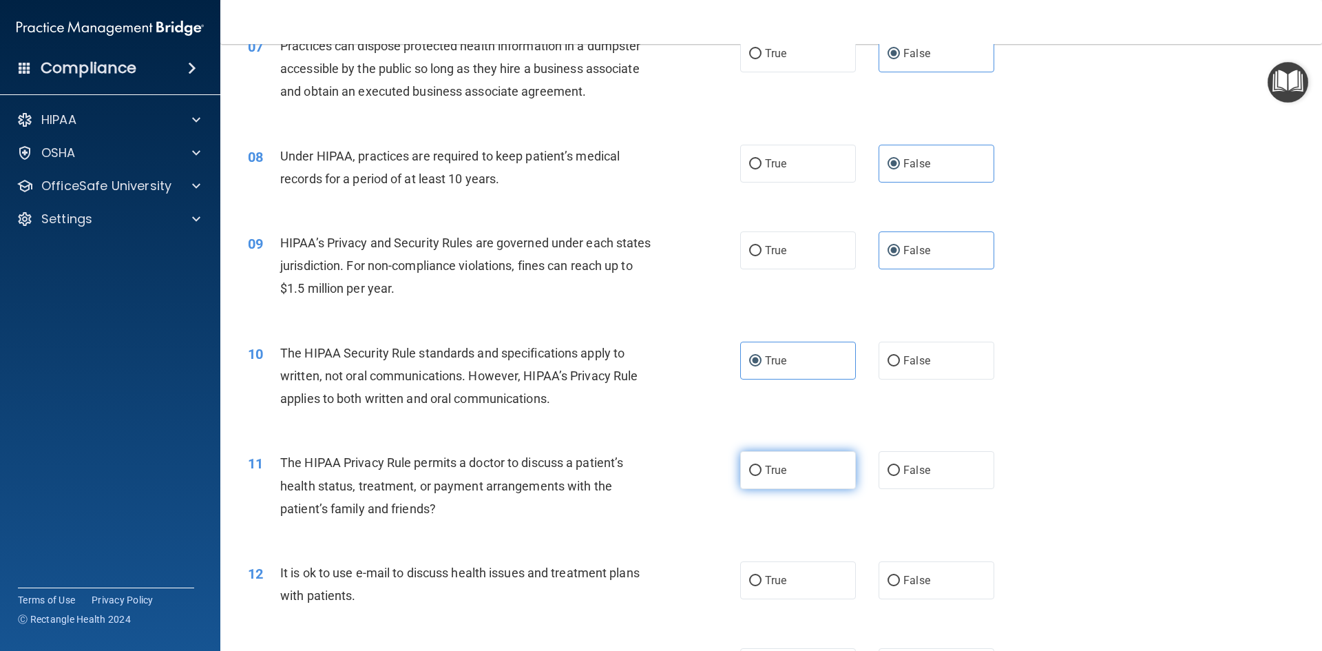
click at [762, 476] on input "True" at bounding box center [755, 471] width 12 height 10
radio input "true"
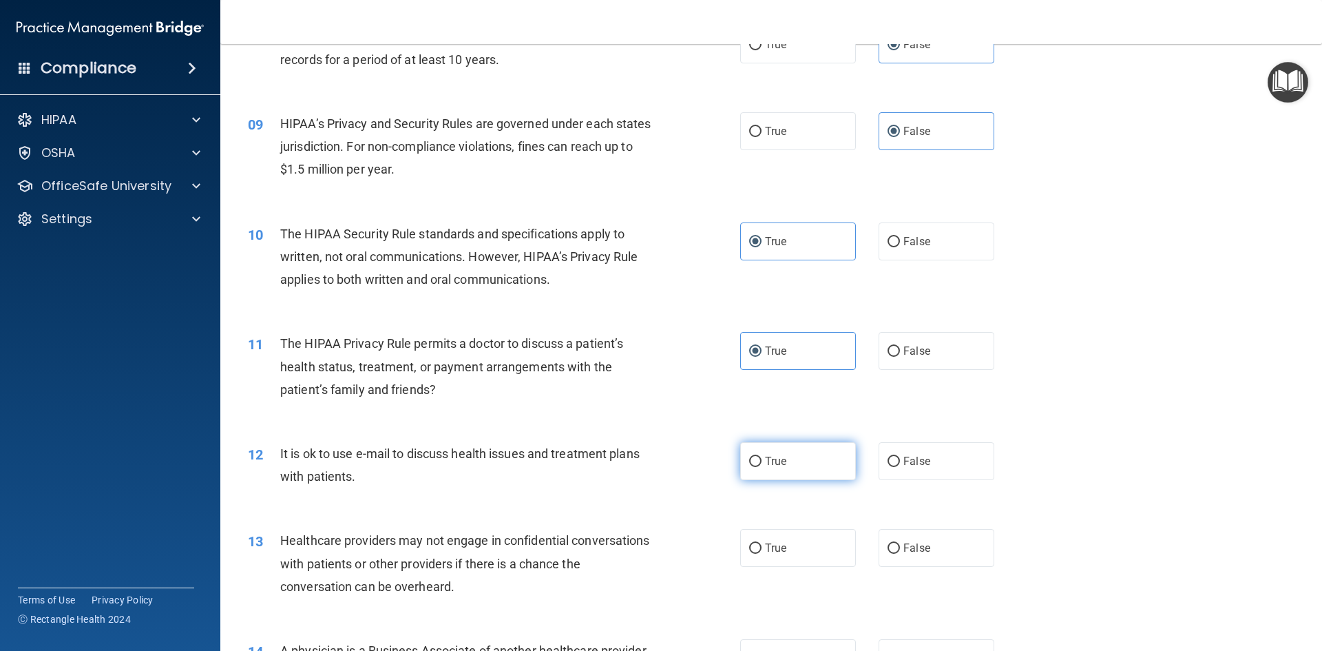
scroll to position [827, 0]
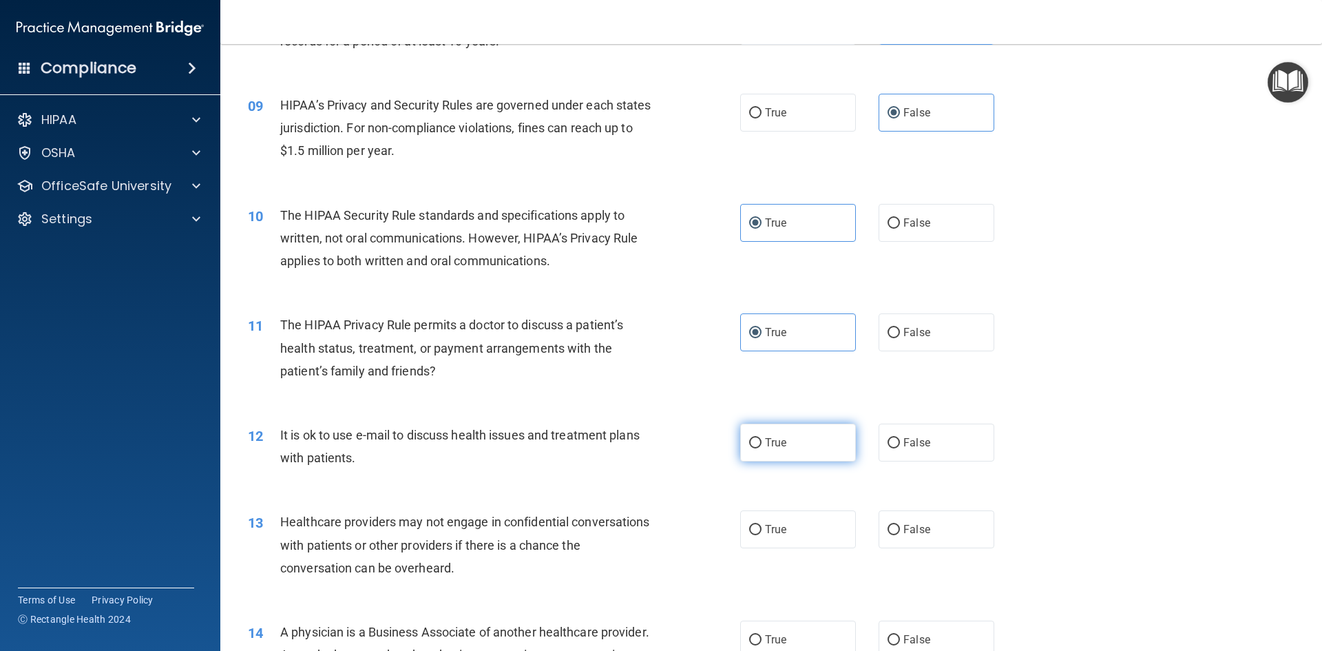
click at [813, 443] on label "True" at bounding box center [798, 443] width 116 height 38
click at [762, 443] on input "True" at bounding box center [755, 443] width 12 height 10
radio input "true"
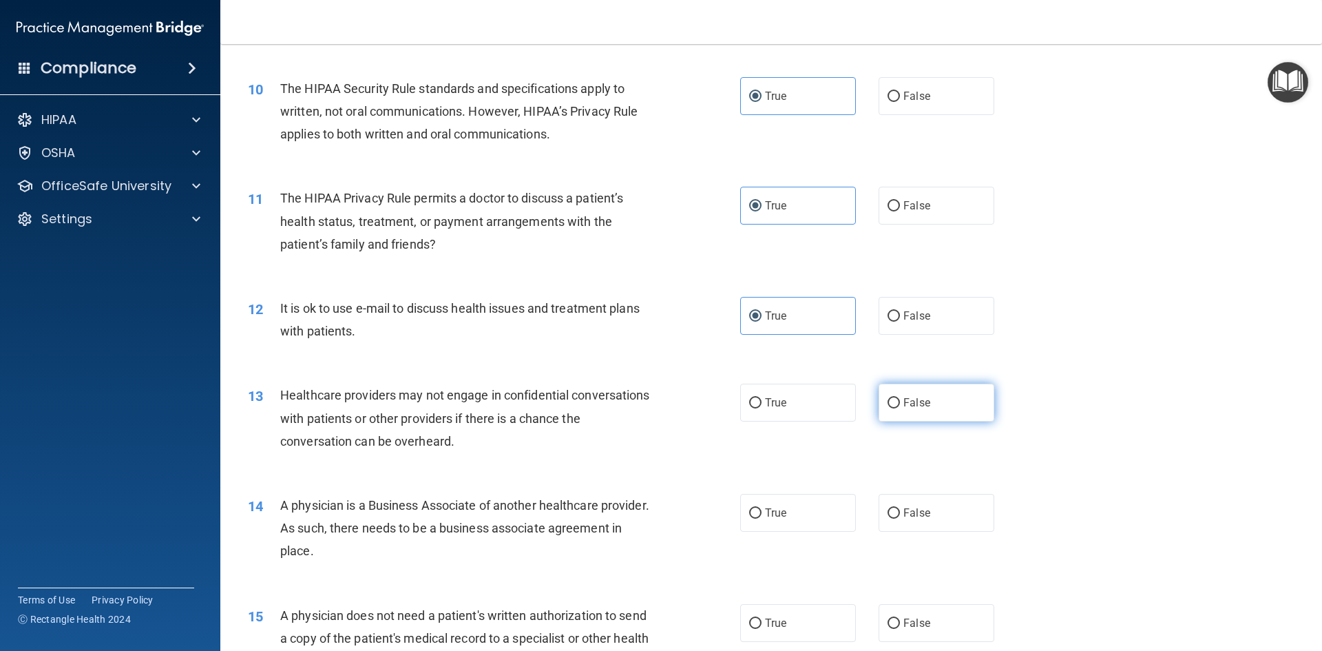
scroll to position [964, 0]
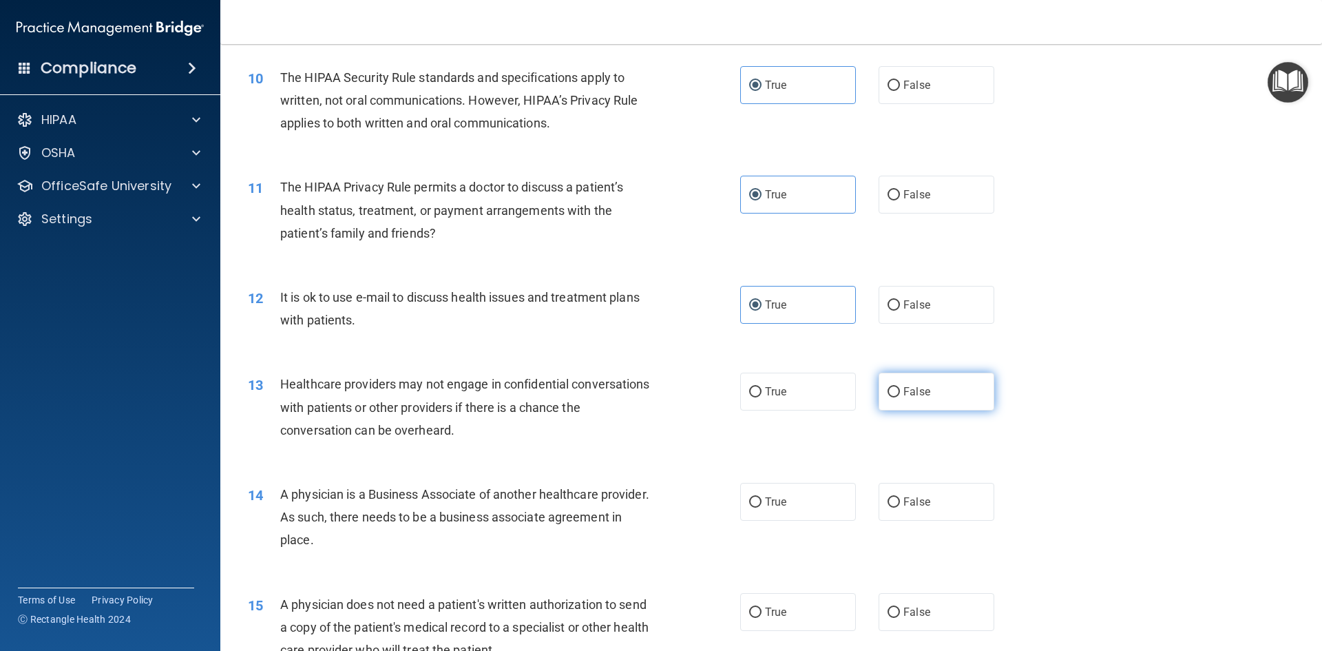
click at [904, 400] on label "False" at bounding box center [937, 392] width 116 height 38
click at [900, 397] on input "False" at bounding box center [894, 392] width 12 height 10
radio input "true"
click at [907, 486] on label "False" at bounding box center [937, 502] width 116 height 38
click at [900, 497] on input "False" at bounding box center [894, 502] width 12 height 10
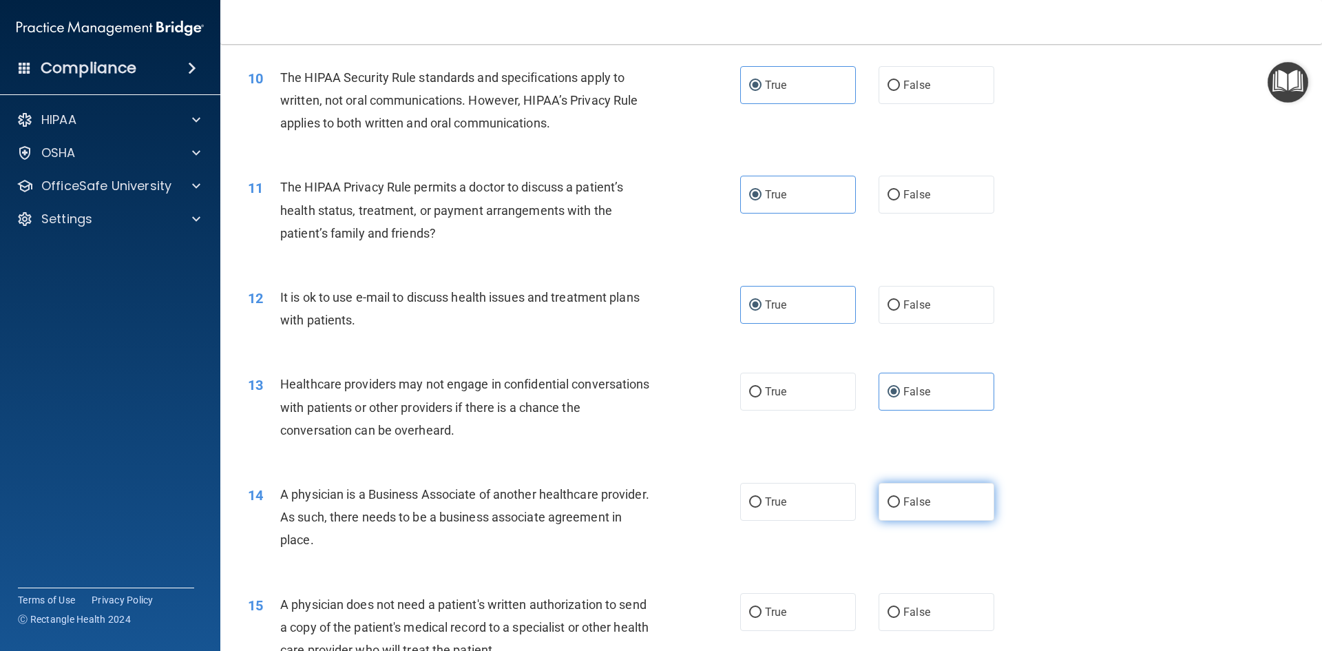
radio input "true"
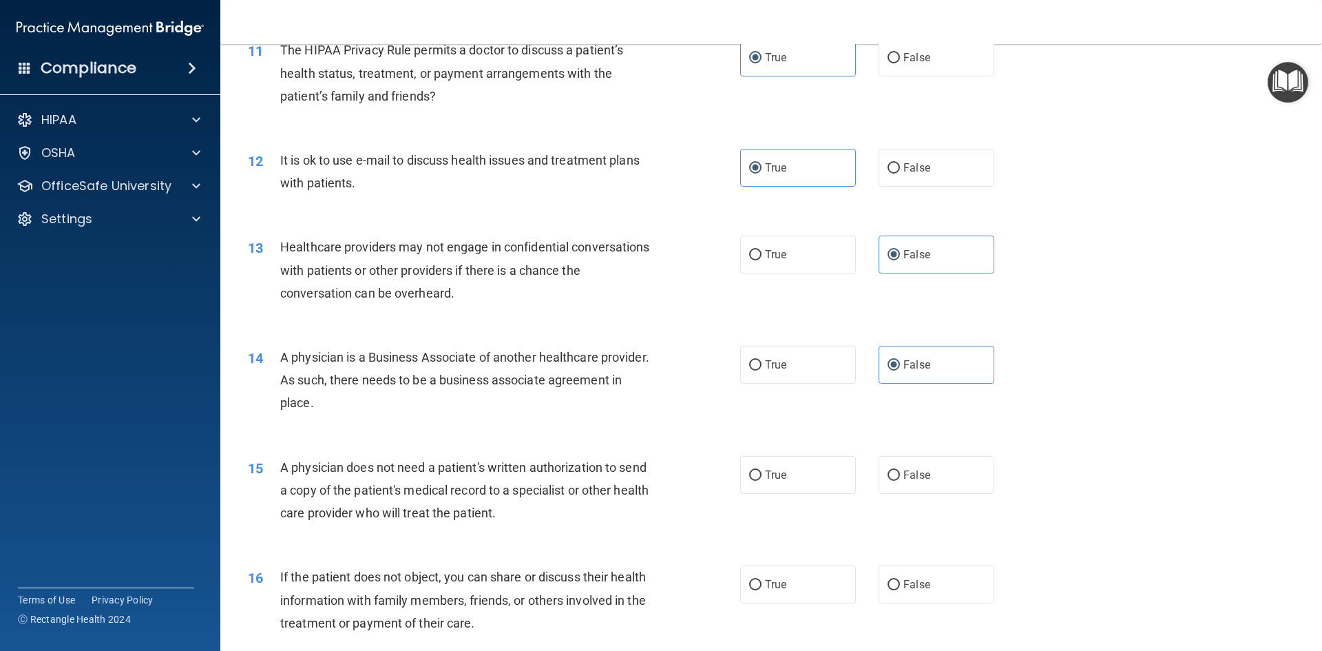
scroll to position [1102, 0]
click at [814, 464] on label "True" at bounding box center [798, 474] width 116 height 38
click at [762, 470] on input "True" at bounding box center [755, 475] width 12 height 10
radio input "true"
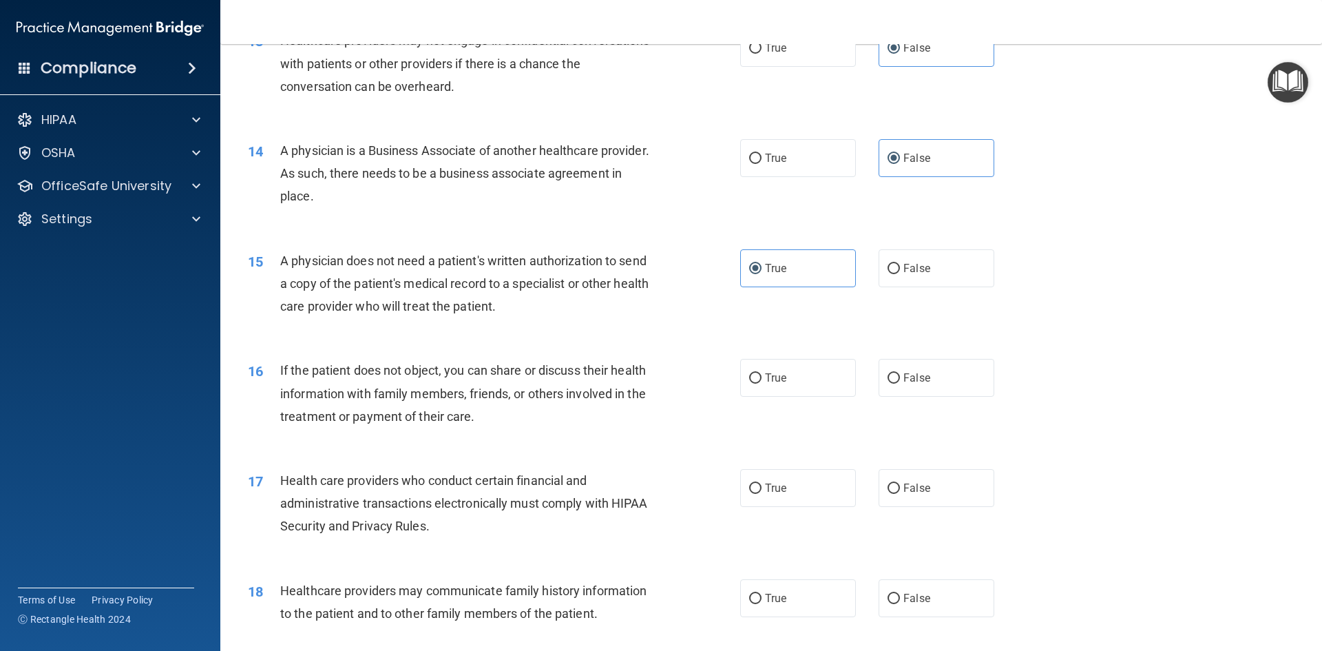
scroll to position [1309, 0]
click at [800, 386] on label "True" at bounding box center [798, 377] width 116 height 38
click at [762, 383] on input "True" at bounding box center [755, 378] width 12 height 10
radio input "true"
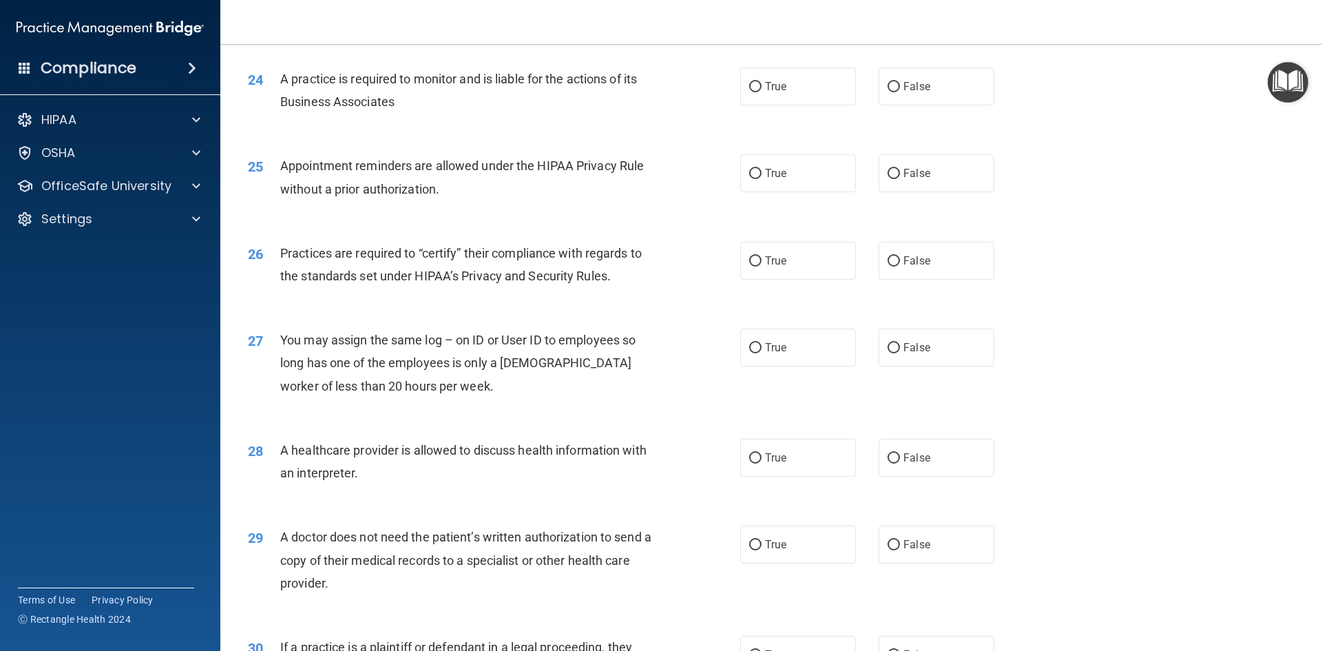
scroll to position [2555, 0]
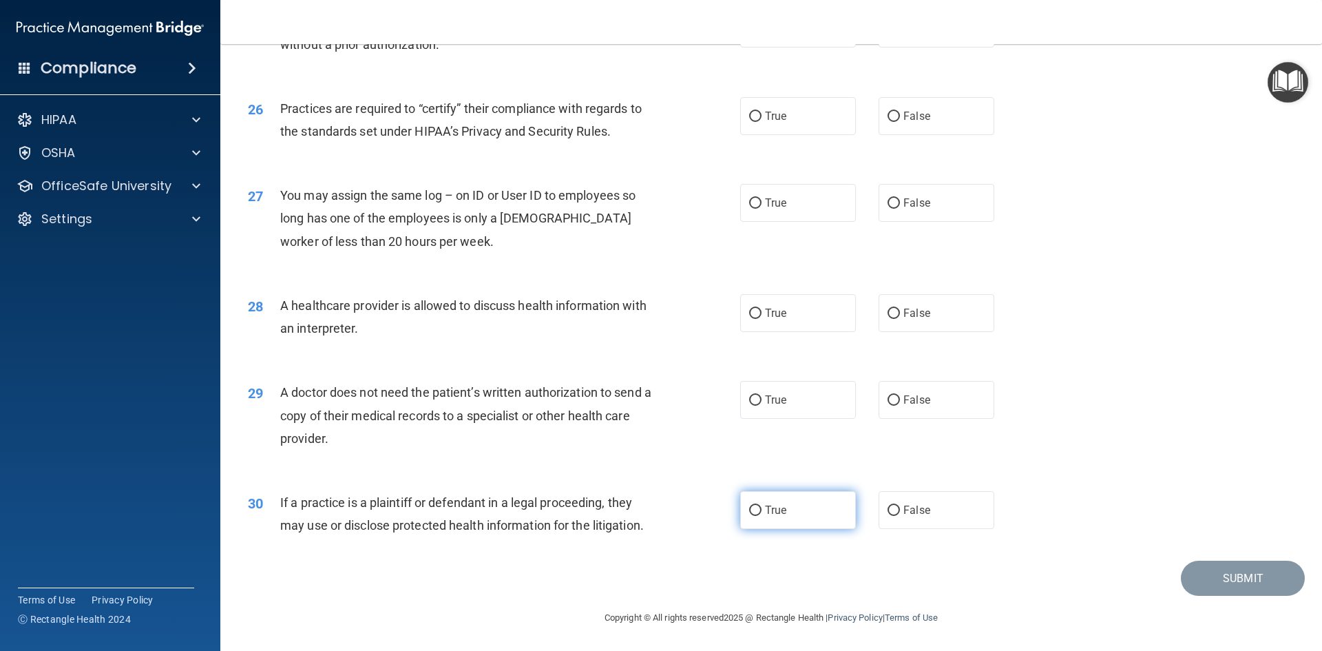
click at [769, 509] on span "True" at bounding box center [775, 509] width 21 height 13
click at [762, 509] on input "True" at bounding box center [755, 511] width 12 height 10
radio input "true"
click at [796, 411] on label "True" at bounding box center [798, 400] width 116 height 38
click at [762, 406] on input "True" at bounding box center [755, 400] width 12 height 10
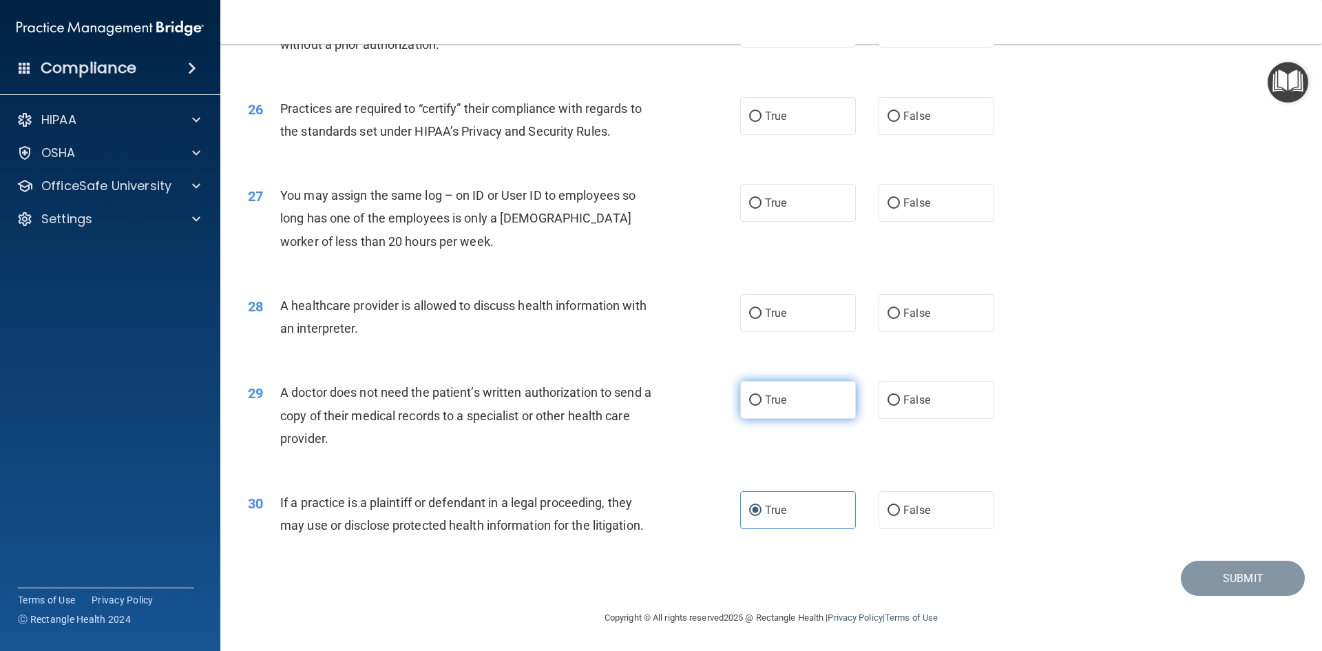
radio input "true"
click at [784, 316] on label "True" at bounding box center [798, 313] width 116 height 38
click at [762, 316] on input "True" at bounding box center [755, 314] width 12 height 10
radio input "true"
click at [929, 198] on label "False" at bounding box center [937, 203] width 116 height 38
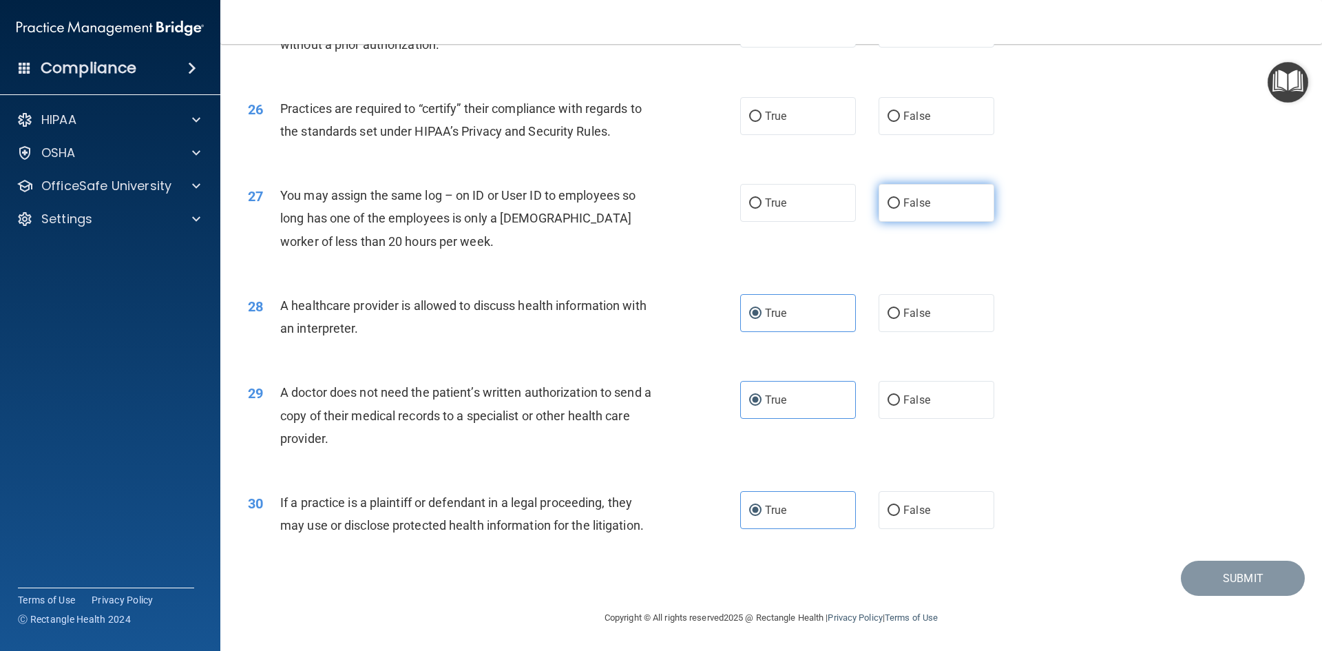
click at [900, 198] on input "False" at bounding box center [894, 203] width 12 height 10
radio input "true"
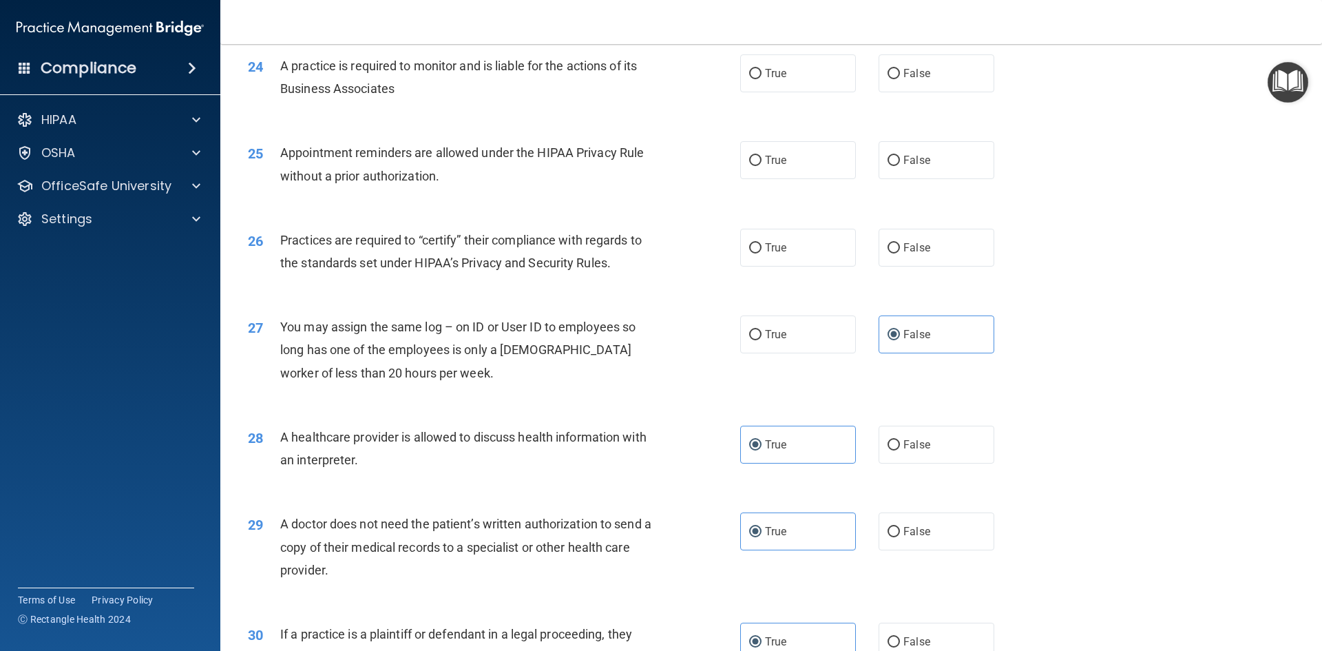
scroll to position [2418, 0]
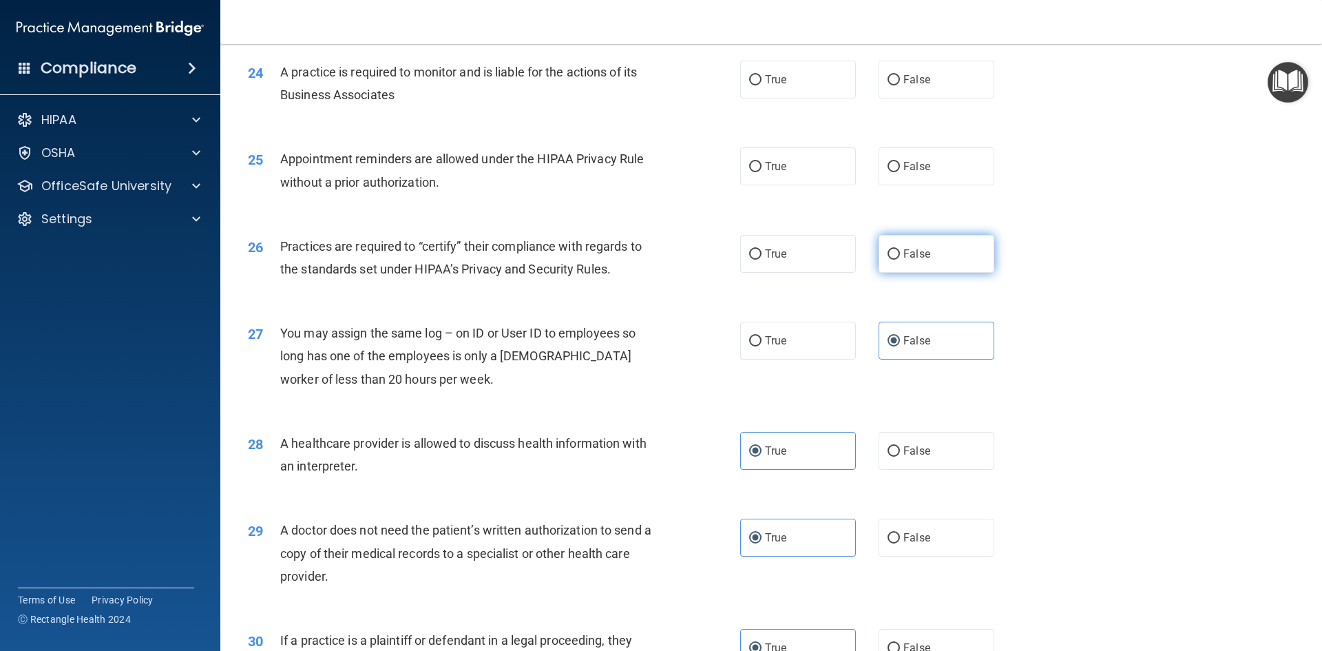
click at [924, 247] on label "False" at bounding box center [937, 254] width 116 height 38
click at [900, 249] on input "False" at bounding box center [894, 254] width 12 height 10
radio input "true"
click at [819, 174] on label "True" at bounding box center [798, 166] width 116 height 38
click at [762, 172] on input "True" at bounding box center [755, 167] width 12 height 10
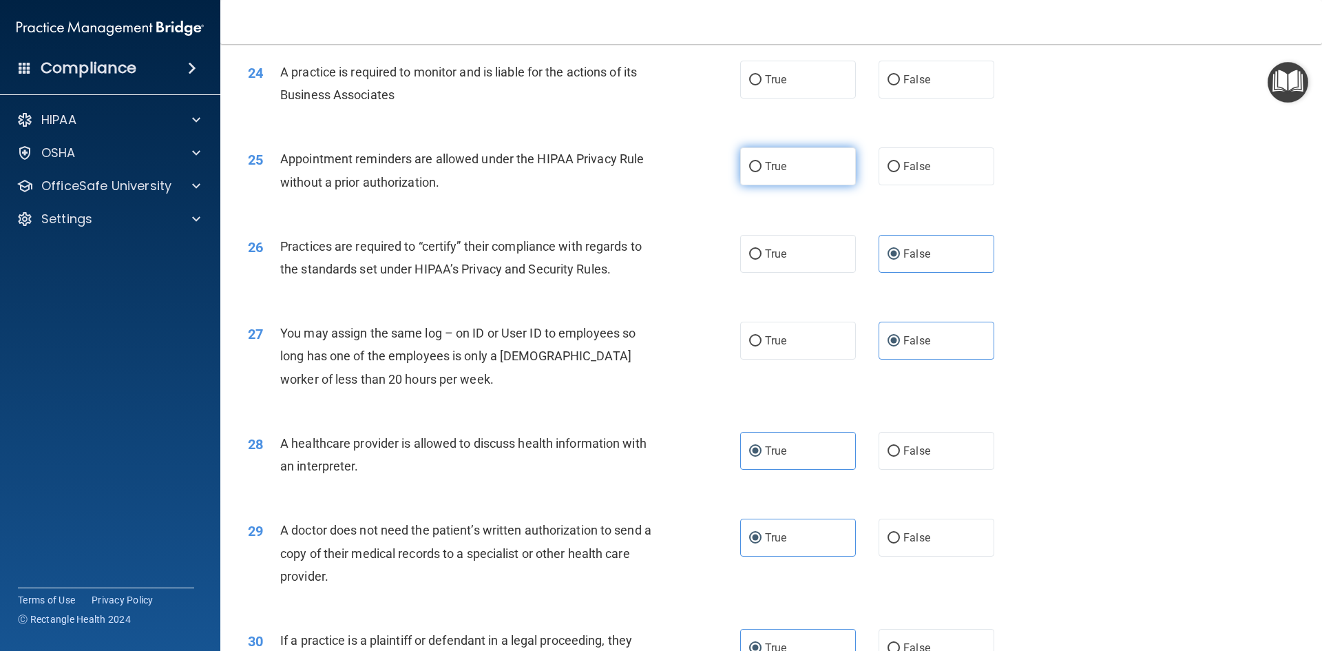
radio input "true"
click at [941, 92] on label "False" at bounding box center [937, 80] width 116 height 38
click at [900, 85] on input "False" at bounding box center [894, 80] width 12 height 10
radio input "true"
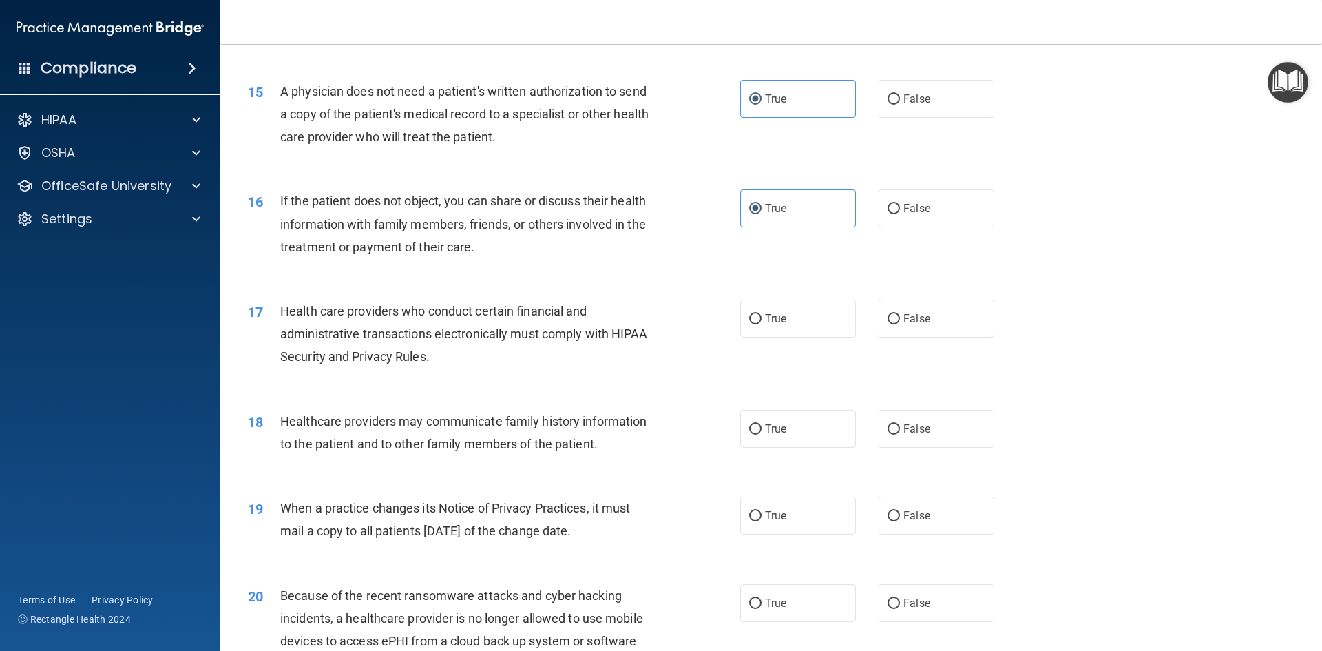
scroll to position [1453, 0]
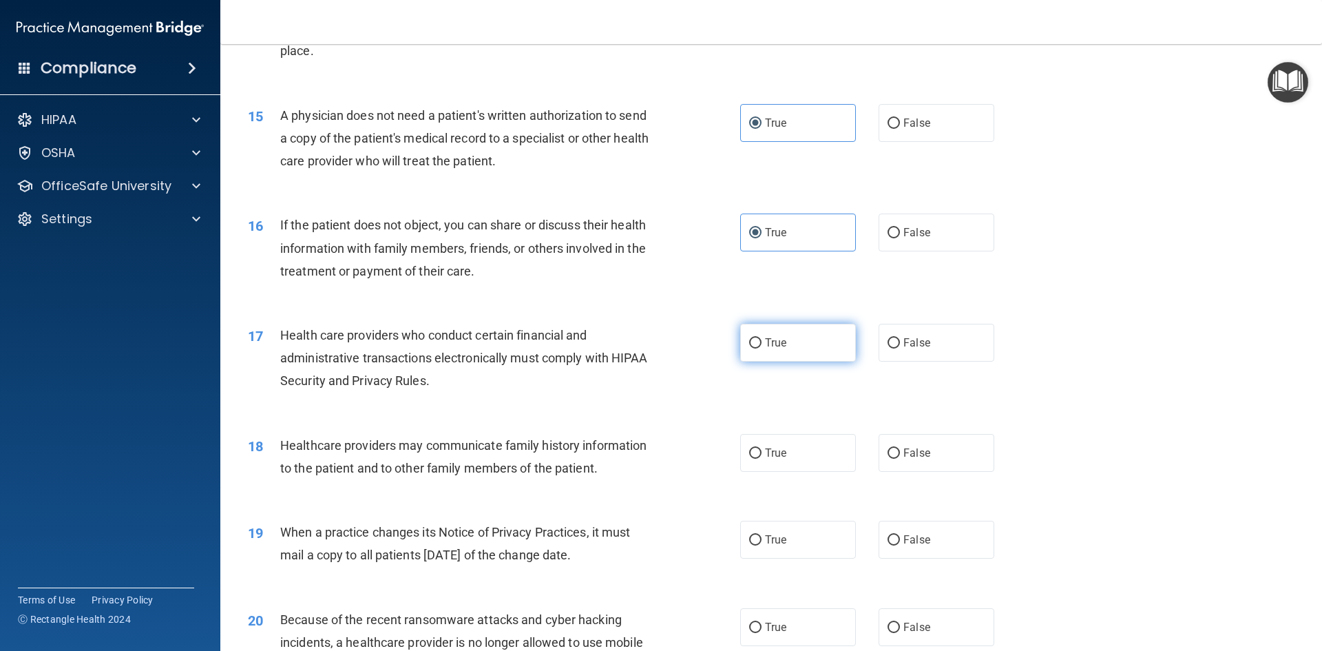
click at [812, 362] on label "True" at bounding box center [798, 343] width 116 height 38
click at [762, 349] on input "True" at bounding box center [755, 343] width 12 height 10
radio input "true"
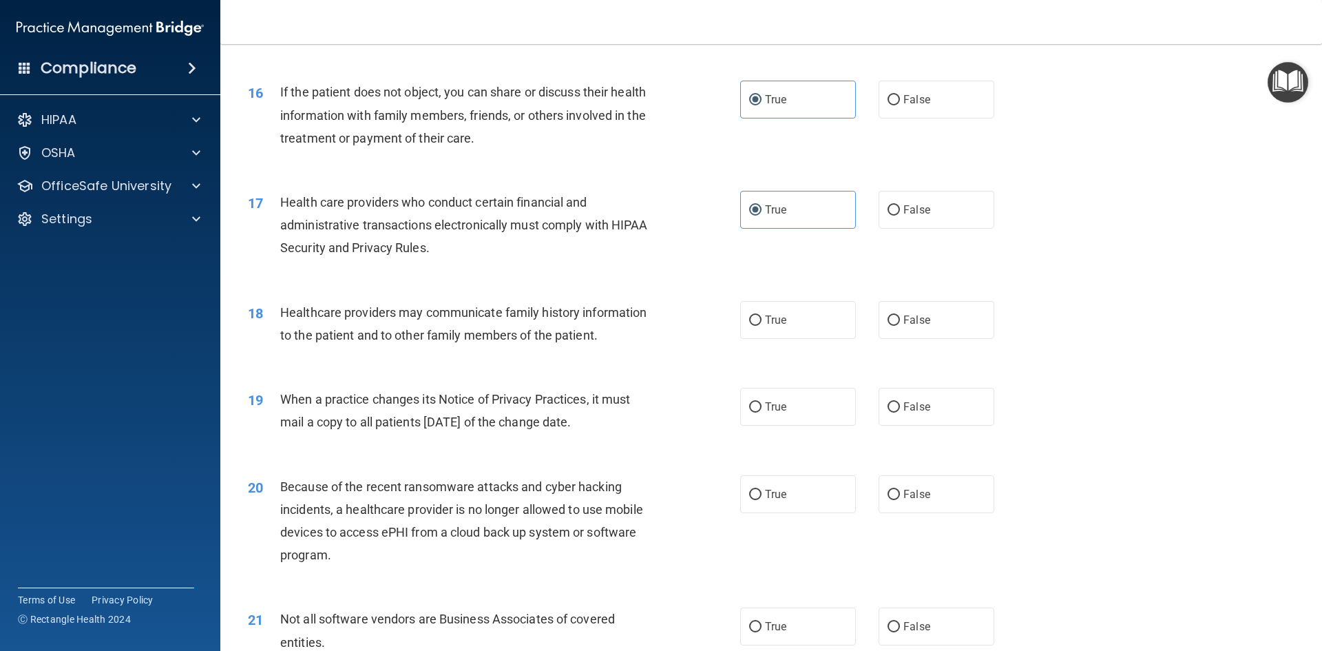
scroll to position [1591, 0]
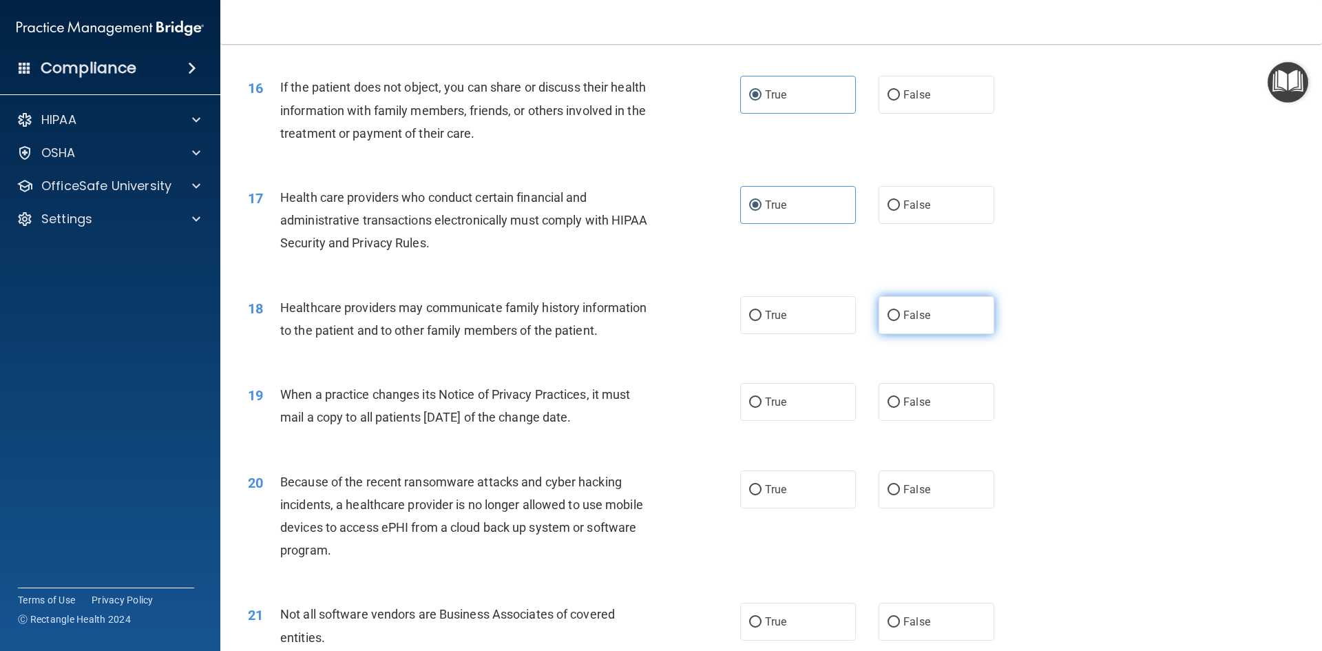
click at [934, 326] on label "False" at bounding box center [937, 315] width 116 height 38
click at [900, 321] on input "False" at bounding box center [894, 316] width 12 height 10
radio input "true"
click at [807, 403] on label "True" at bounding box center [798, 402] width 116 height 38
click at [762, 403] on input "True" at bounding box center [755, 402] width 12 height 10
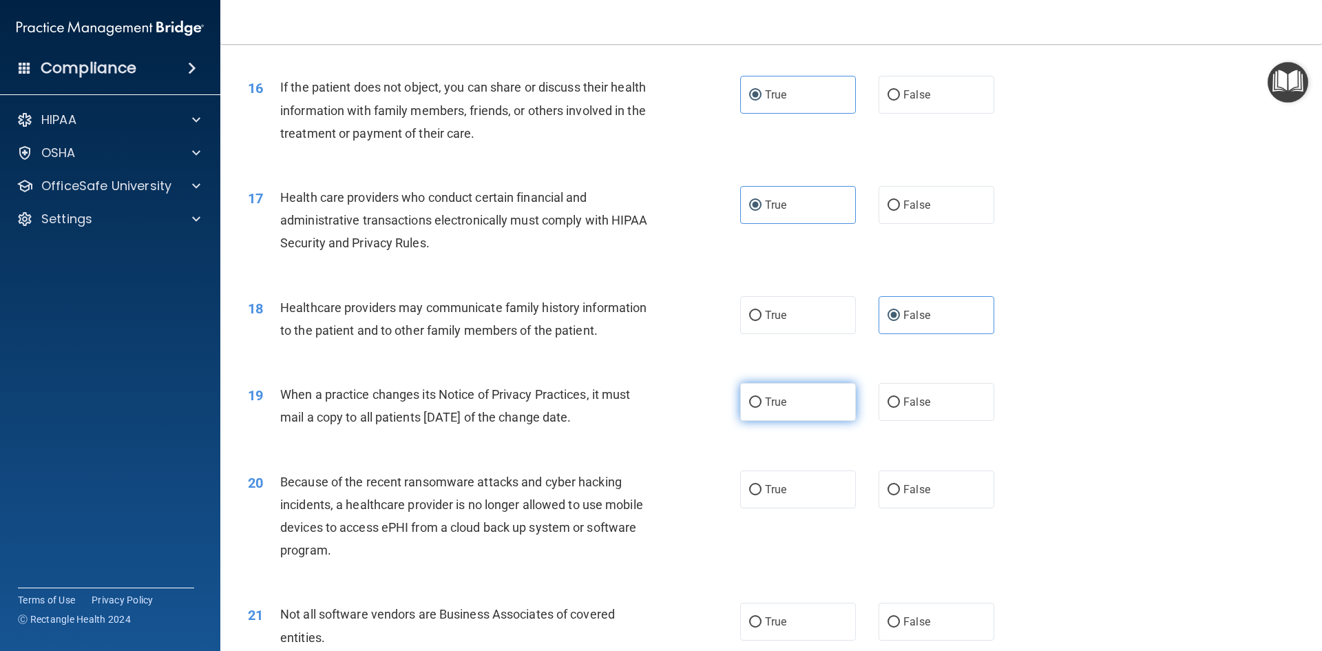
radio input "true"
click at [911, 410] on label "False" at bounding box center [937, 402] width 116 height 38
click at [900, 408] on input "False" at bounding box center [894, 402] width 12 height 10
radio input "true"
radio input "false"
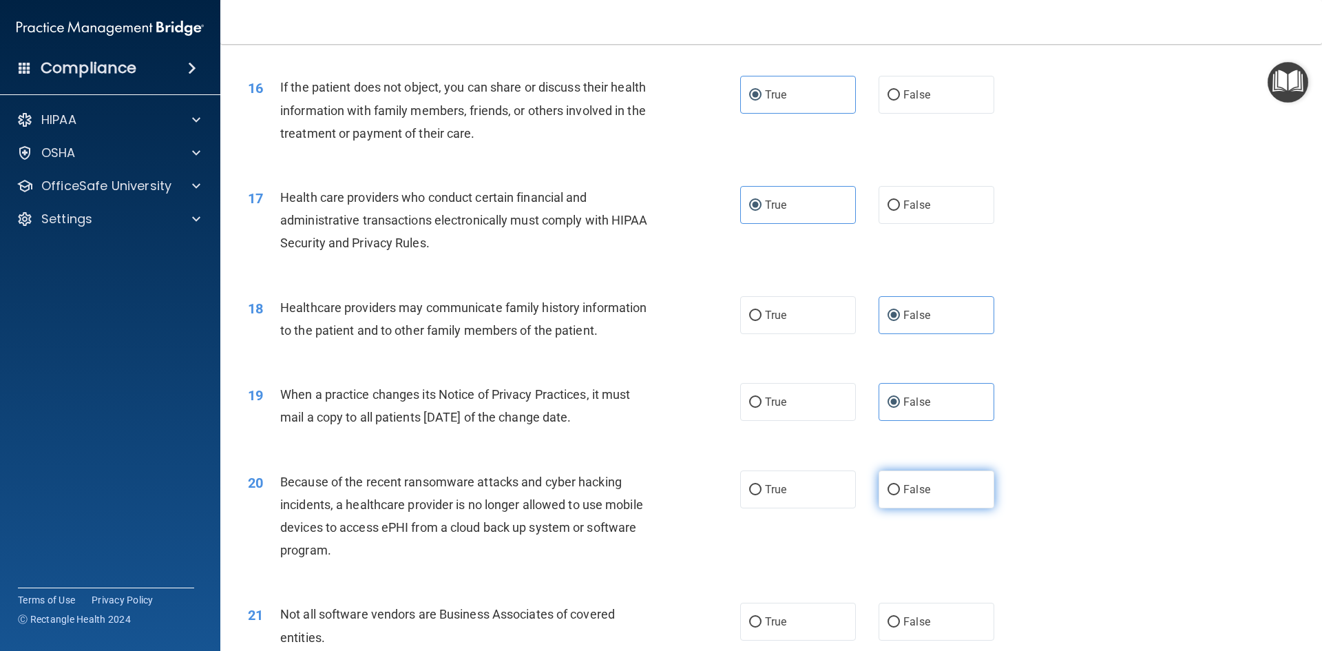
click at [907, 493] on span "False" at bounding box center [917, 489] width 27 height 13
click at [900, 493] on input "False" at bounding box center [894, 490] width 12 height 10
radio input "true"
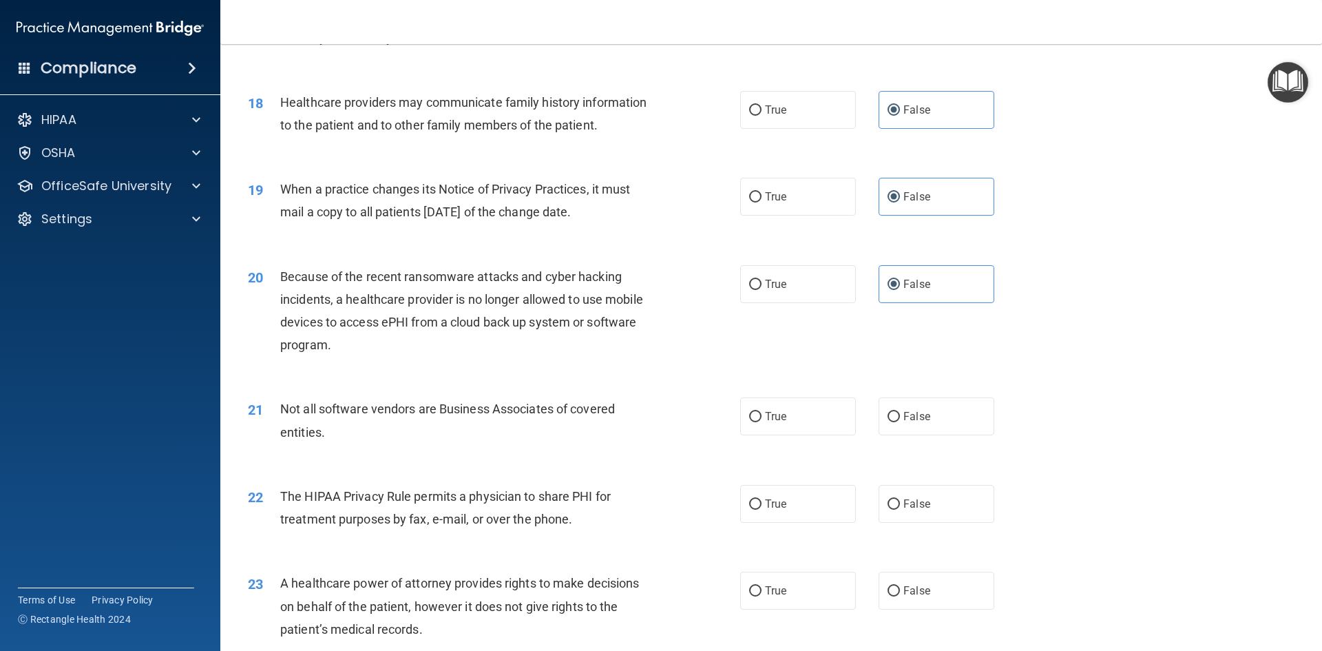
scroll to position [1798, 0]
click at [816, 403] on label "True" at bounding box center [798, 415] width 116 height 38
click at [762, 411] on input "True" at bounding box center [755, 416] width 12 height 10
radio input "true"
click at [816, 499] on label "True" at bounding box center [798, 503] width 116 height 38
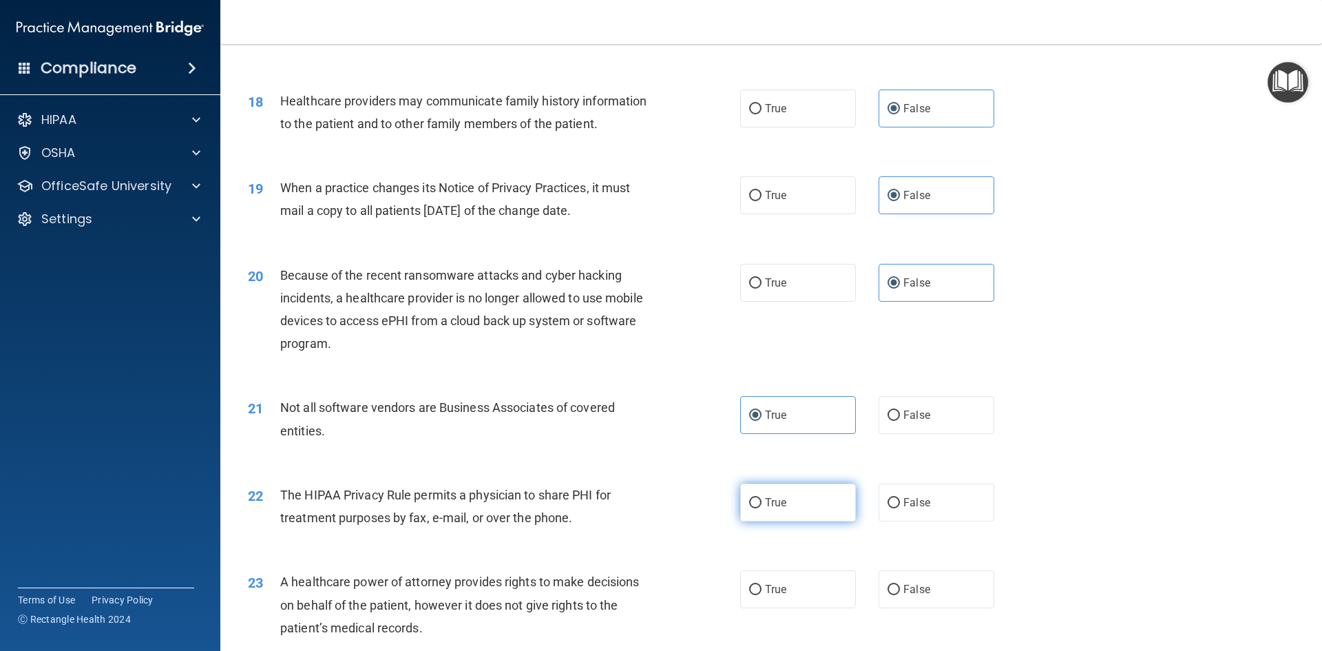
click at [762, 499] on input "True" at bounding box center [755, 503] width 12 height 10
radio input "true"
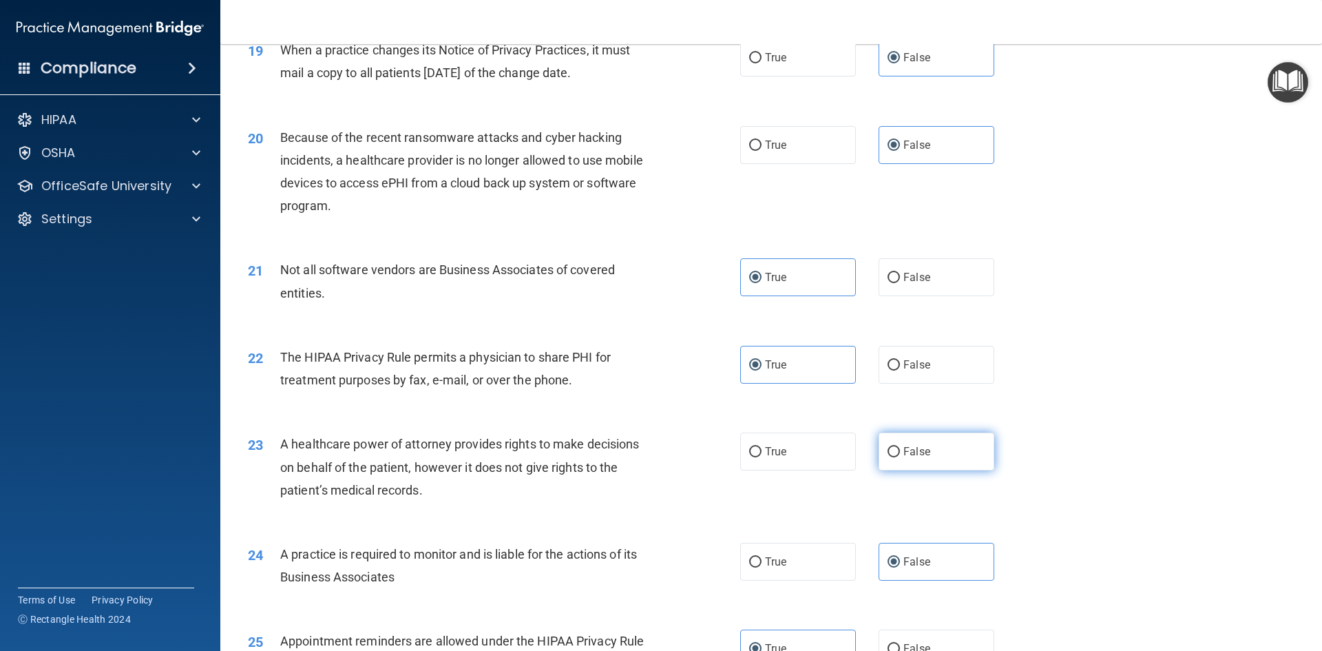
click at [933, 457] on label "False" at bounding box center [937, 452] width 116 height 38
click at [900, 457] on input "False" at bounding box center [894, 452] width 12 height 10
radio input "true"
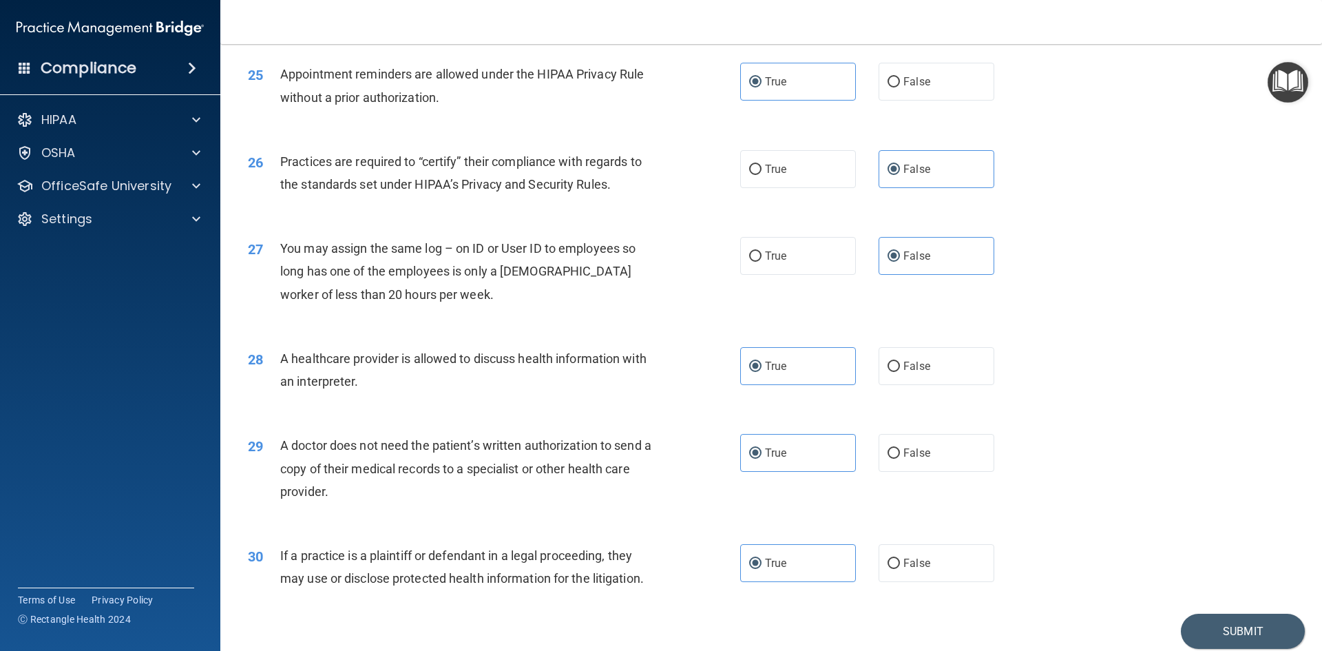
scroll to position [2555, 0]
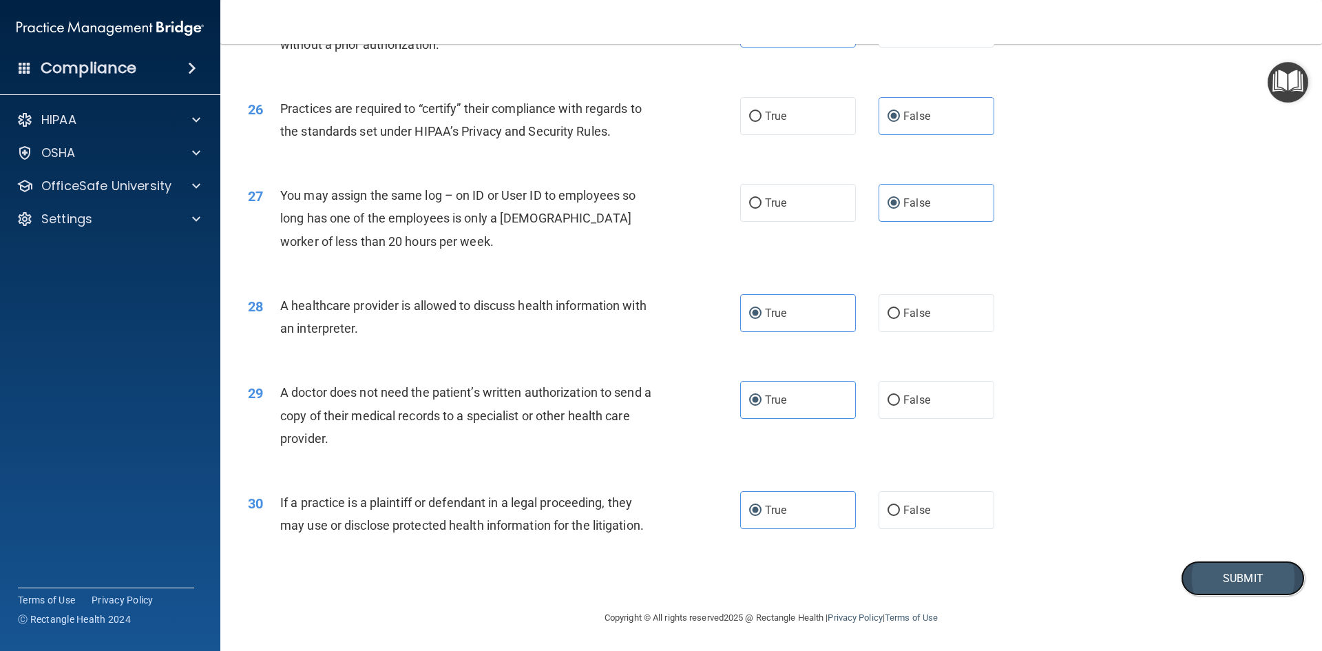
click at [1238, 570] on button "Submit" at bounding box center [1243, 578] width 124 height 35
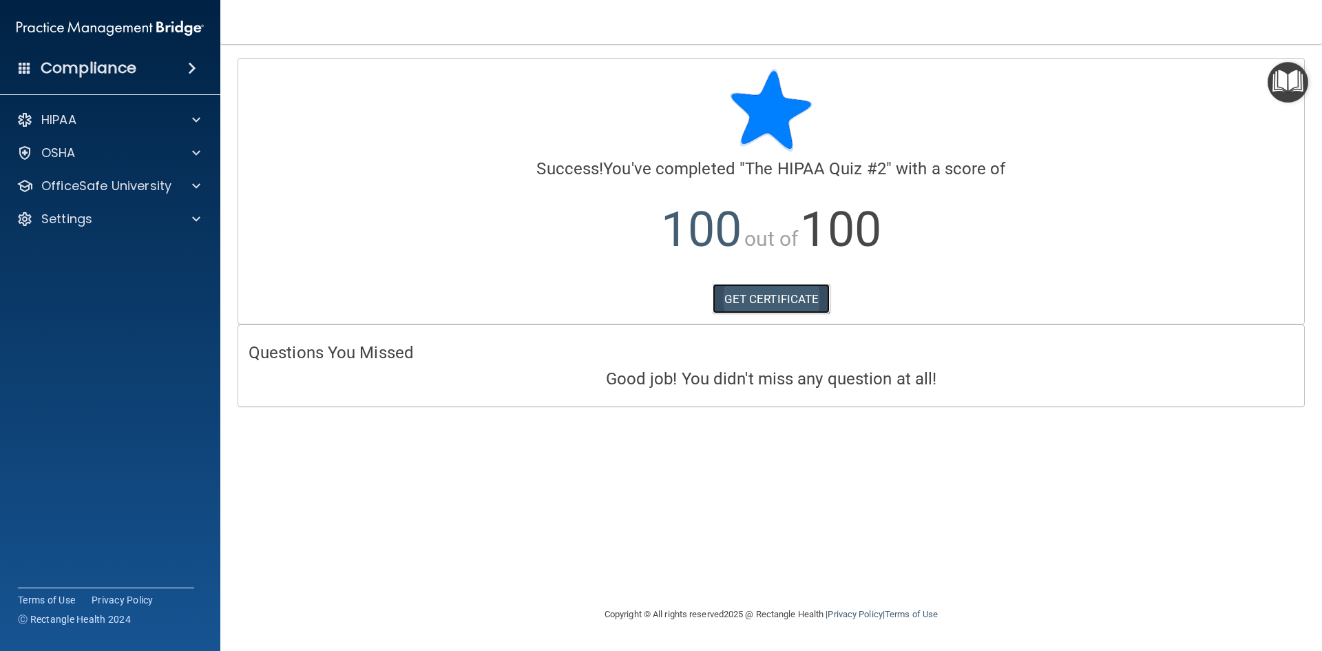
click at [751, 300] on link "GET CERTIFICATE" at bounding box center [772, 299] width 118 height 30
click at [102, 192] on p "OfficeSafe University" at bounding box center [106, 186] width 130 height 17
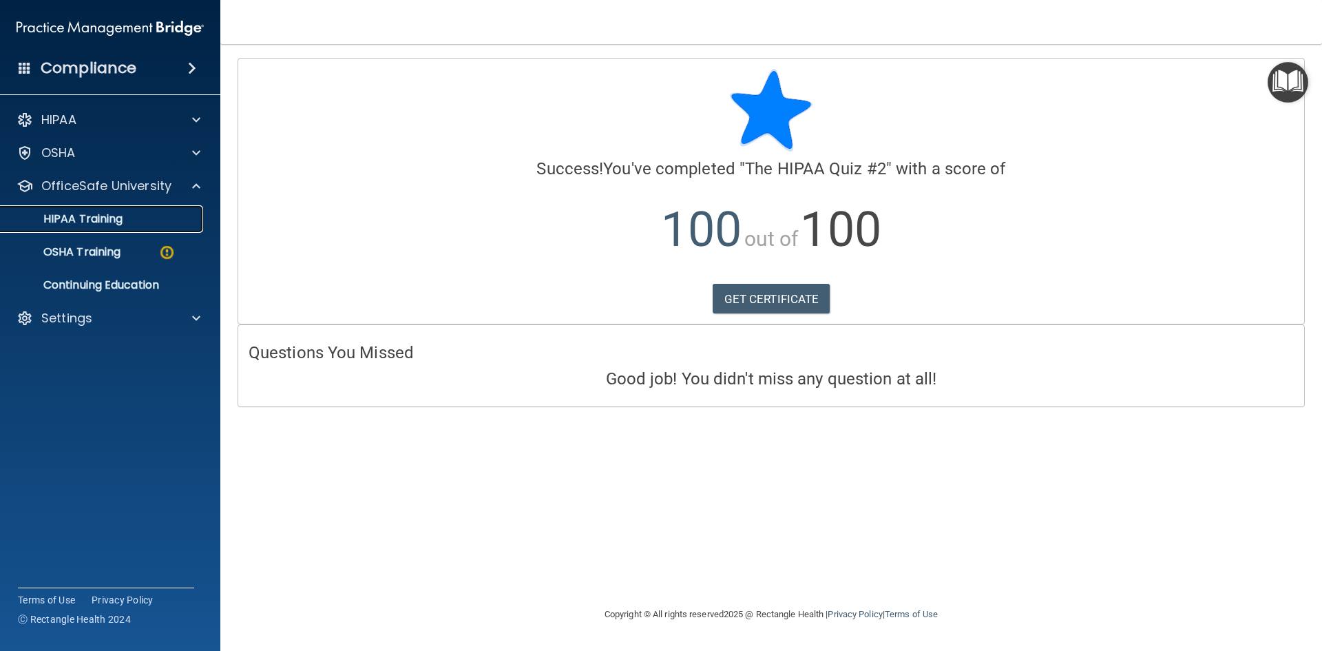
click at [128, 223] on div "HIPAA Training" at bounding box center [103, 219] width 188 height 14
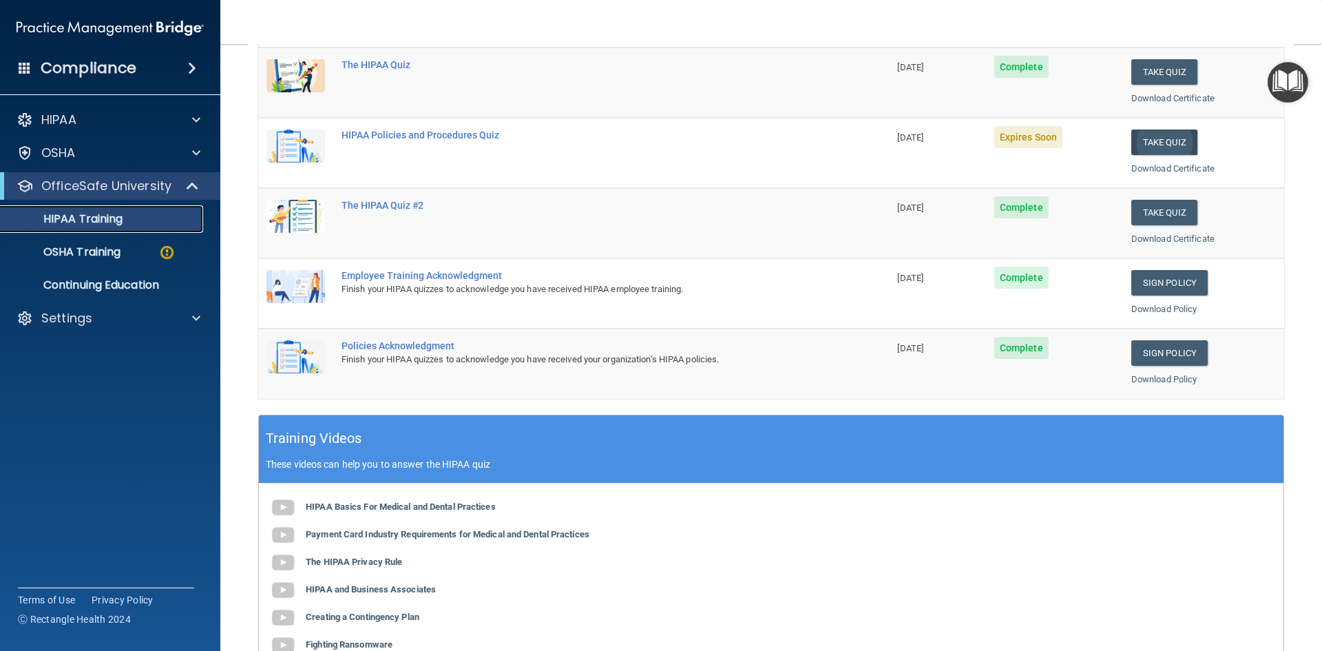
scroll to position [69, 0]
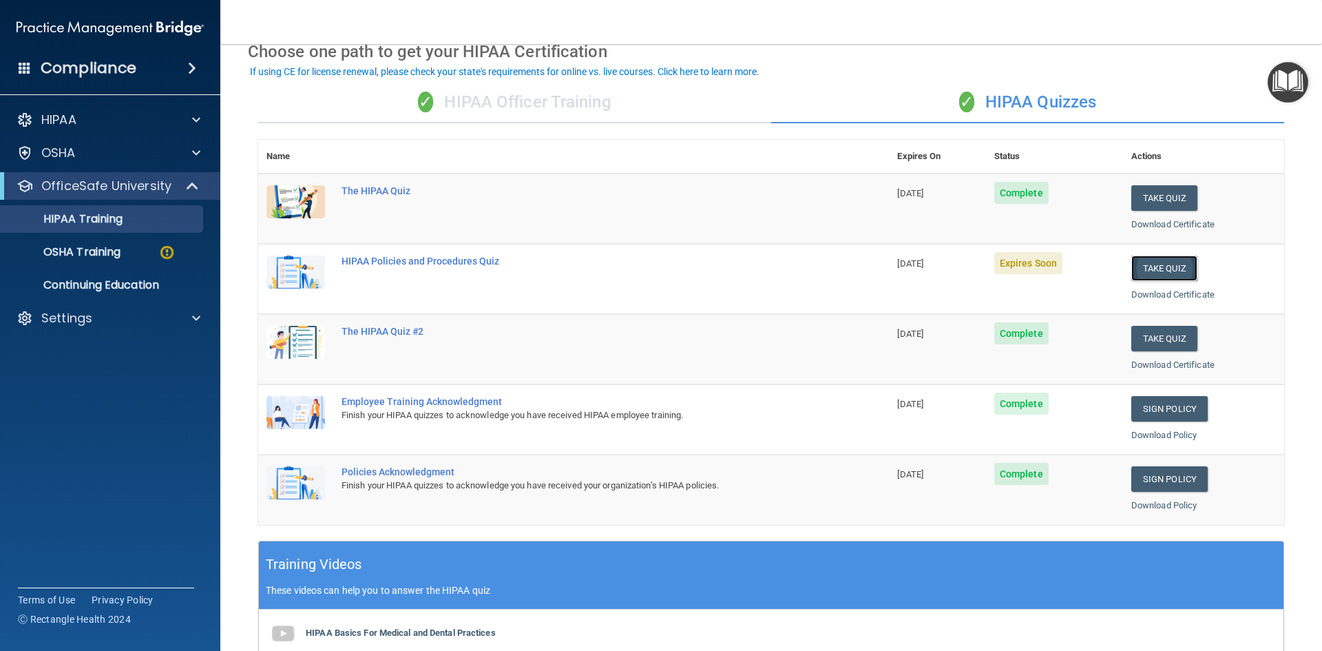
click at [1154, 277] on button "Take Quiz" at bounding box center [1165, 268] width 66 height 25
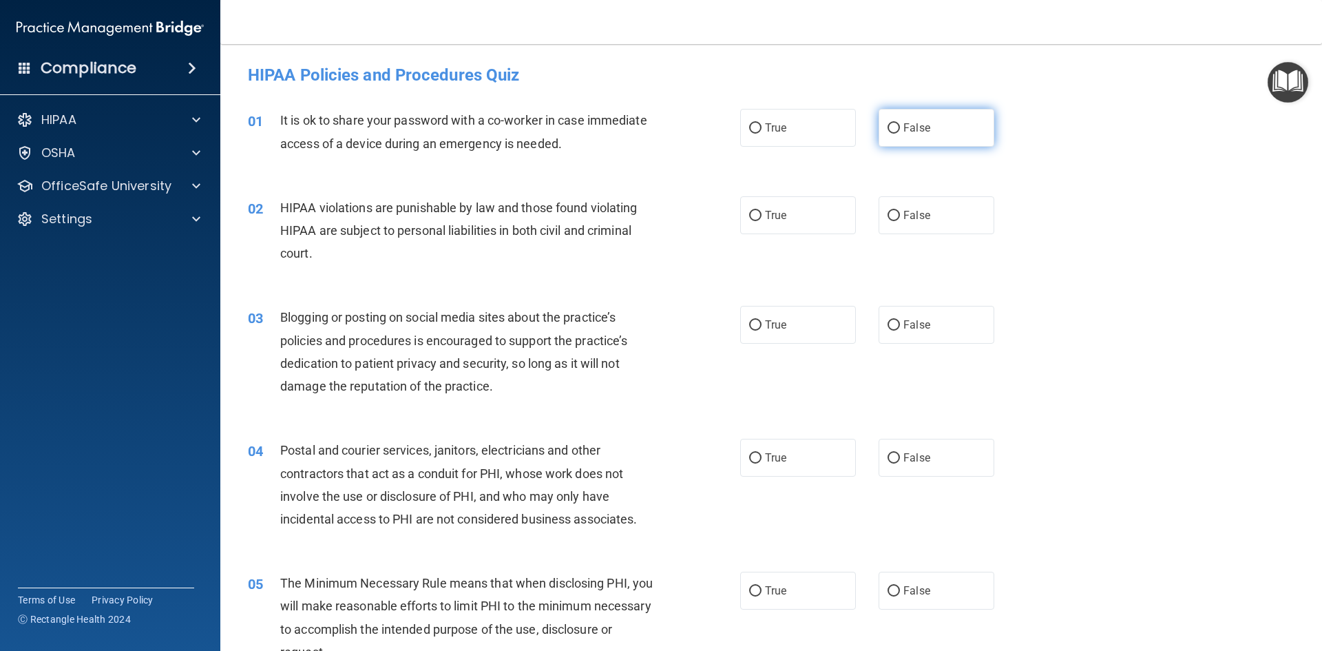
click at [908, 131] on span "False" at bounding box center [917, 127] width 27 height 13
click at [900, 131] on input "False" at bounding box center [894, 128] width 12 height 10
radio input "true"
click at [787, 217] on label "True" at bounding box center [798, 215] width 116 height 38
click at [762, 217] on input "True" at bounding box center [755, 216] width 12 height 10
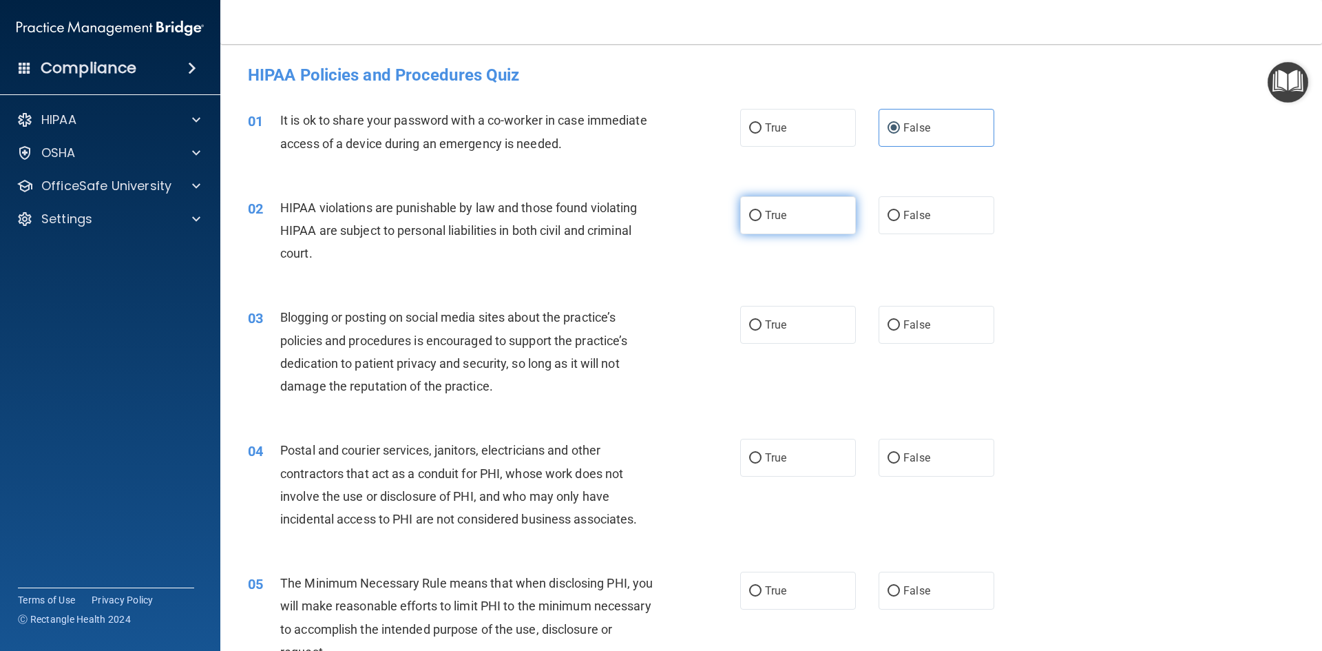
radio input "true"
click at [926, 329] on label "False" at bounding box center [937, 325] width 116 height 38
click at [900, 329] on input "False" at bounding box center [894, 325] width 12 height 10
radio input "true"
click at [776, 308] on label "True" at bounding box center [798, 325] width 116 height 38
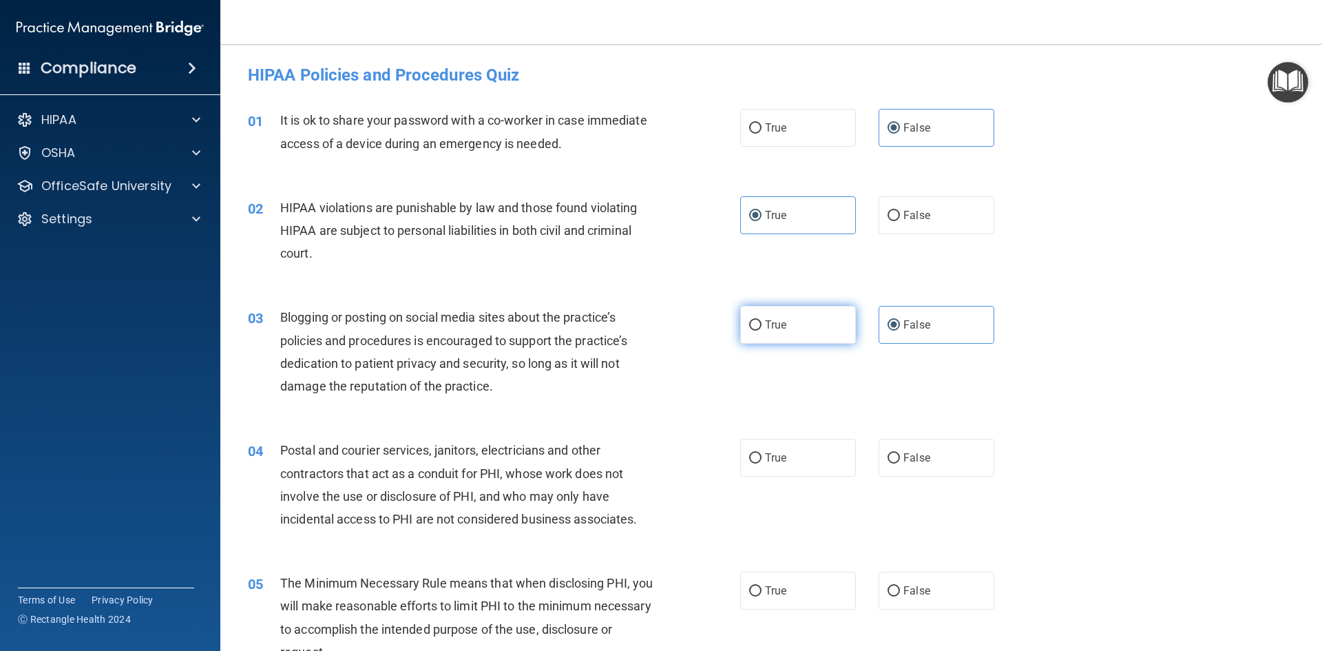
click at [762, 320] on input "True" at bounding box center [755, 325] width 12 height 10
radio input "true"
radio input "false"
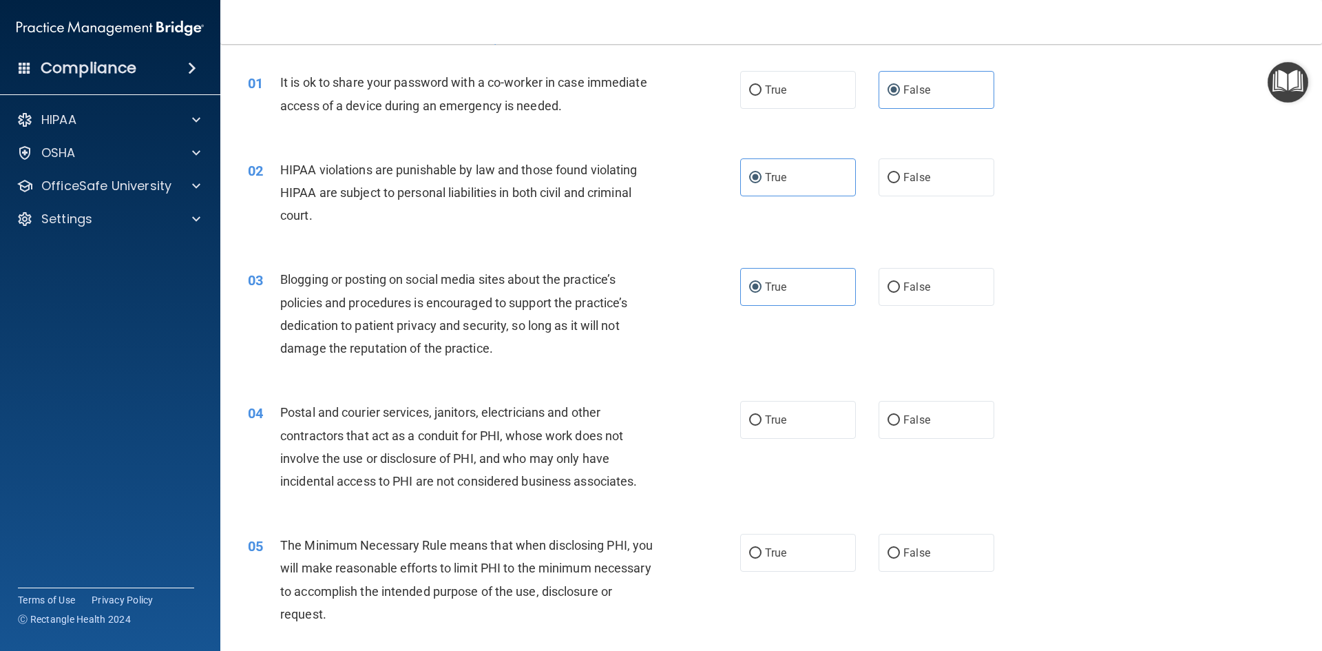
scroll to position [69, 0]
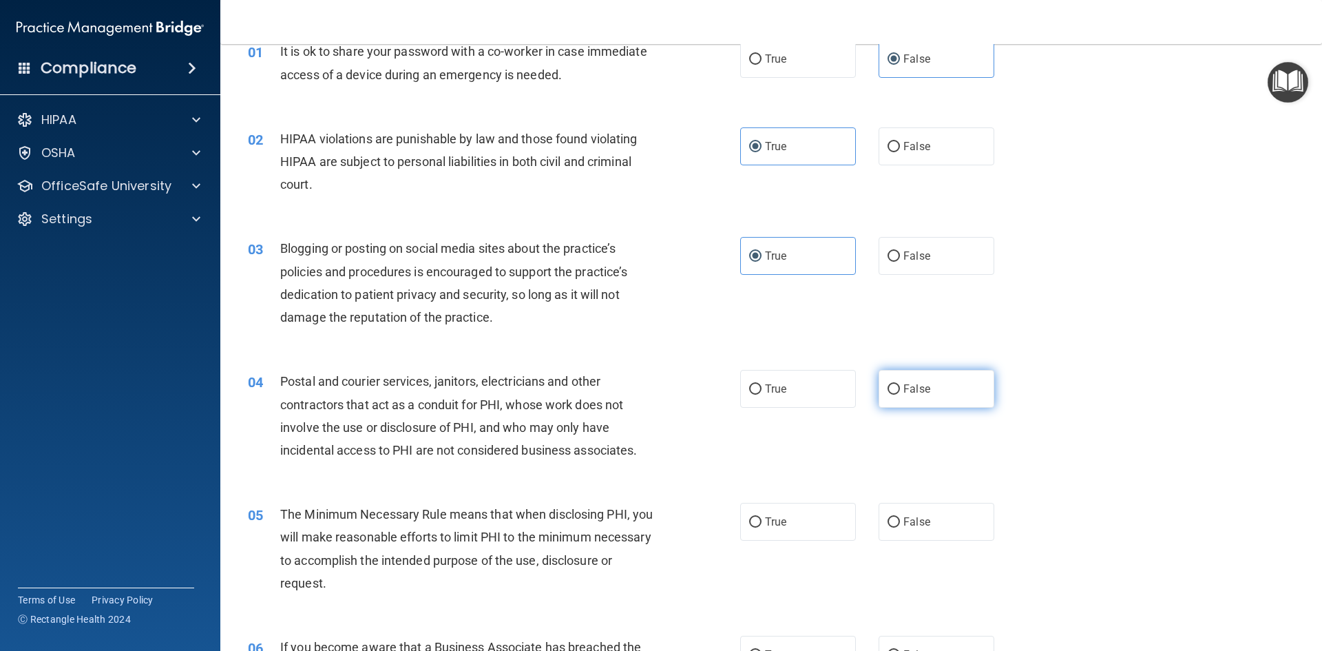
click at [880, 389] on label "False" at bounding box center [937, 389] width 116 height 38
click at [888, 389] on input "False" at bounding box center [894, 389] width 12 height 10
radio input "true"
click at [785, 523] on label "True" at bounding box center [798, 522] width 116 height 38
click at [762, 523] on input "True" at bounding box center [755, 522] width 12 height 10
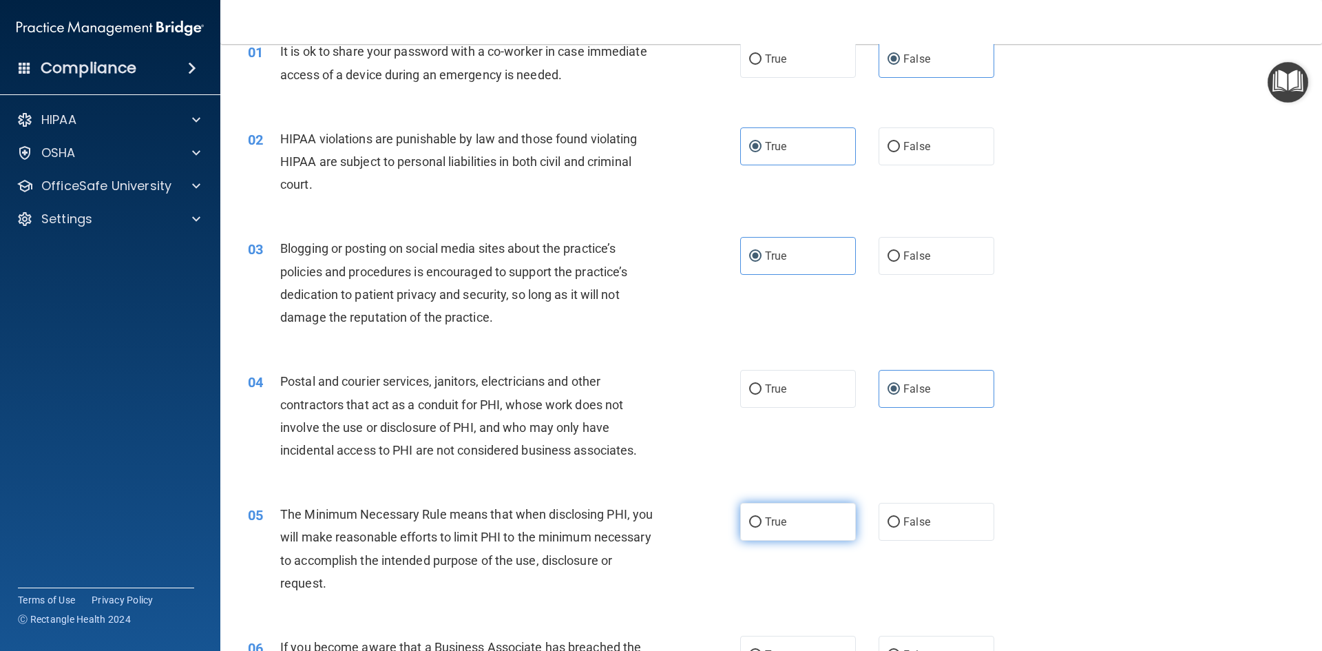
radio input "true"
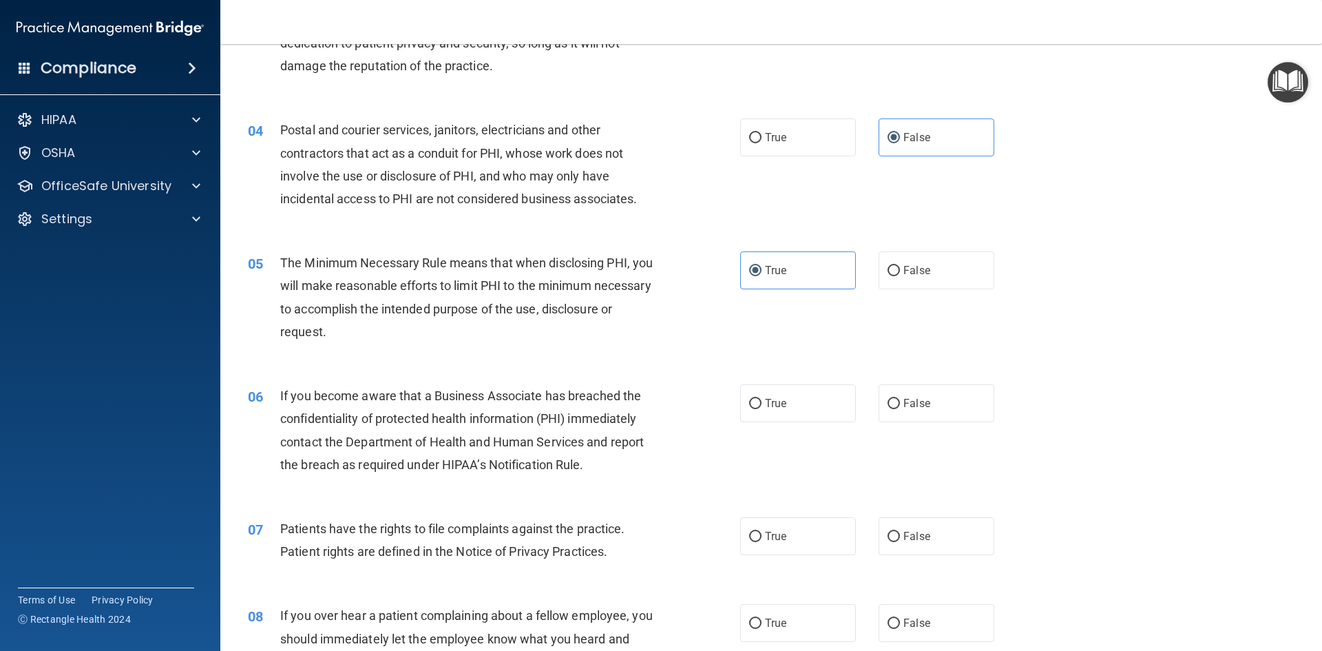
scroll to position [344, 0]
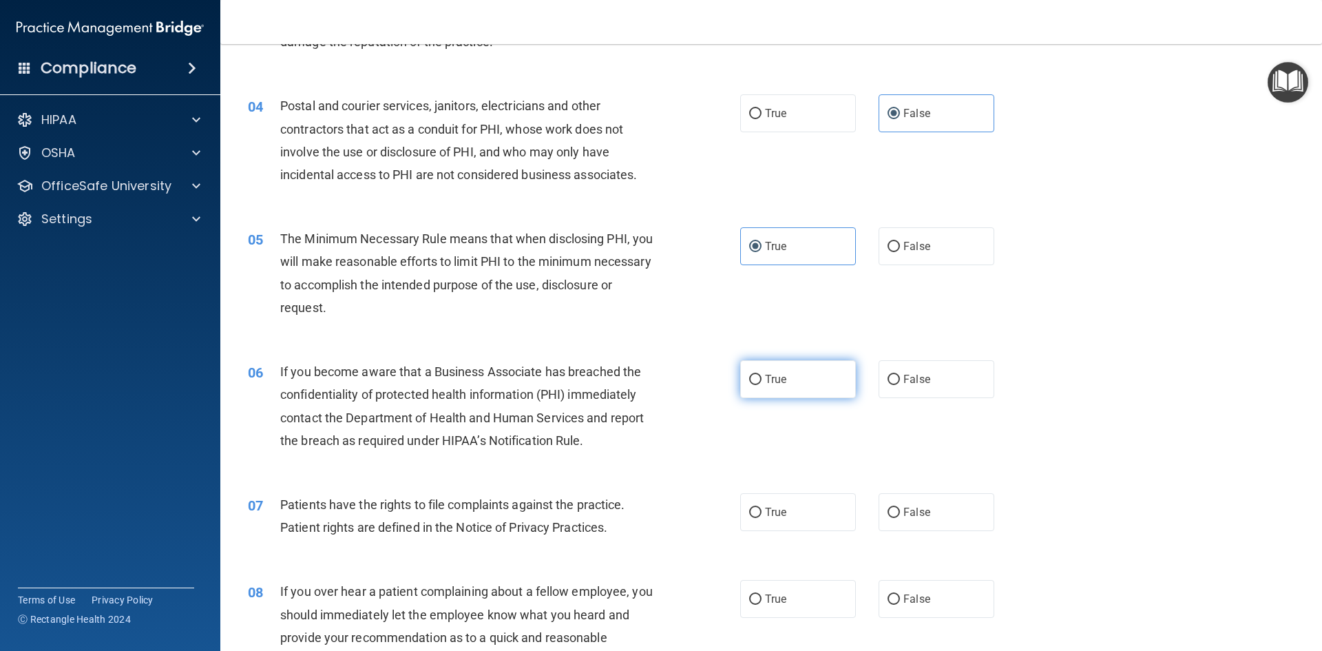
click at [769, 387] on label "True" at bounding box center [798, 379] width 116 height 38
click at [762, 385] on input "True" at bounding box center [755, 380] width 12 height 10
radio input "true"
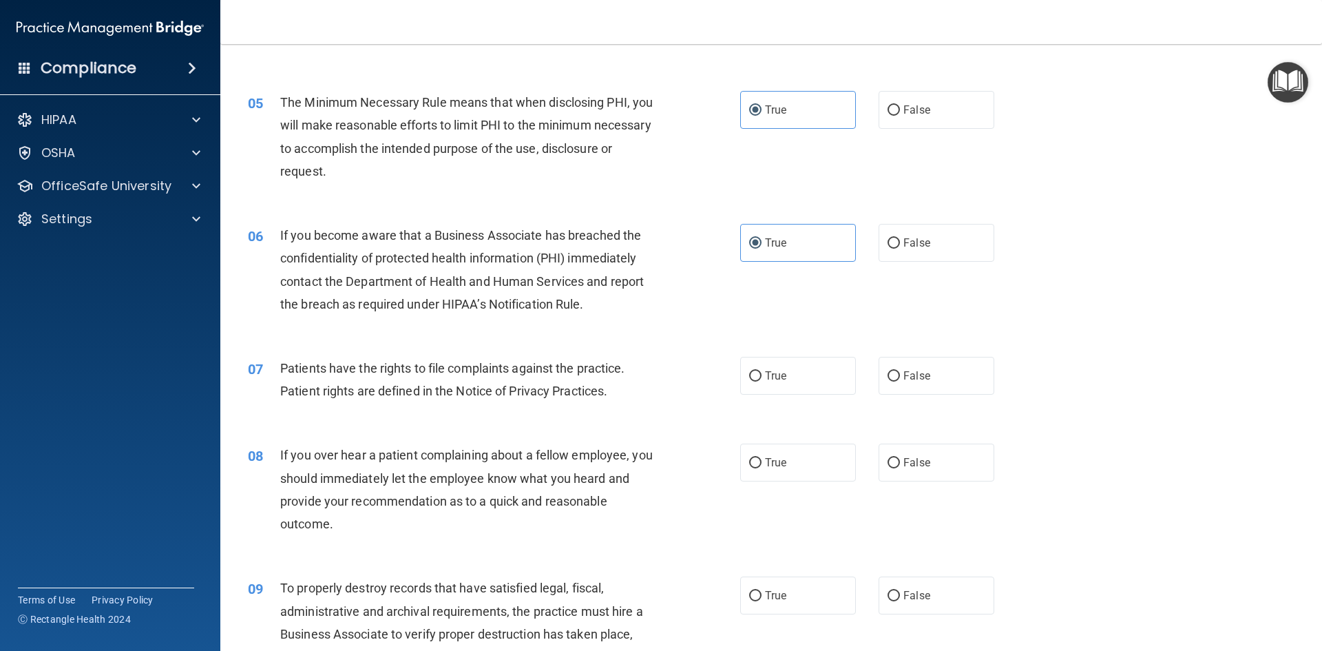
scroll to position [482, 0]
click at [755, 382] on label "True" at bounding box center [798, 374] width 116 height 38
click at [755, 380] on input "True" at bounding box center [755, 375] width 12 height 10
radio input "true"
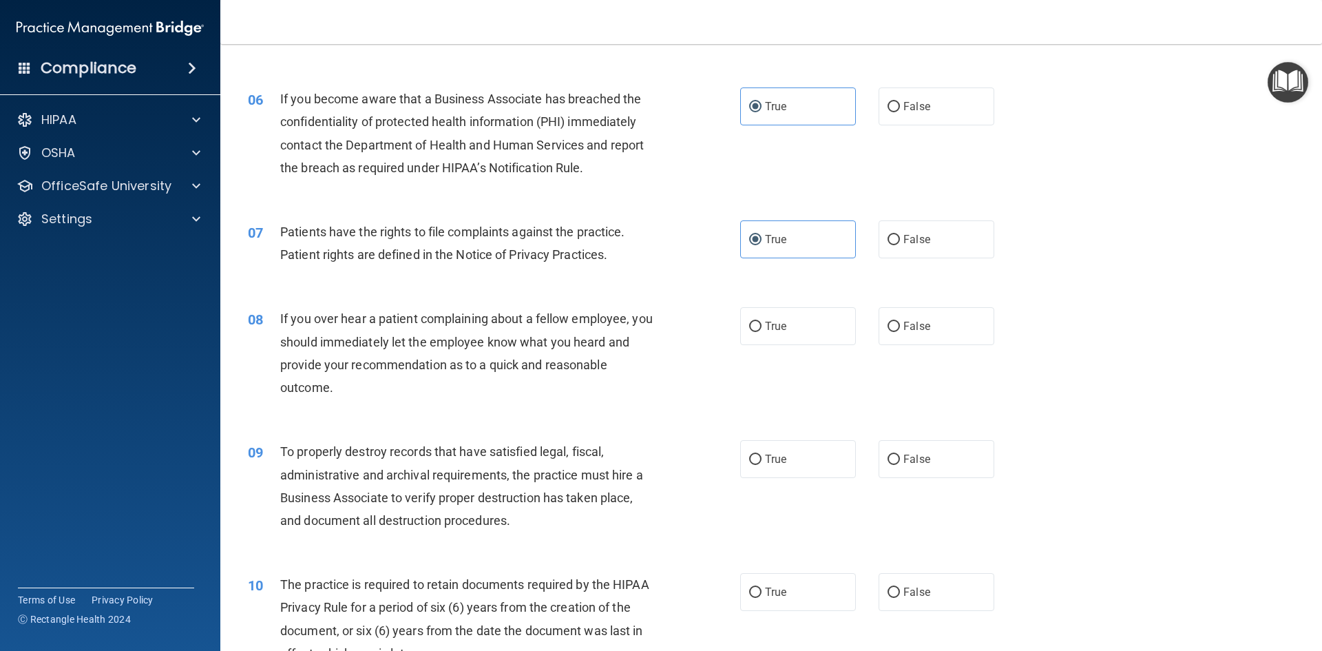
scroll to position [620, 0]
click at [814, 328] on label "True" at bounding box center [798, 323] width 116 height 38
click at [762, 328] on input "True" at bounding box center [755, 324] width 12 height 10
radio input "true"
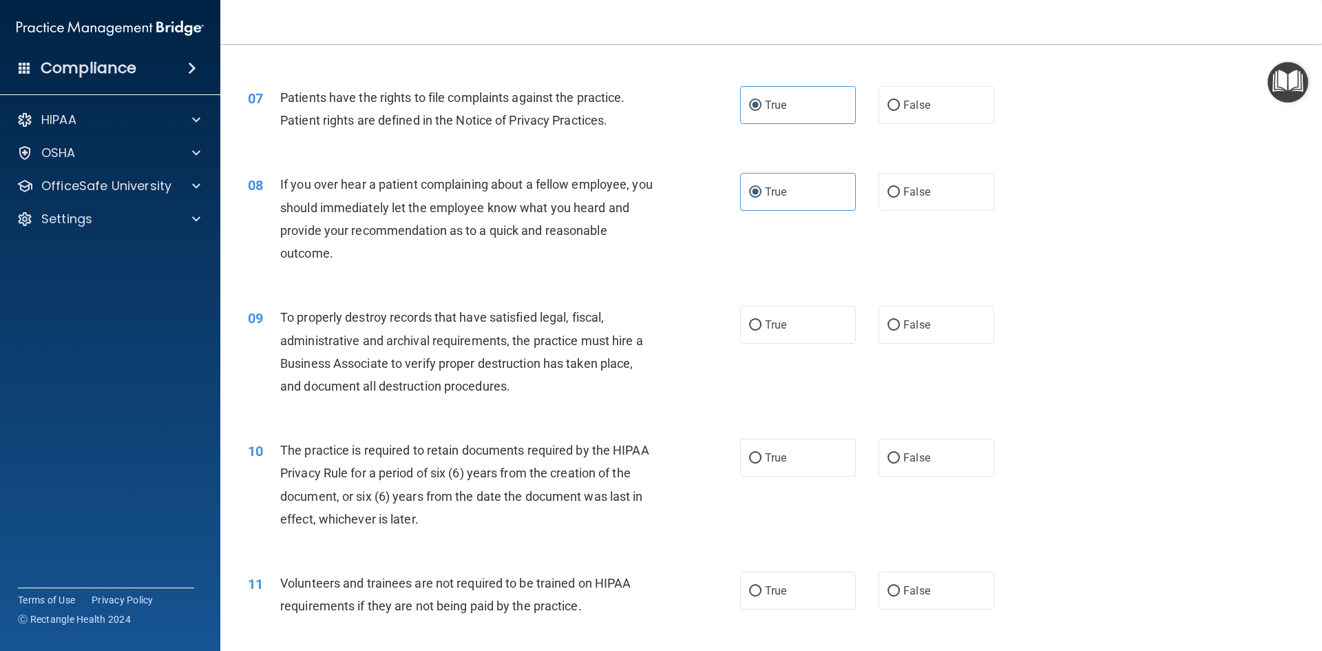
scroll to position [758, 0]
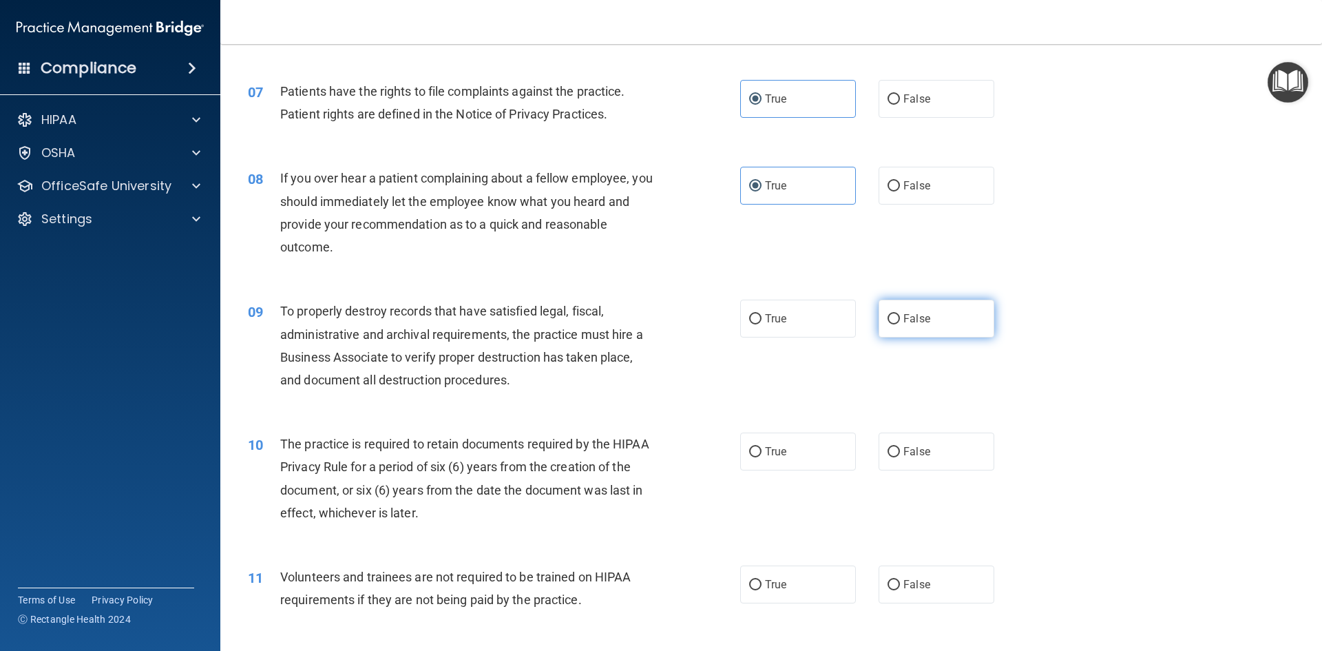
click at [981, 324] on label "False" at bounding box center [937, 319] width 116 height 38
click at [900, 324] on input "False" at bounding box center [894, 319] width 12 height 10
radio input "true"
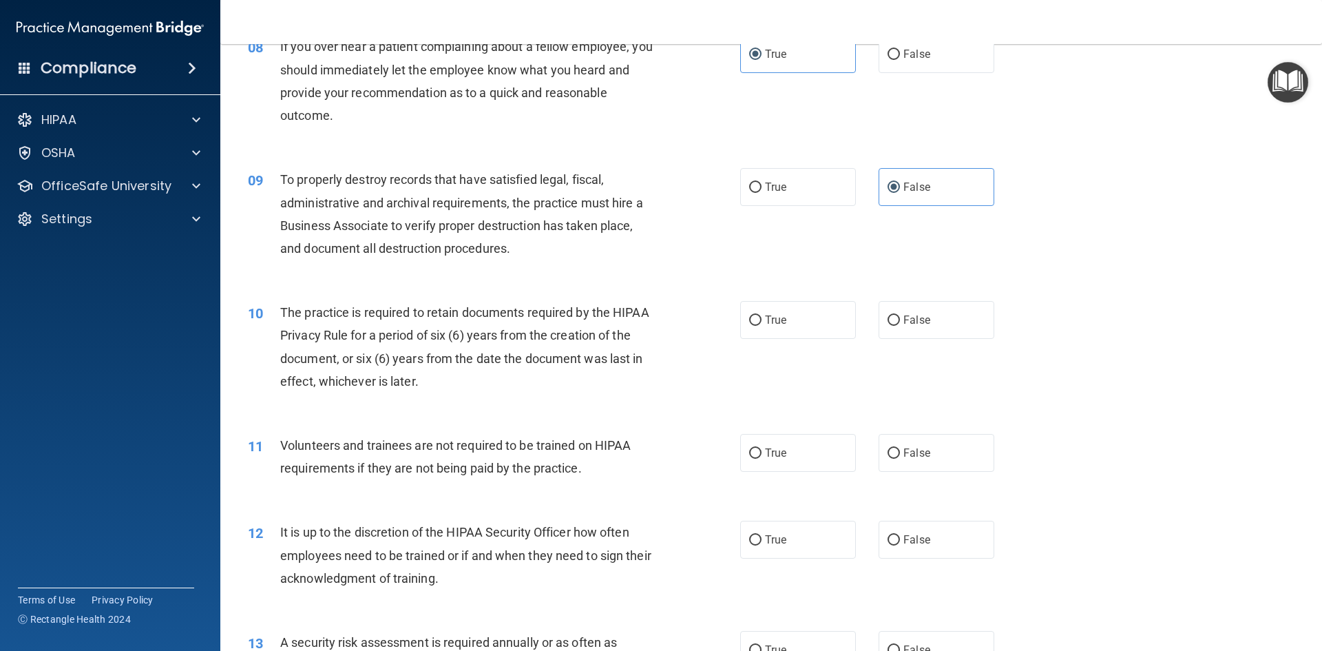
scroll to position [895, 0]
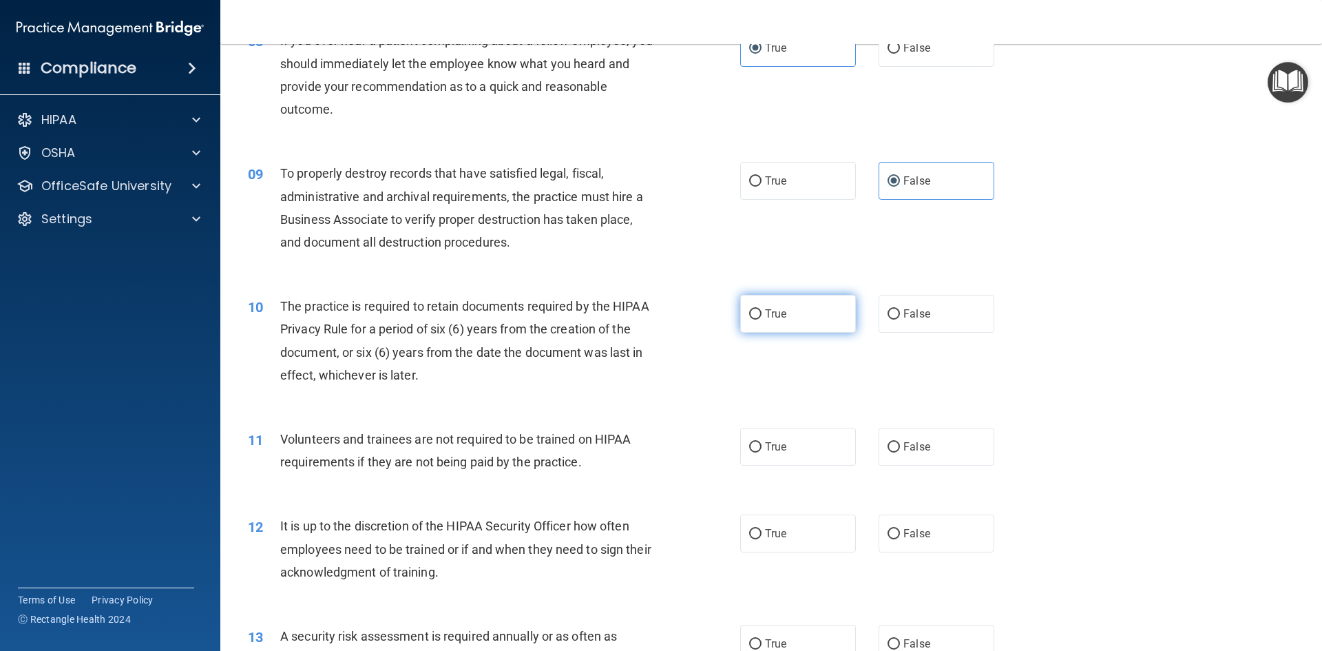
click at [758, 315] on label "True" at bounding box center [798, 314] width 116 height 38
click at [758, 315] on input "True" at bounding box center [755, 314] width 12 height 10
radio input "true"
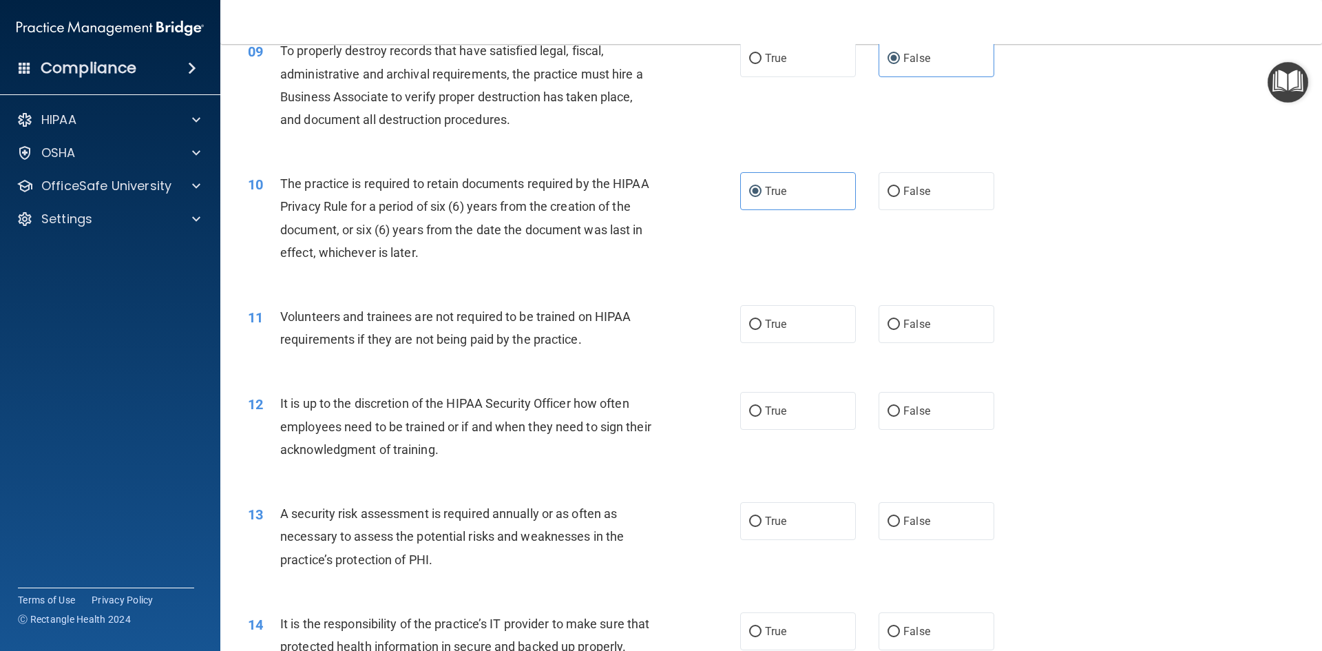
scroll to position [1033, 0]
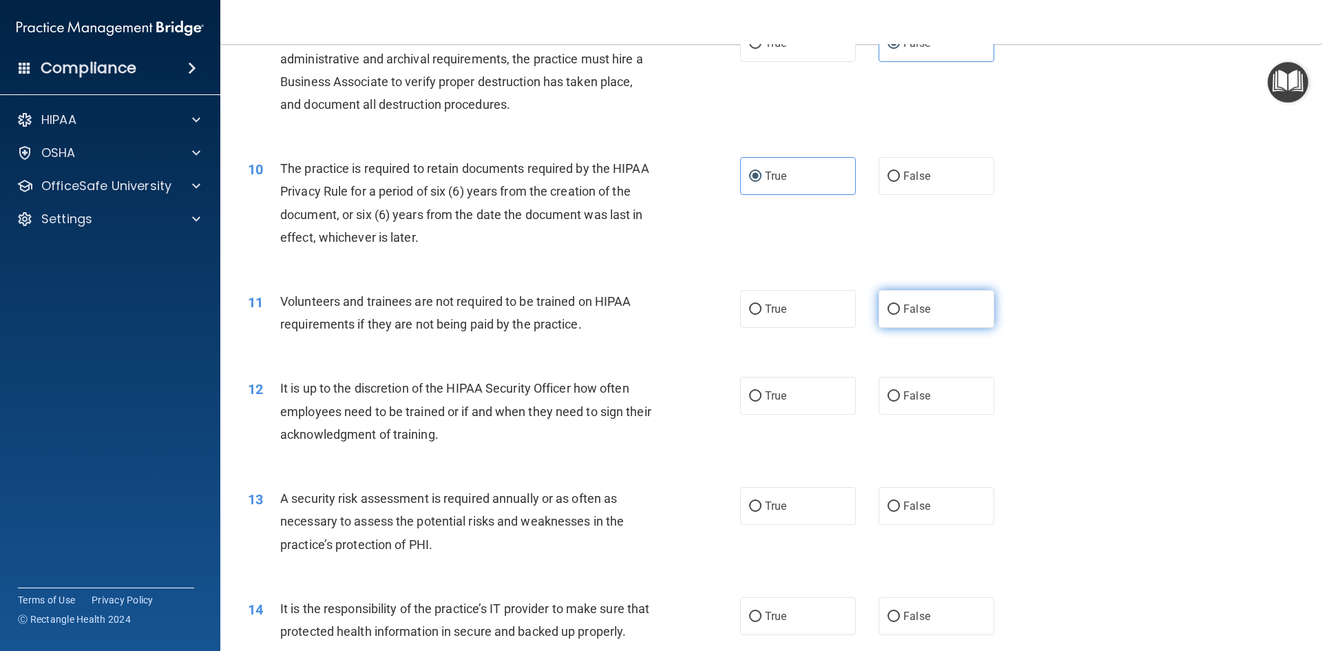
click at [923, 318] on label "False" at bounding box center [937, 309] width 116 height 38
click at [900, 315] on input "False" at bounding box center [894, 309] width 12 height 10
radio input "true"
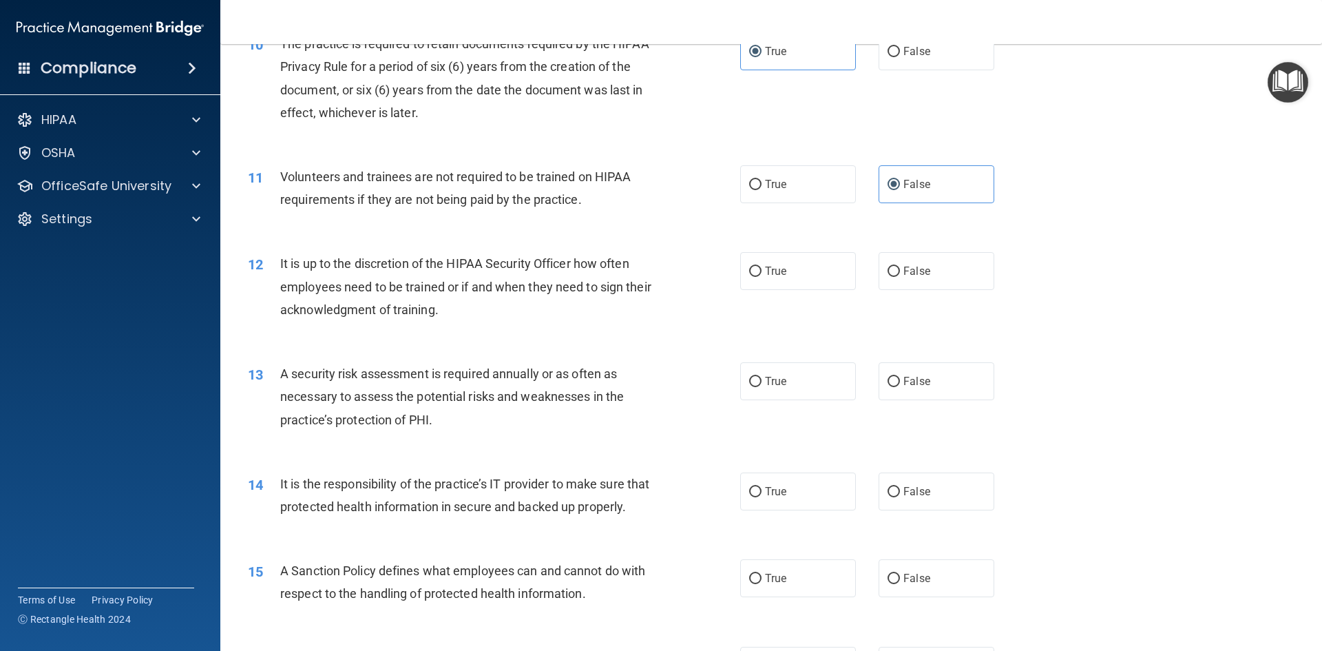
scroll to position [1171, 0]
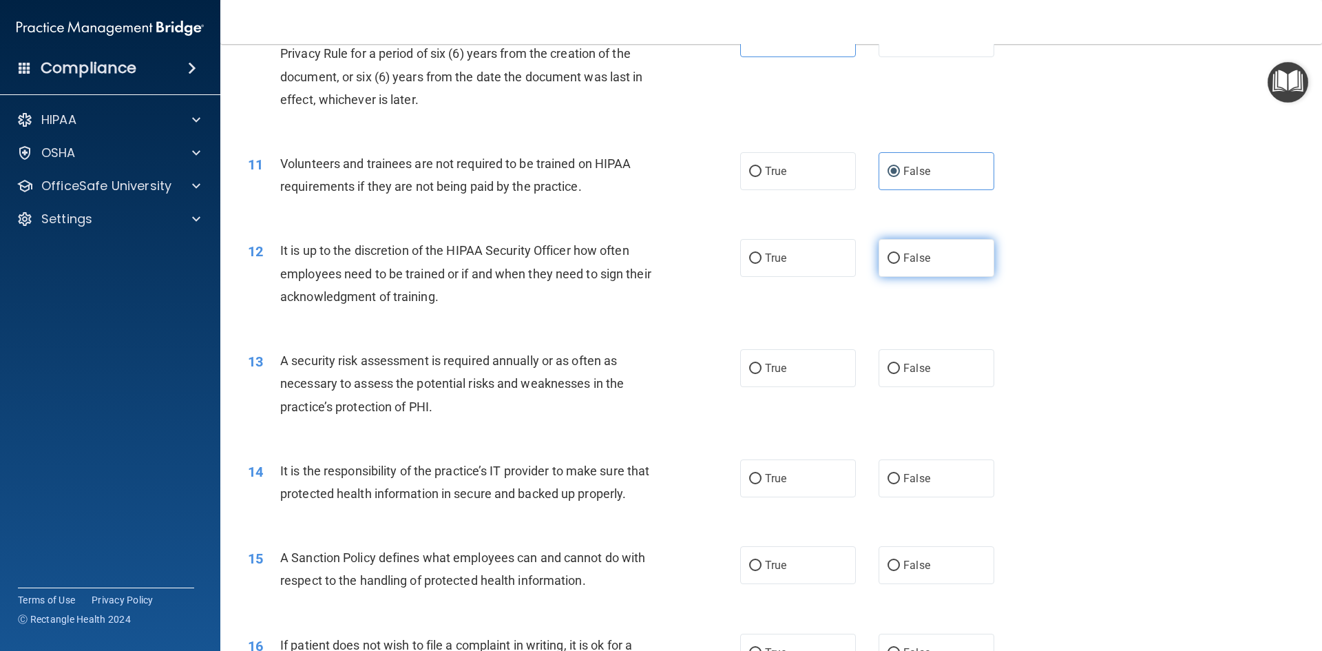
click at [970, 272] on label "False" at bounding box center [937, 258] width 116 height 38
click at [900, 264] on input "False" at bounding box center [894, 258] width 12 height 10
radio input "true"
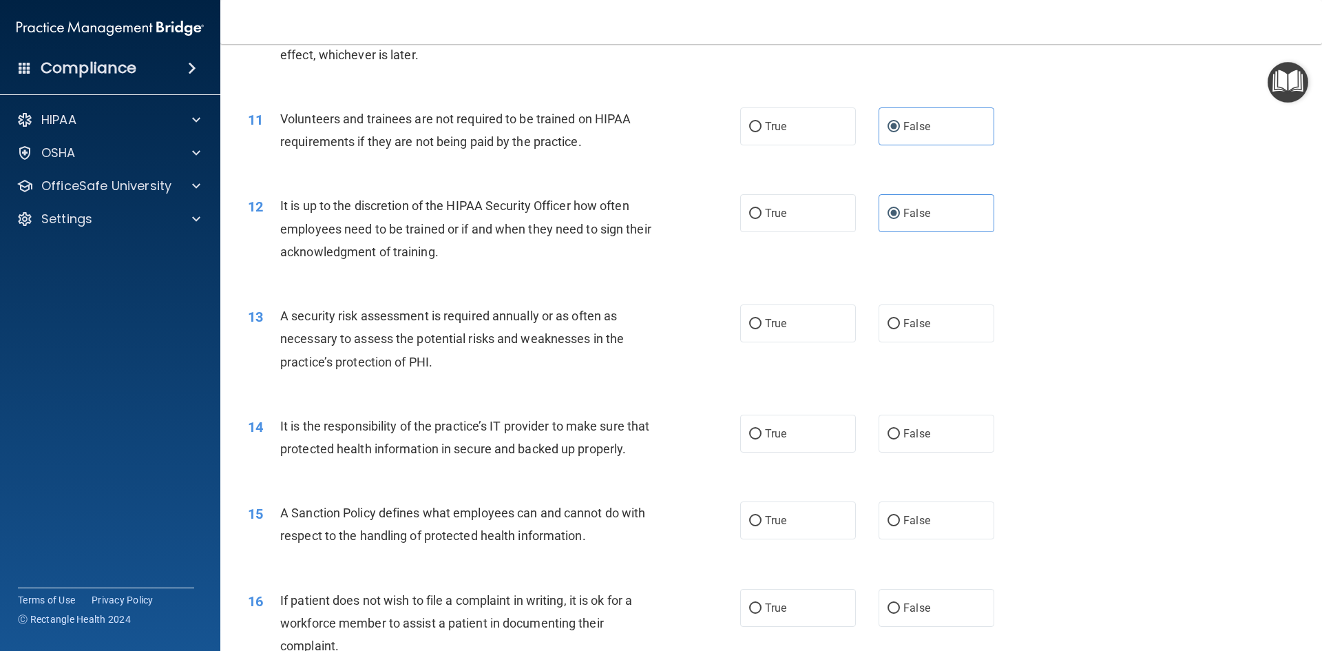
scroll to position [1309, 0]
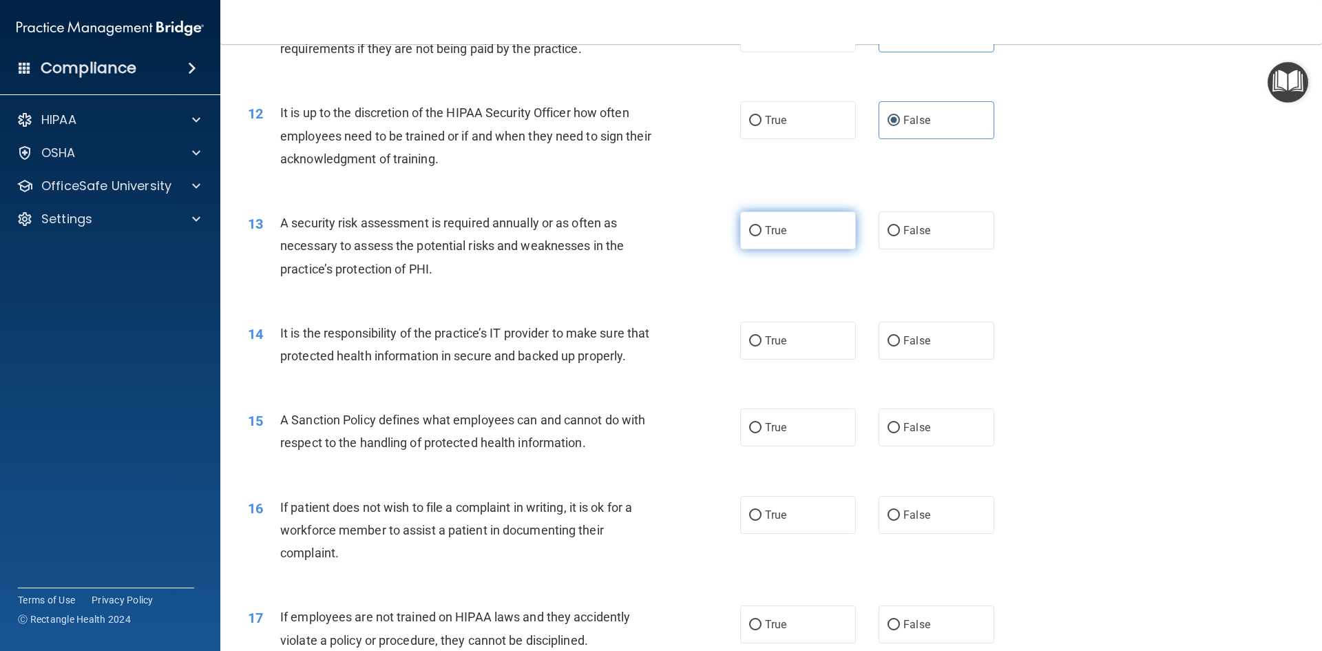
click at [826, 242] on label "True" at bounding box center [798, 230] width 116 height 38
click at [762, 236] on input "True" at bounding box center [755, 231] width 12 height 10
radio input "true"
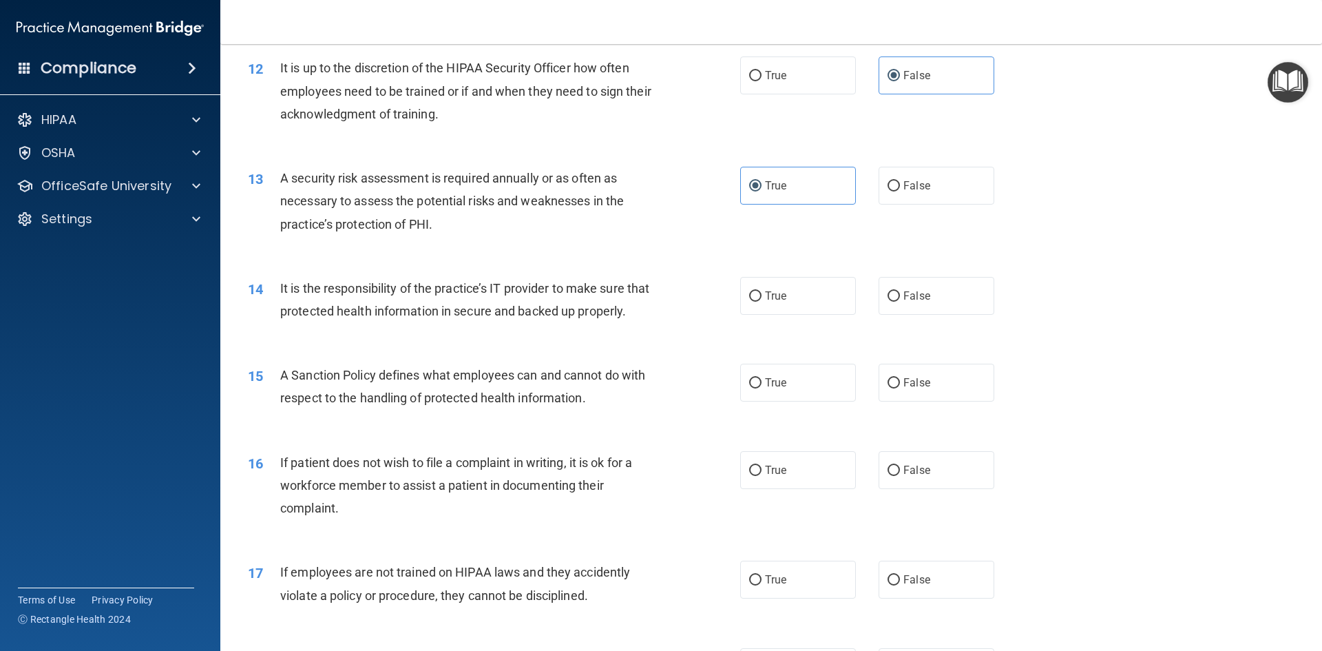
scroll to position [1378, 0]
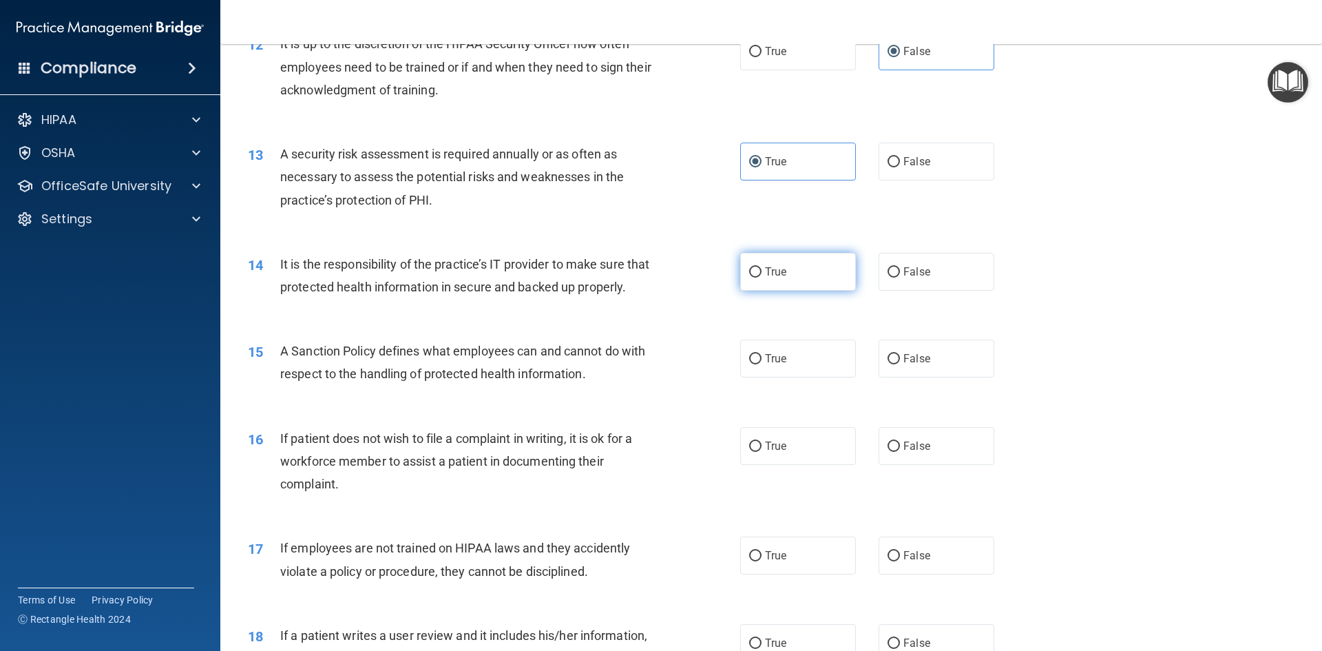
click at [789, 278] on label "True" at bounding box center [798, 272] width 116 height 38
click at [762, 278] on input "True" at bounding box center [755, 272] width 12 height 10
radio input "true"
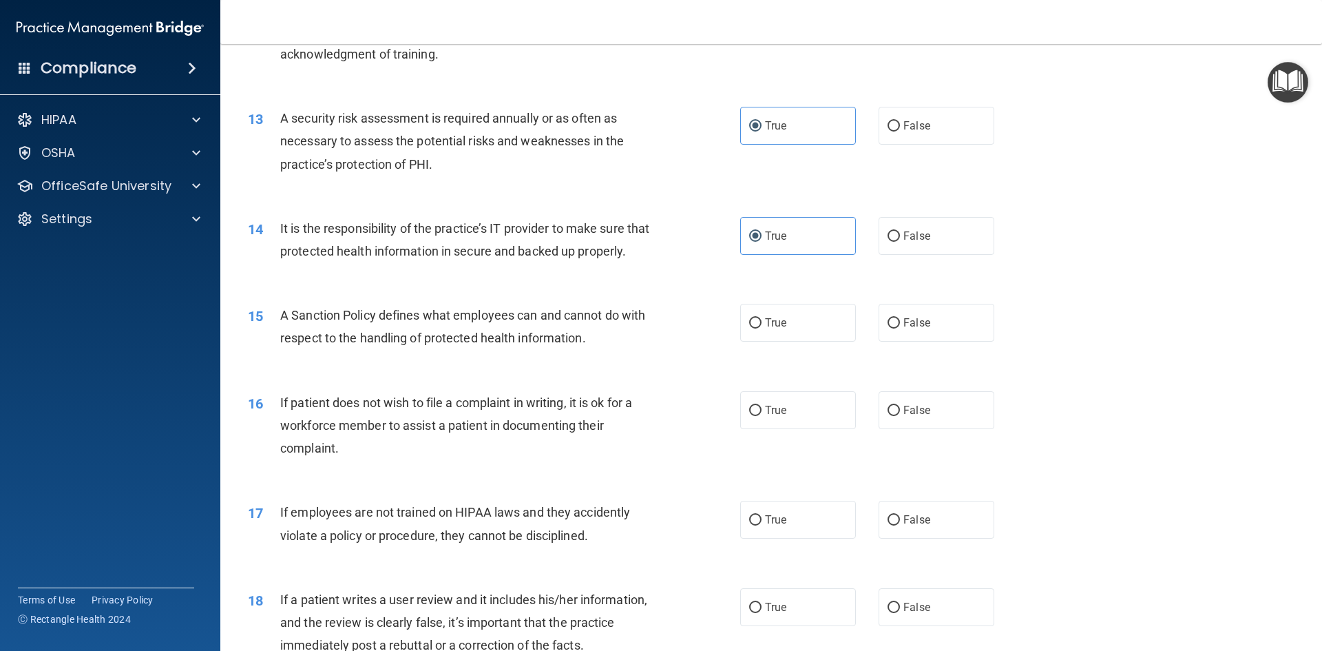
scroll to position [1446, 0]
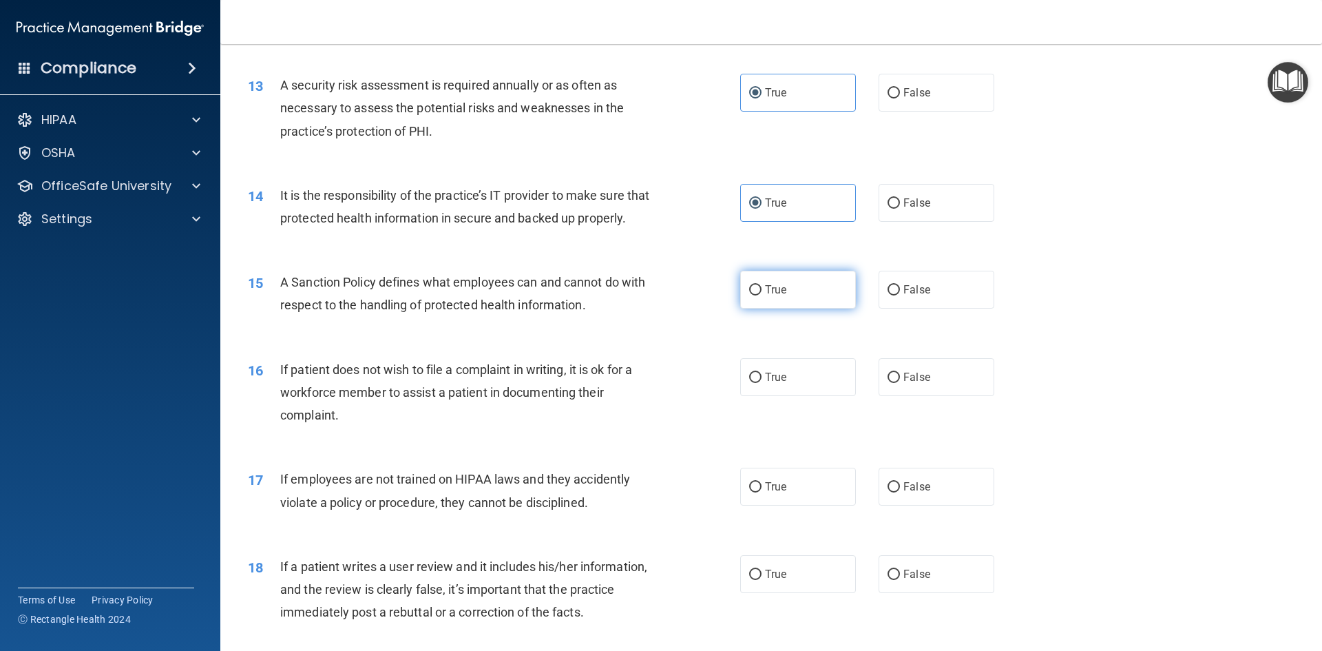
click at [771, 296] on span "True" at bounding box center [775, 289] width 21 height 13
click at [762, 295] on input "True" at bounding box center [755, 290] width 12 height 10
radio input "true"
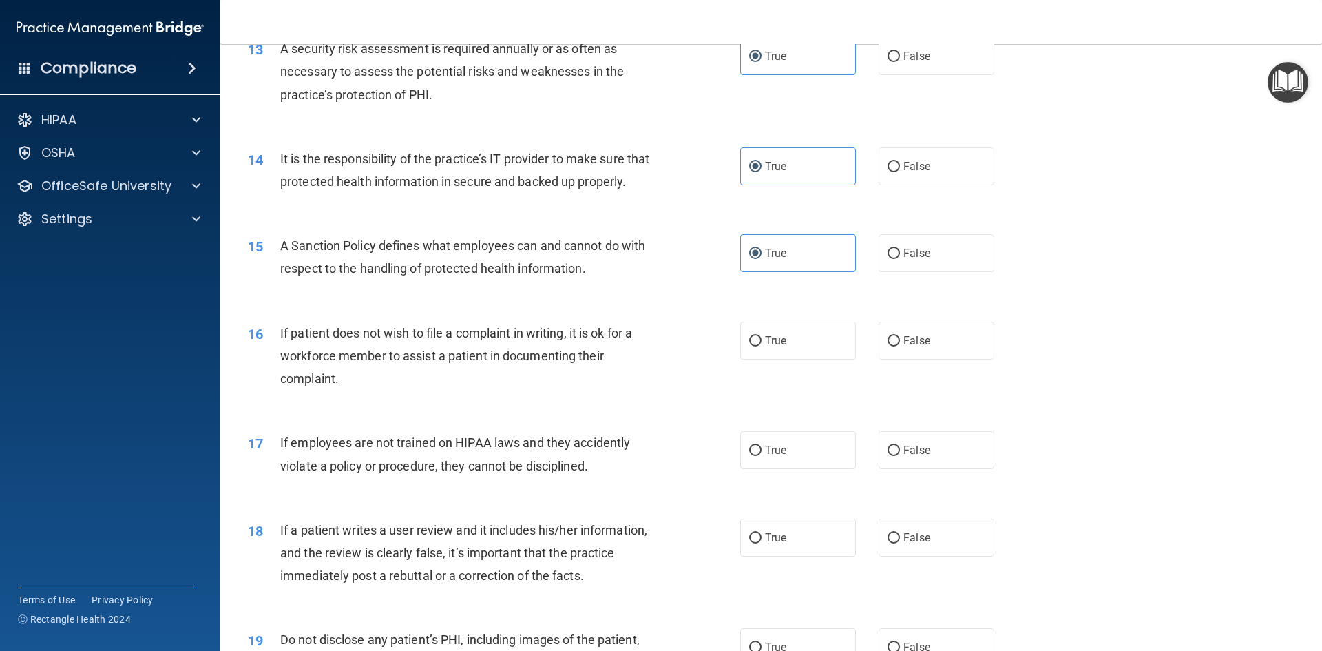
scroll to position [1515, 0]
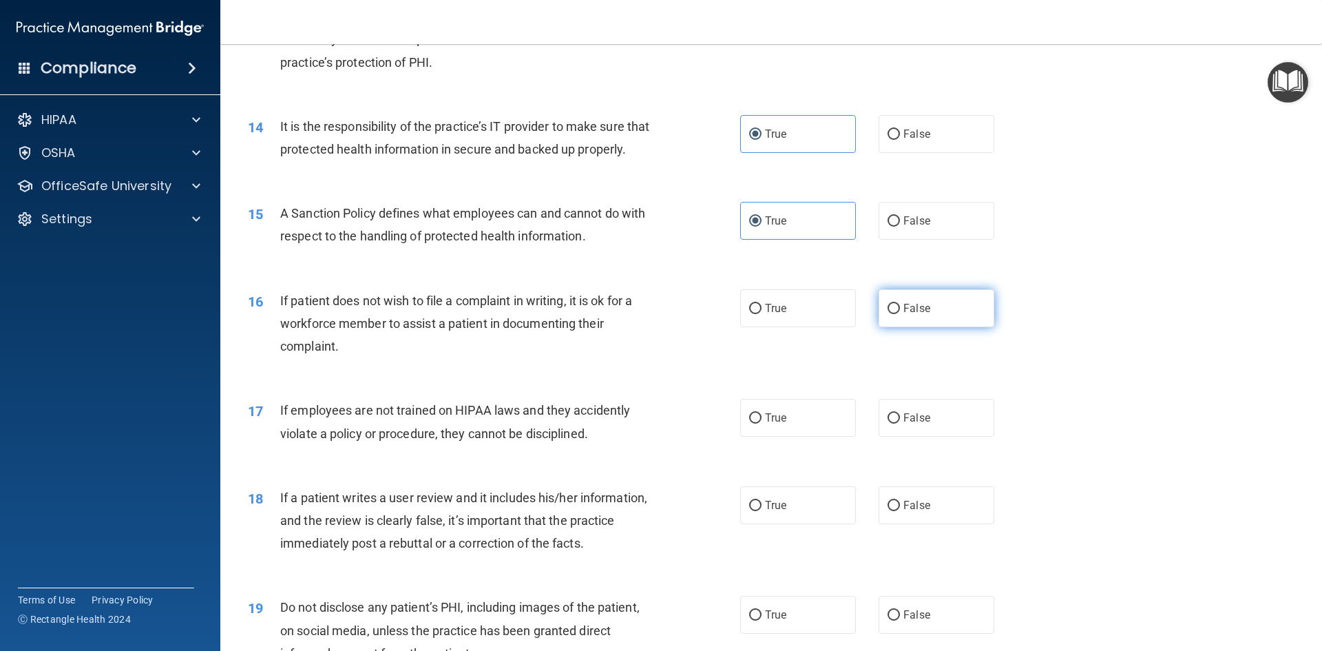
click at [895, 327] on label "False" at bounding box center [937, 308] width 116 height 38
click at [895, 314] on input "False" at bounding box center [894, 309] width 12 height 10
radio input "true"
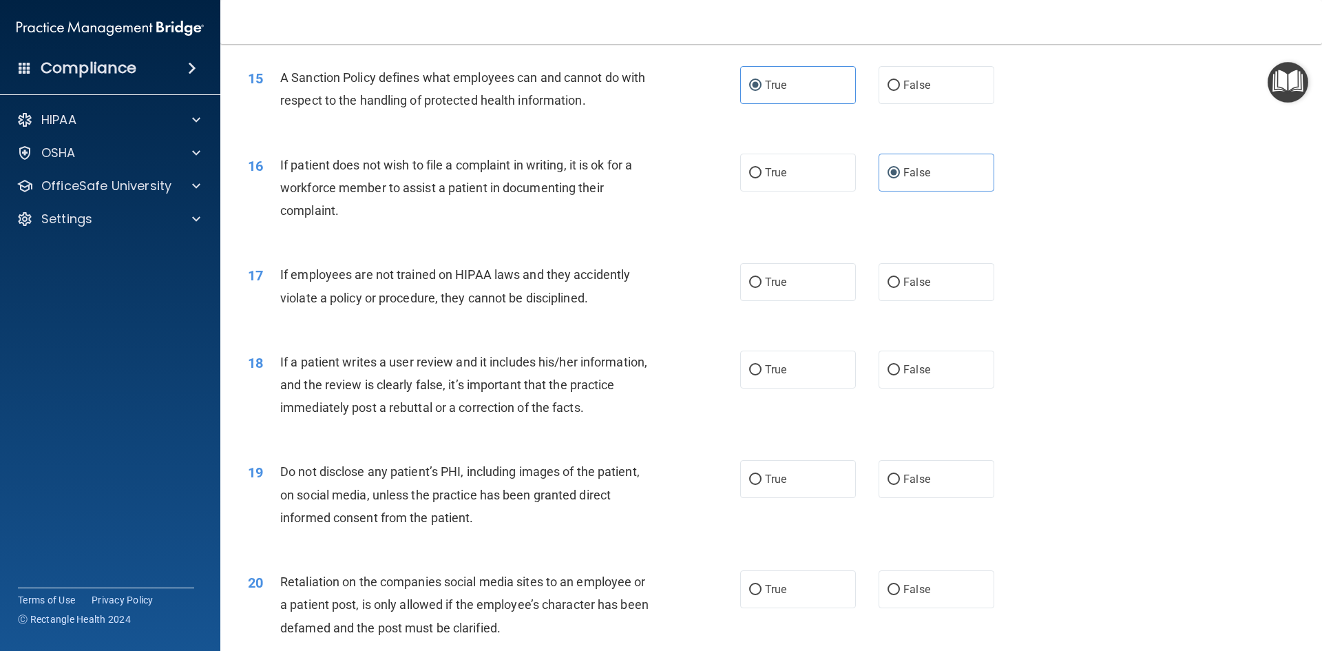
scroll to position [1653, 0]
click at [920, 299] on label "False" at bounding box center [937, 280] width 116 height 38
click at [900, 286] on input "False" at bounding box center [894, 281] width 12 height 10
radio input "true"
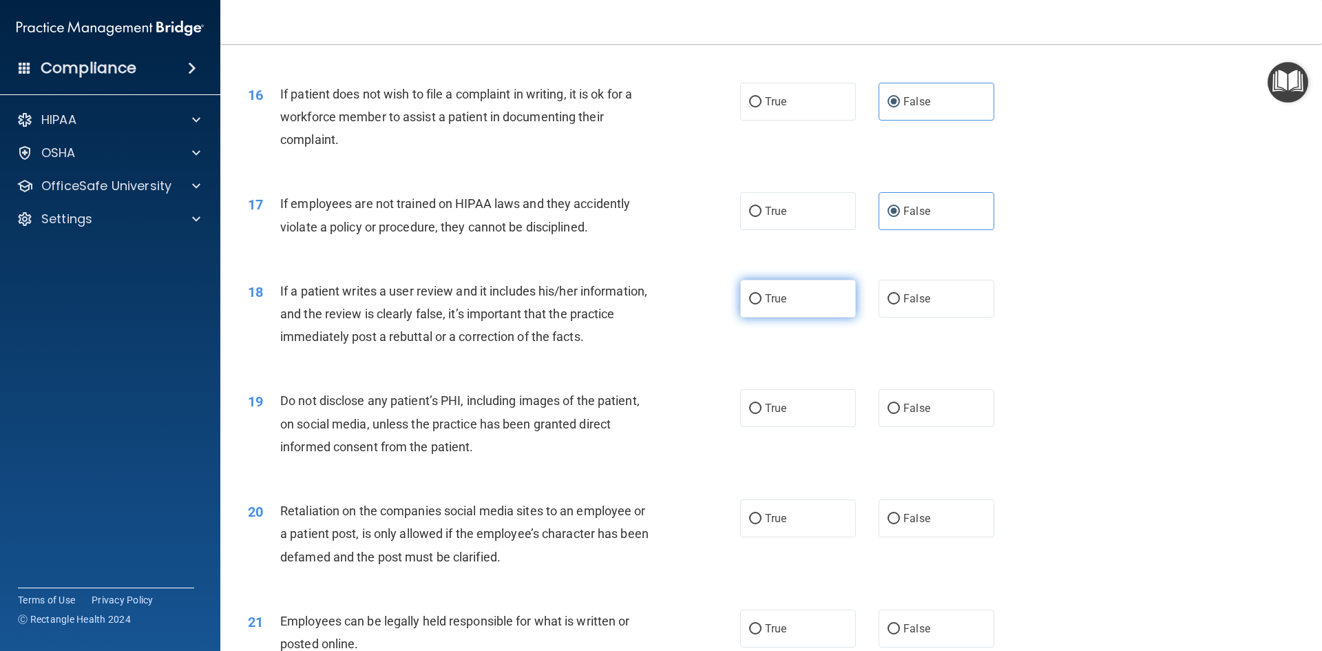
click at [765, 305] on span "True" at bounding box center [775, 298] width 21 height 13
click at [762, 304] on input "True" at bounding box center [755, 299] width 12 height 10
radio input "true"
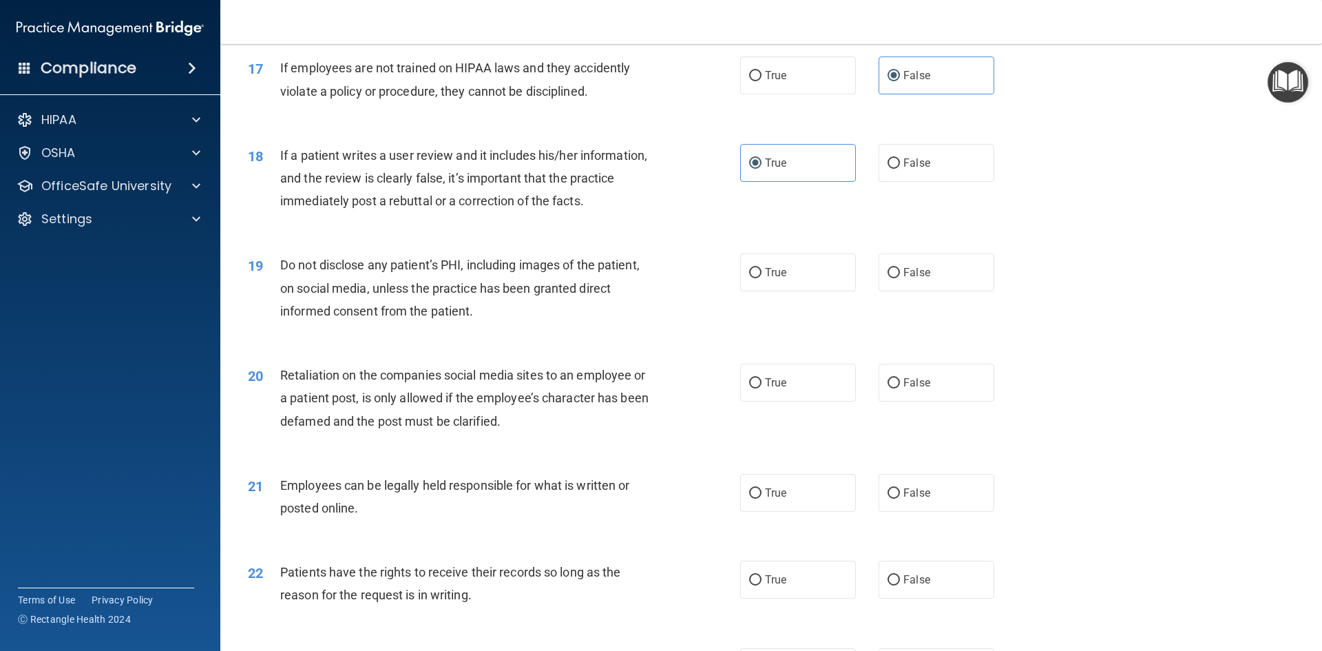
scroll to position [1860, 0]
click at [769, 277] on span "True" at bounding box center [775, 270] width 21 height 13
click at [762, 276] on input "True" at bounding box center [755, 271] width 12 height 10
radio input "true"
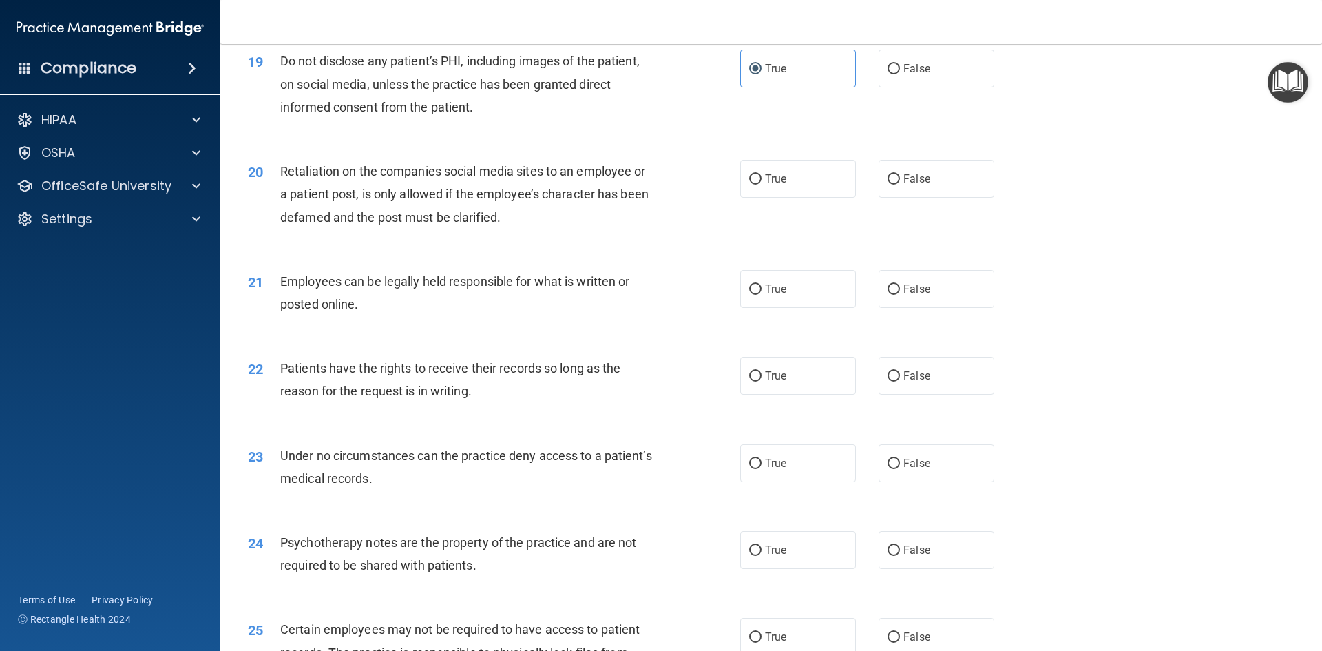
scroll to position [2066, 0]
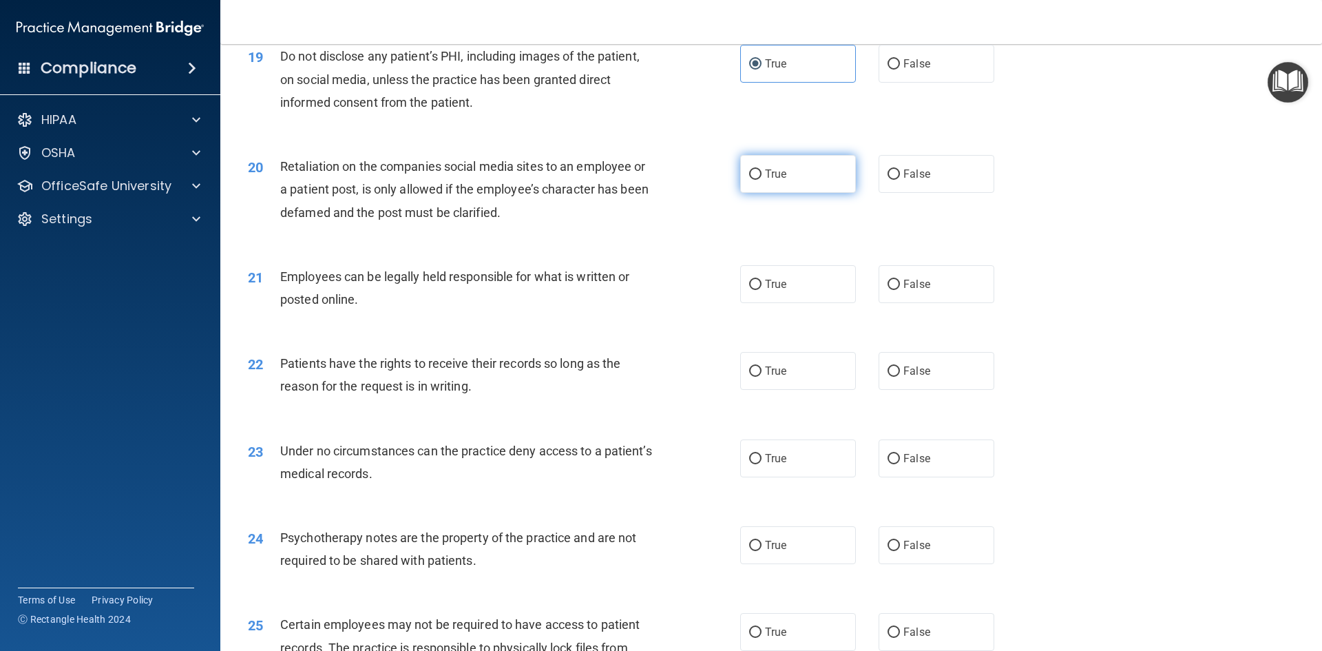
click at [743, 193] on label "True" at bounding box center [798, 174] width 116 height 38
click at [749, 180] on input "True" at bounding box center [755, 174] width 12 height 10
radio input "true"
click at [920, 180] on span "False" at bounding box center [917, 173] width 27 height 13
click at [900, 180] on input "False" at bounding box center [894, 174] width 12 height 10
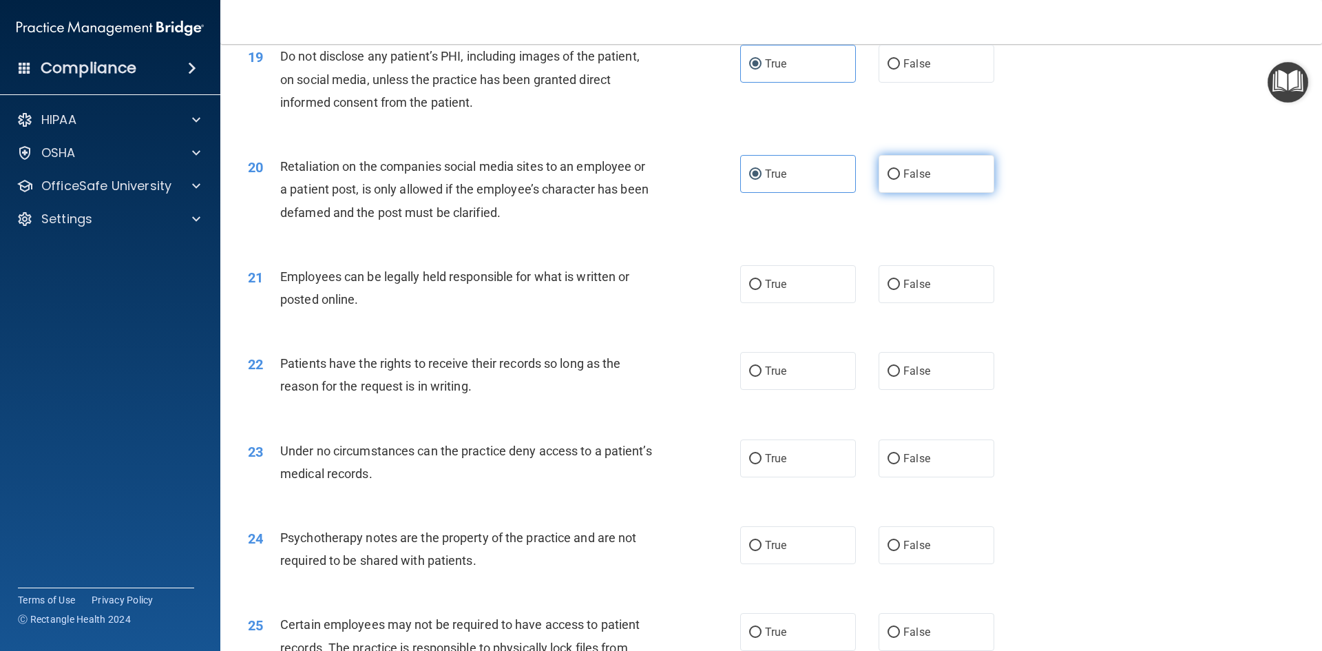
radio input "true"
radio input "false"
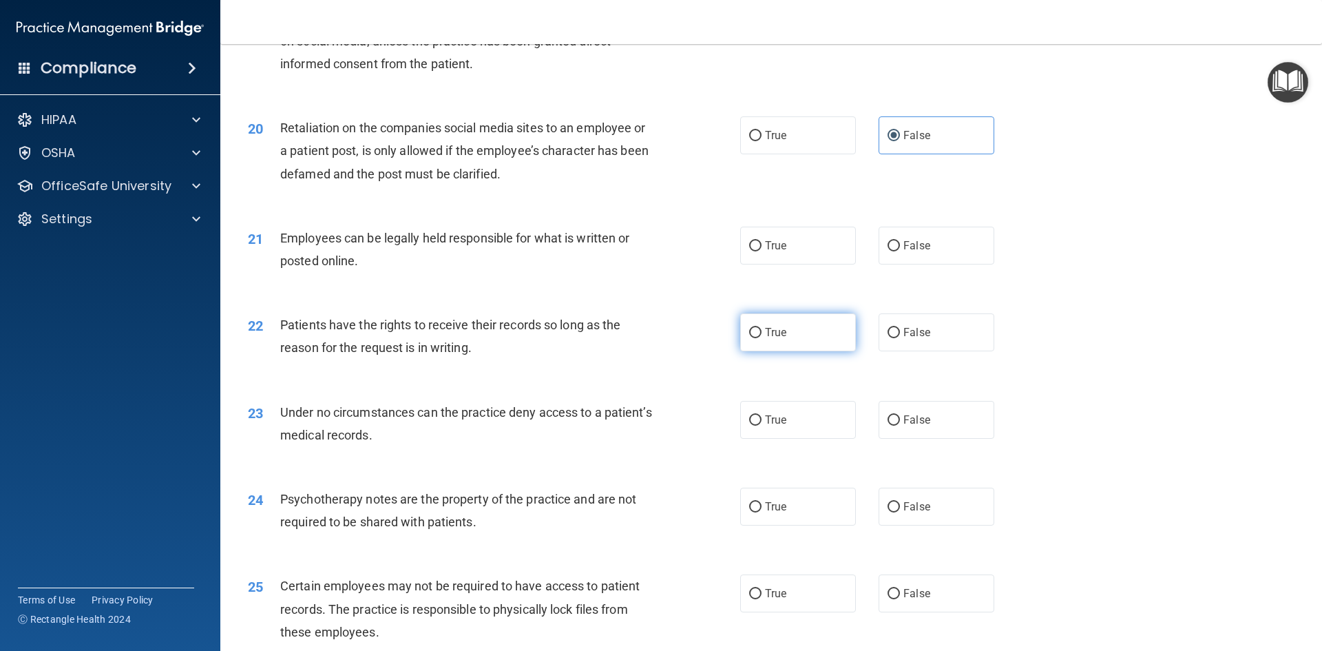
scroll to position [2135, 0]
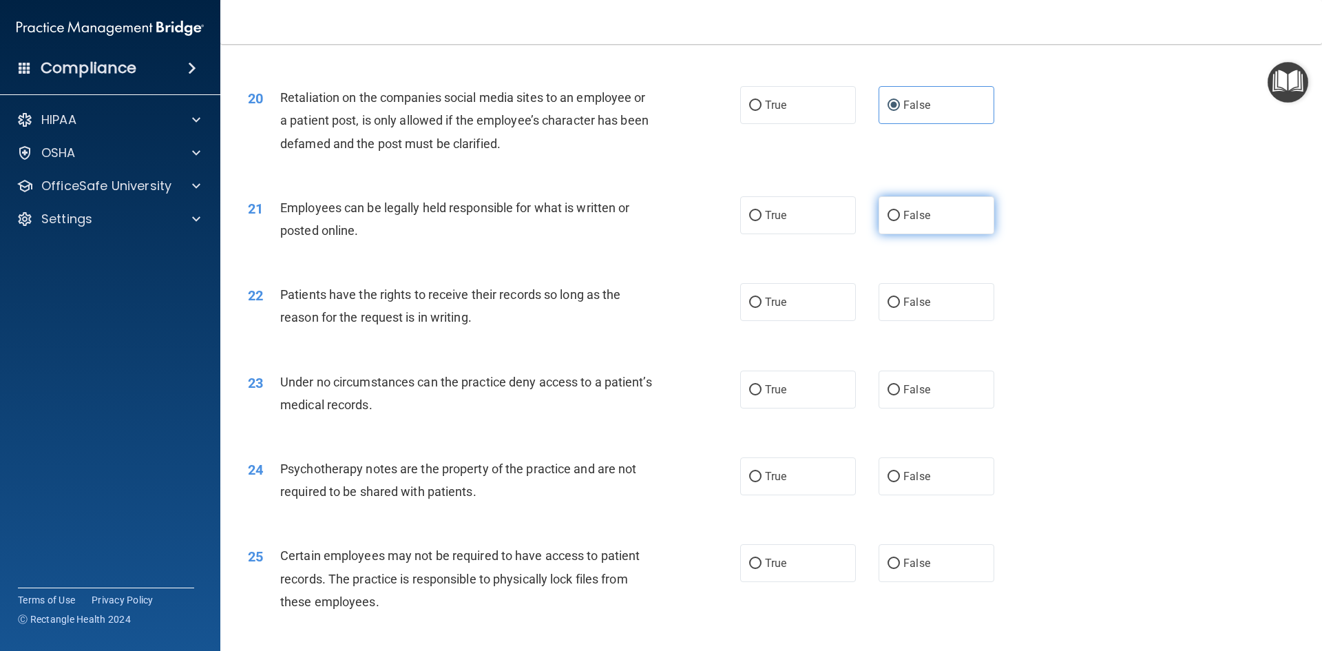
click at [912, 222] on span "False" at bounding box center [917, 215] width 27 height 13
click at [900, 221] on input "False" at bounding box center [894, 216] width 12 height 10
radio input "true"
click at [802, 234] on label "True" at bounding box center [798, 215] width 116 height 38
click at [762, 221] on input "True" at bounding box center [755, 216] width 12 height 10
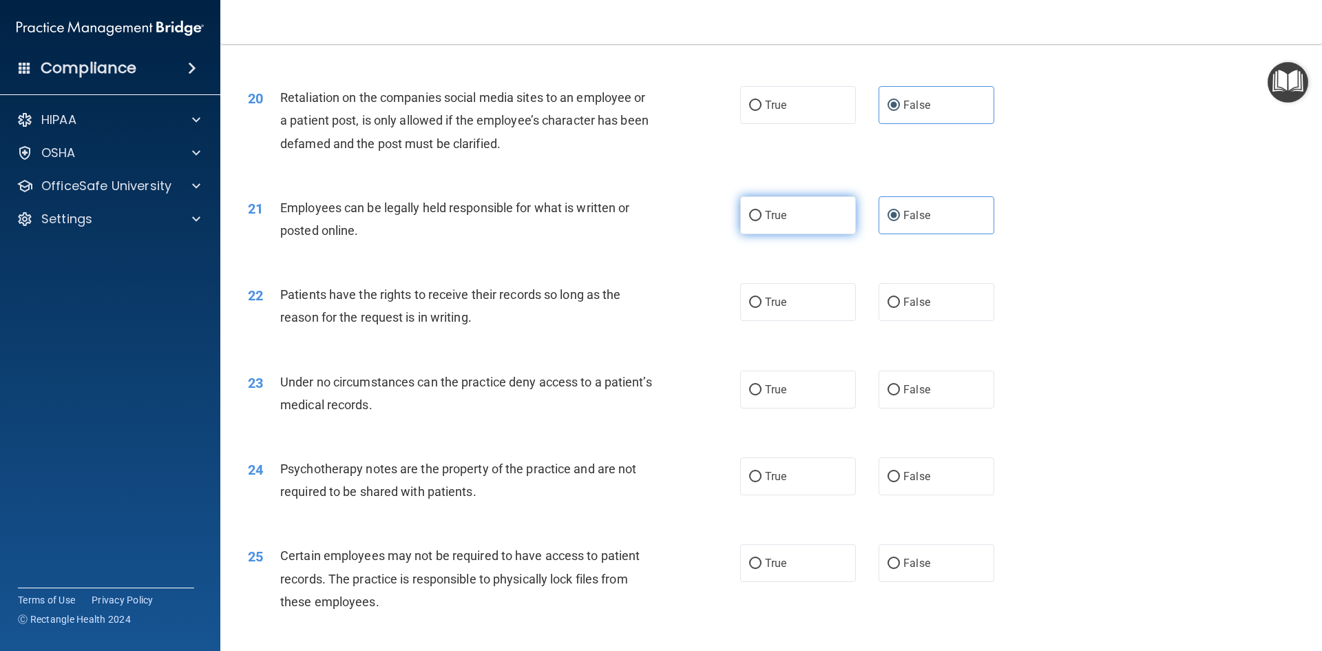
radio input "true"
radio input "false"
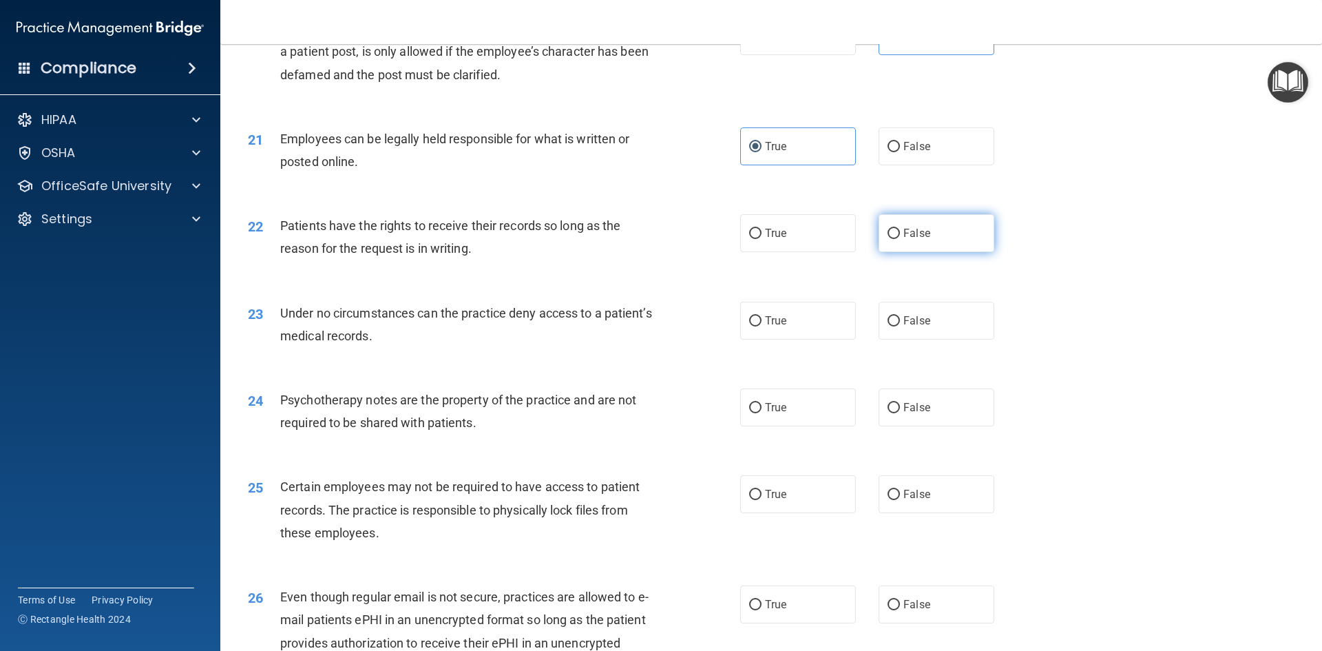
click at [914, 240] on span "False" at bounding box center [917, 233] width 27 height 13
click at [900, 239] on input "False" at bounding box center [894, 234] width 12 height 10
radio input "true"
drag, startPoint x: 783, startPoint y: 249, endPoint x: 782, endPoint y: 261, distance: 11.8
click at [783, 250] on label "True" at bounding box center [798, 233] width 116 height 38
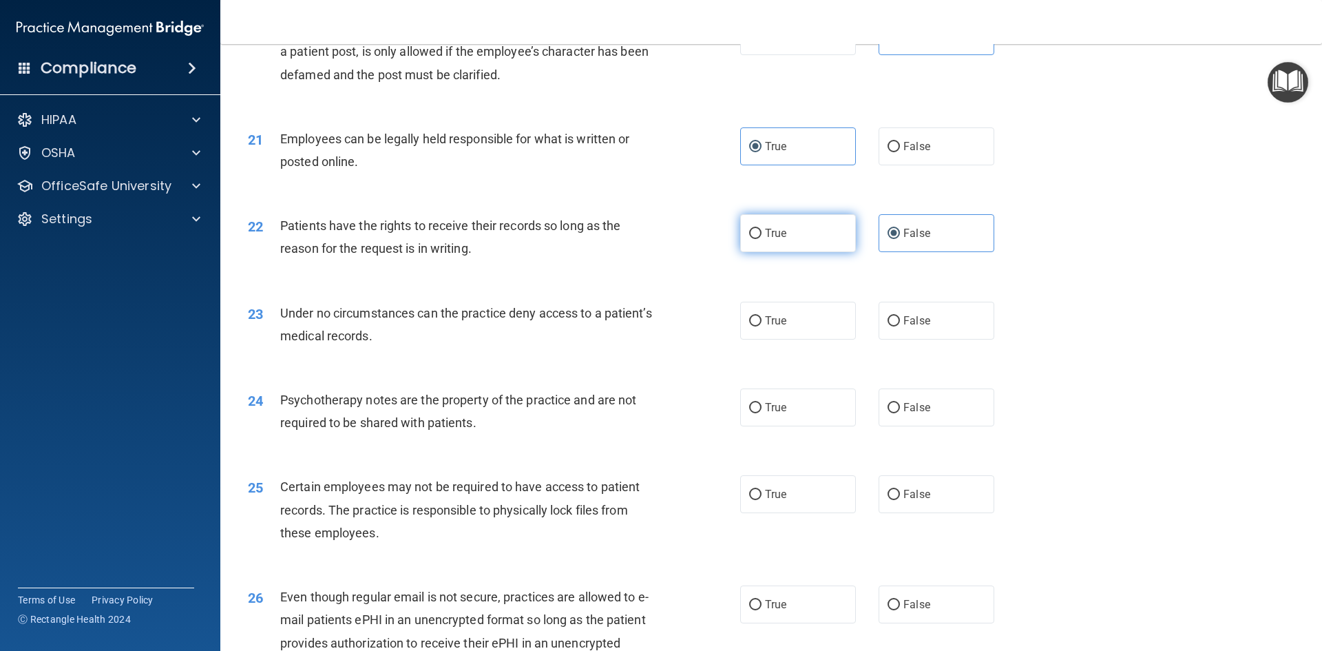
click at [762, 239] on input "True" at bounding box center [755, 234] width 12 height 10
radio input "true"
radio input "false"
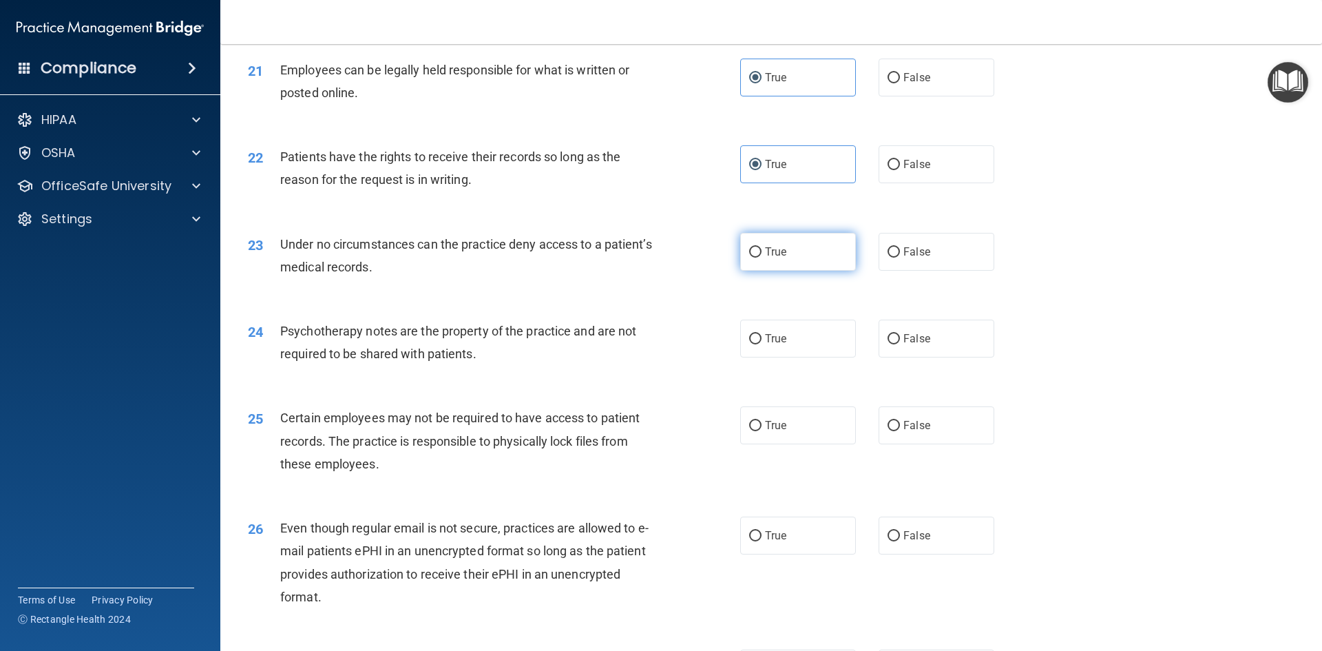
click at [836, 271] on label "True" at bounding box center [798, 252] width 116 height 38
click at [762, 258] on input "True" at bounding box center [755, 252] width 12 height 10
radio input "true"
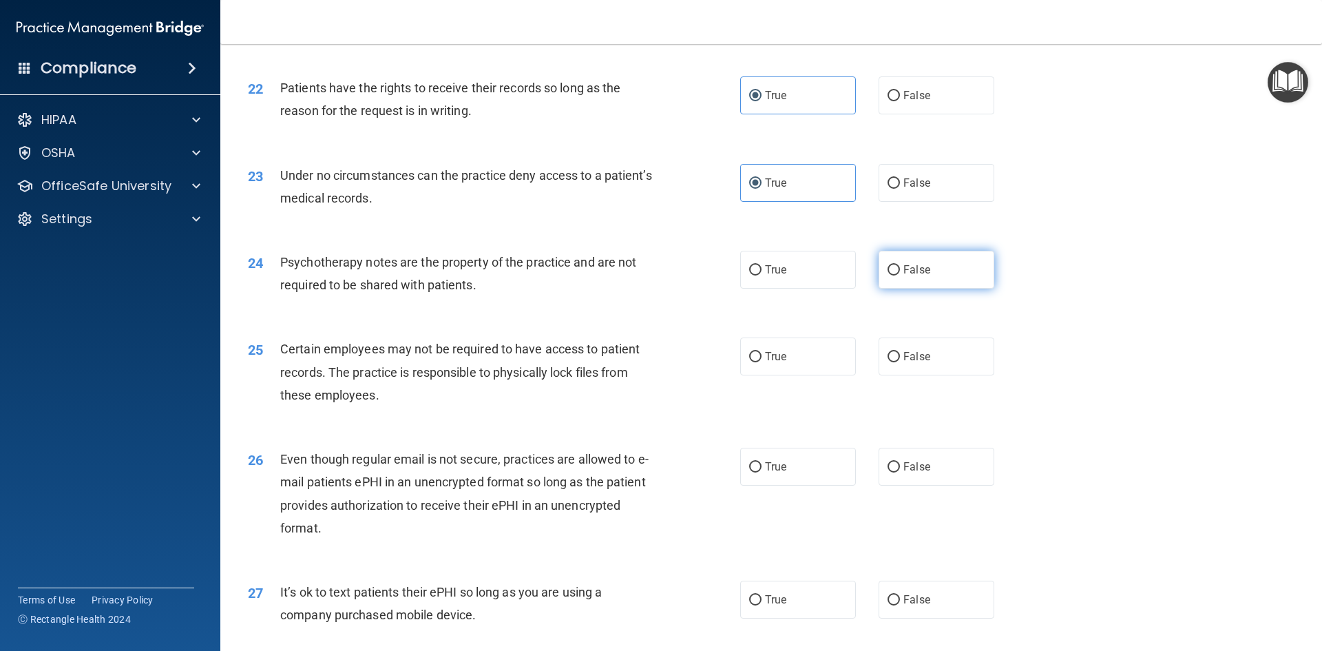
click at [979, 287] on label "False" at bounding box center [937, 270] width 116 height 38
click at [900, 276] on input "False" at bounding box center [894, 270] width 12 height 10
radio input "true"
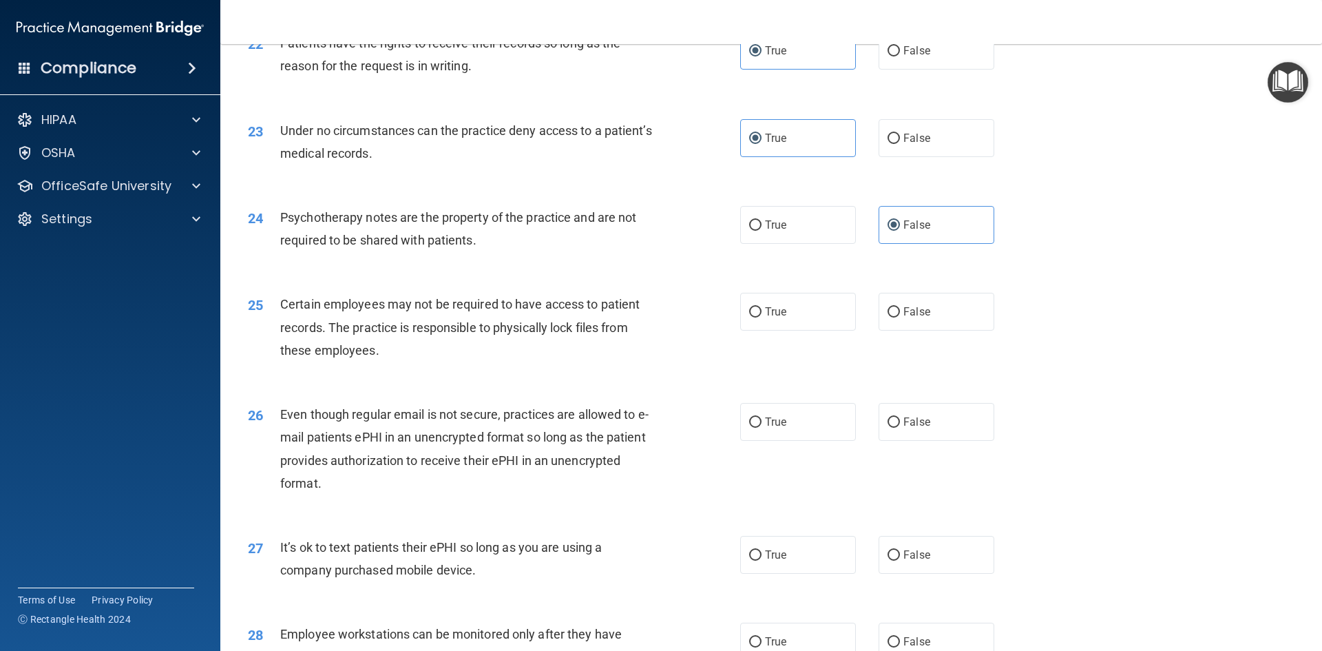
scroll to position [2411, 0]
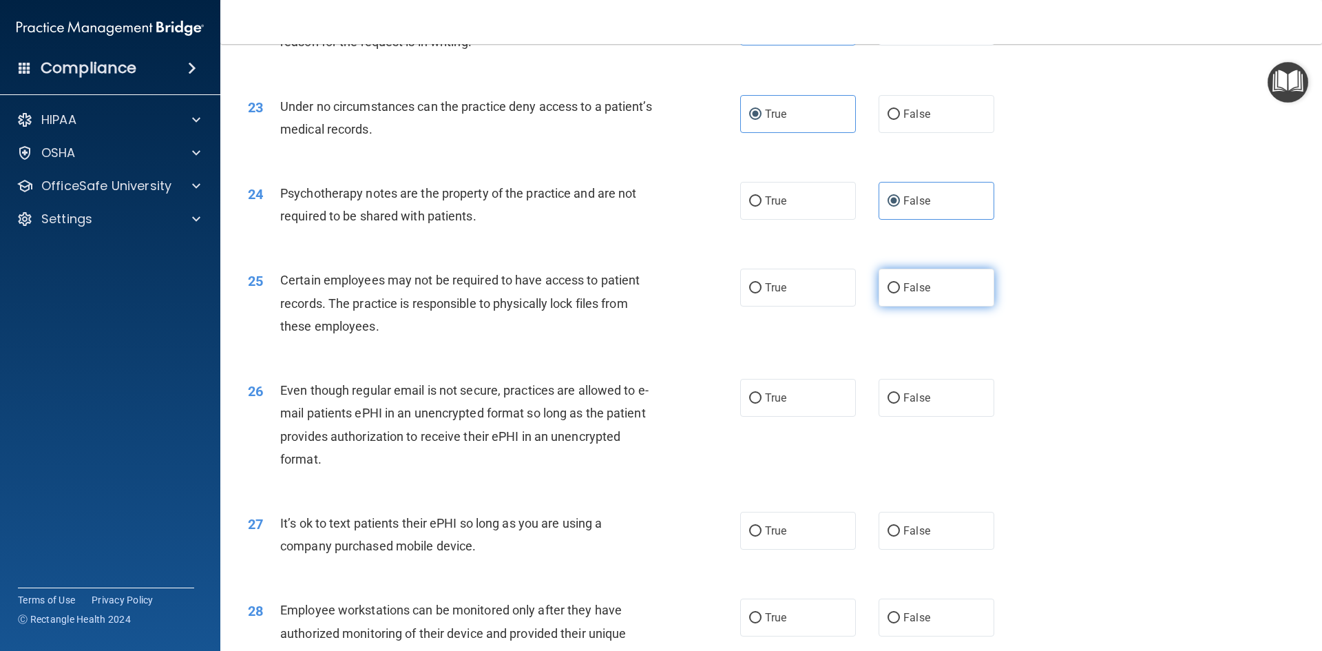
click at [913, 294] on span "False" at bounding box center [917, 287] width 27 height 13
click at [900, 293] on input "False" at bounding box center [894, 288] width 12 height 10
radio input "true"
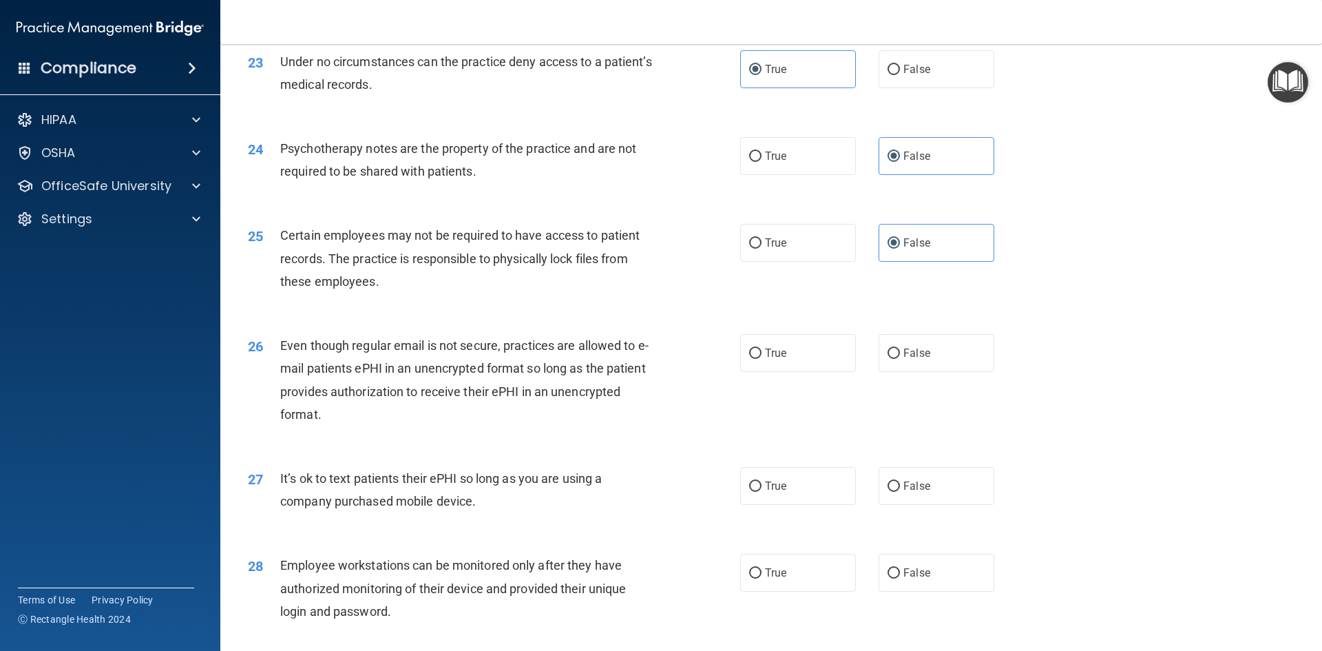
scroll to position [2480, 0]
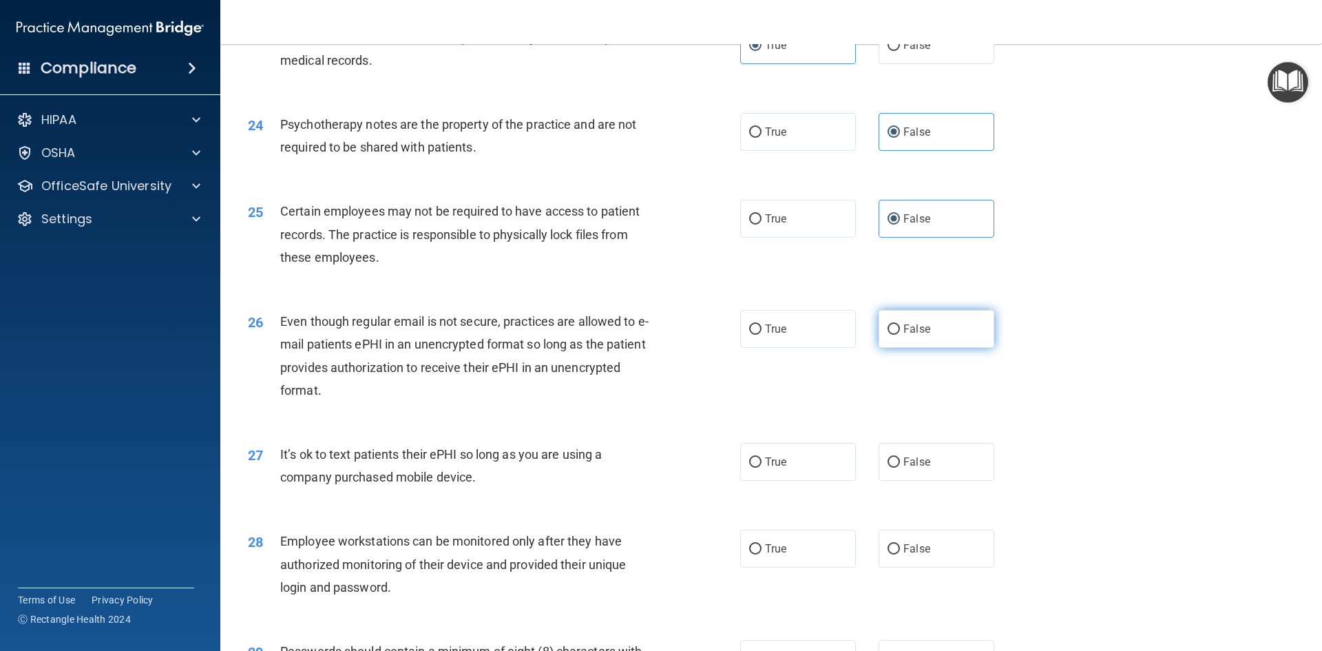
click at [910, 335] on span "False" at bounding box center [917, 328] width 27 height 13
click at [900, 335] on input "False" at bounding box center [894, 329] width 12 height 10
radio input "true"
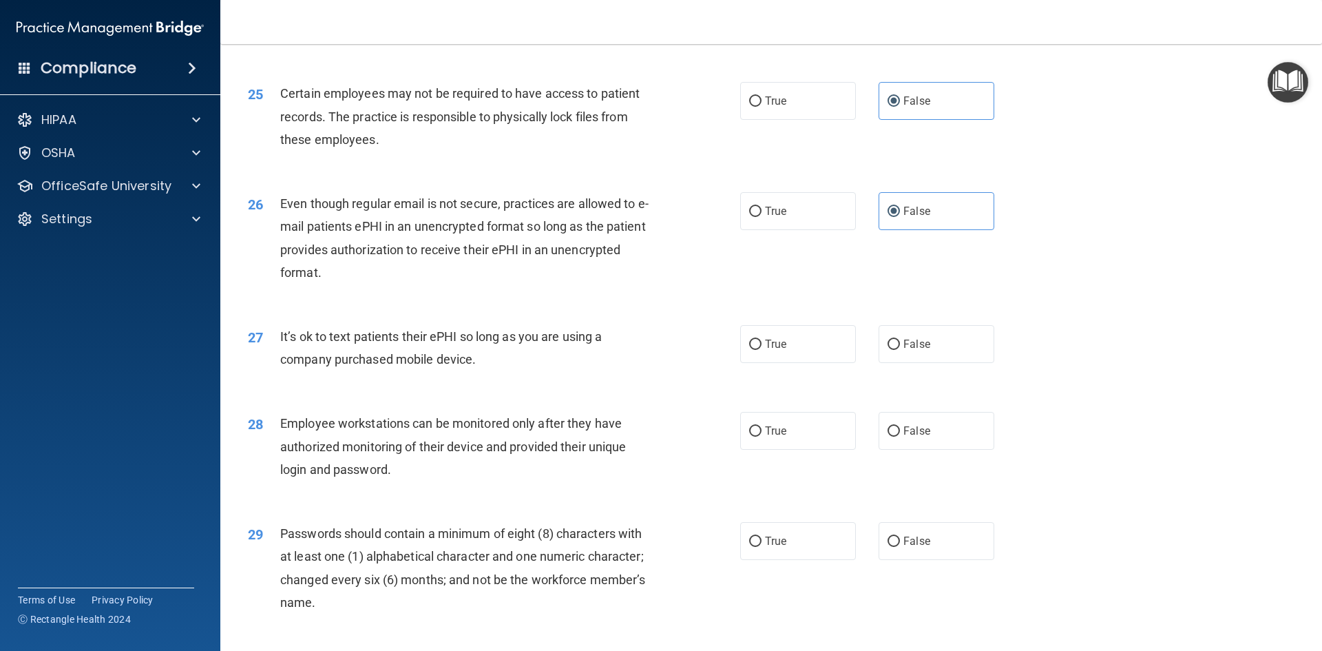
scroll to position [2617, 0]
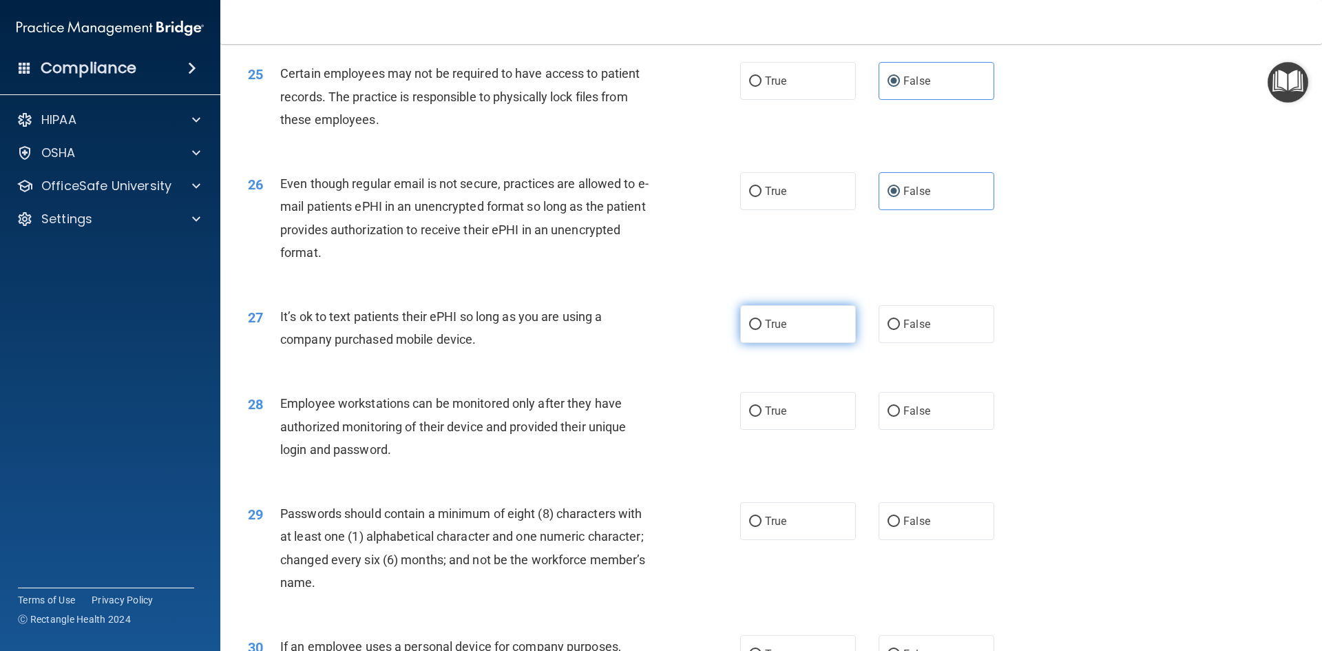
click at [770, 331] on span "True" at bounding box center [775, 324] width 21 height 13
click at [762, 330] on input "True" at bounding box center [755, 325] width 12 height 10
radio input "true"
click at [776, 430] on label "True" at bounding box center [798, 411] width 116 height 38
click at [762, 417] on input "True" at bounding box center [755, 411] width 12 height 10
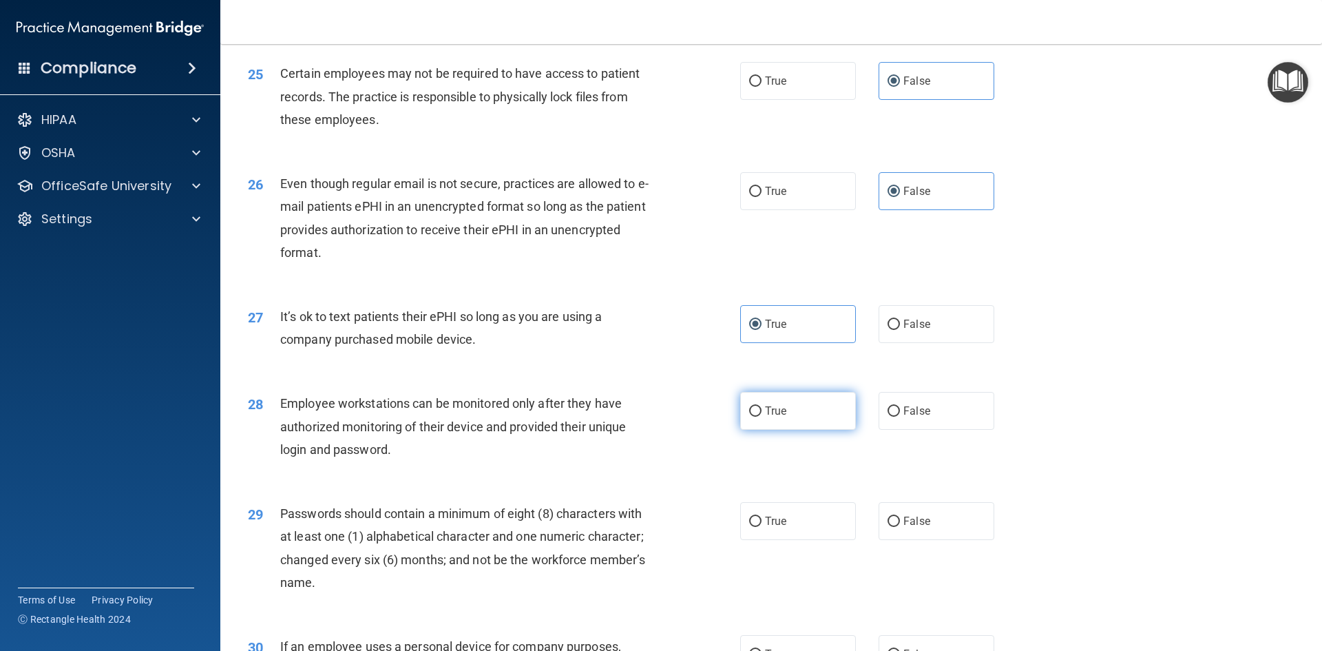
radio input "true"
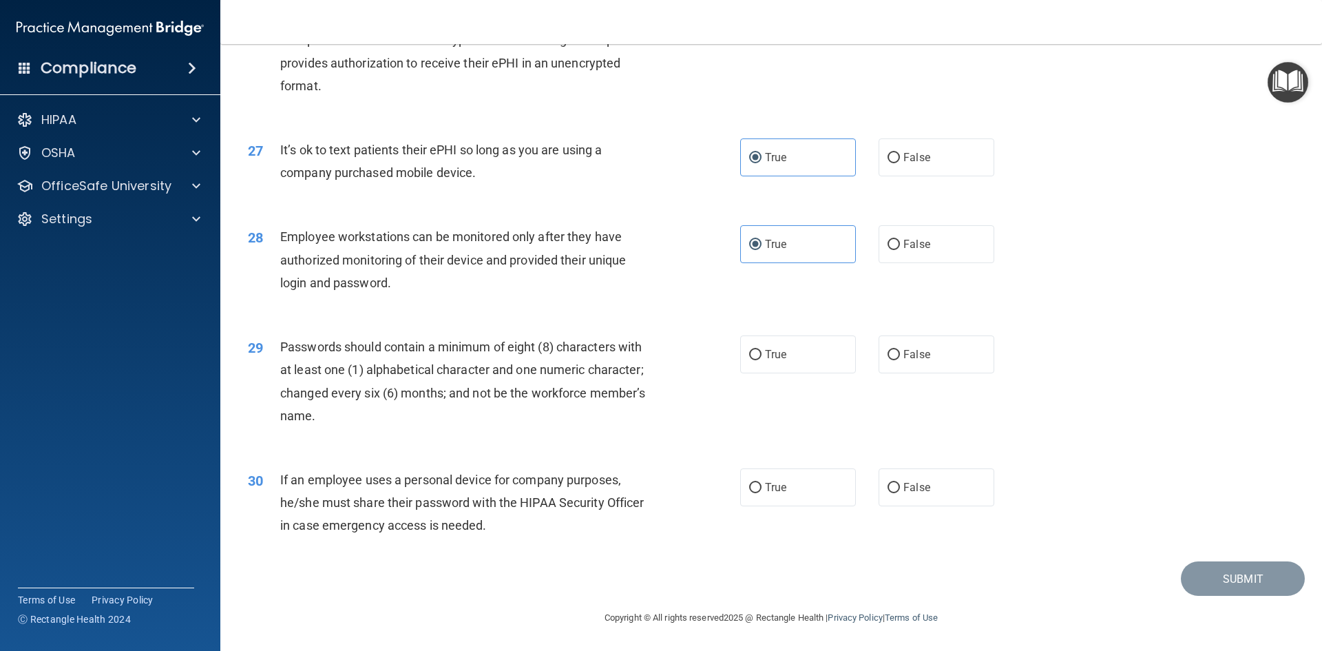
scroll to position [2807, 0]
click at [816, 353] on label "True" at bounding box center [798, 354] width 116 height 38
click at [762, 353] on input "True" at bounding box center [755, 355] width 12 height 10
radio input "true"
click at [920, 482] on span "False" at bounding box center [917, 487] width 27 height 13
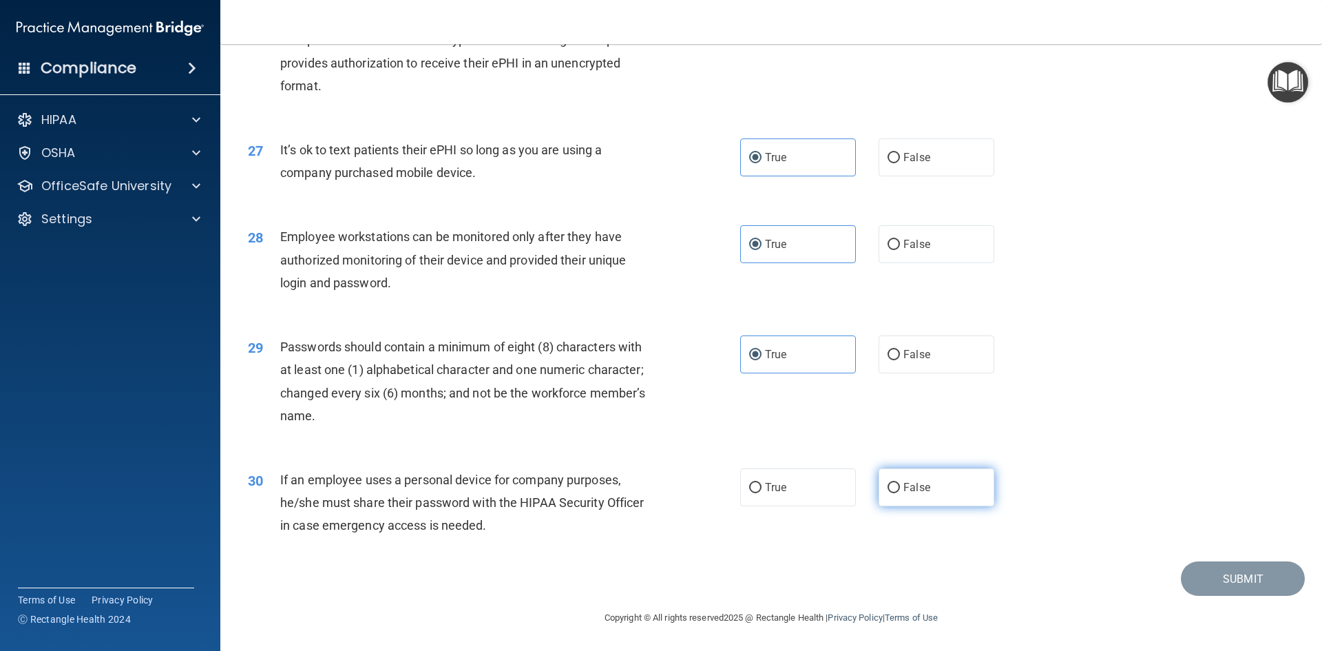
click at [900, 483] on input "False" at bounding box center [894, 488] width 12 height 10
radio input "true"
click at [1229, 583] on button "Submit" at bounding box center [1243, 578] width 124 height 35
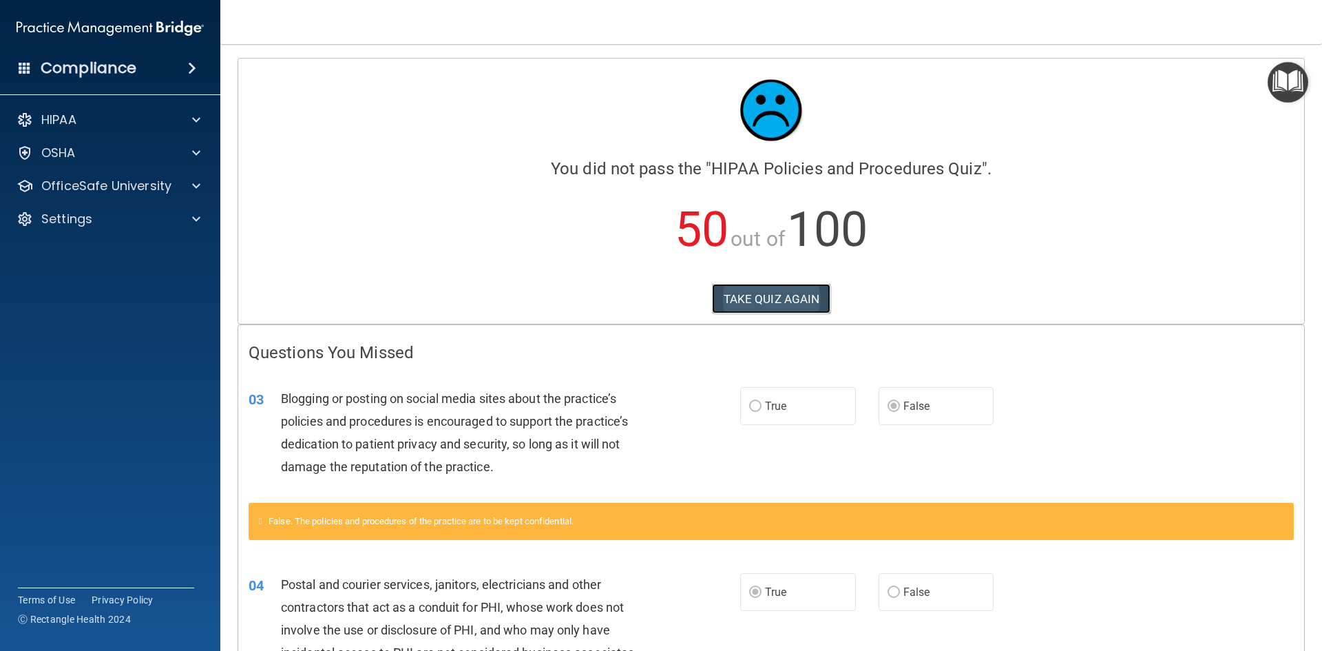
click at [763, 307] on button "TAKE QUIZ AGAIN" at bounding box center [771, 299] width 119 height 30
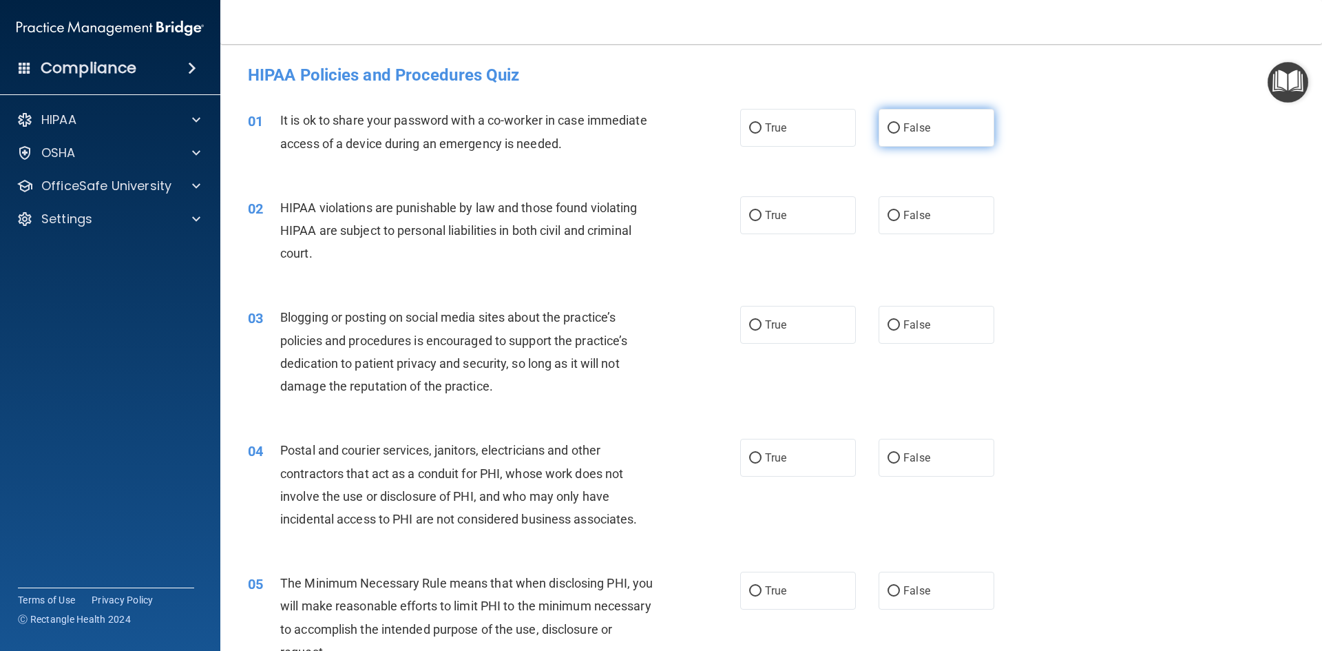
click at [924, 125] on label "False" at bounding box center [937, 128] width 116 height 38
click at [900, 125] on input "False" at bounding box center [894, 128] width 12 height 10
radio input "true"
click at [787, 206] on label "True" at bounding box center [798, 215] width 116 height 38
click at [762, 211] on input "True" at bounding box center [755, 216] width 12 height 10
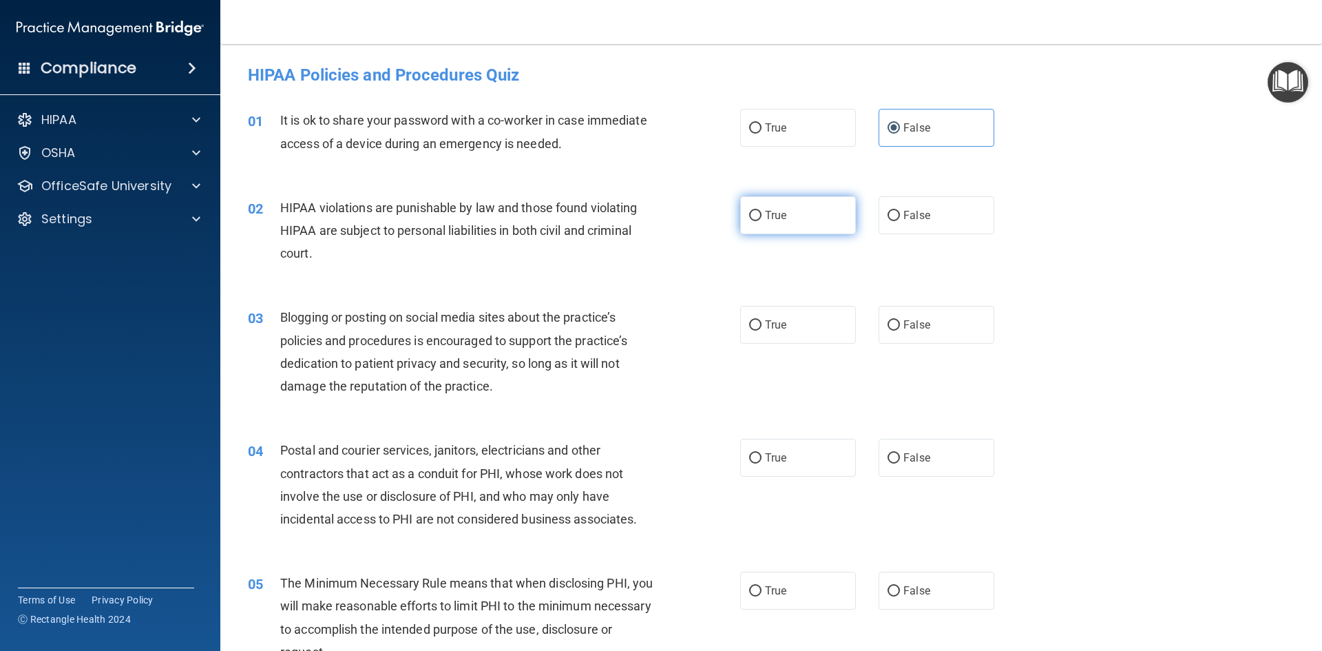
radio input "true"
click at [919, 333] on label "False" at bounding box center [937, 325] width 116 height 38
click at [900, 331] on input "False" at bounding box center [894, 325] width 12 height 10
radio input "true"
click at [809, 448] on label "True" at bounding box center [798, 458] width 116 height 38
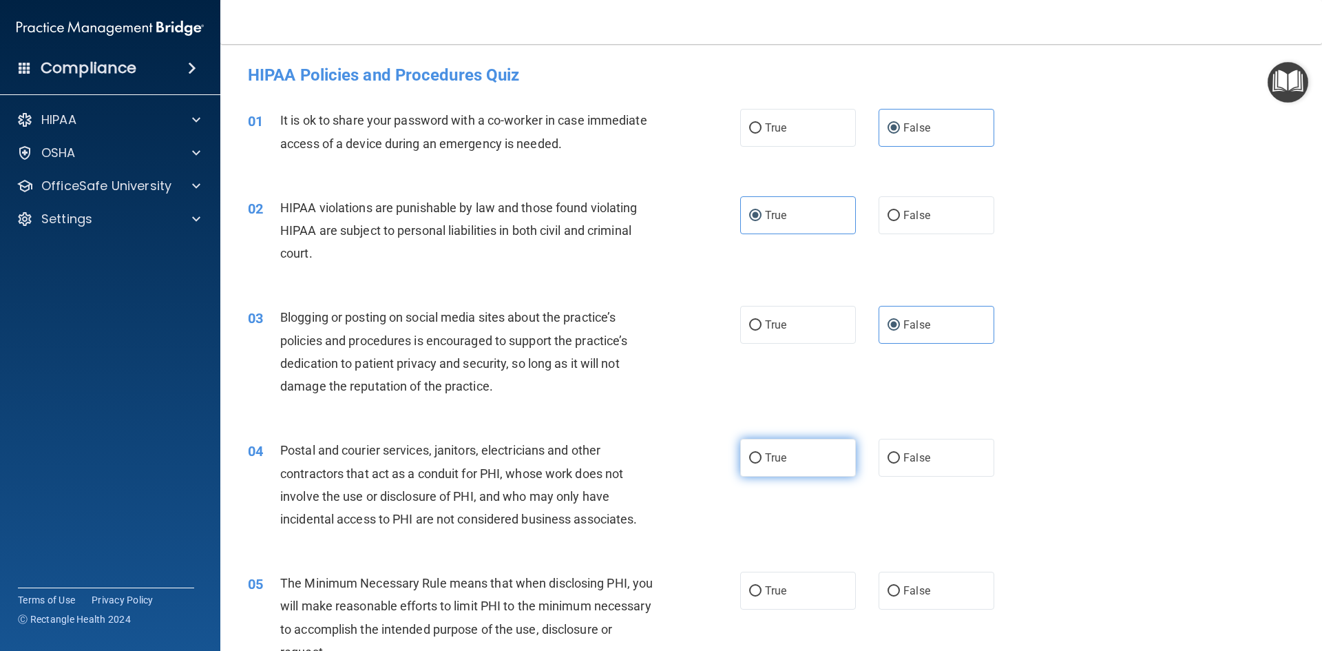
click at [762, 453] on input "True" at bounding box center [755, 458] width 12 height 10
radio input "true"
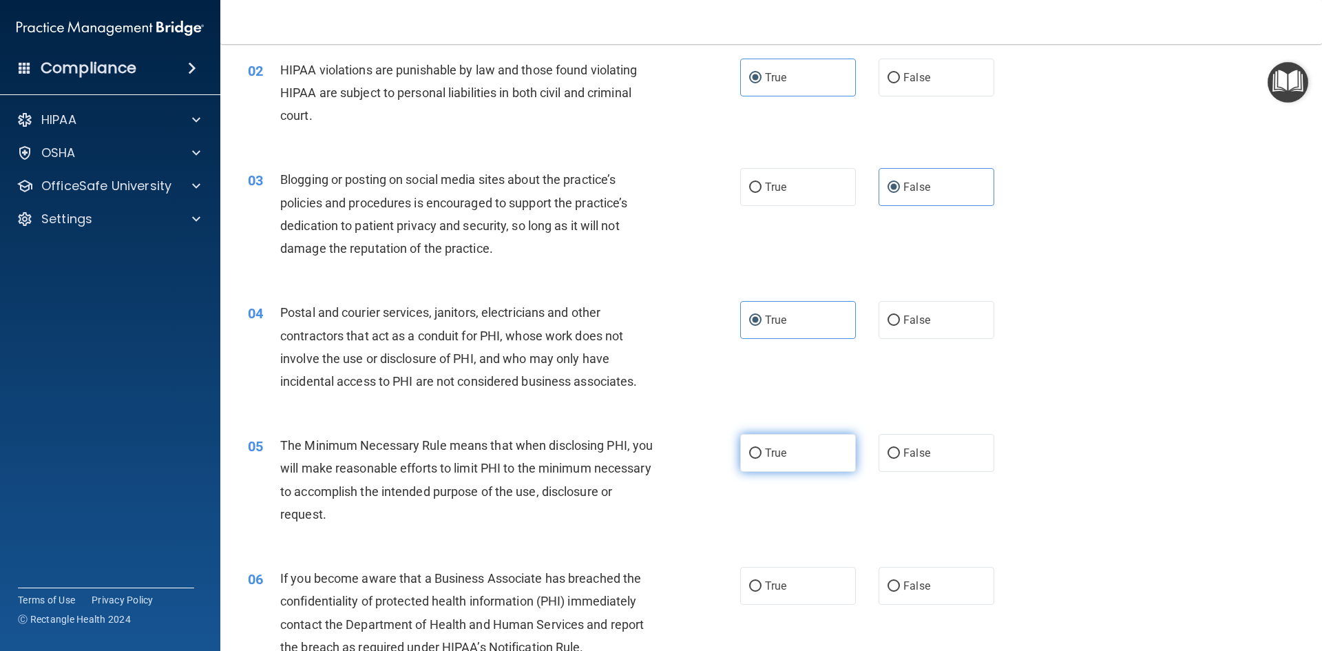
click at [778, 465] on label "True" at bounding box center [798, 453] width 116 height 38
click at [762, 459] on input "True" at bounding box center [755, 453] width 12 height 10
radio input "true"
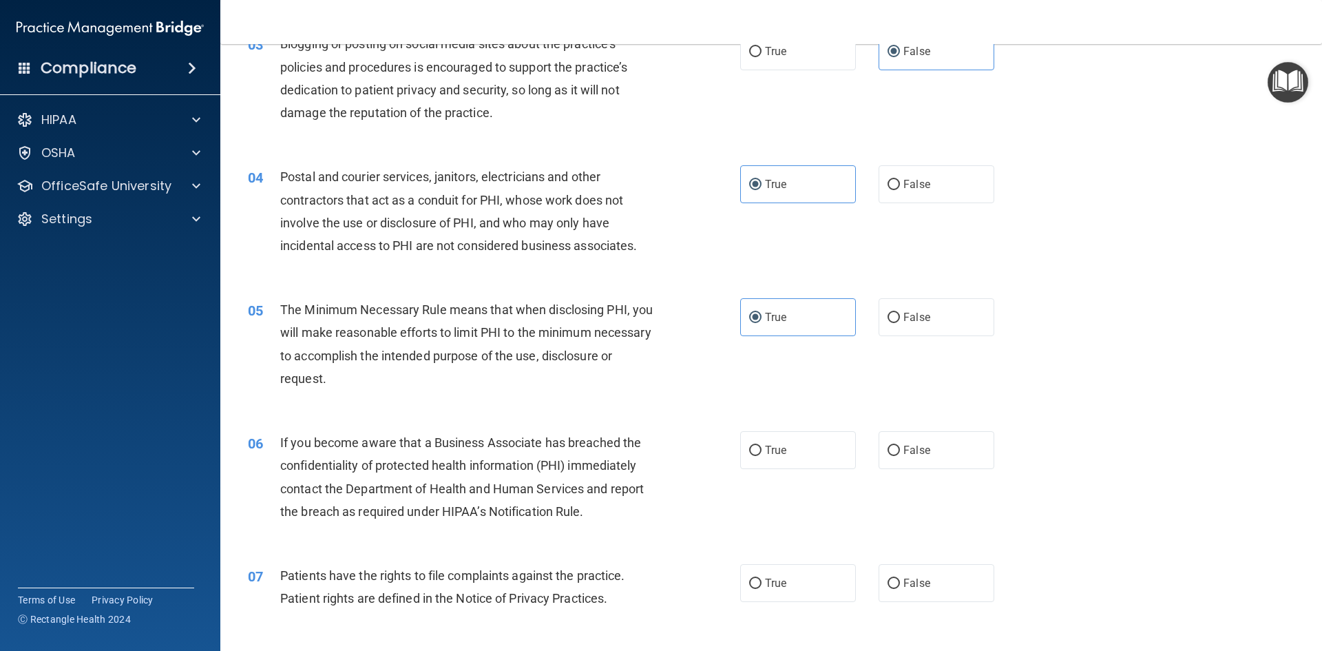
scroll to position [344, 0]
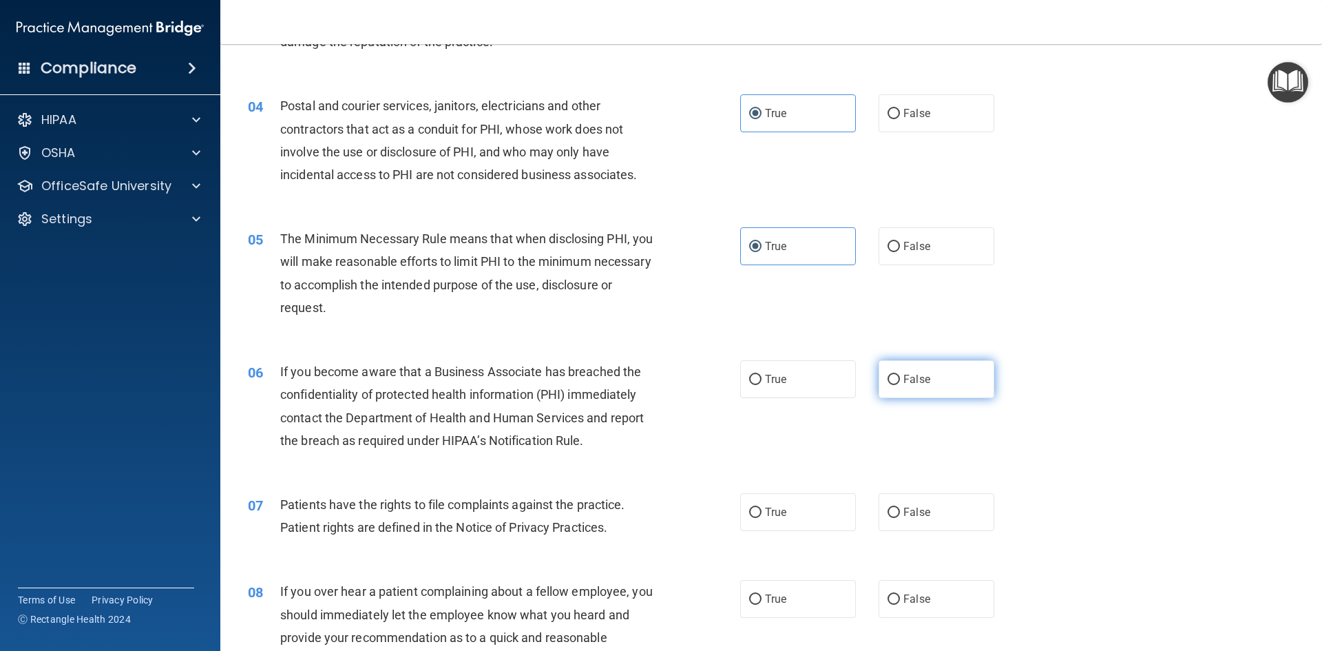
click at [959, 382] on label "False" at bounding box center [937, 379] width 116 height 38
click at [900, 382] on input "False" at bounding box center [894, 380] width 12 height 10
radio input "true"
click at [802, 508] on label "True" at bounding box center [798, 512] width 116 height 38
click at [762, 508] on input "True" at bounding box center [755, 513] width 12 height 10
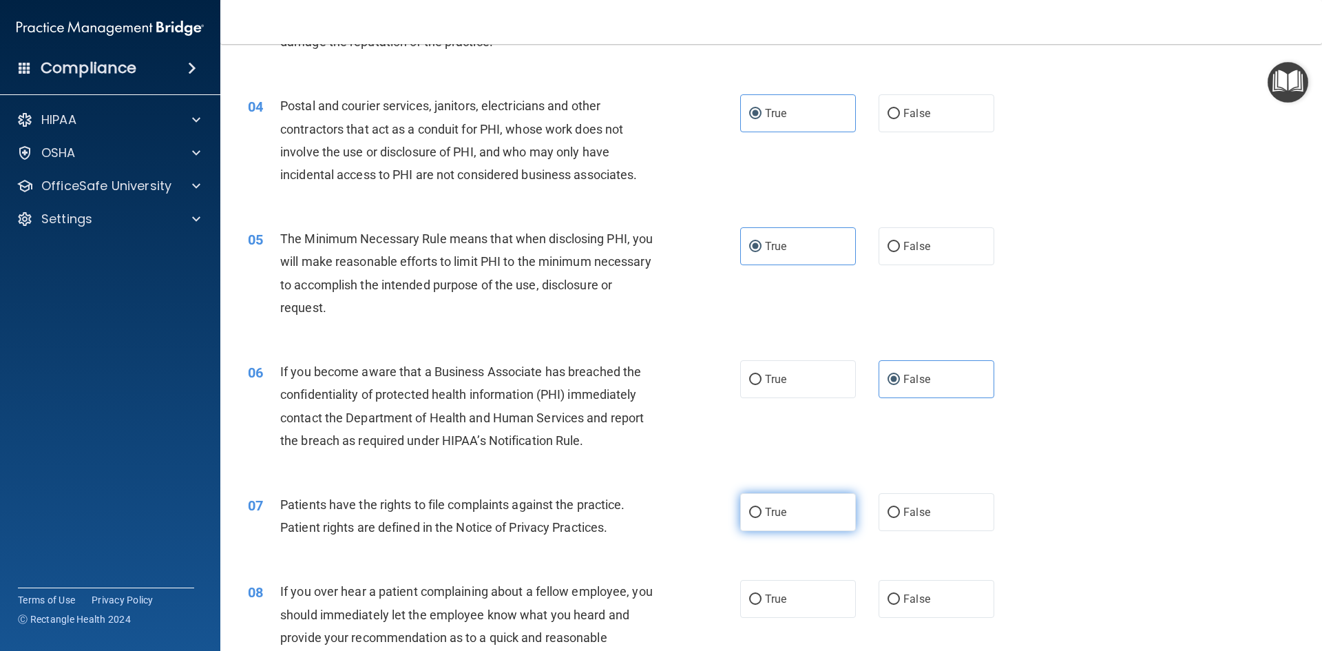
radio input "true"
click at [905, 592] on label "False" at bounding box center [937, 599] width 116 height 38
click at [900, 594] on input "False" at bounding box center [894, 599] width 12 height 10
radio input "true"
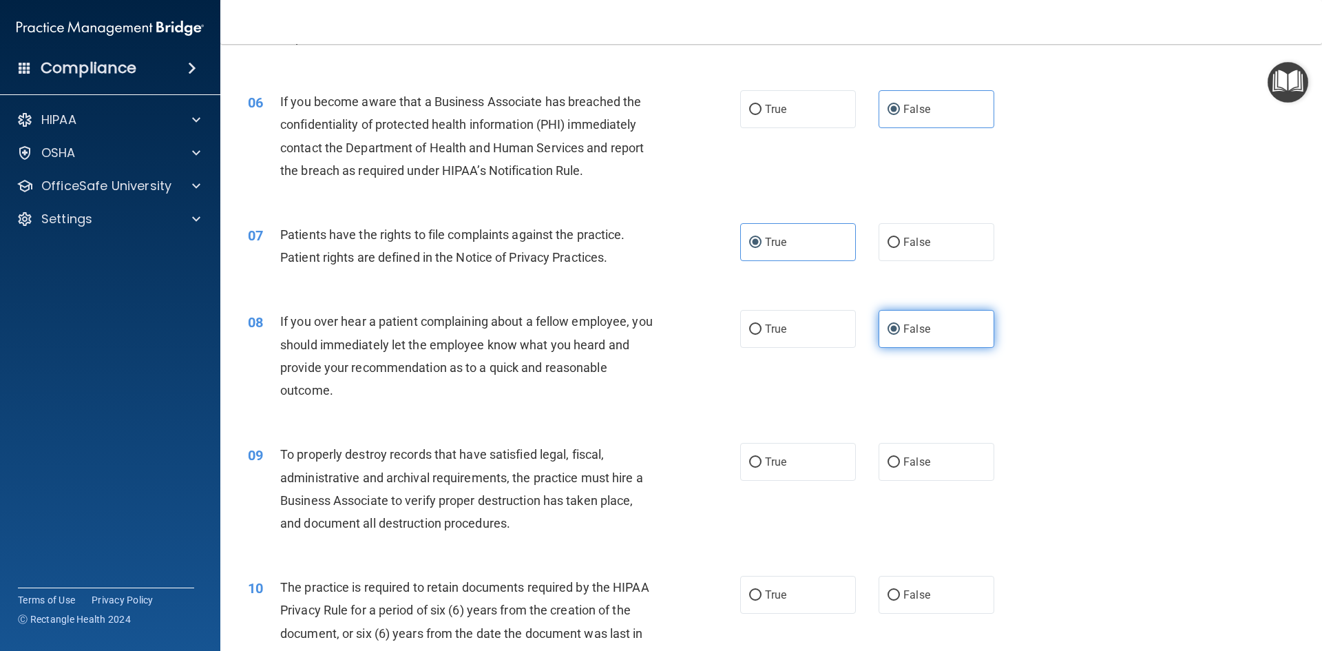
scroll to position [620, 0]
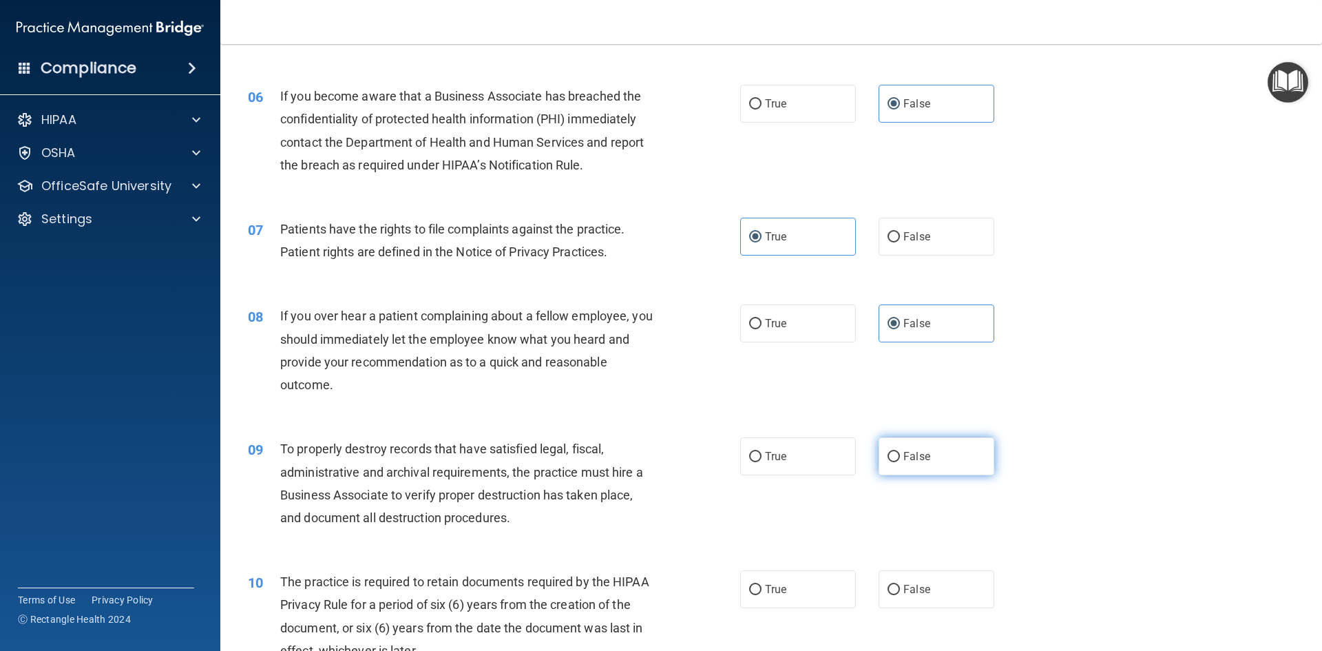
click at [904, 459] on span "False" at bounding box center [917, 456] width 27 height 13
click at [897, 459] on input "False" at bounding box center [894, 457] width 12 height 10
radio input "true"
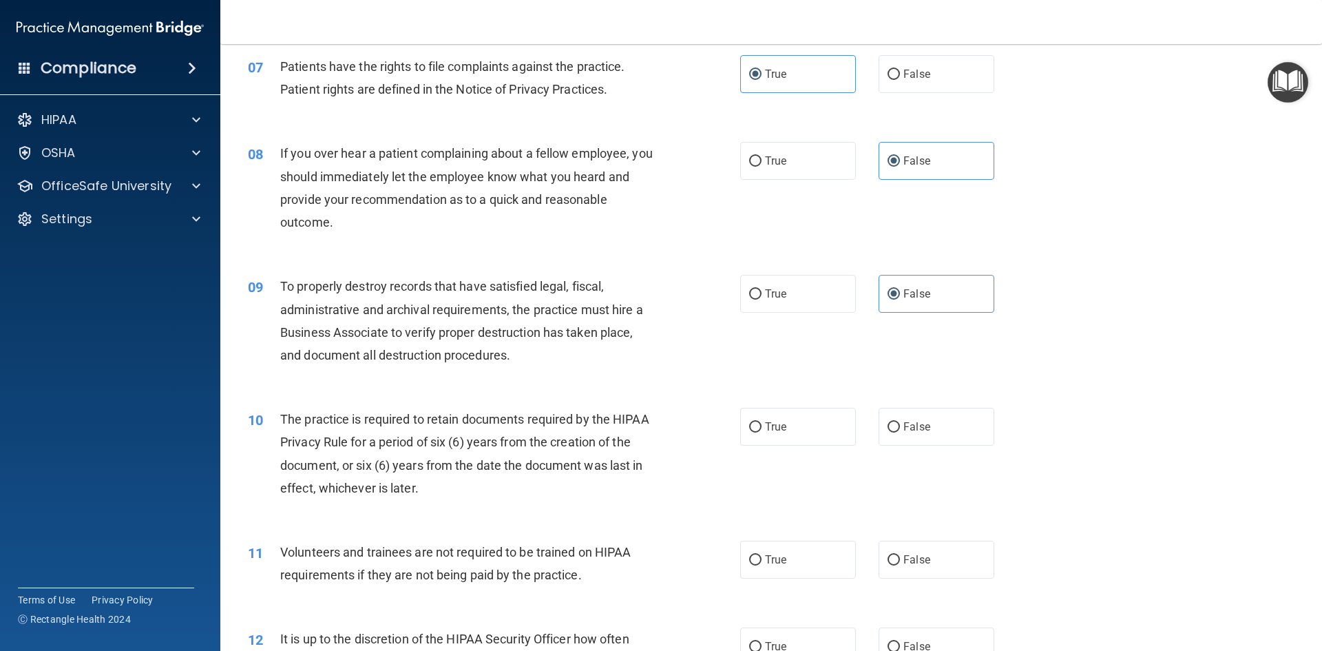
scroll to position [827, 0]
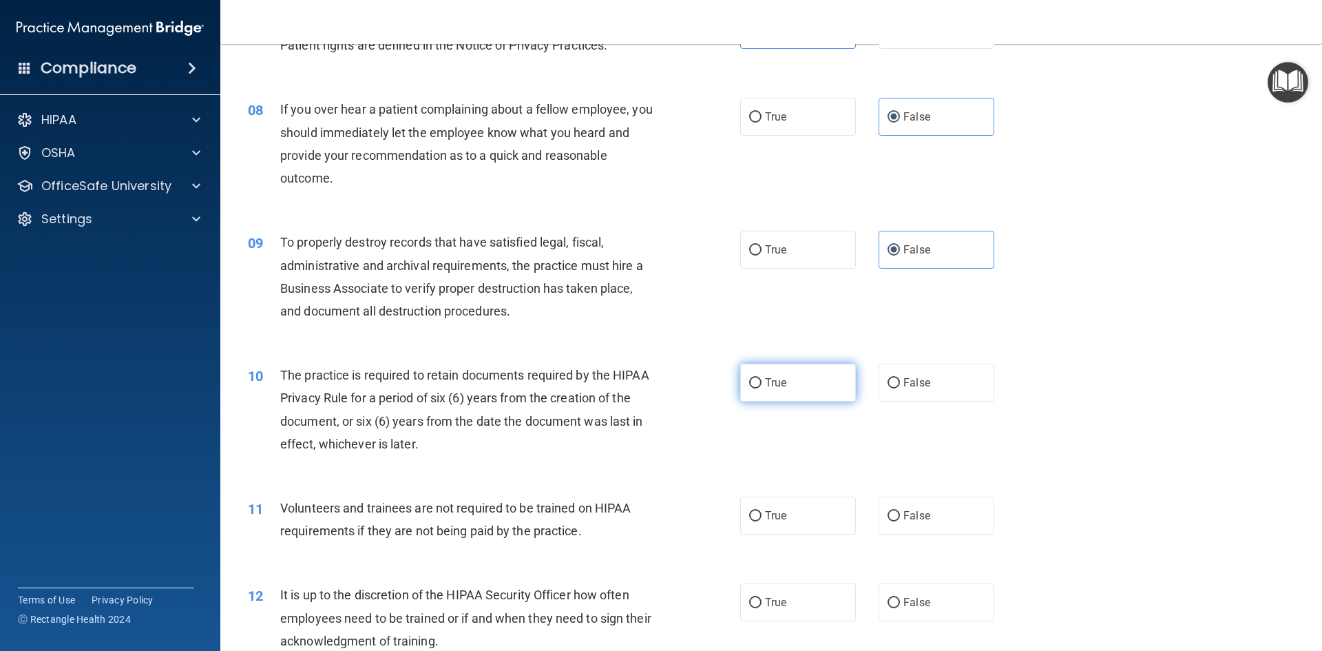
click at [800, 388] on label "True" at bounding box center [798, 383] width 116 height 38
click at [762, 388] on input "True" at bounding box center [755, 383] width 12 height 10
radio input "true"
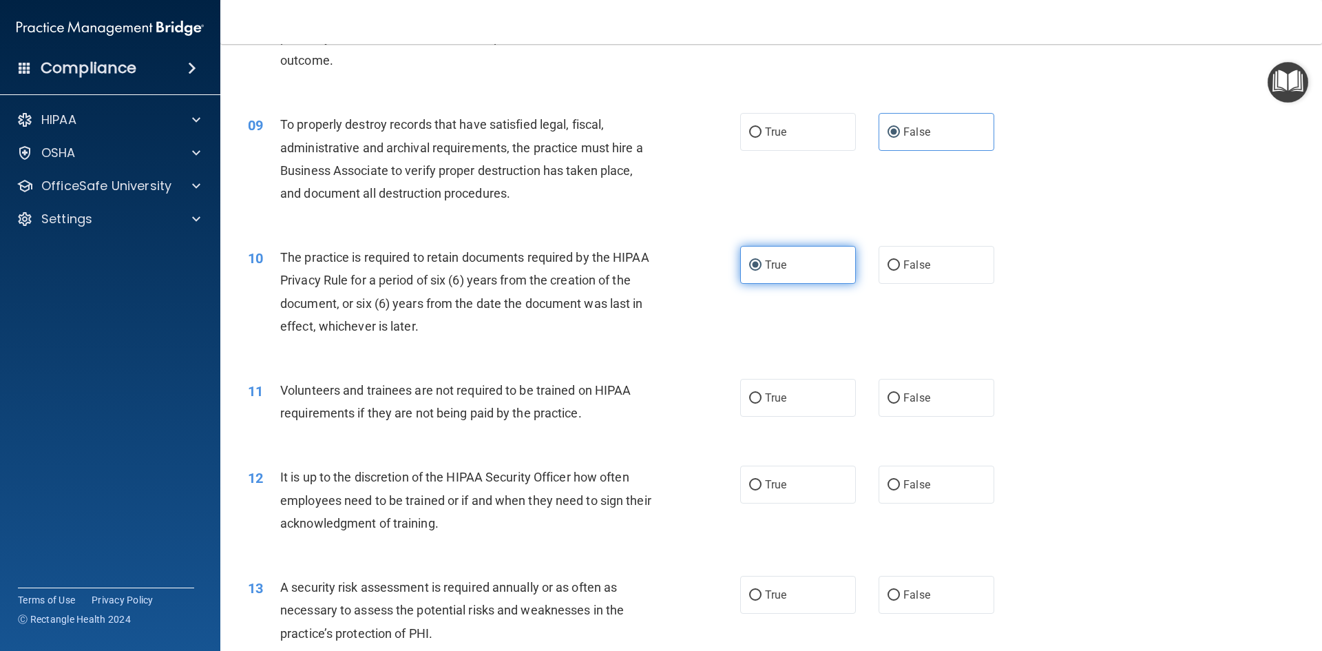
scroll to position [964, 0]
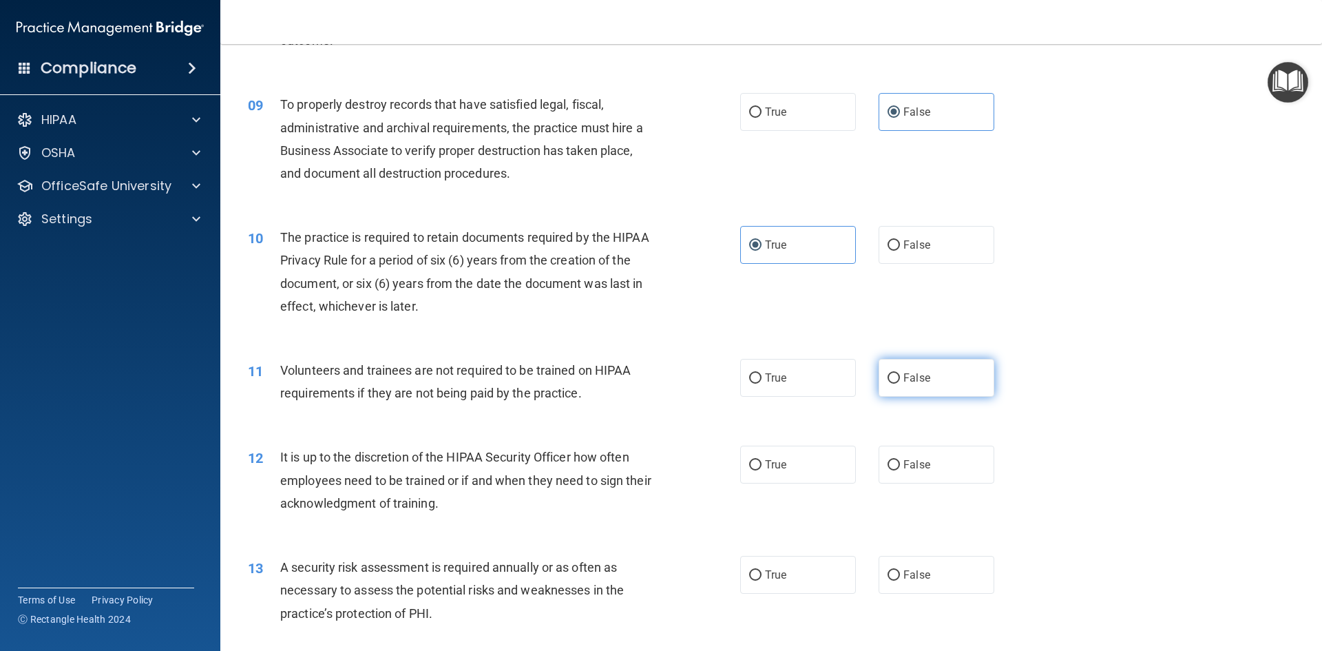
drag, startPoint x: 911, startPoint y: 374, endPoint x: 909, endPoint y: 381, distance: 7.0
click at [911, 374] on span "False" at bounding box center [917, 377] width 27 height 13
click at [883, 384] on label "False" at bounding box center [937, 378] width 116 height 38
click at [888, 384] on input "False" at bounding box center [894, 378] width 12 height 10
radio input "true"
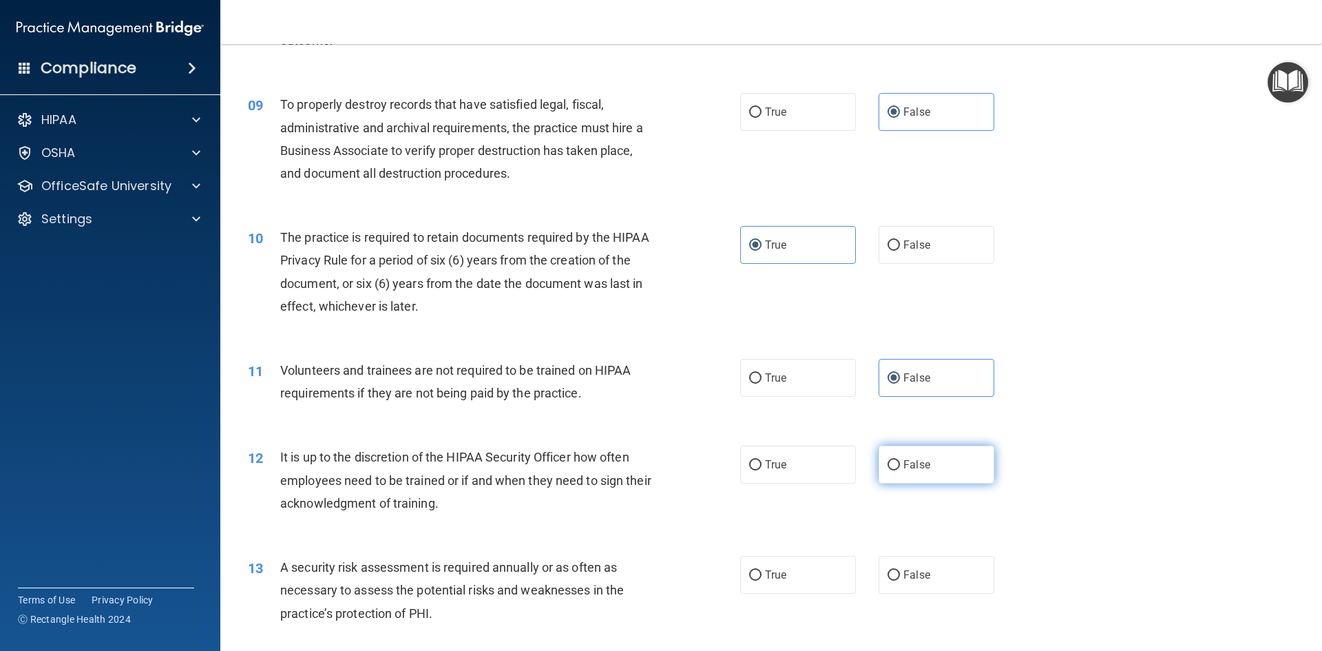
drag, startPoint x: 897, startPoint y: 470, endPoint x: 887, endPoint y: 477, distance: 12.3
click at [896, 470] on label "False" at bounding box center [937, 465] width 116 height 38
click at [896, 470] on input "False" at bounding box center [894, 465] width 12 height 10
radio input "true"
click at [752, 577] on input "True" at bounding box center [755, 575] width 12 height 10
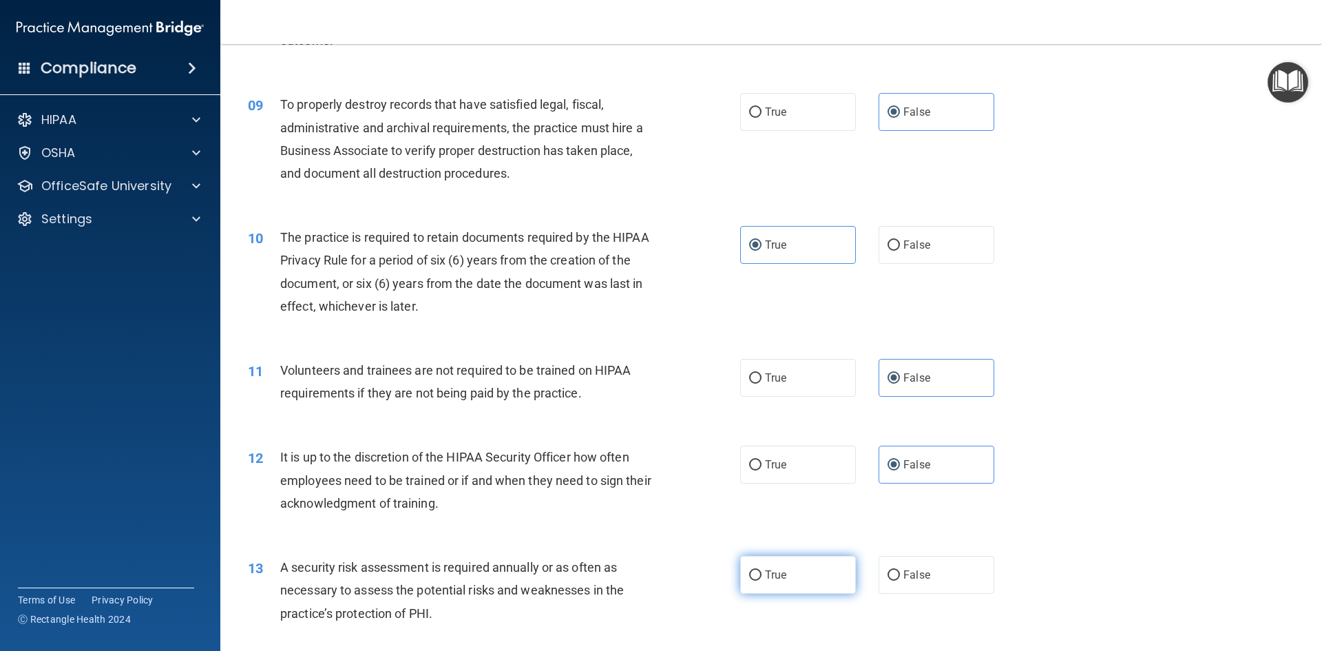
radio input "true"
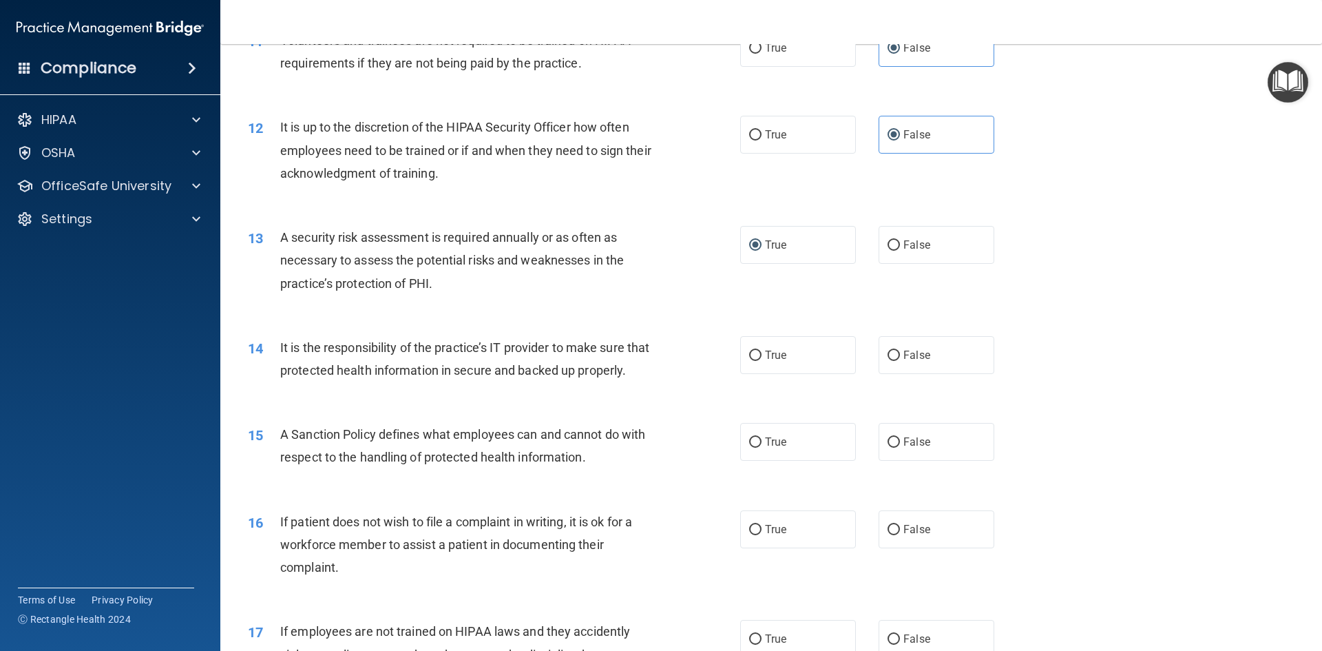
scroll to position [1309, 0]
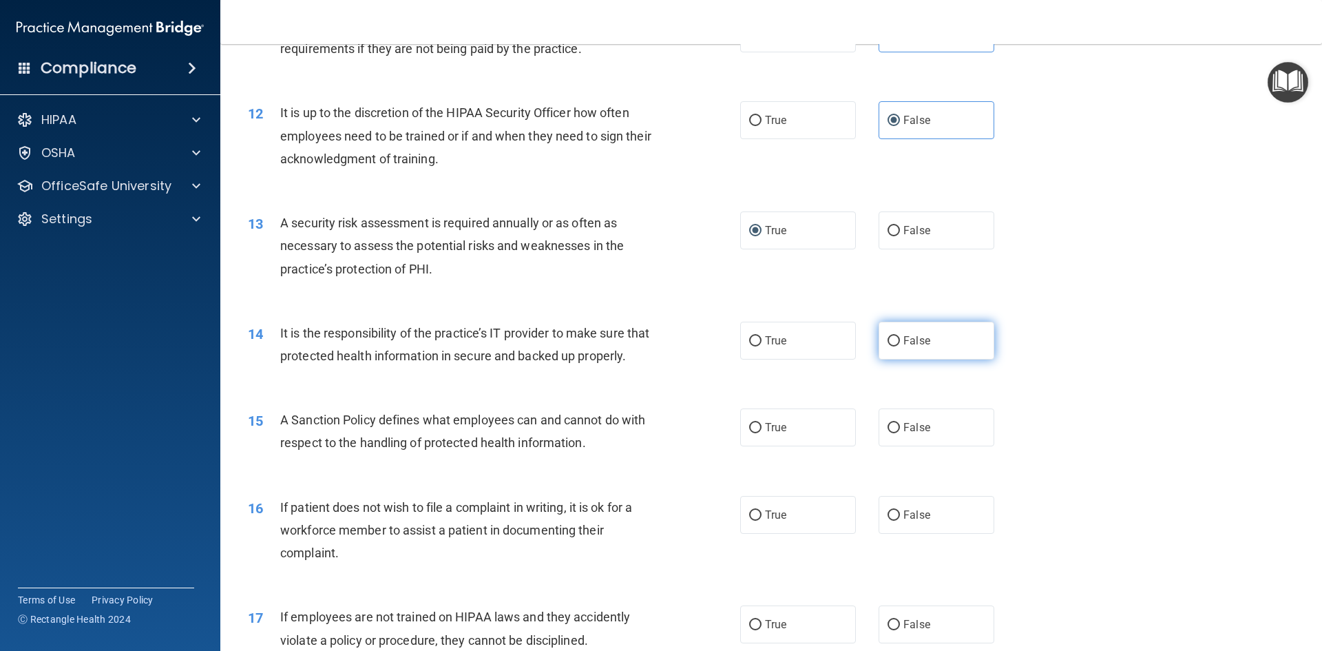
click at [909, 342] on span "False" at bounding box center [917, 340] width 27 height 13
click at [900, 342] on input "False" at bounding box center [894, 341] width 12 height 10
radio input "true"
click at [924, 446] on label "False" at bounding box center [937, 427] width 116 height 38
click at [900, 433] on input "False" at bounding box center [894, 428] width 12 height 10
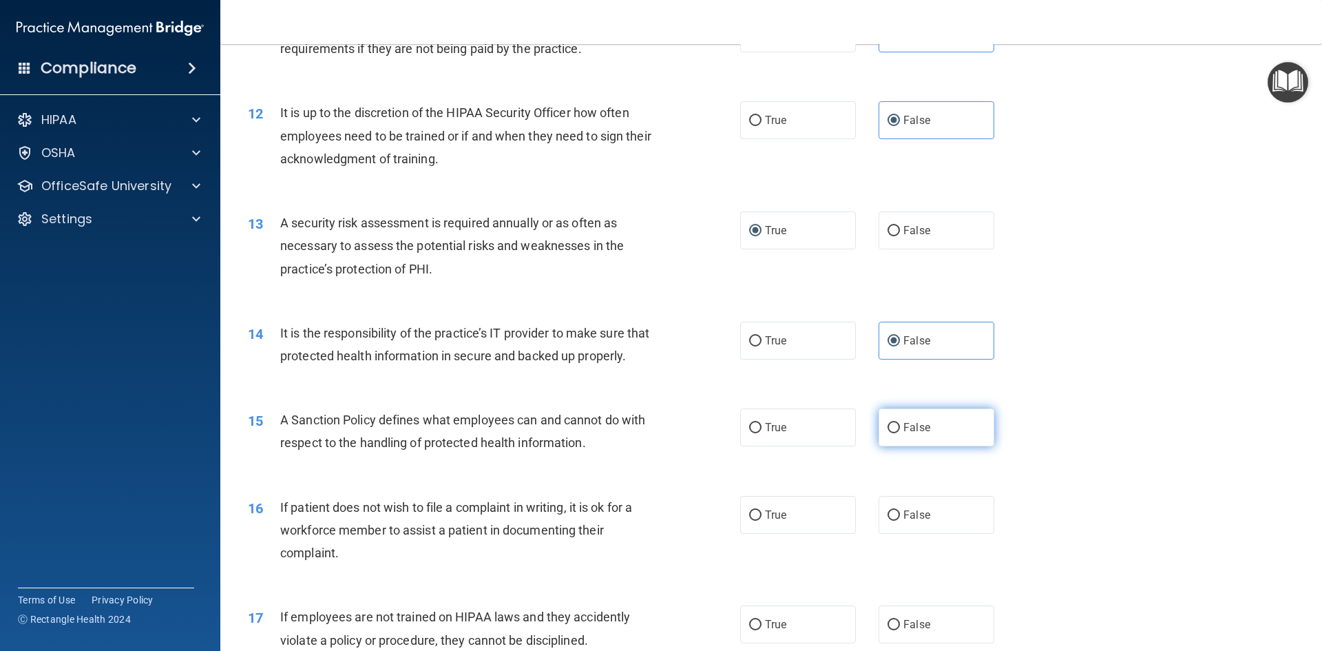
radio input "true"
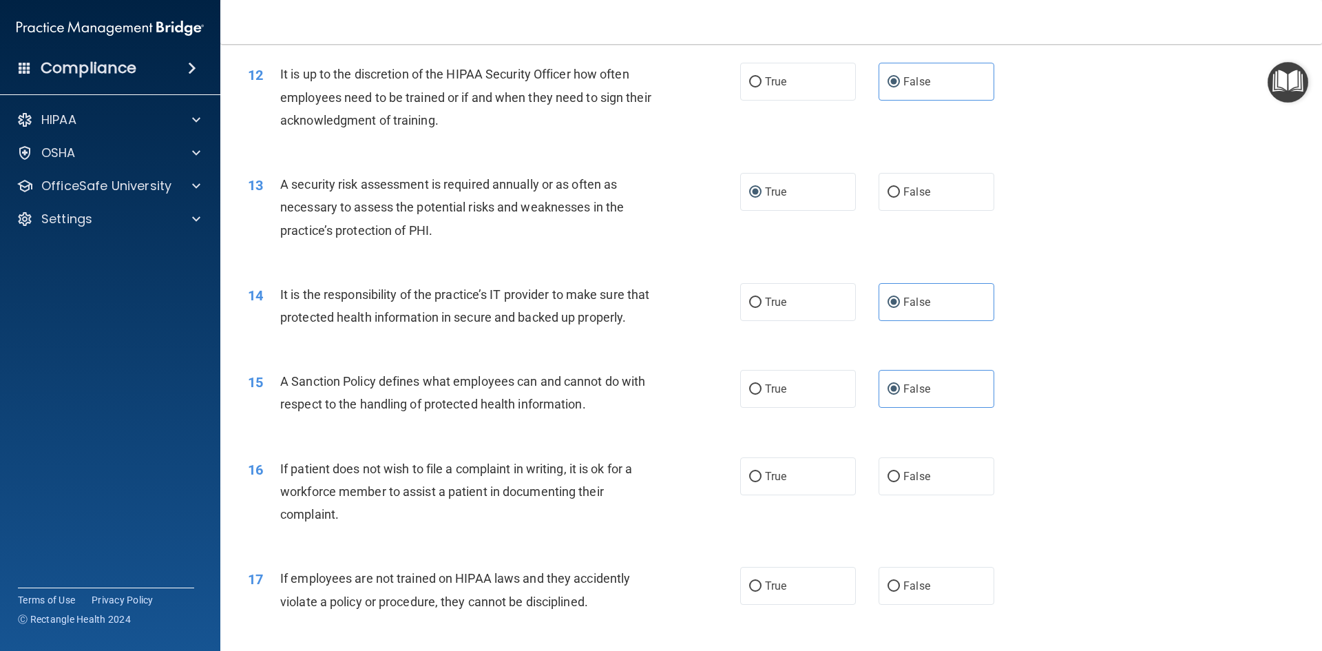
scroll to position [1378, 0]
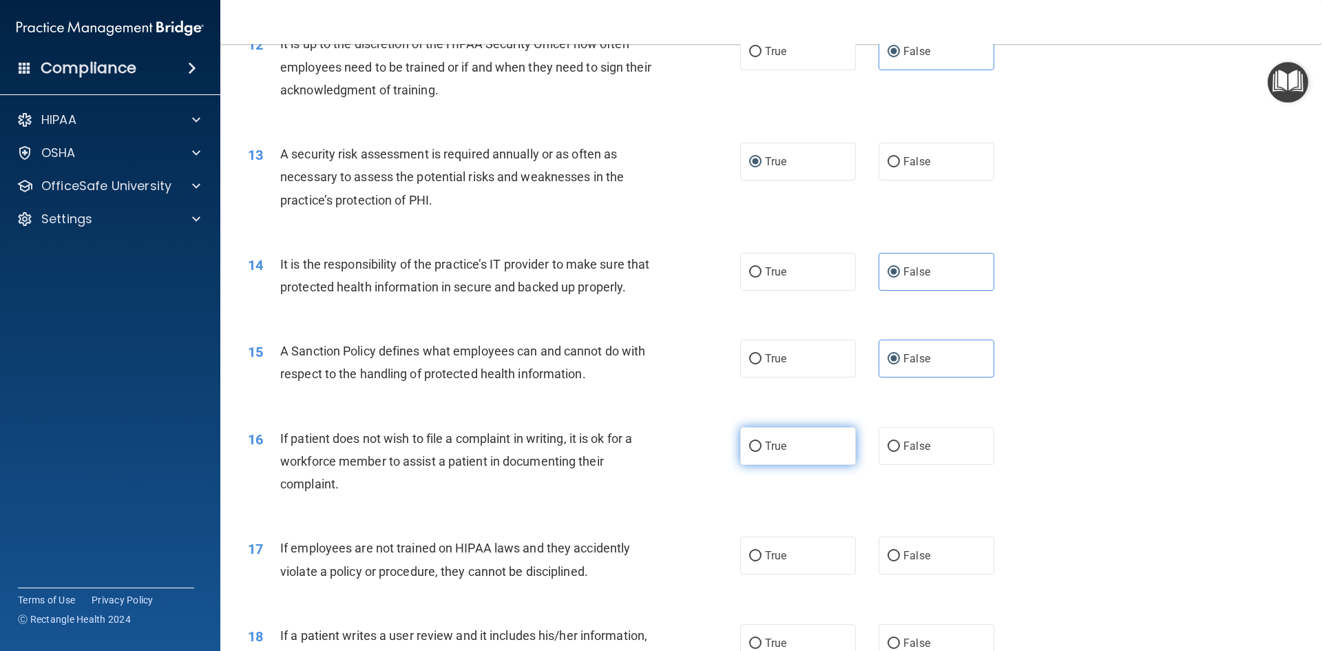
click at [791, 465] on label "True" at bounding box center [798, 446] width 116 height 38
click at [762, 452] on input "True" at bounding box center [755, 447] width 12 height 10
radio input "true"
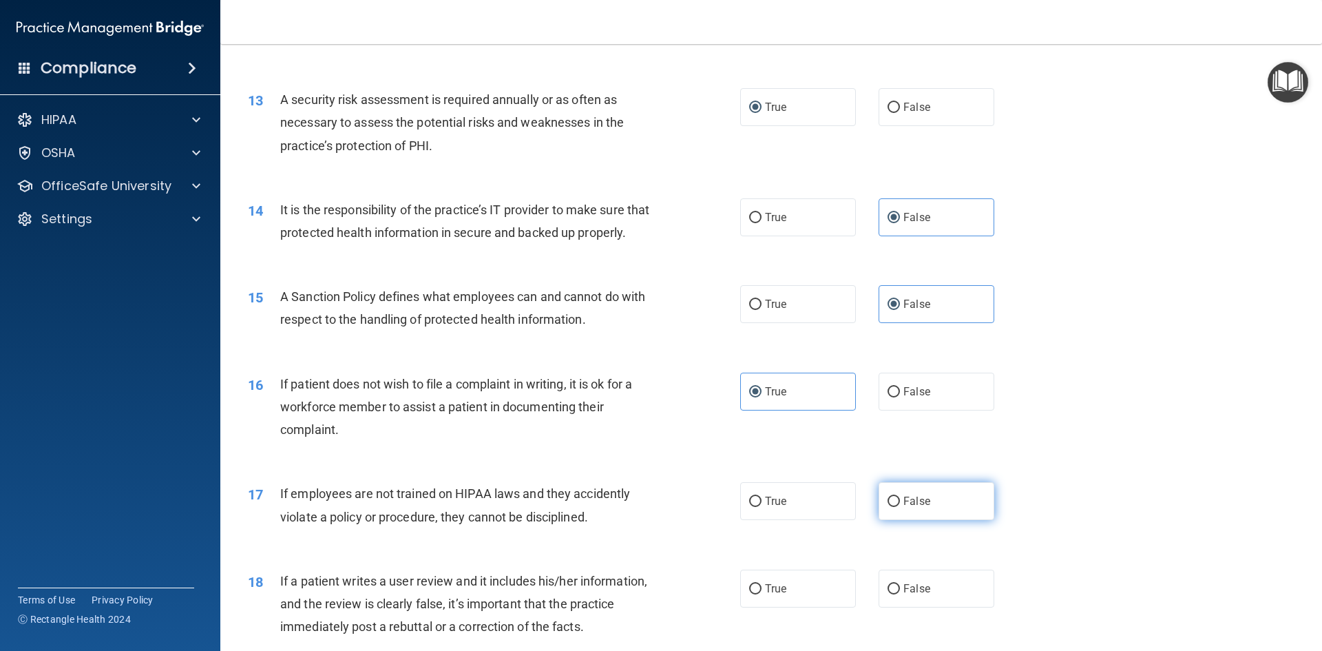
scroll to position [1515, 0]
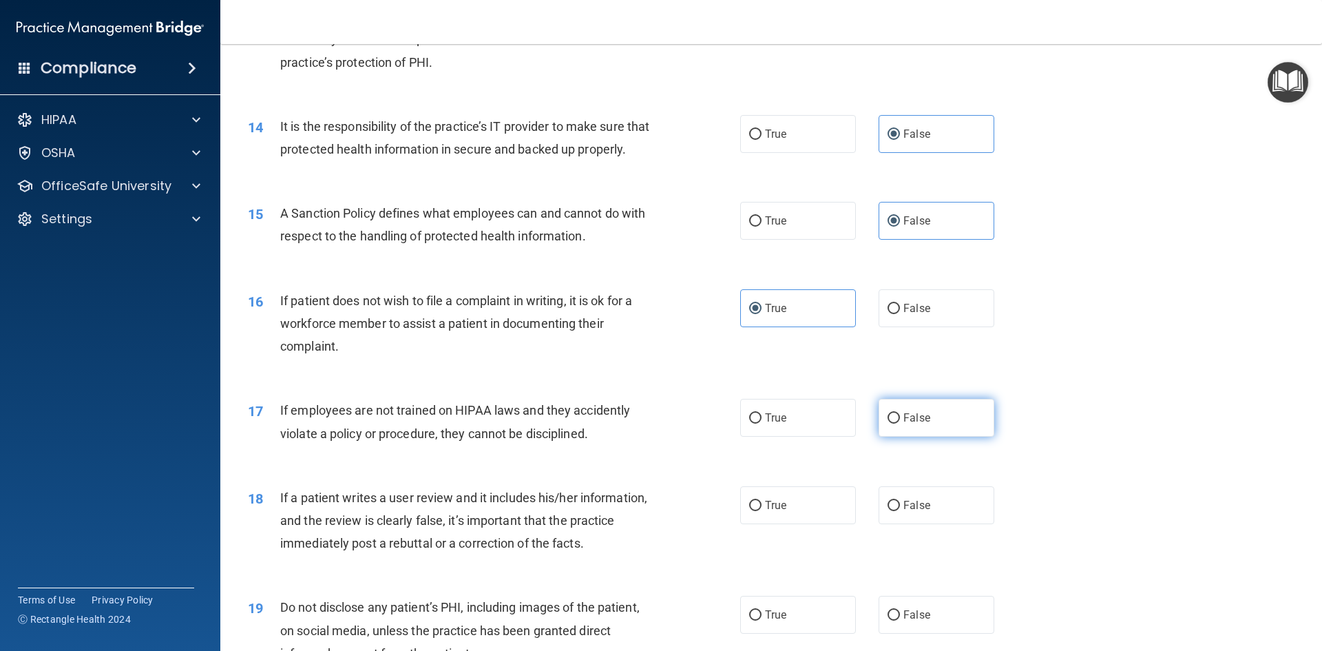
click at [965, 437] on label "False" at bounding box center [937, 418] width 116 height 38
click at [900, 424] on input "False" at bounding box center [894, 418] width 12 height 10
radio input "true"
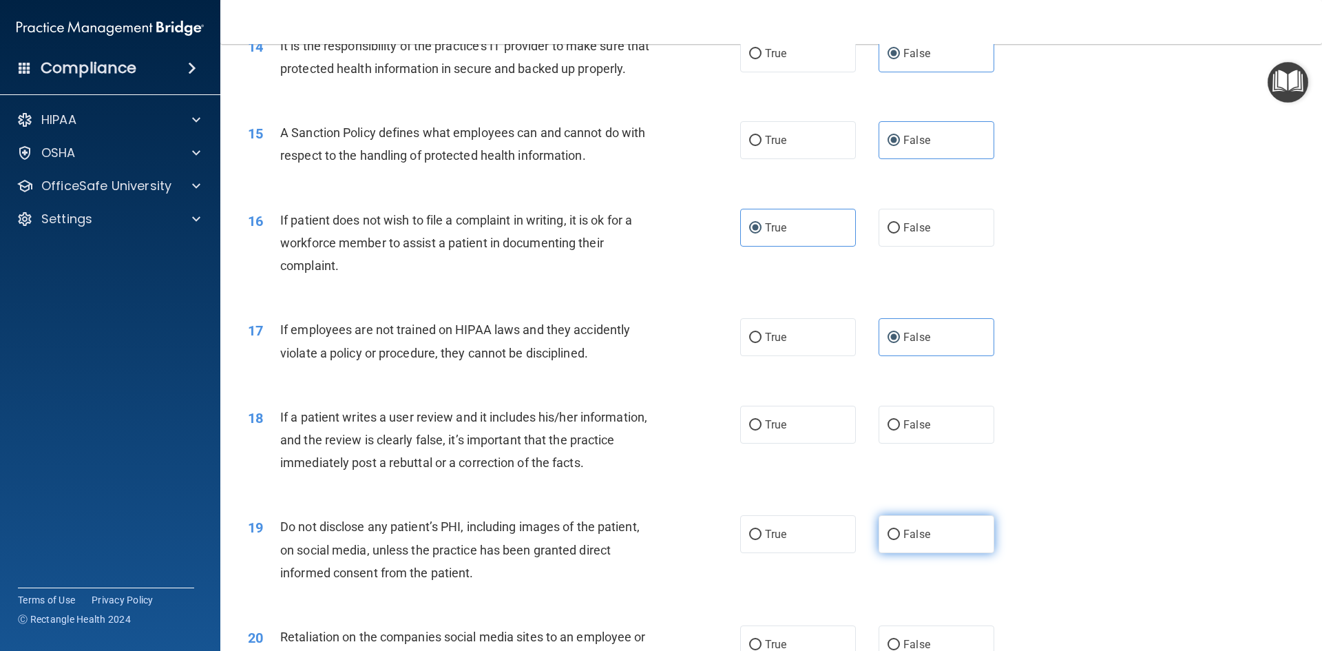
scroll to position [1791, 0]
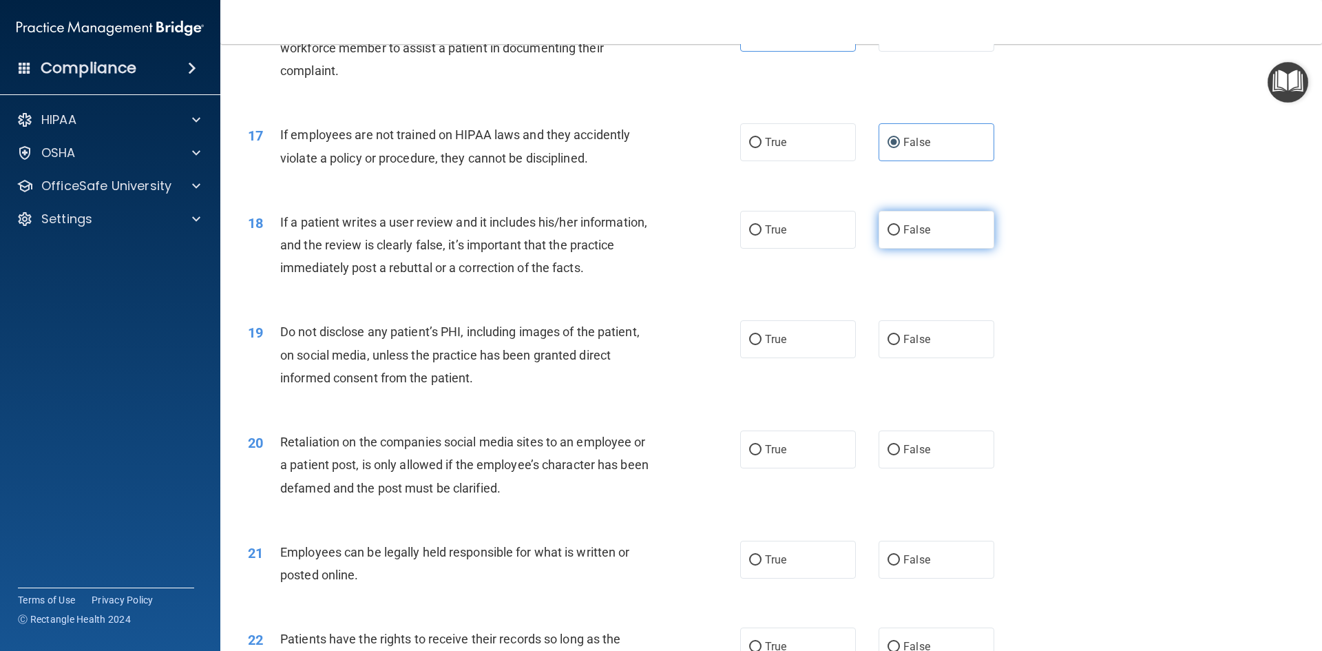
click at [938, 249] on label "False" at bounding box center [937, 230] width 116 height 38
click at [900, 236] on input "False" at bounding box center [894, 230] width 12 height 10
radio input "true"
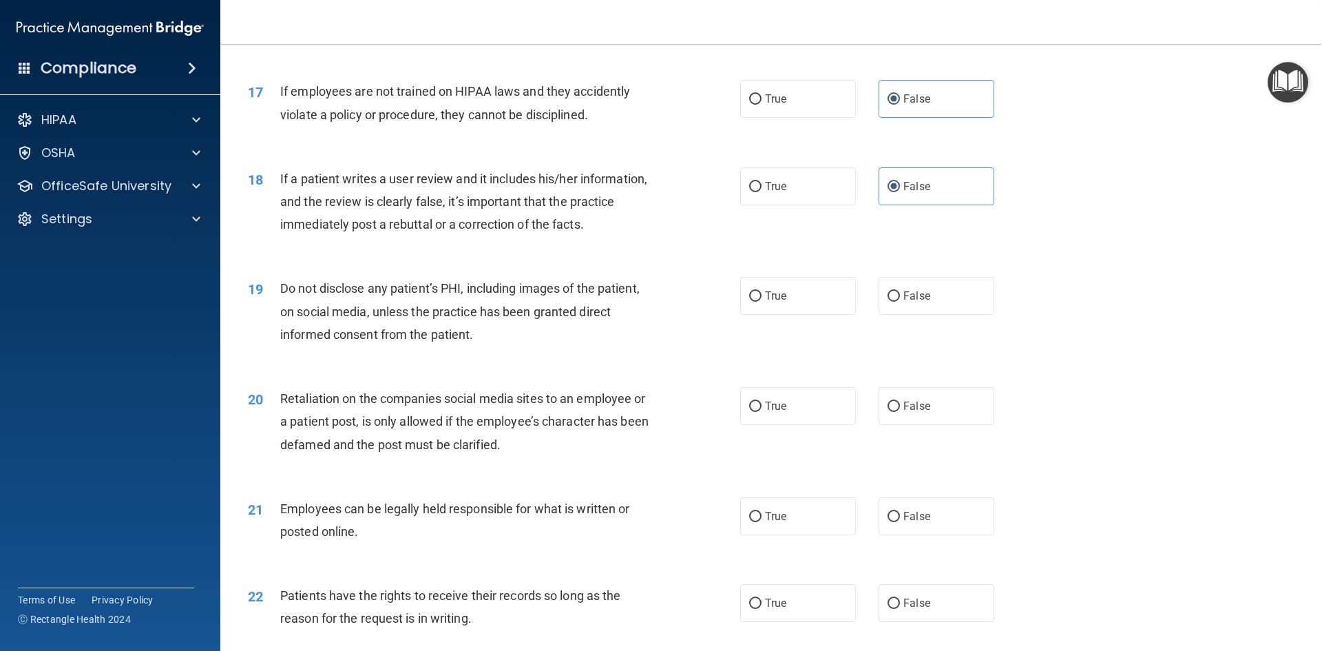
scroll to position [1929, 0]
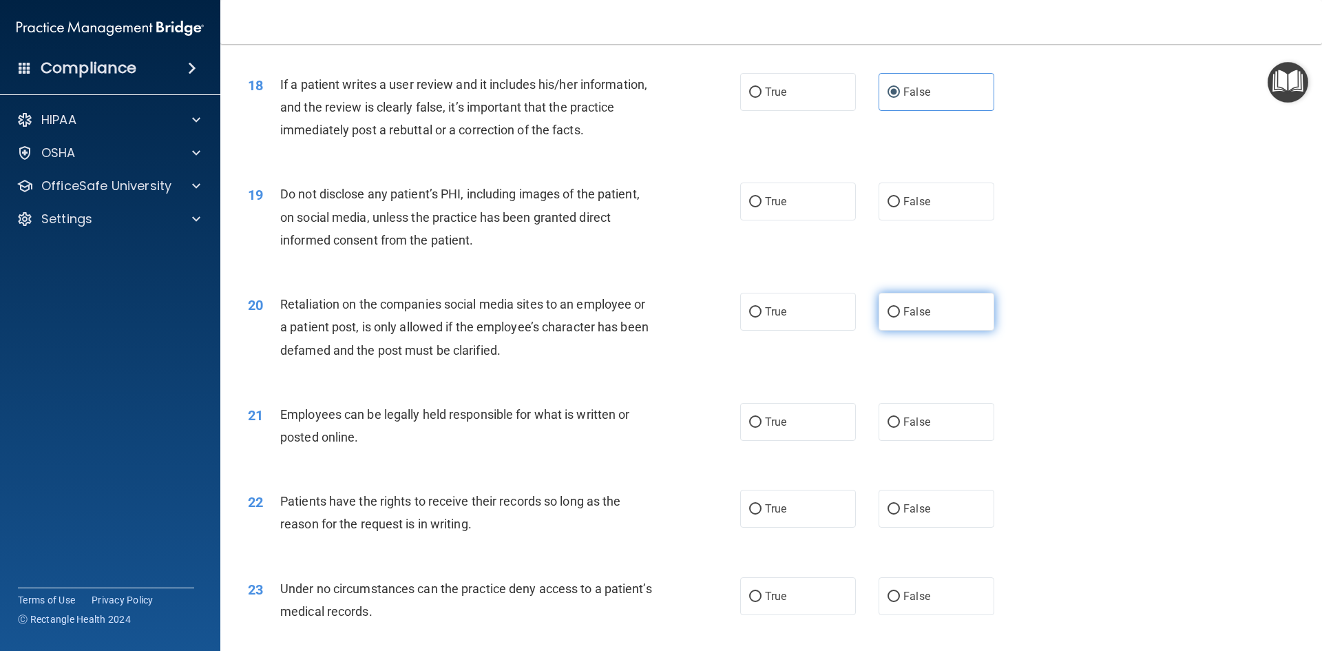
drag, startPoint x: 811, startPoint y: 220, endPoint x: 895, endPoint y: 326, distance: 135.9
click at [811, 220] on label "True" at bounding box center [798, 202] width 116 height 38
click at [762, 207] on input "True" at bounding box center [755, 202] width 12 height 10
radio input "true"
click at [943, 331] on label "False" at bounding box center [937, 312] width 116 height 38
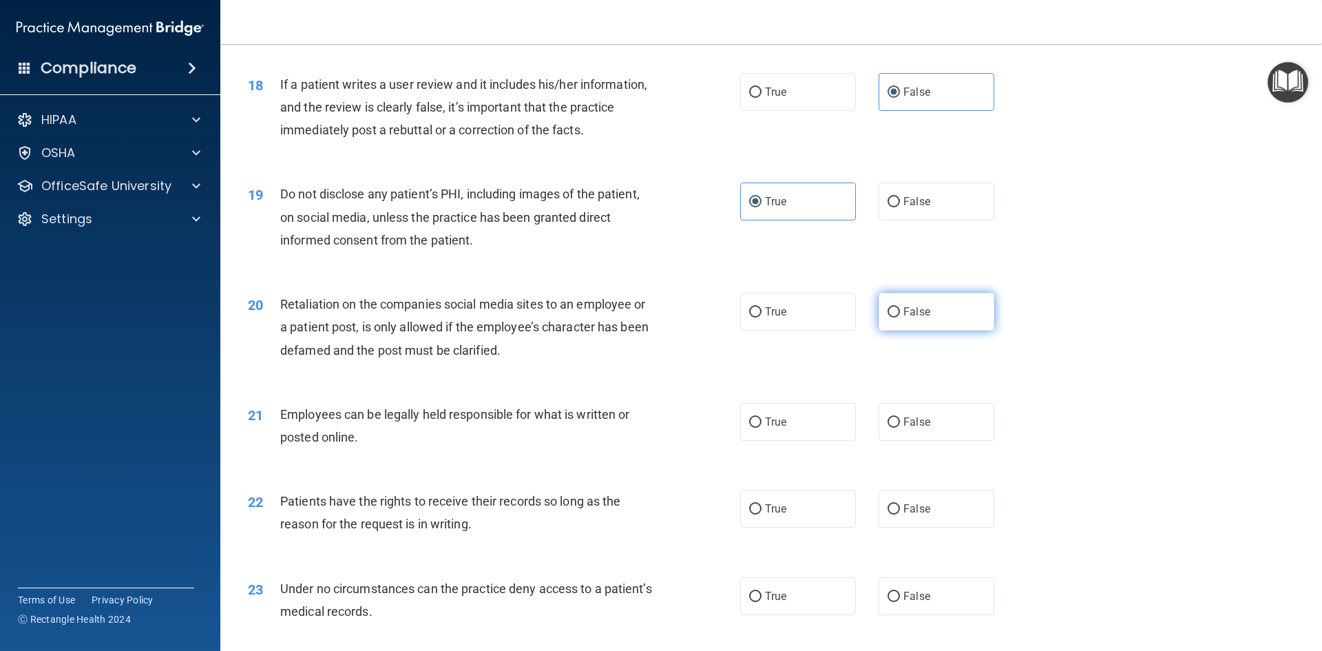
click at [900, 318] on input "False" at bounding box center [894, 312] width 12 height 10
radio input "true"
click at [790, 439] on label "True" at bounding box center [798, 422] width 116 height 38
click at [762, 428] on input "True" at bounding box center [755, 422] width 12 height 10
radio input "true"
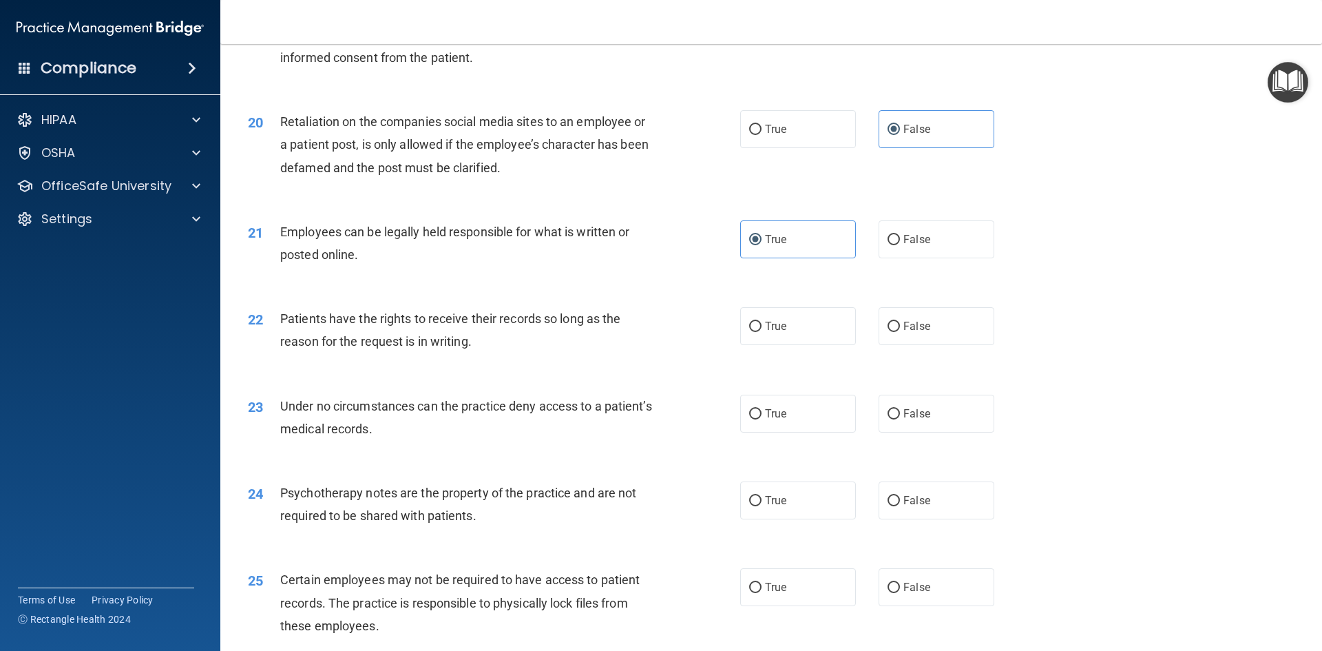
scroll to position [2135, 0]
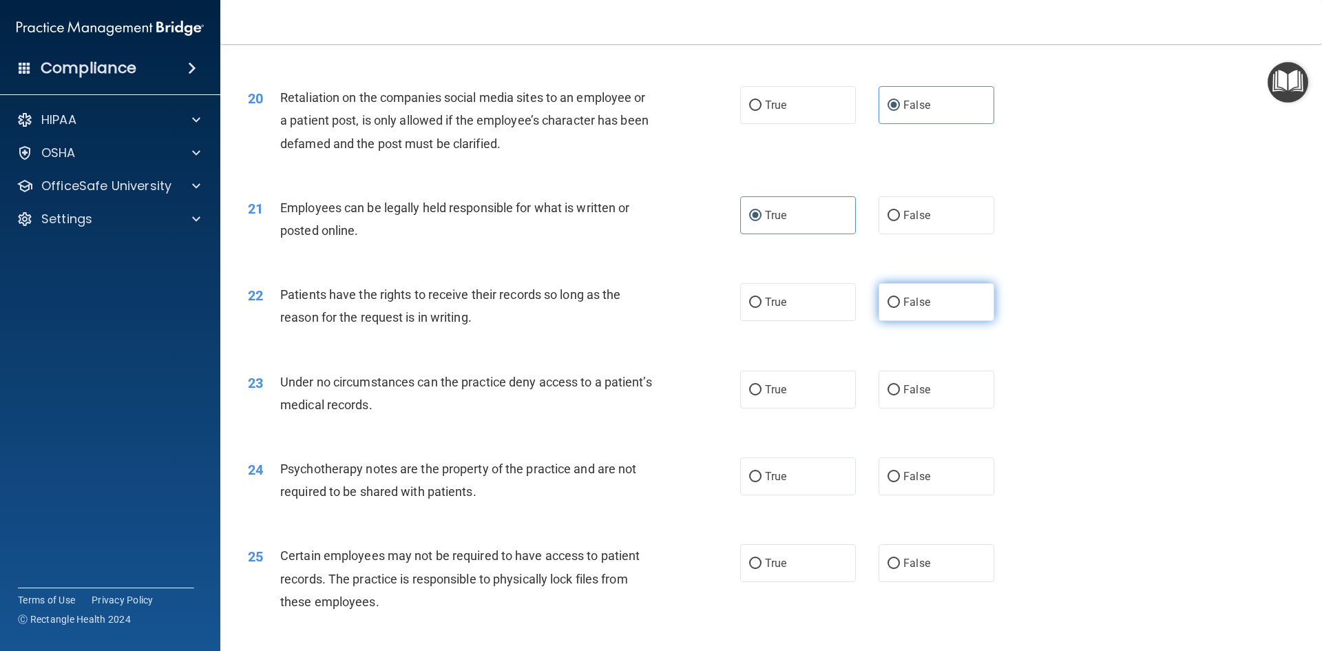
click at [937, 315] on label "False" at bounding box center [937, 302] width 116 height 38
click at [900, 308] on input "False" at bounding box center [894, 303] width 12 height 10
radio input "true"
click at [933, 404] on label "False" at bounding box center [937, 390] width 116 height 38
click at [900, 395] on input "False" at bounding box center [894, 390] width 12 height 10
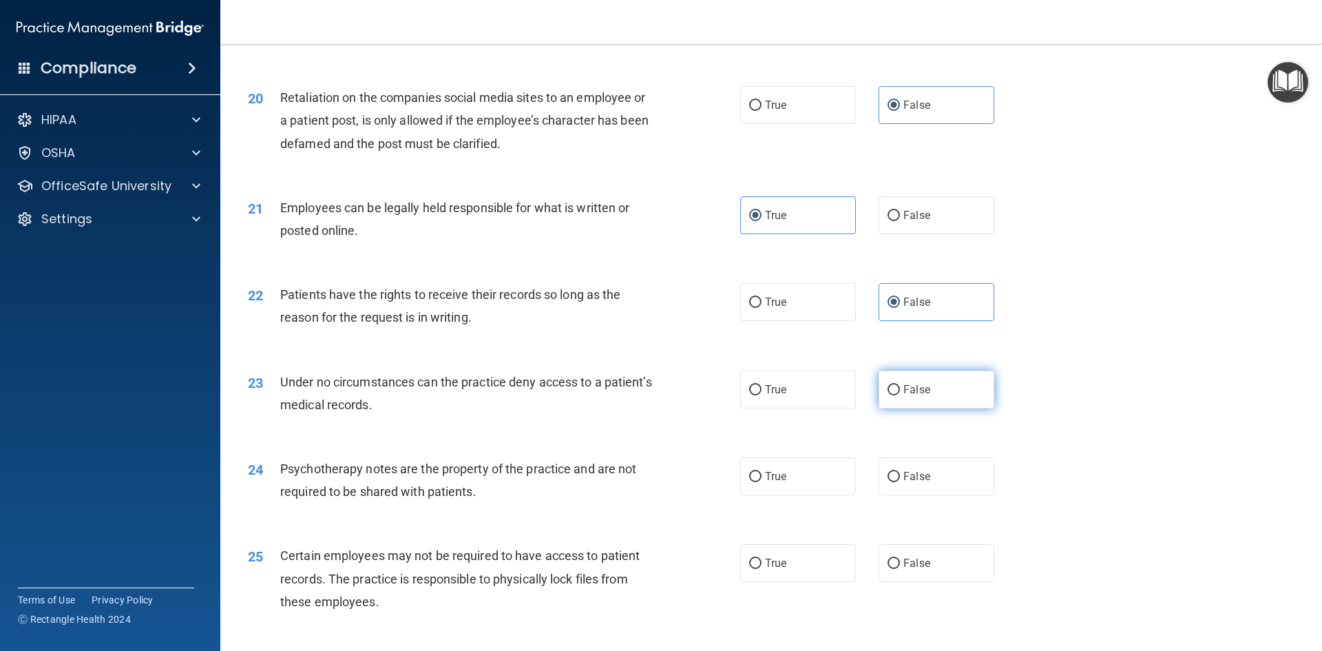
radio input "true"
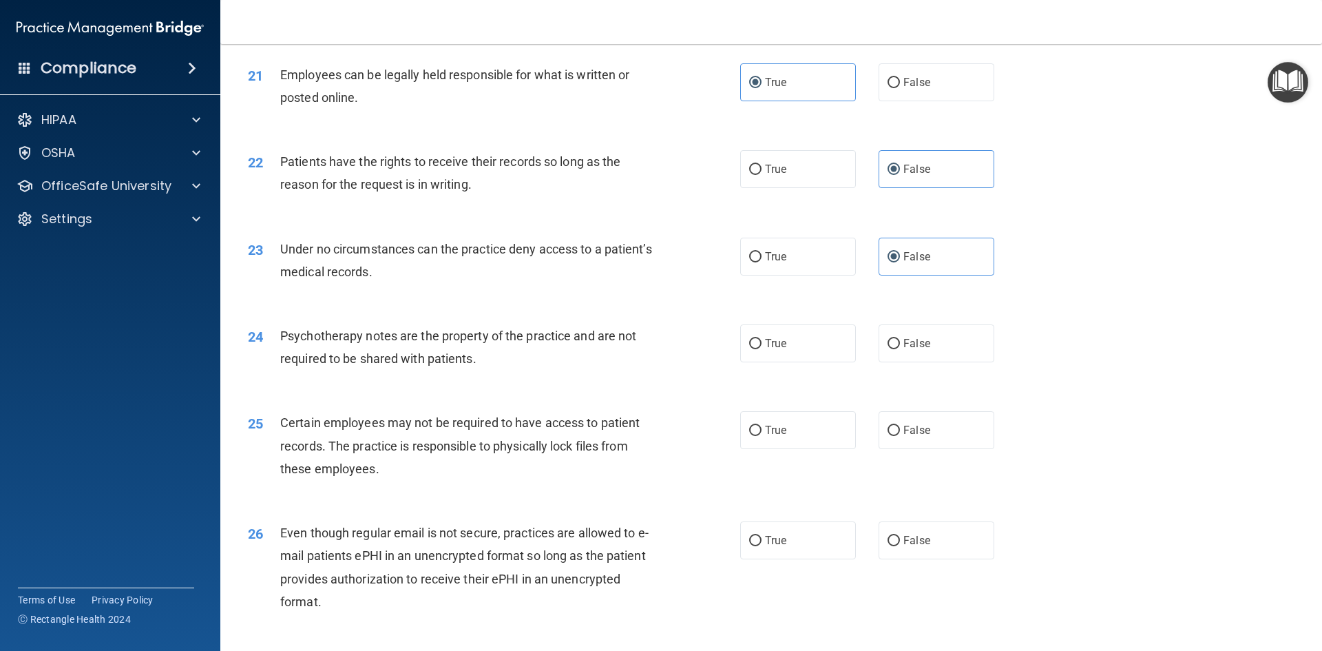
scroll to position [2273, 0]
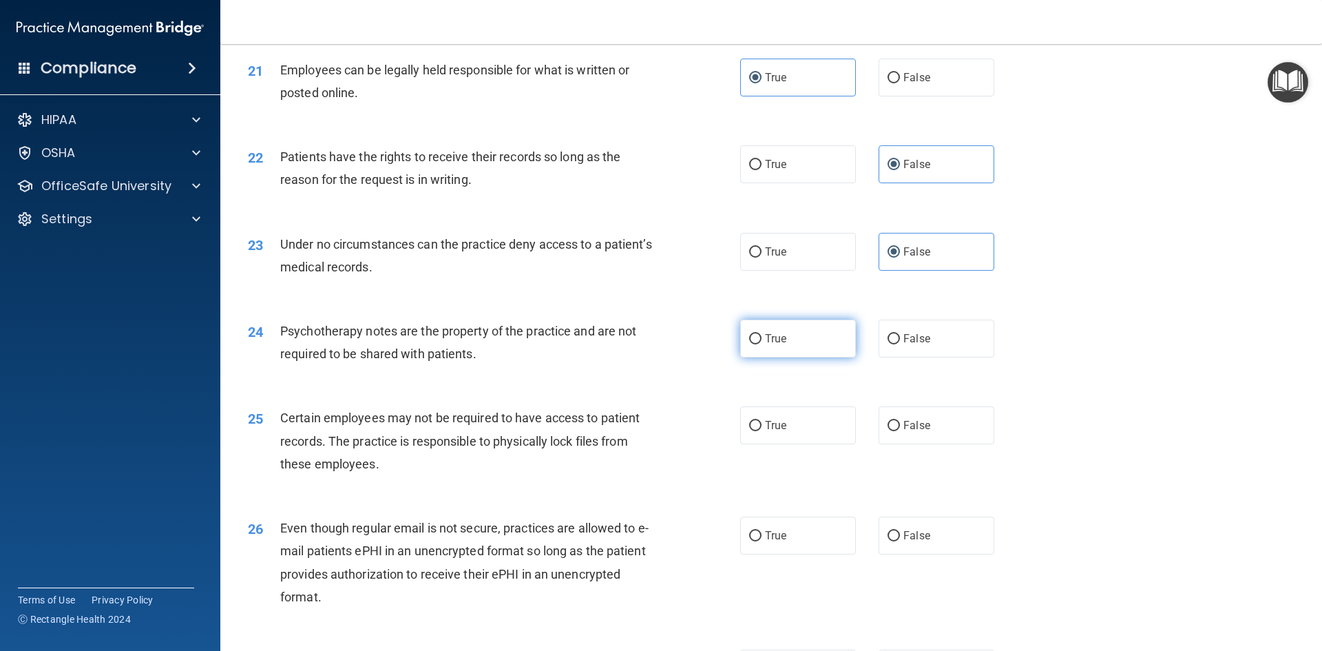
click at [819, 357] on label "True" at bounding box center [798, 339] width 116 height 38
click at [762, 344] on input "True" at bounding box center [755, 339] width 12 height 10
radio input "true"
click at [812, 444] on label "True" at bounding box center [798, 425] width 116 height 38
click at [762, 431] on input "True" at bounding box center [755, 426] width 12 height 10
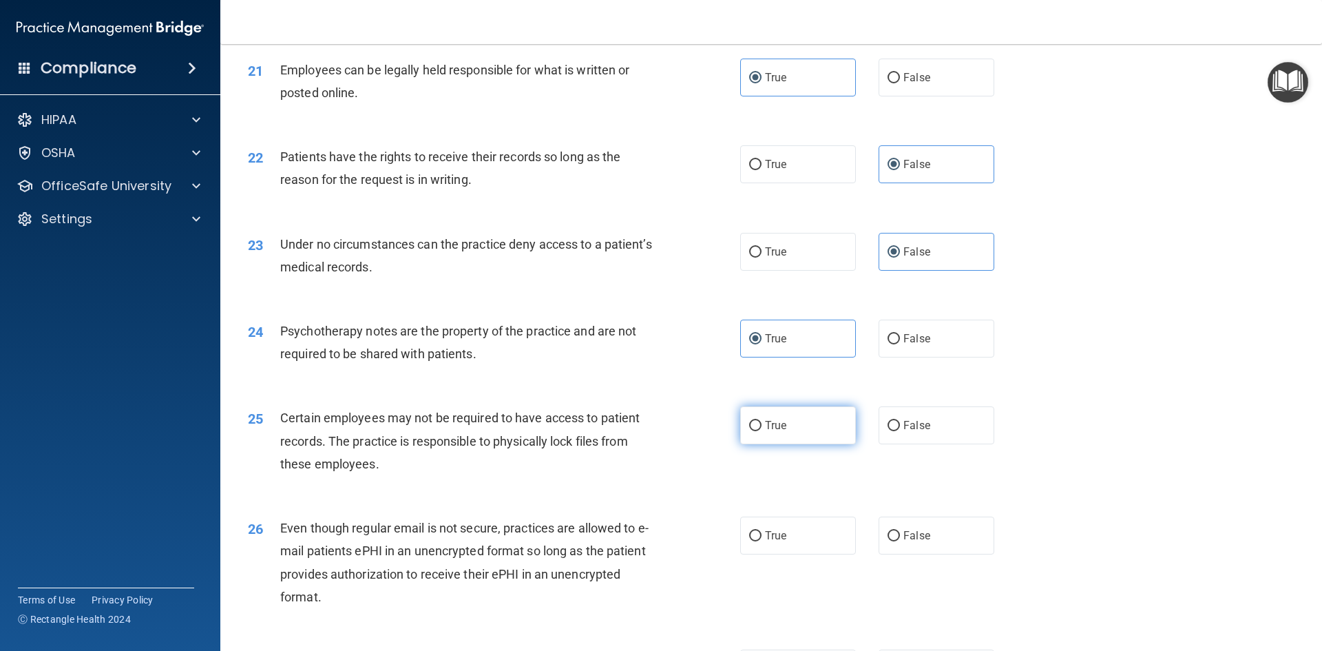
radio input "true"
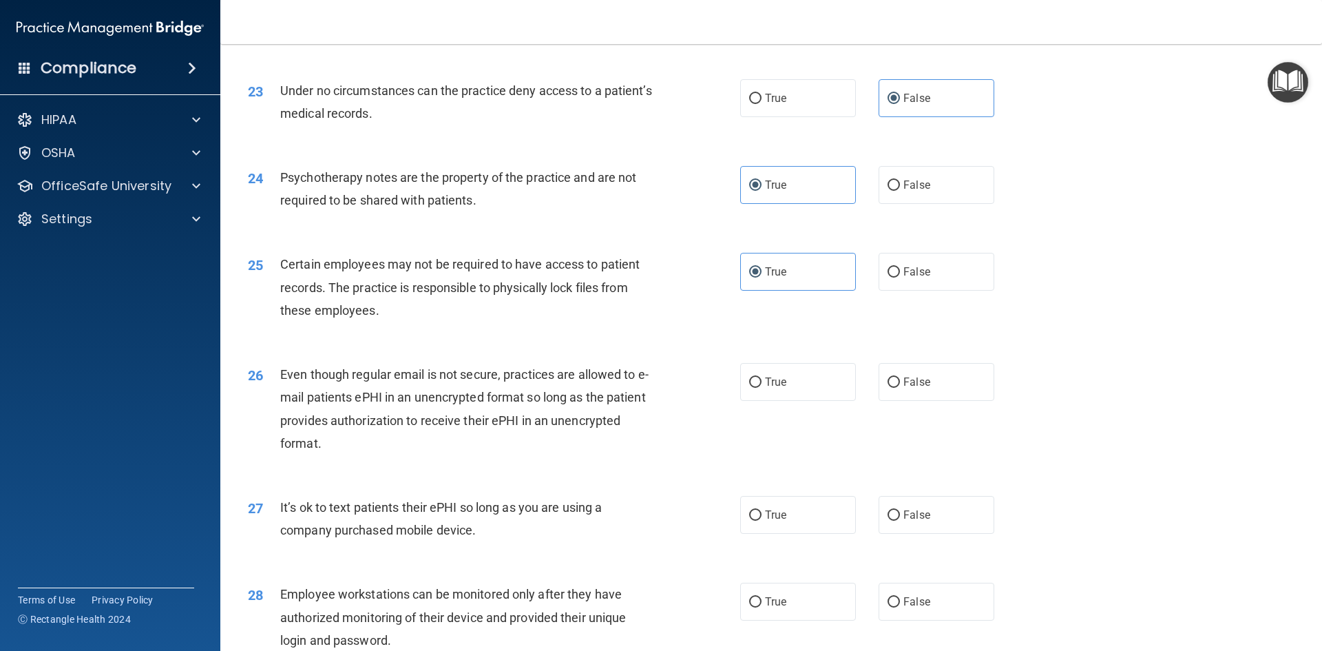
scroll to position [2480, 0]
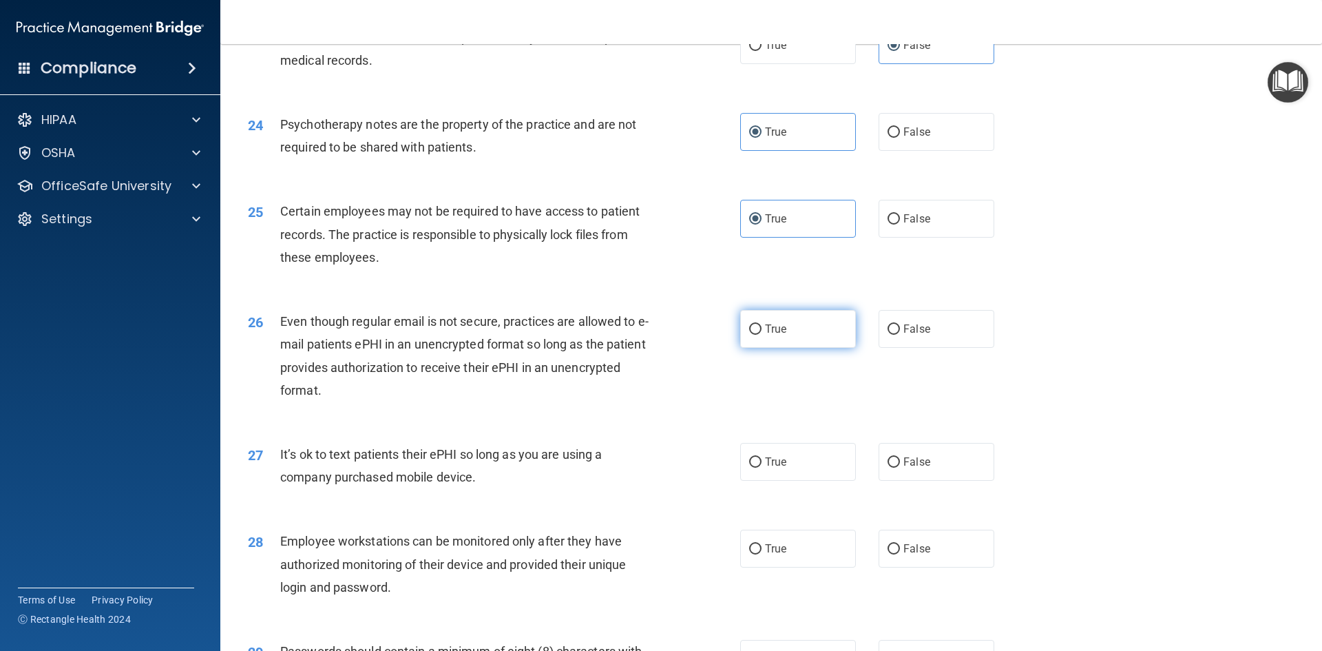
click at [822, 348] on label "True" at bounding box center [798, 329] width 116 height 38
click at [762, 335] on input "True" at bounding box center [755, 329] width 12 height 10
radio input "true"
click at [924, 481] on label "False" at bounding box center [937, 462] width 116 height 38
click at [900, 468] on input "False" at bounding box center [894, 462] width 12 height 10
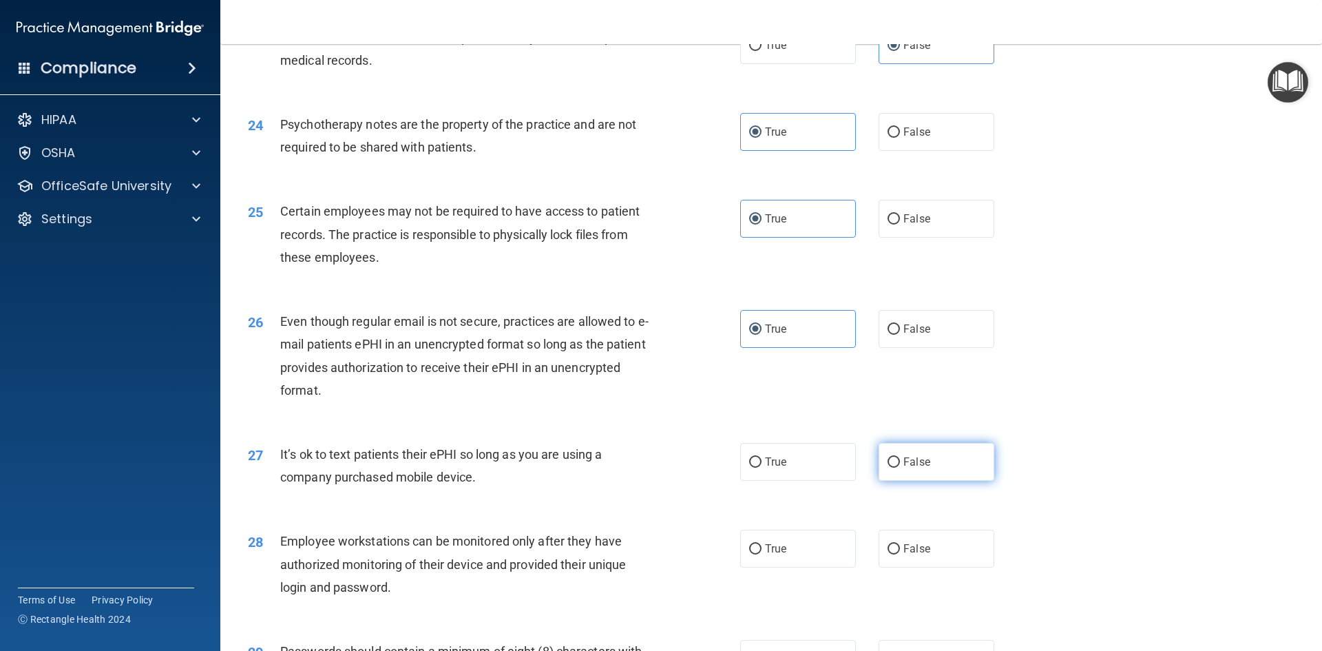
radio input "true"
click at [931, 563] on label "False" at bounding box center [937, 549] width 116 height 38
click at [900, 554] on input "False" at bounding box center [894, 549] width 12 height 10
radio input "true"
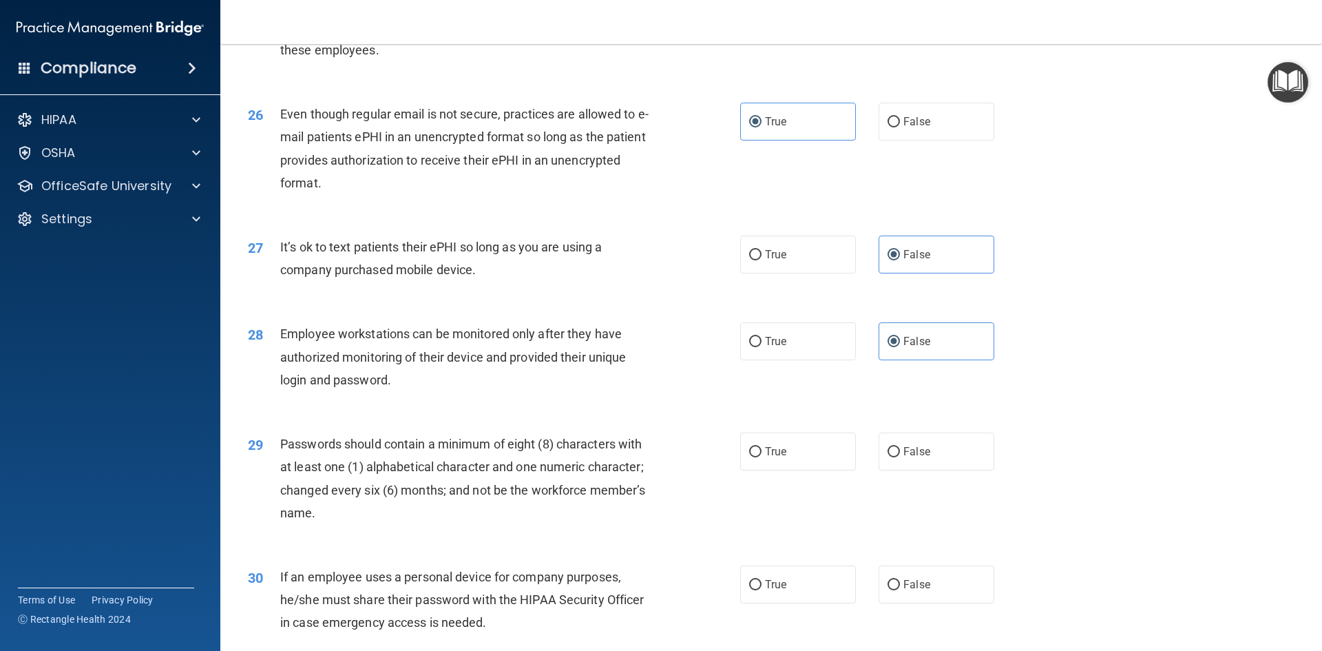
scroll to position [2755, 0]
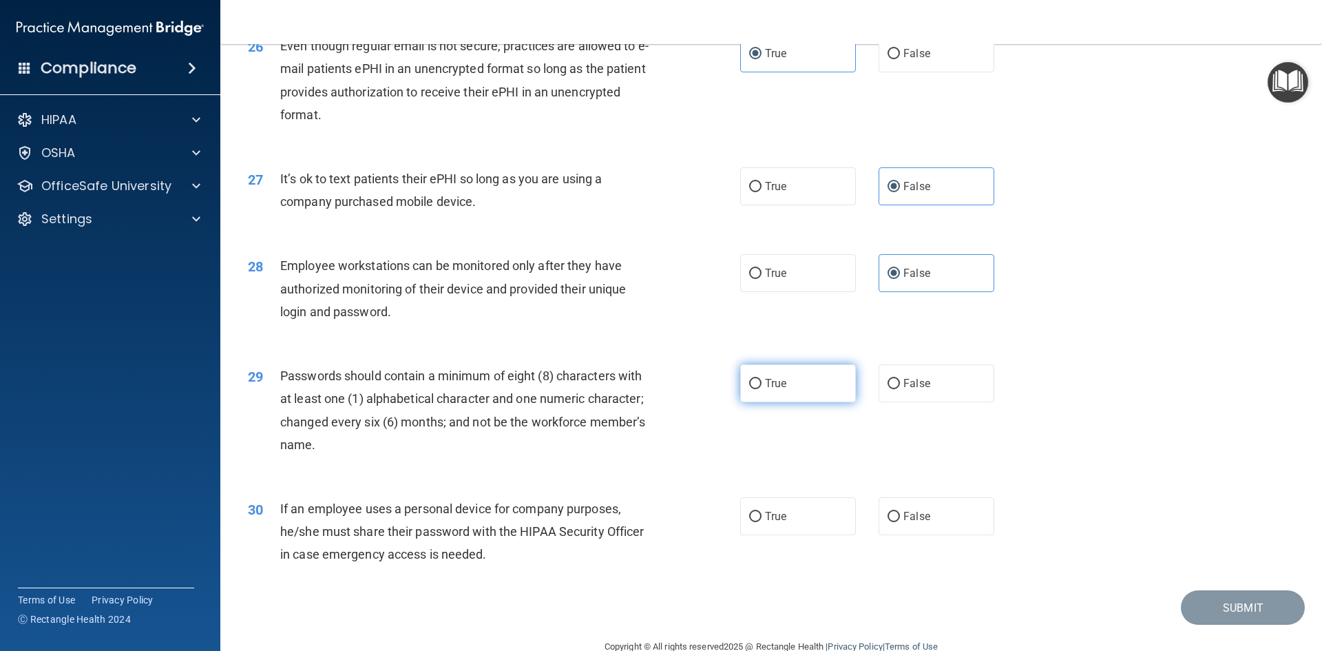
click at [811, 399] on label "True" at bounding box center [798, 383] width 116 height 38
click at [762, 389] on input "True" at bounding box center [755, 384] width 12 height 10
radio input "true"
click at [806, 535] on label "True" at bounding box center [798, 516] width 116 height 38
click at [762, 522] on input "True" at bounding box center [755, 517] width 12 height 10
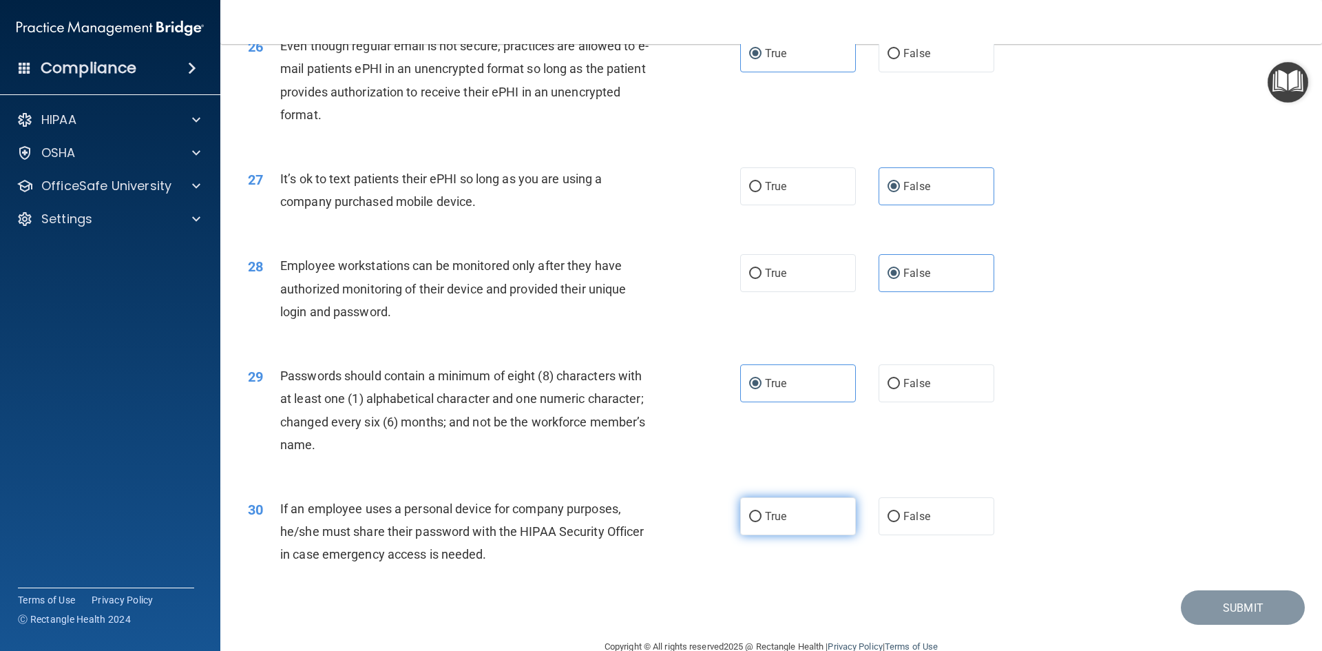
radio input "true"
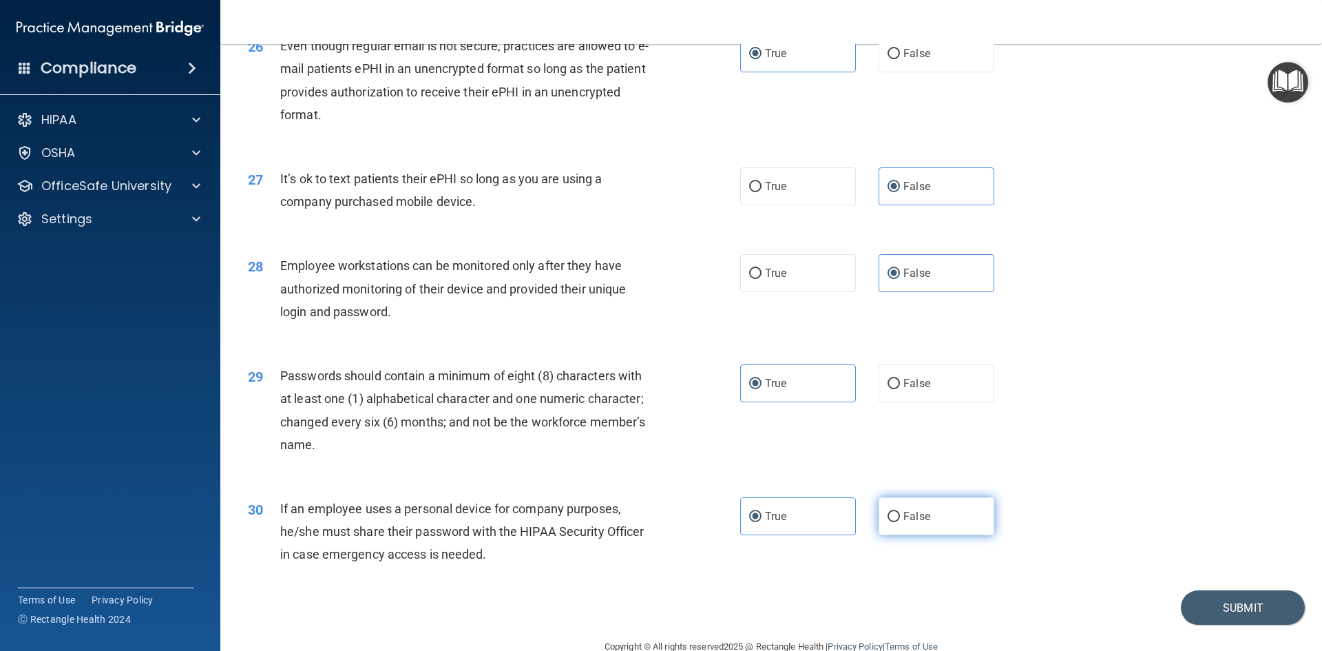
click at [913, 523] on span "False" at bounding box center [917, 516] width 27 height 13
click at [900, 522] on input "False" at bounding box center [894, 517] width 12 height 10
radio input "true"
radio input "false"
click at [1214, 621] on button "Submit" at bounding box center [1243, 607] width 124 height 35
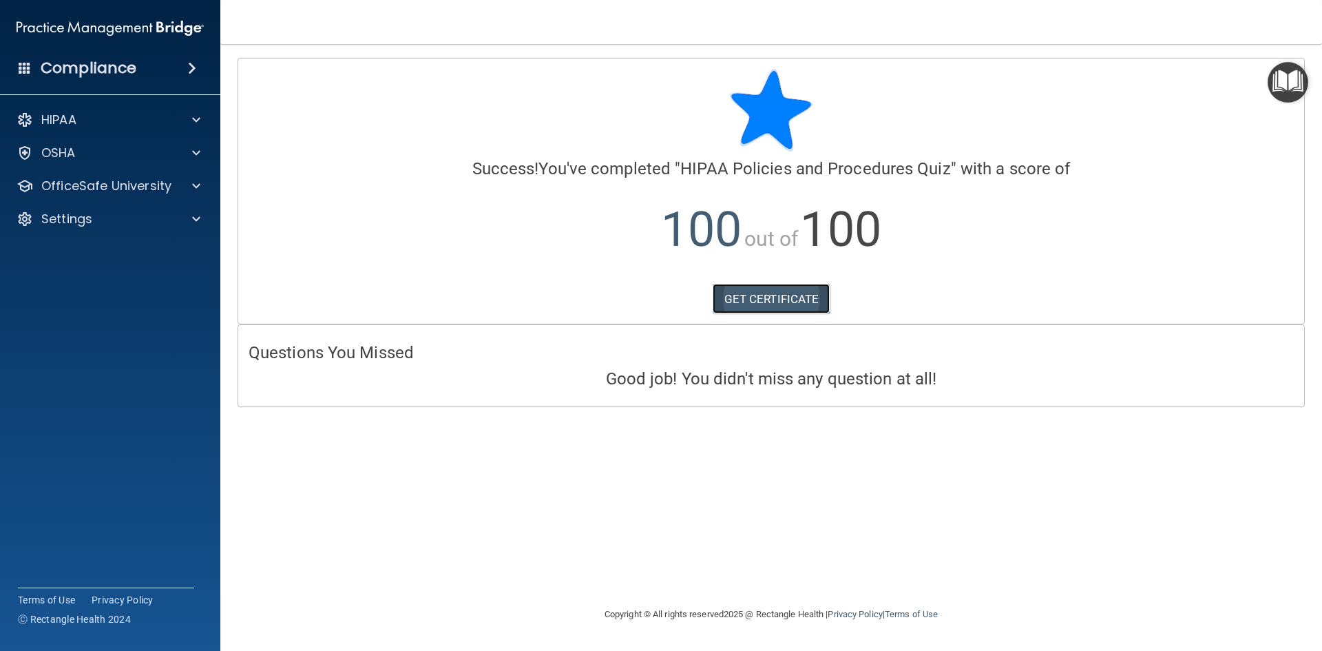
click at [752, 308] on link "GET CERTIFICATE" at bounding box center [772, 299] width 118 height 30
click at [69, 156] on p "OSHA" at bounding box center [58, 153] width 34 height 17
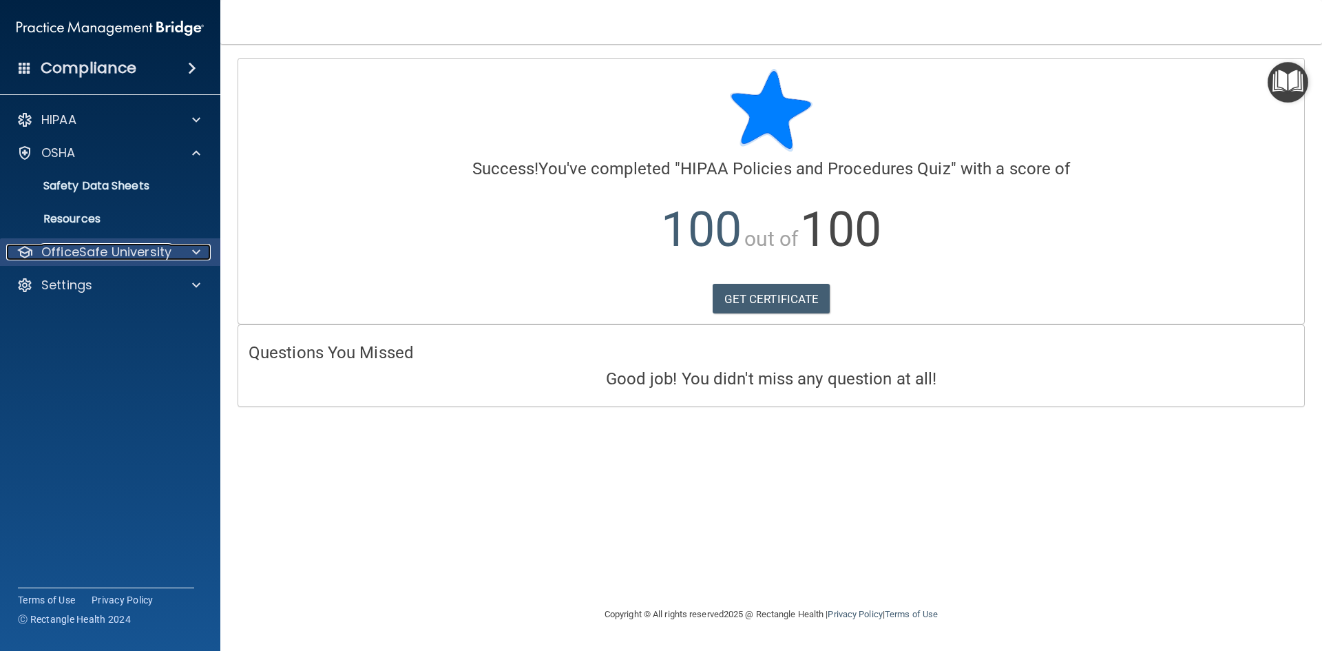
click at [123, 259] on p "OfficeSafe University" at bounding box center [106, 252] width 130 height 17
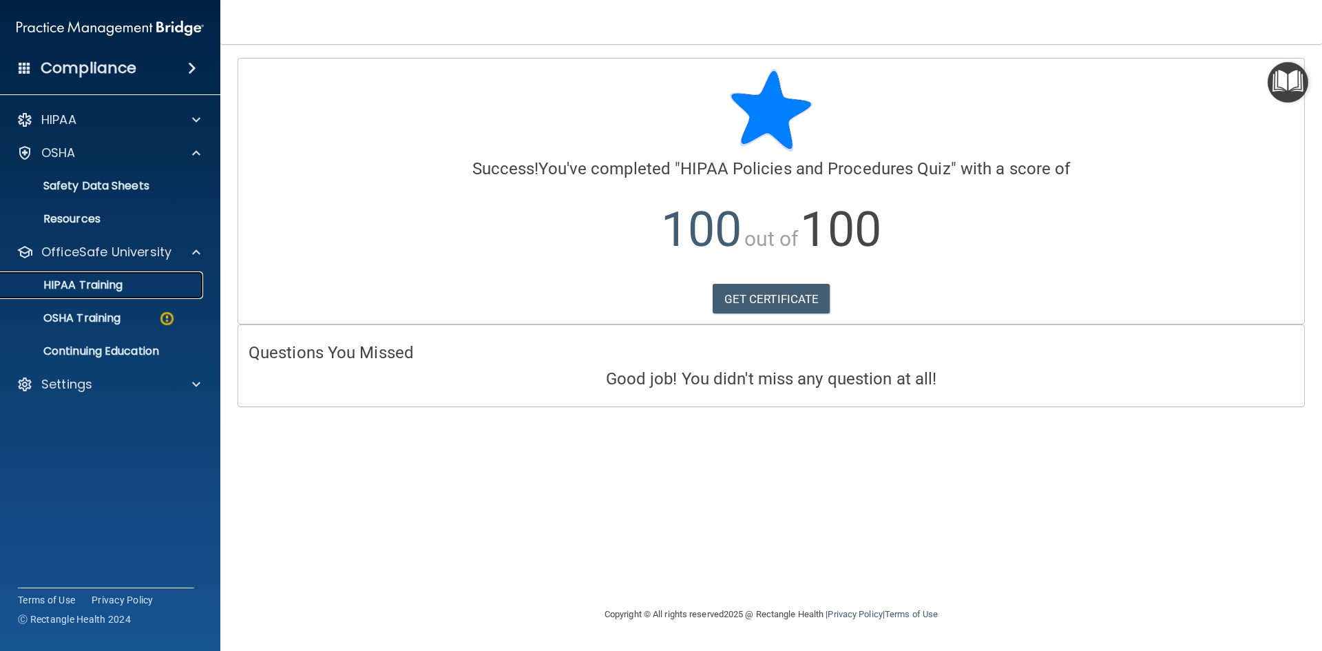
click at [131, 291] on div "HIPAA Training" at bounding box center [103, 285] width 188 height 14
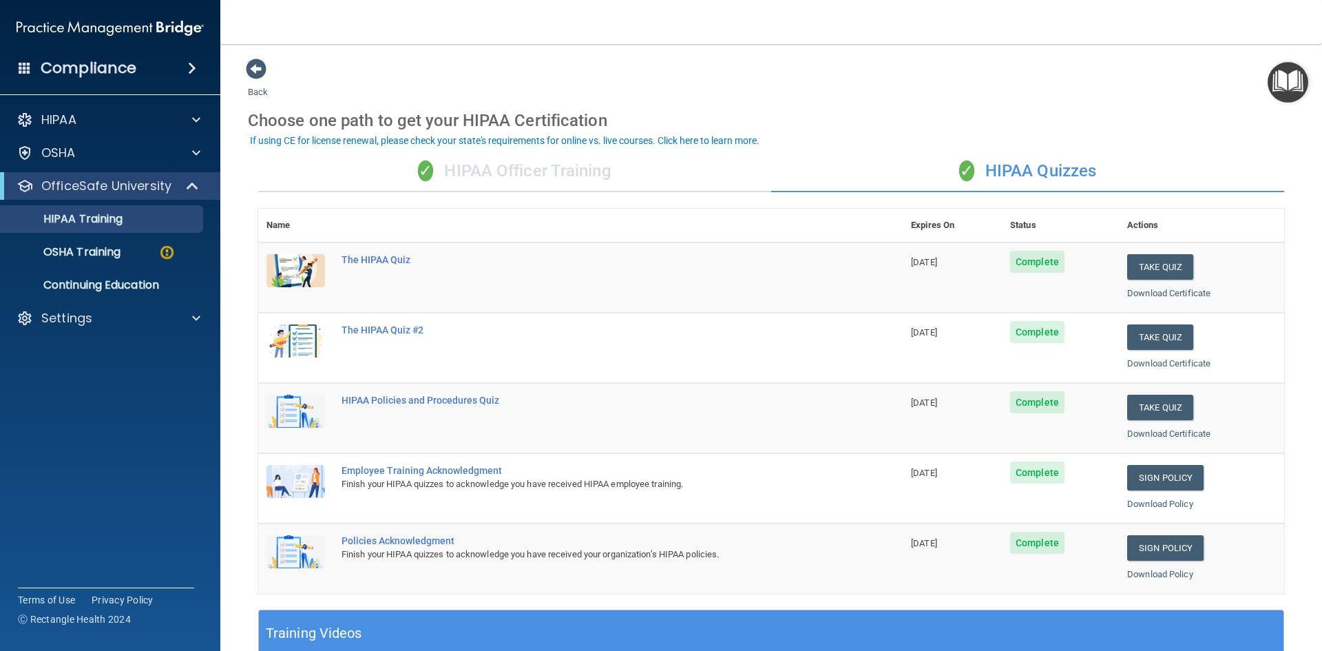
click at [974, 180] on div "✓ HIPAA Quizzes" at bounding box center [1027, 171] width 513 height 41
click at [487, 175] on div "✓ HIPAA Officer Training" at bounding box center [514, 171] width 513 height 41
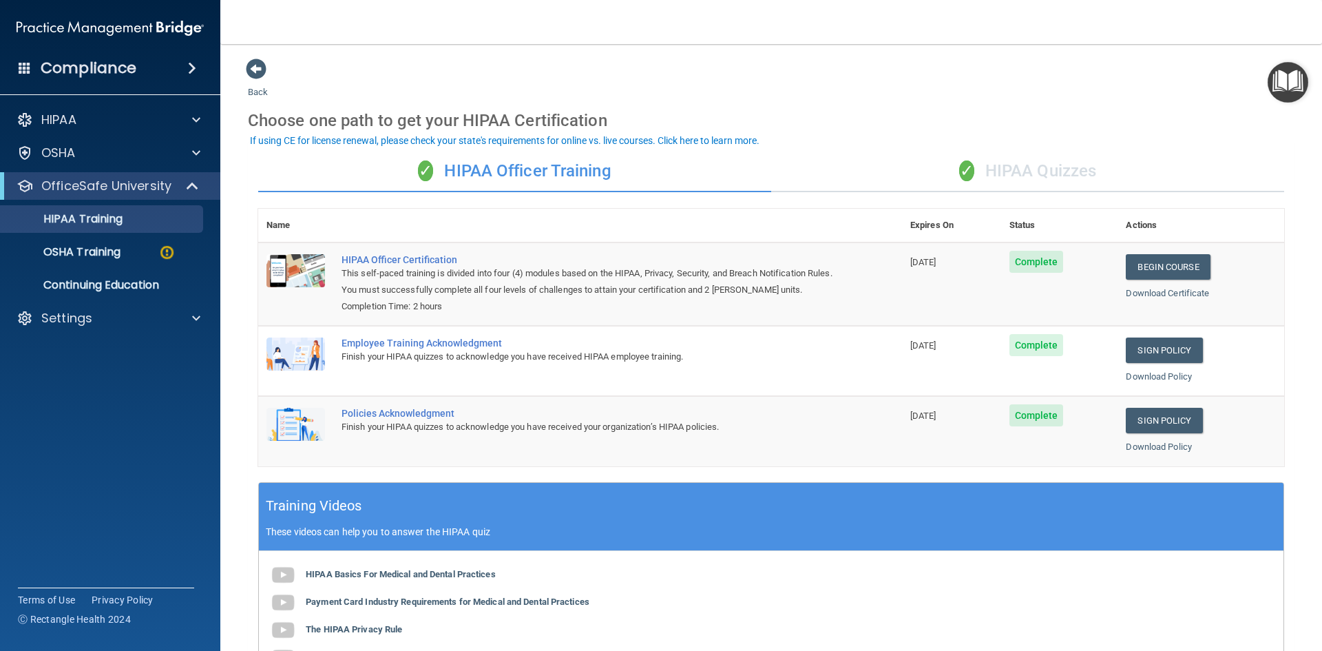
click at [999, 168] on div "✓ HIPAA Quizzes" at bounding box center [1027, 171] width 513 height 41
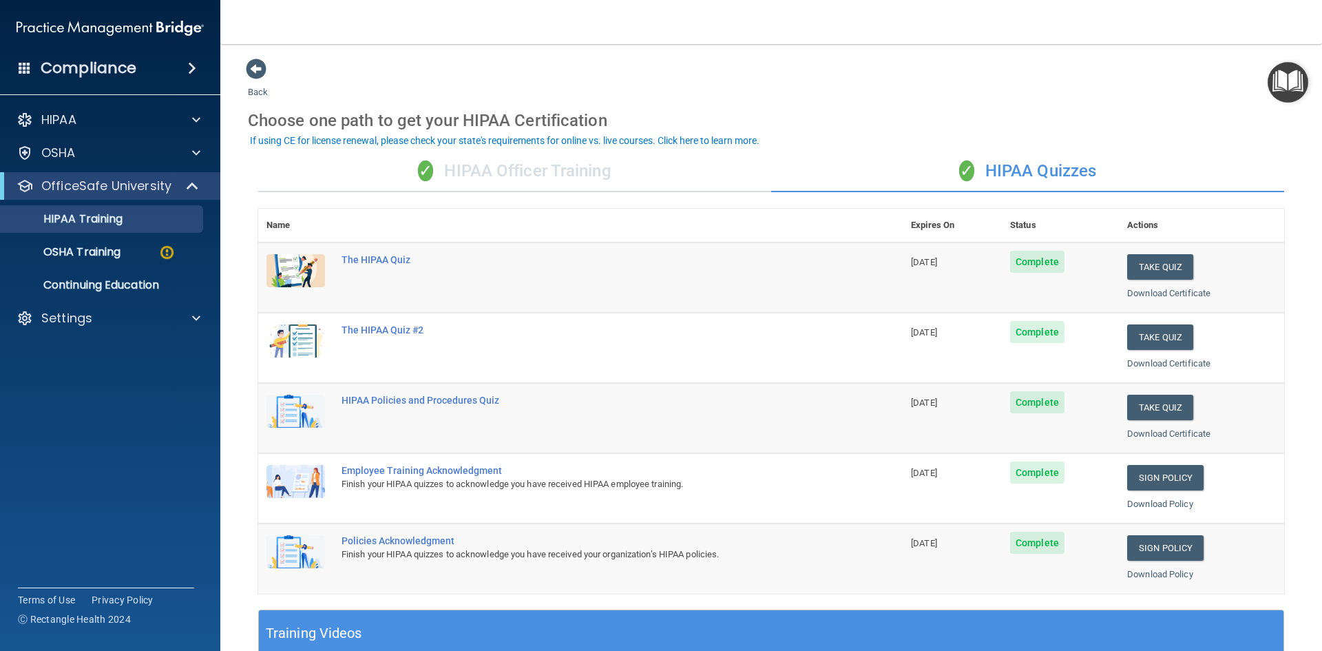
click at [650, 174] on div "✓ HIPAA Officer Training" at bounding box center [514, 171] width 513 height 41
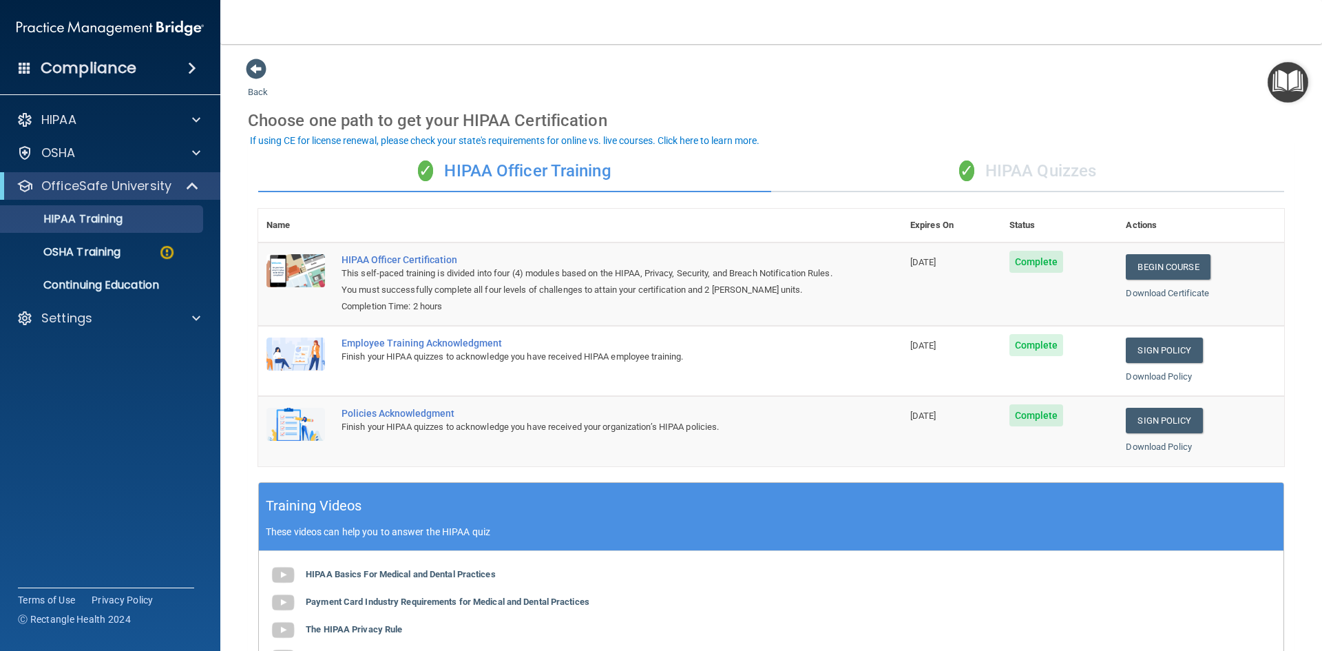
click at [1065, 172] on div "✓ HIPAA Quizzes" at bounding box center [1027, 171] width 513 height 41
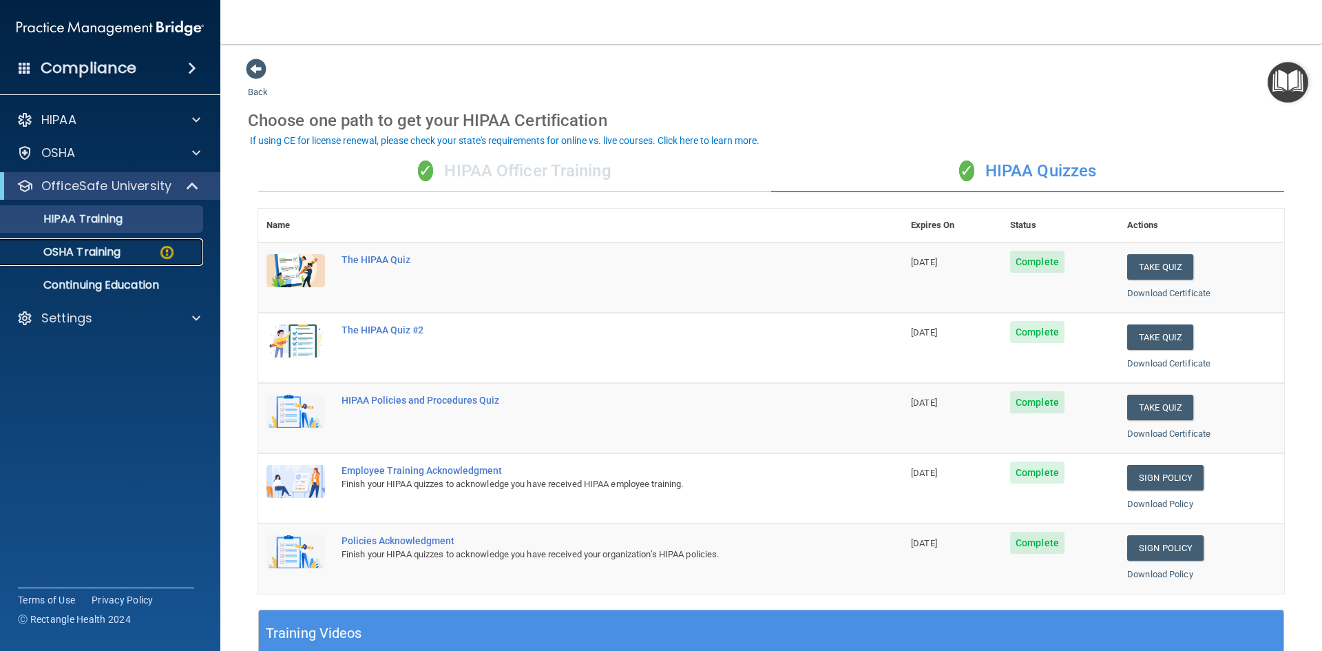
click at [127, 243] on link "OSHA Training" at bounding box center [94, 252] width 217 height 28
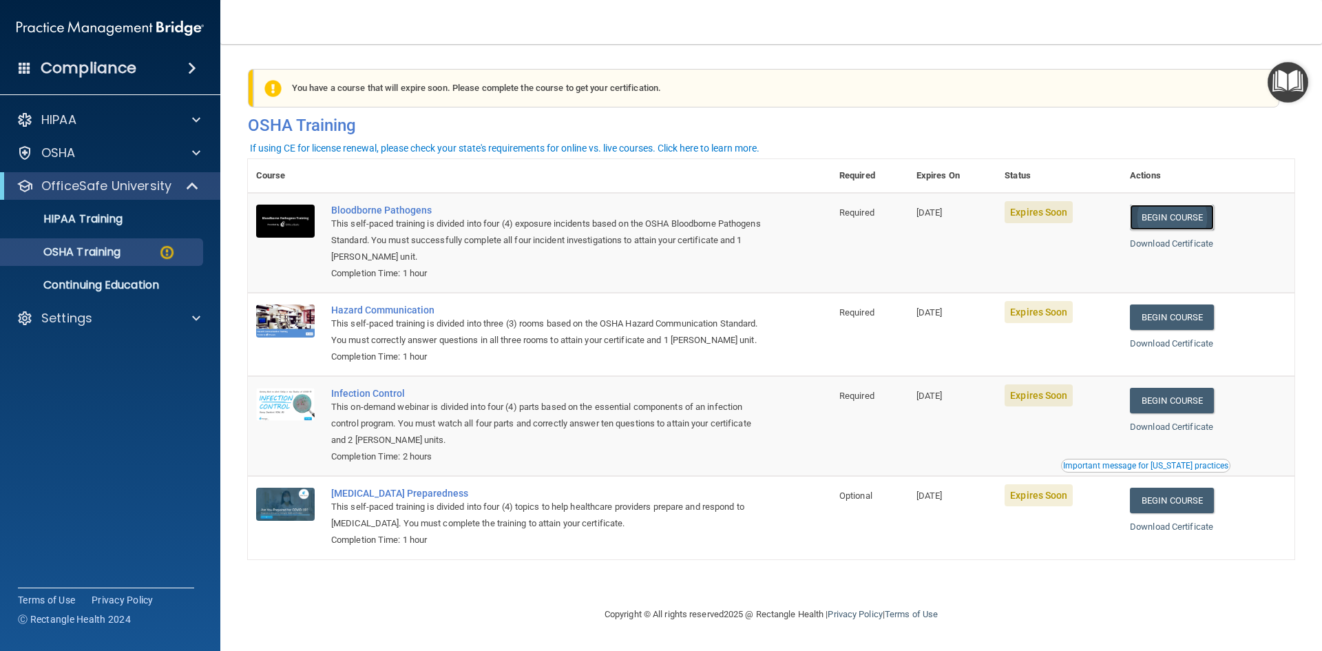
click at [1170, 218] on link "Begin Course" at bounding box center [1172, 217] width 84 height 25
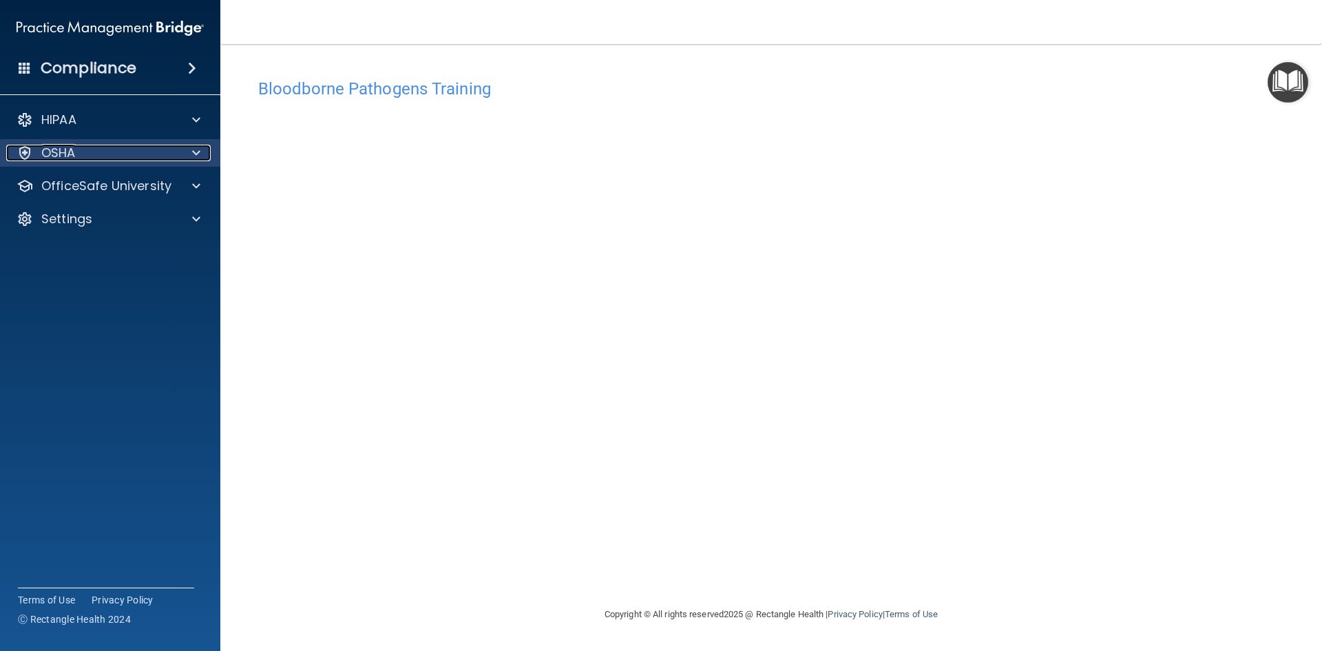
click at [99, 147] on div "OSHA" at bounding box center [91, 153] width 171 height 17
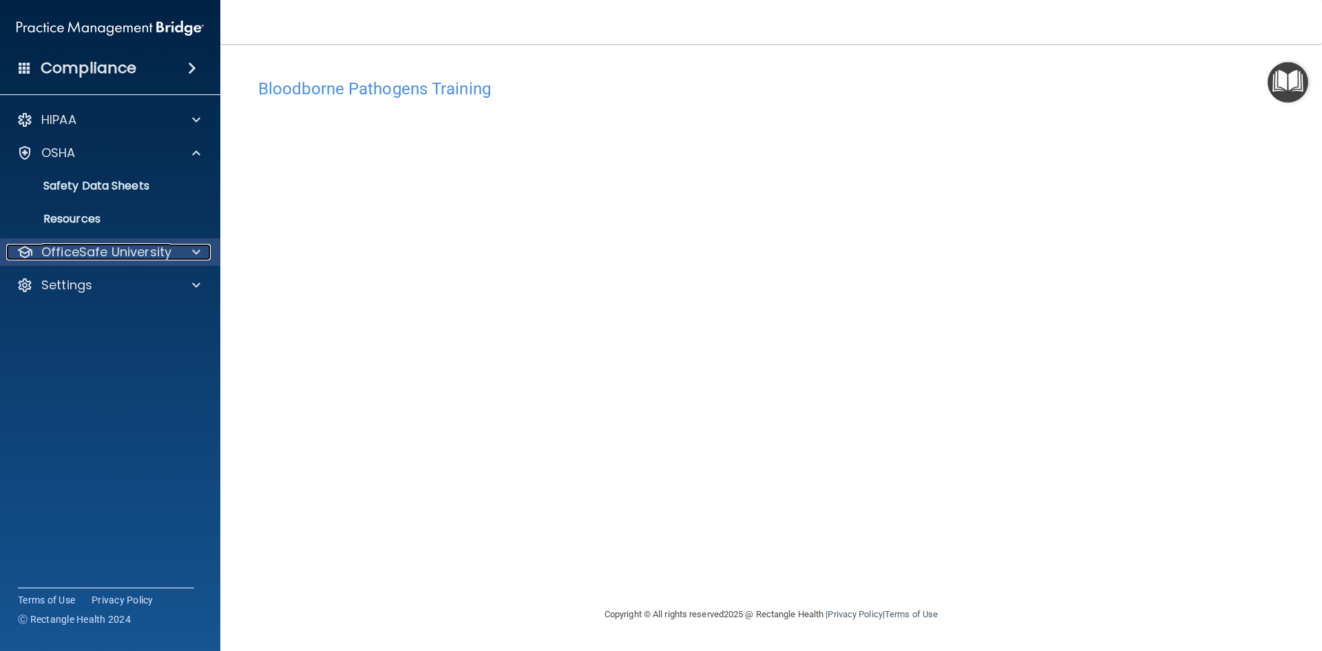
click at [108, 249] on p "OfficeSafe University" at bounding box center [106, 252] width 130 height 17
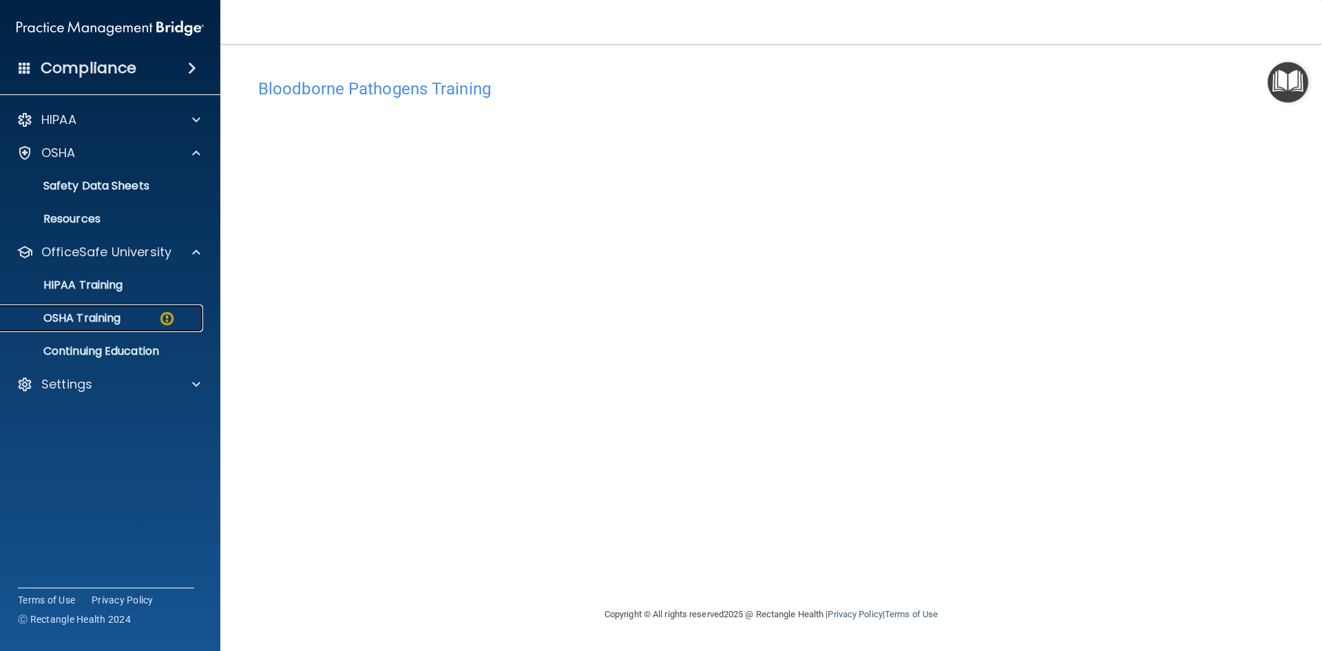
click at [141, 318] on div "OSHA Training" at bounding box center [103, 318] width 188 height 14
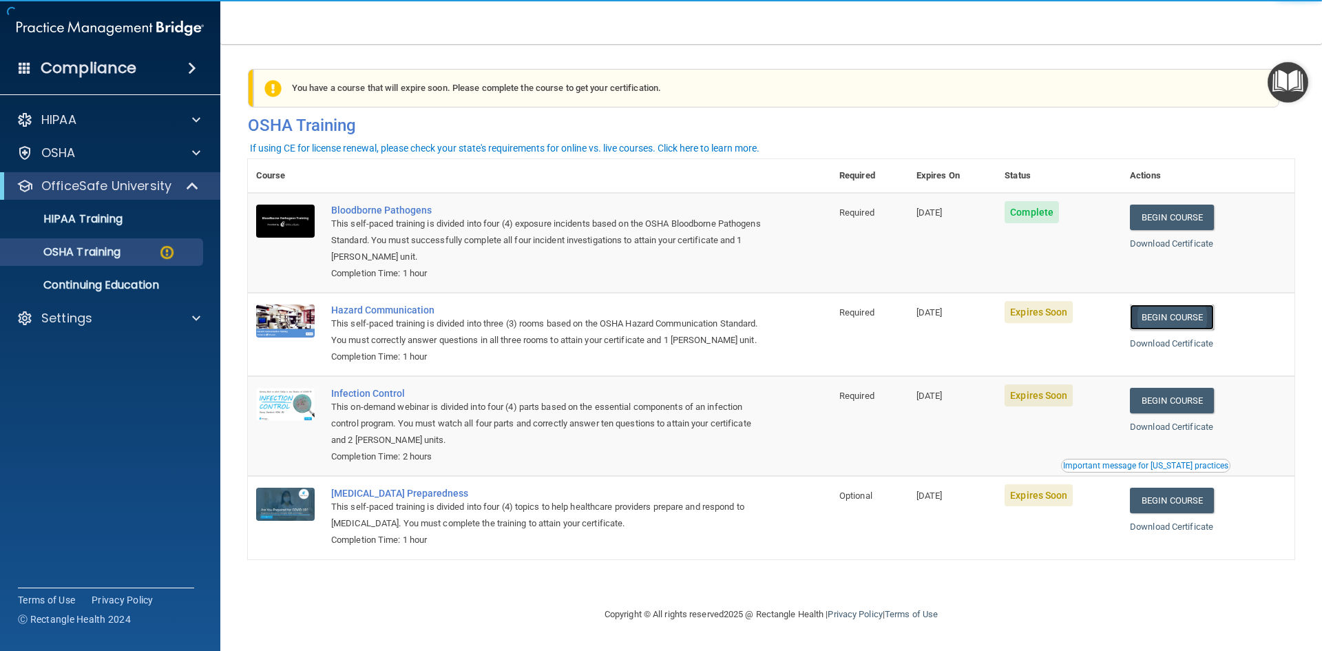
click at [1168, 324] on link "Begin Course" at bounding box center [1172, 316] width 84 height 25
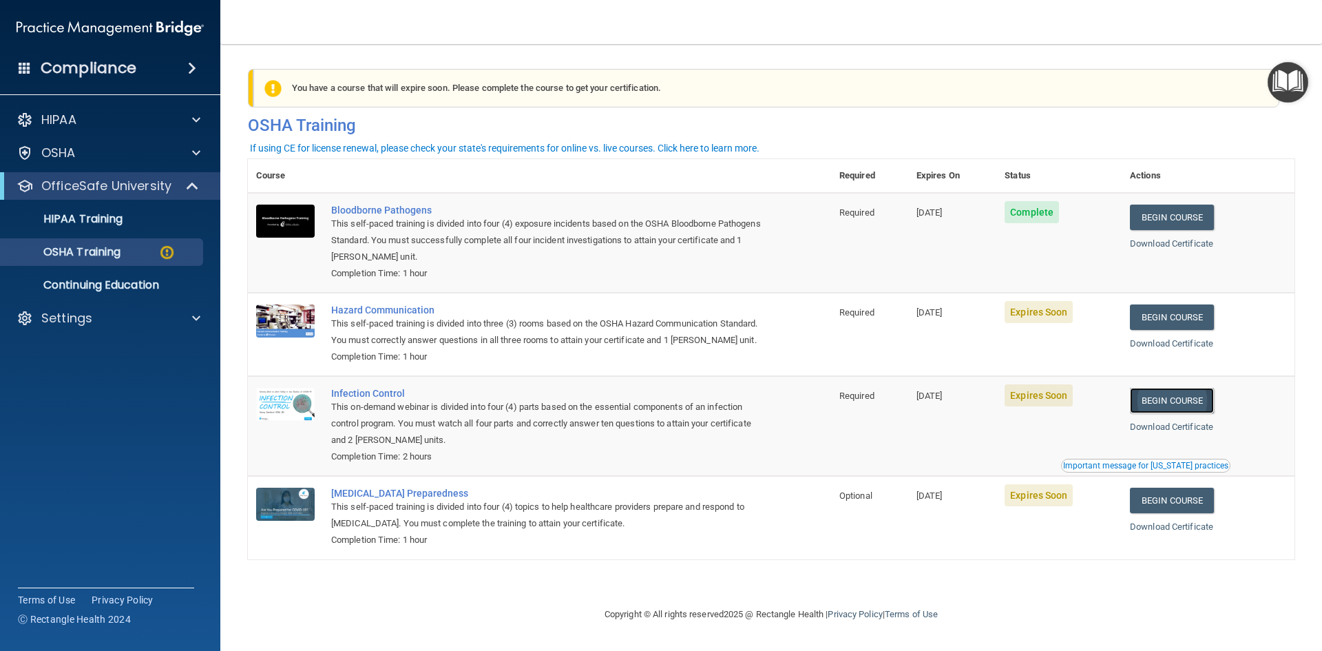
click at [1167, 413] on link "Begin Course" at bounding box center [1172, 400] width 84 height 25
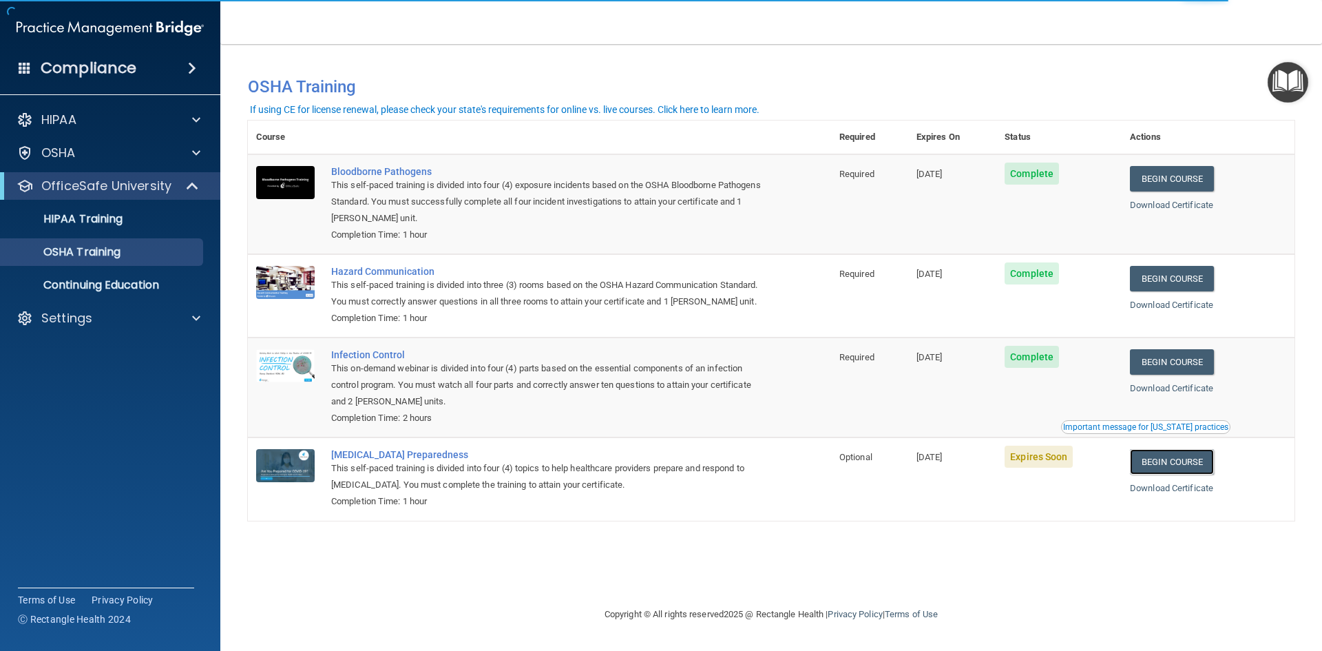
click at [1212, 494] on td "Begin Course Download Certificate" at bounding box center [1208, 478] width 173 height 83
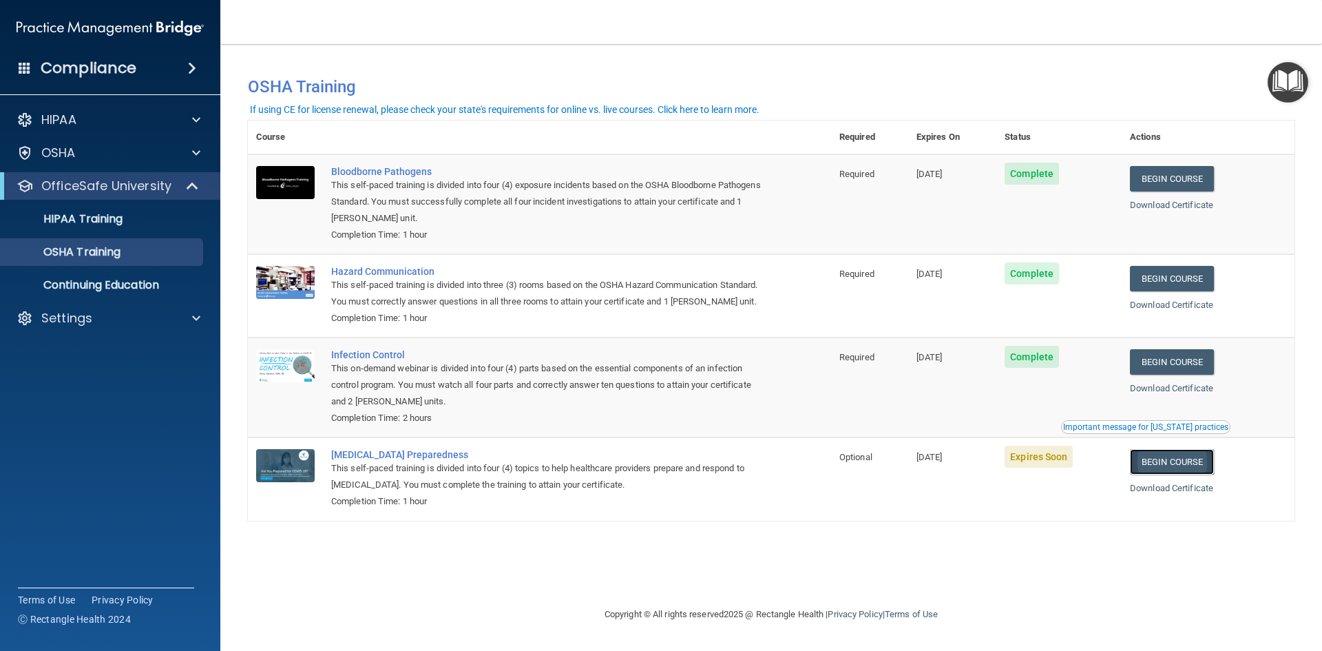
click at [1207, 475] on link "Begin Course" at bounding box center [1172, 461] width 84 height 25
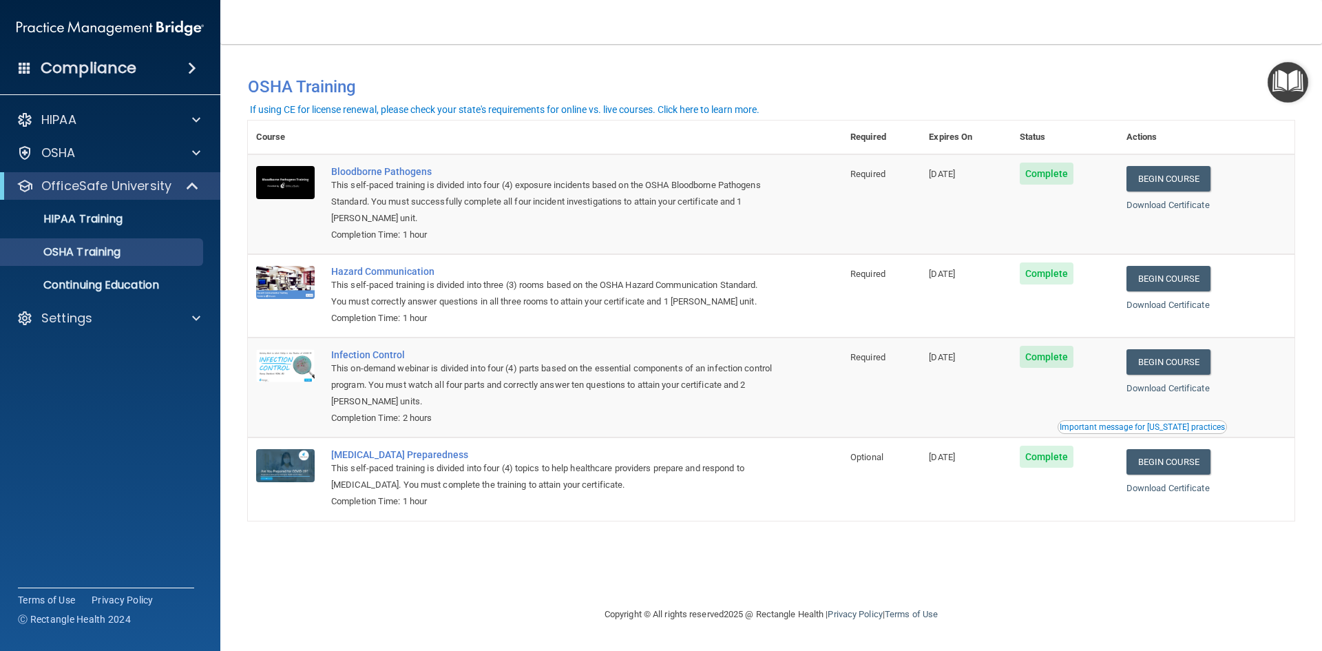
drag, startPoint x: 755, startPoint y: 86, endPoint x: 736, endPoint y: 65, distance: 28.3
click at [755, 86] on h4 "OSHA Training" at bounding box center [771, 86] width 1047 height 19
click at [141, 225] on div "HIPAA Training" at bounding box center [103, 219] width 188 height 14
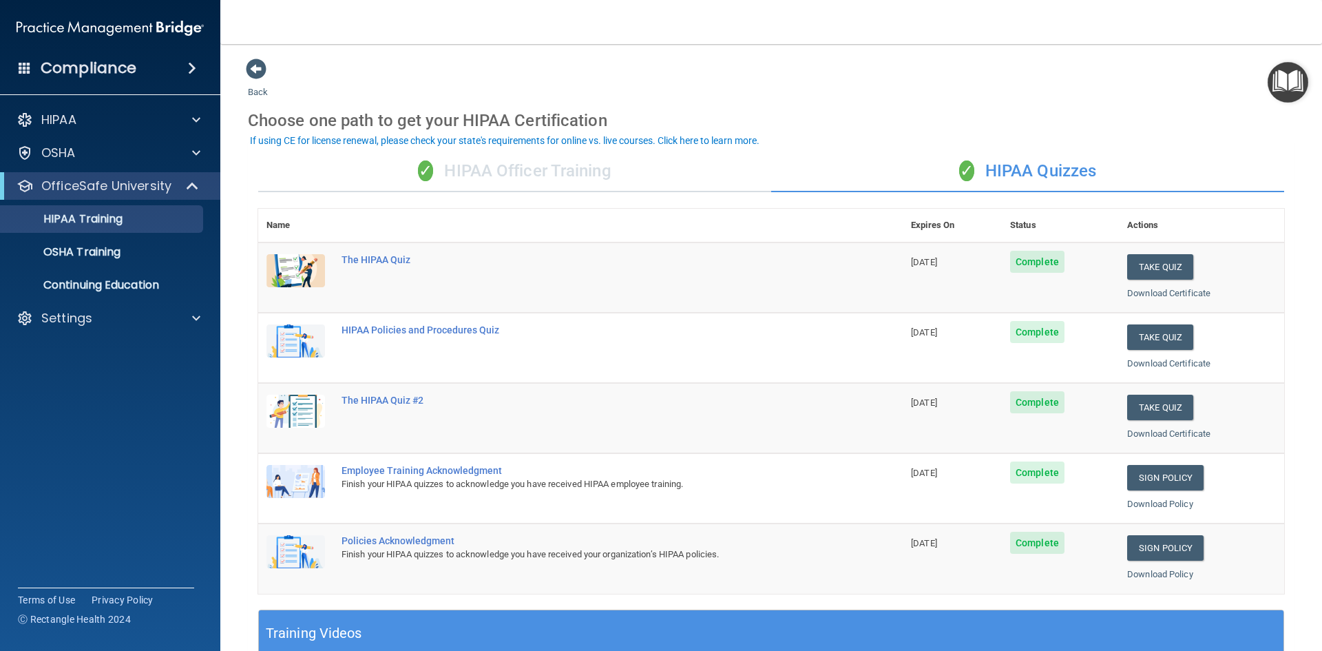
click at [498, 176] on div "✓ HIPAA Officer Training" at bounding box center [514, 171] width 513 height 41
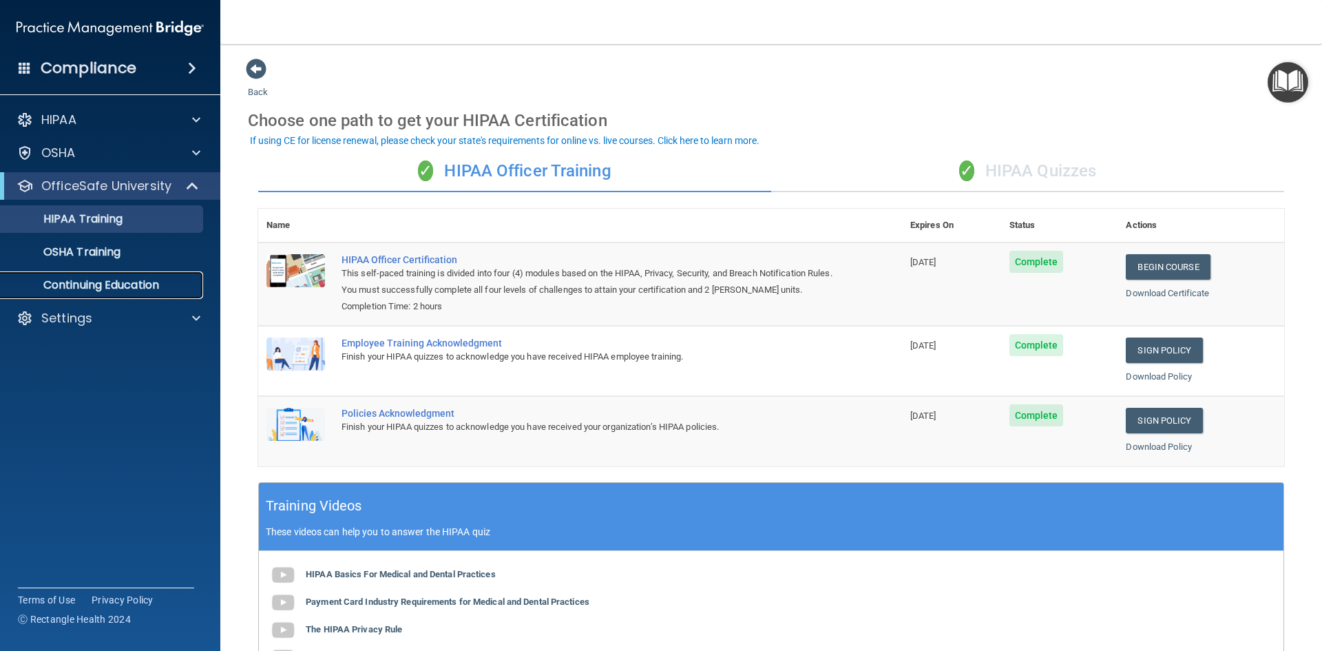
click at [102, 294] on link "Continuing Education" at bounding box center [94, 285] width 217 height 28
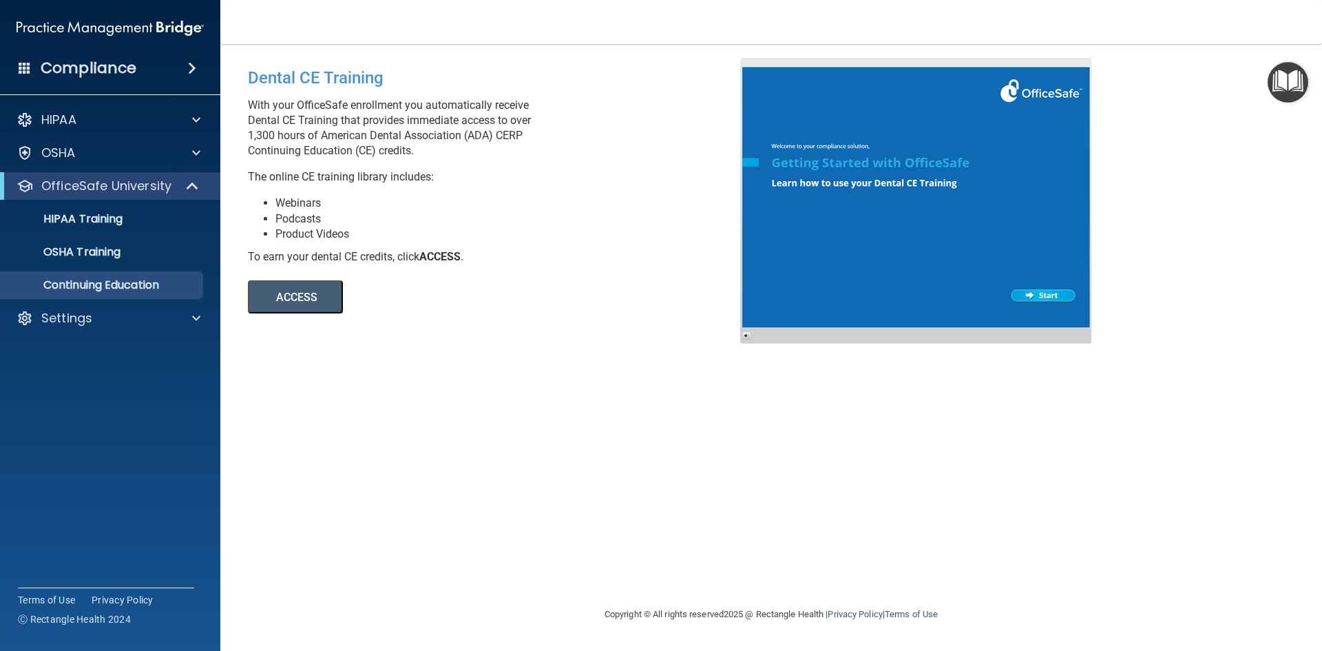
click at [321, 293] on button "ACCESS" at bounding box center [295, 296] width 95 height 33
